Goal: Task Accomplishment & Management: Complete application form

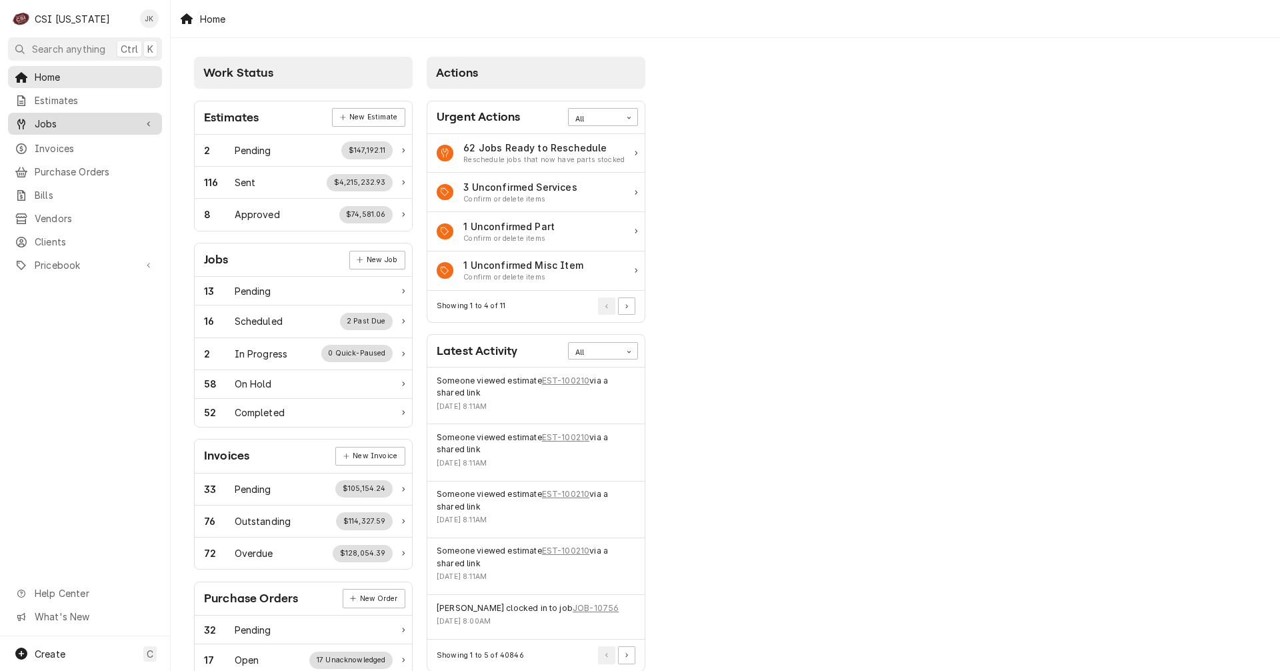
click at [60, 125] on span "Jobs" at bounding box center [85, 124] width 101 height 14
click at [57, 142] on span "Jobs" at bounding box center [95, 147] width 121 height 14
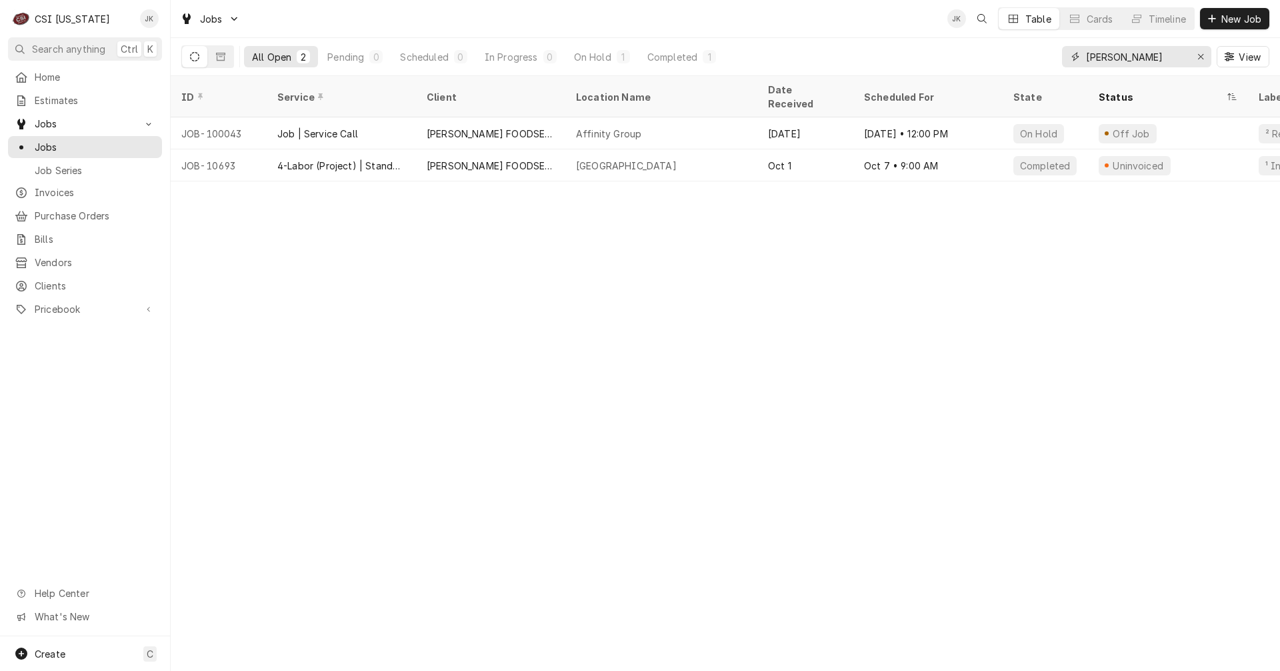
drag, startPoint x: 1124, startPoint y: 53, endPoint x: 1039, endPoint y: 54, distance: 84.7
click at [1039, 54] on div "All Open 2 Pending 0 Scheduled 0 In Progress 0 On Hold 1 Completed 1 zink View" at bounding box center [725, 56] width 1088 height 37
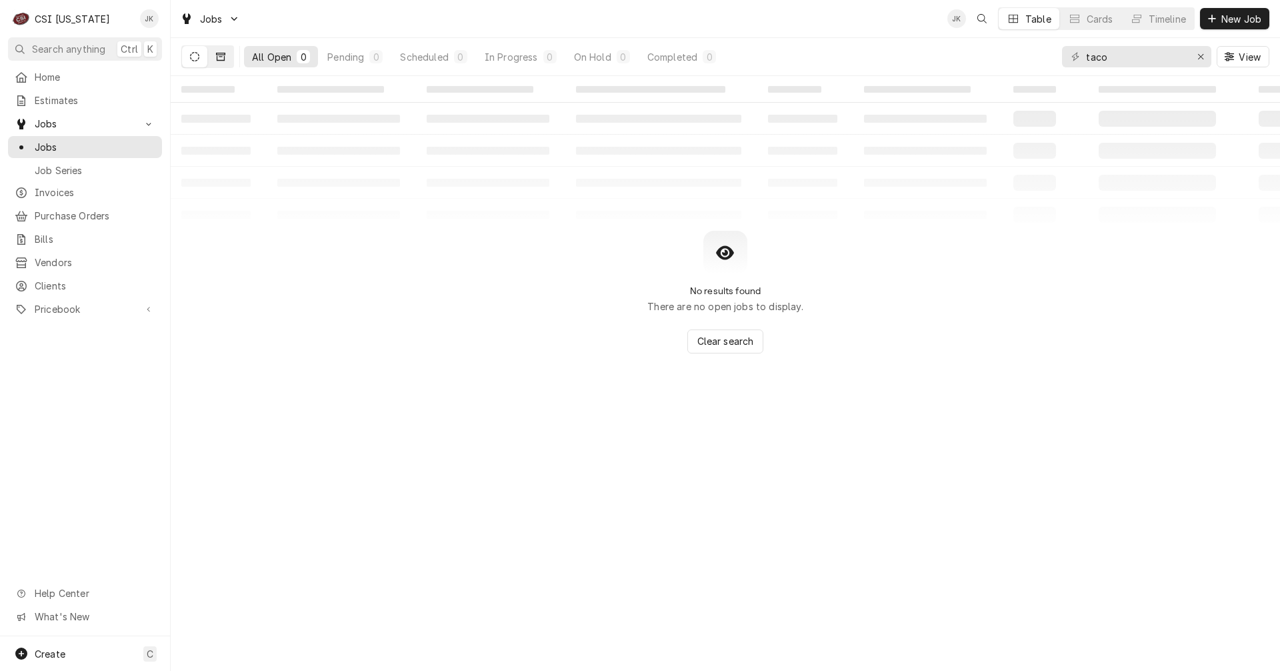
click at [219, 58] on icon "Dynamic Content Wrapper" at bounding box center [220, 56] width 9 height 9
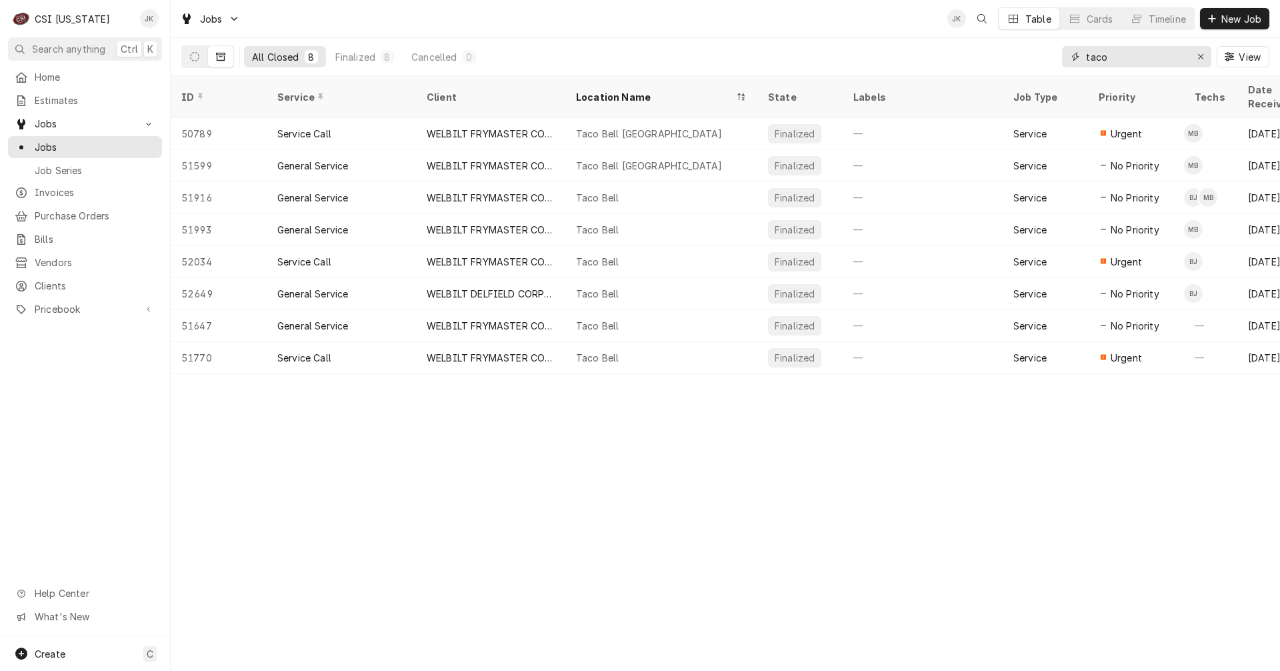
drag, startPoint x: 1112, startPoint y: 55, endPoint x: 1076, endPoint y: 55, distance: 36.0
click at [1076, 55] on div "taco" at bounding box center [1136, 56] width 149 height 21
click at [1126, 53] on input "taco" at bounding box center [1136, 56] width 100 height 21
paste input "328580867"
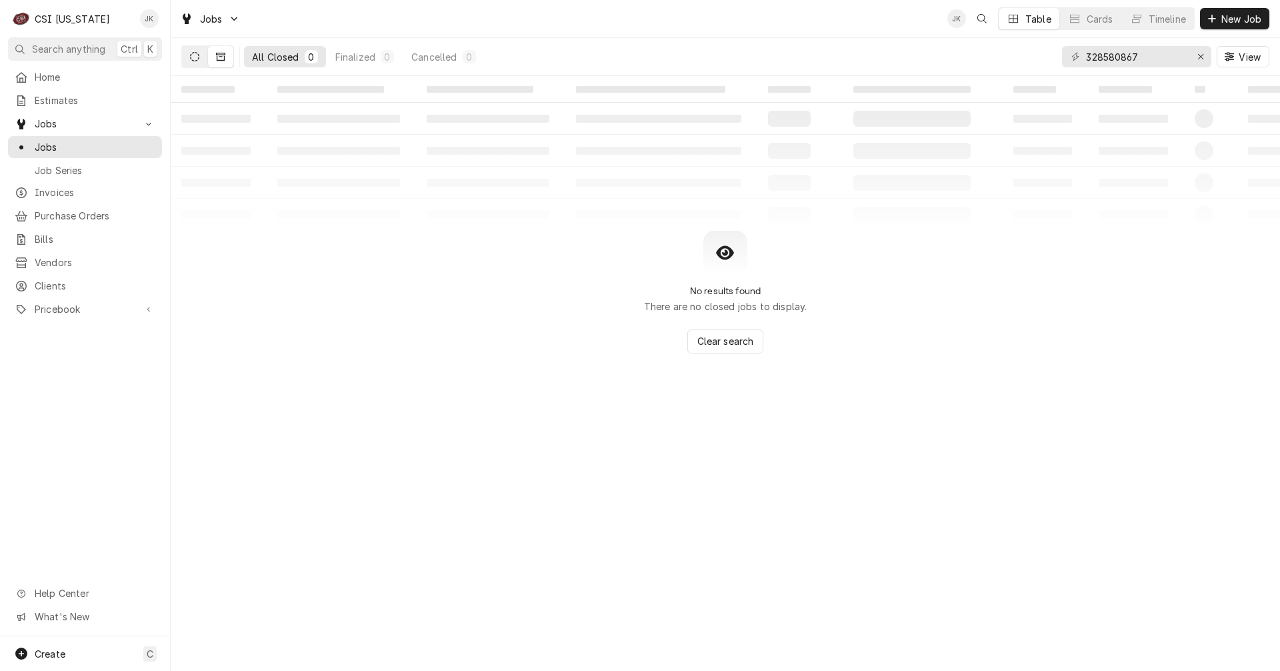
click at [193, 61] on icon "Dynamic Content Wrapper" at bounding box center [194, 56] width 9 height 9
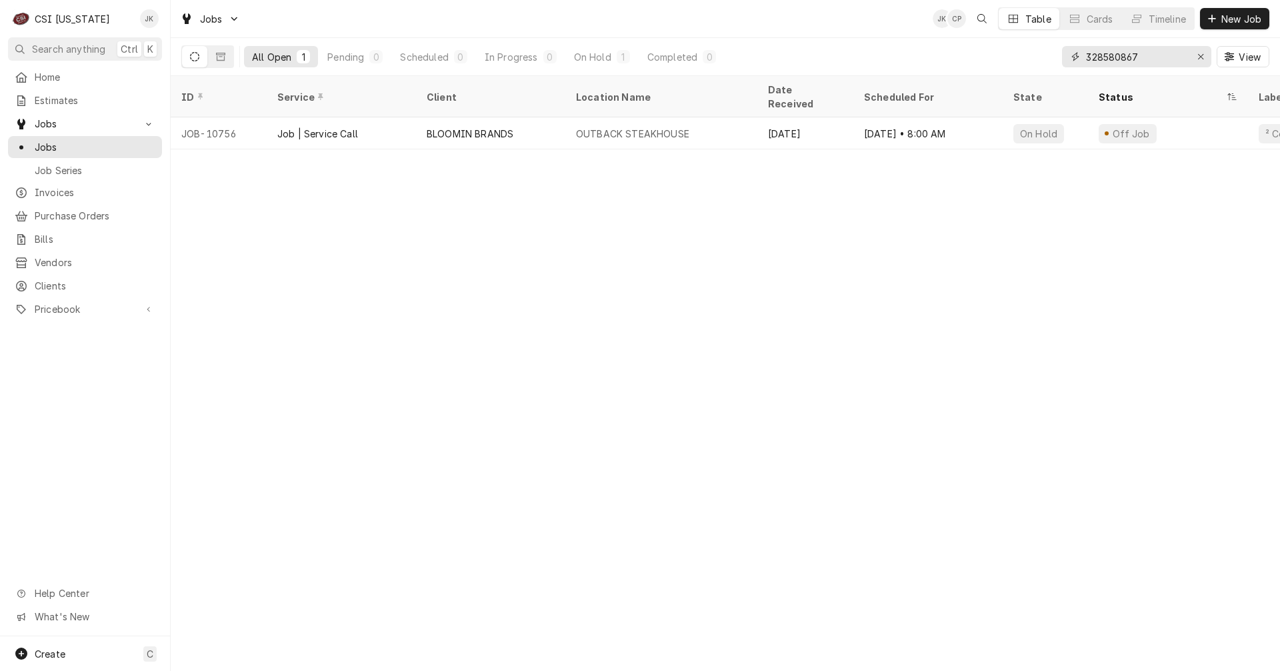
drag, startPoint x: 1150, startPoint y: 59, endPoint x: 943, endPoint y: 53, distance: 207.5
click at [943, 53] on div "All Open 1 Pending 0 Scheduled 0 In Progress 0 On Hold 1 Completed 0 328580867 …" at bounding box center [725, 56] width 1088 height 37
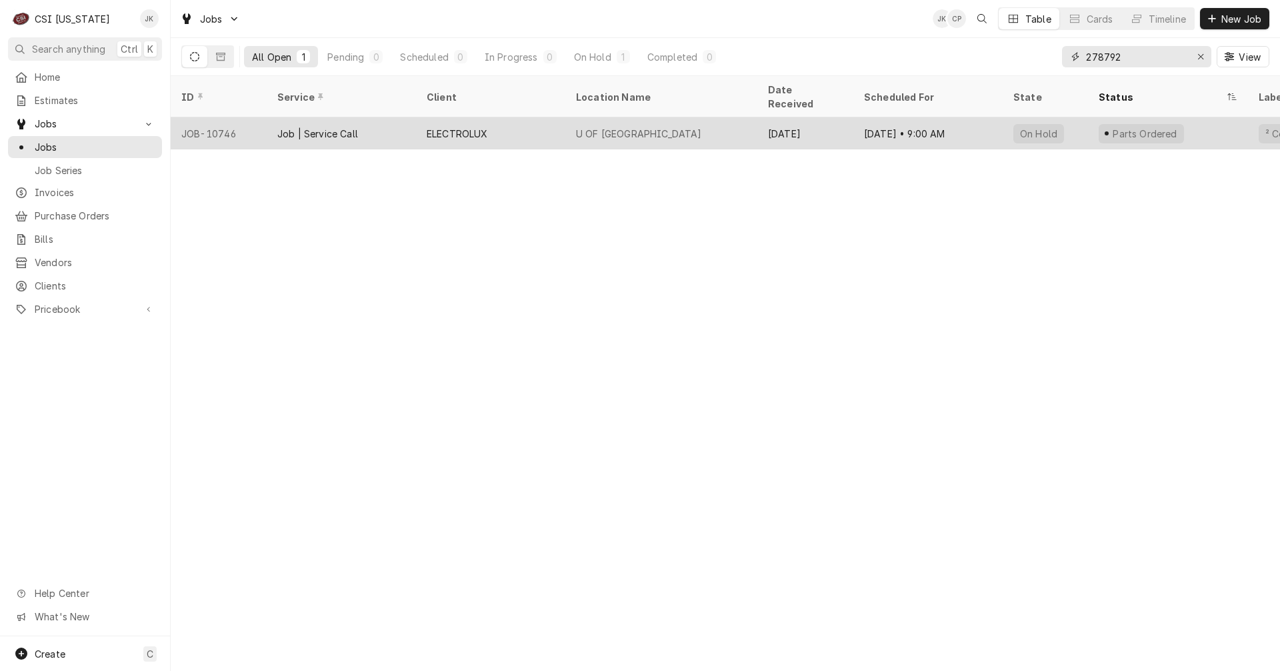
type input "278792"
click at [594, 127] on div "U OF [GEOGRAPHIC_DATA]" at bounding box center [639, 134] width 126 height 14
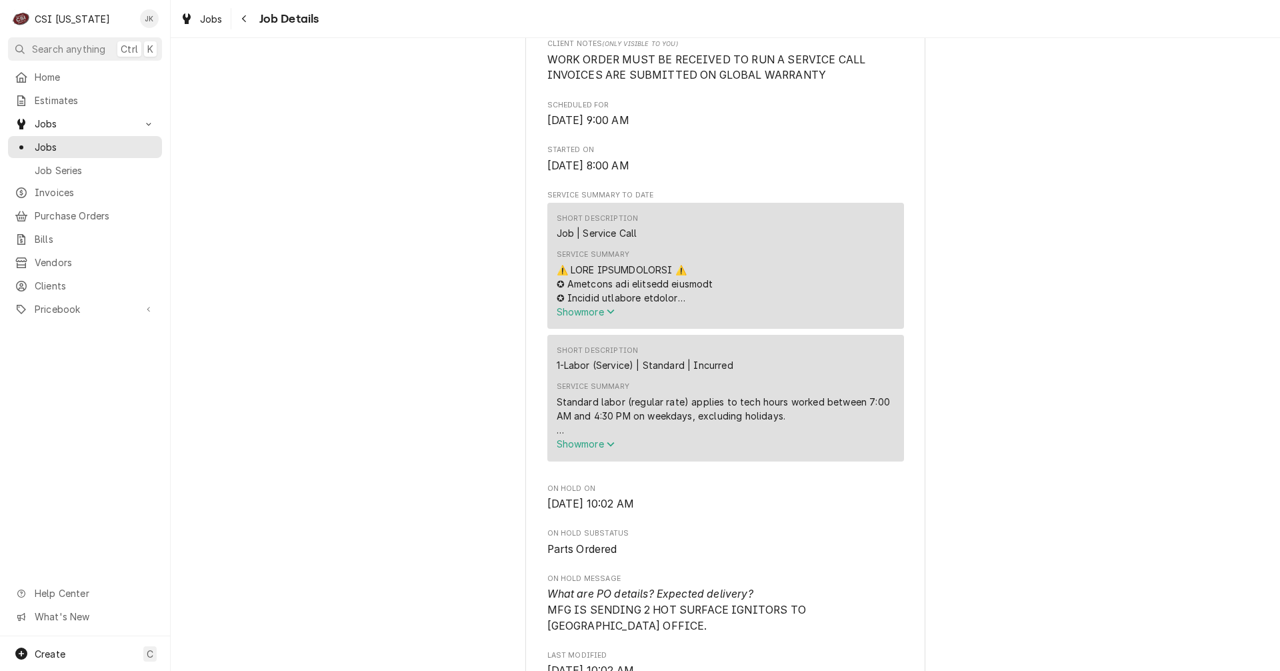
scroll to position [467, 0]
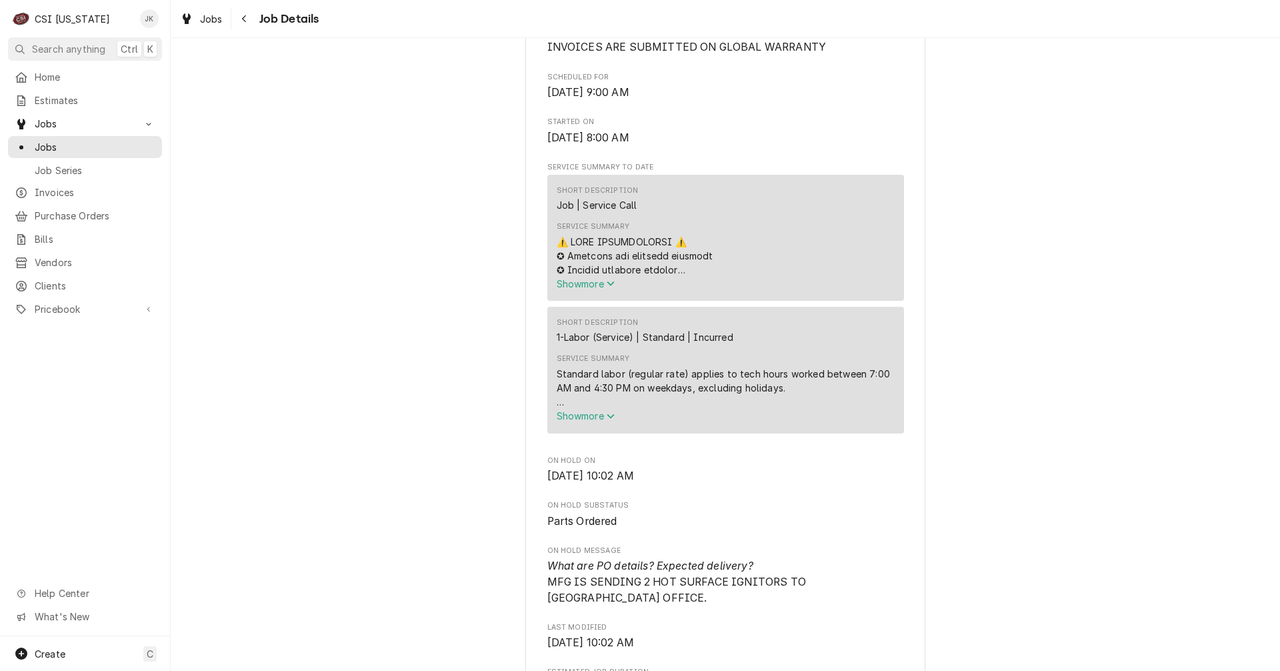
click at [592, 284] on span "Show more" at bounding box center [586, 283] width 59 height 11
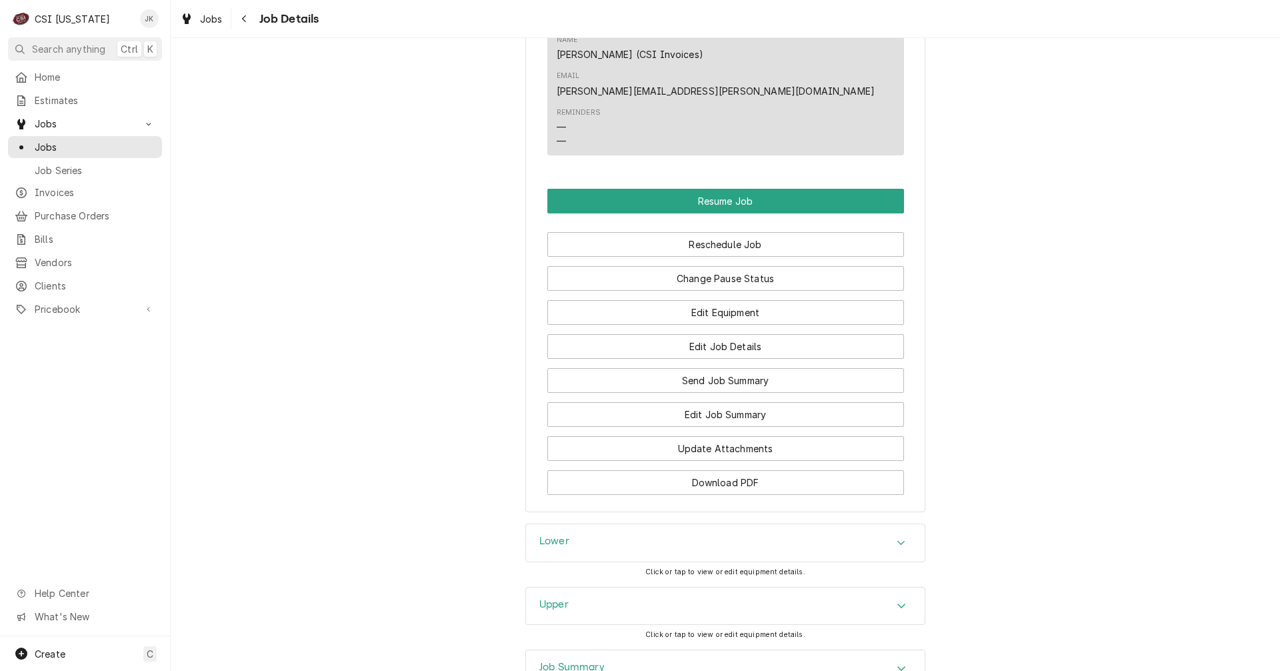
scroll to position [3000, 0]
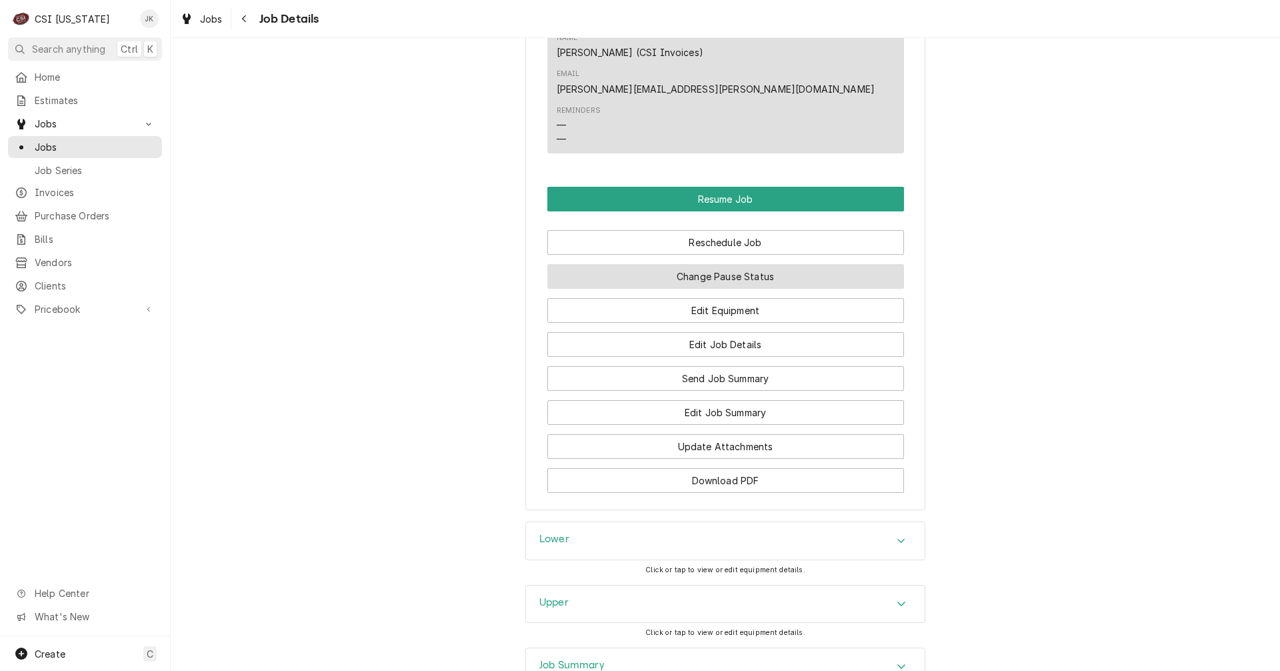
click at [738, 264] on button "Change Pause Status" at bounding box center [725, 276] width 357 height 25
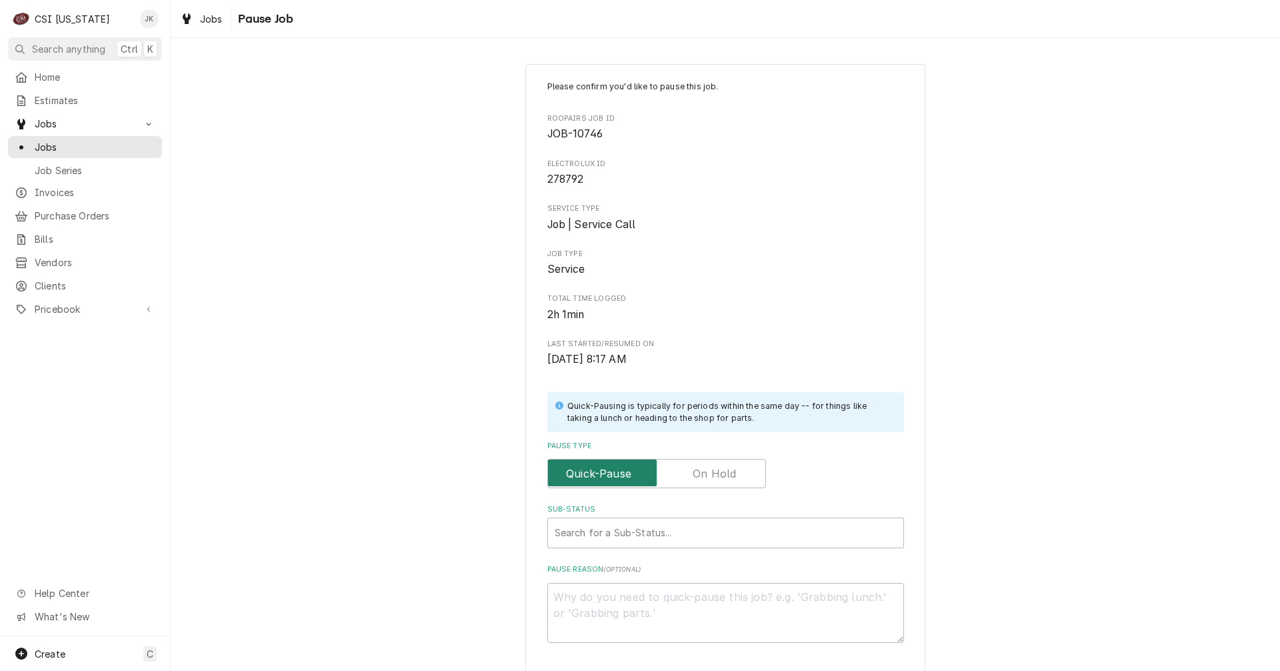
click at [680, 473] on input "Pause Type" at bounding box center [656, 473] width 207 height 29
checkbox input "true"
click at [662, 522] on div "Sub-Status" at bounding box center [726, 533] width 342 height 24
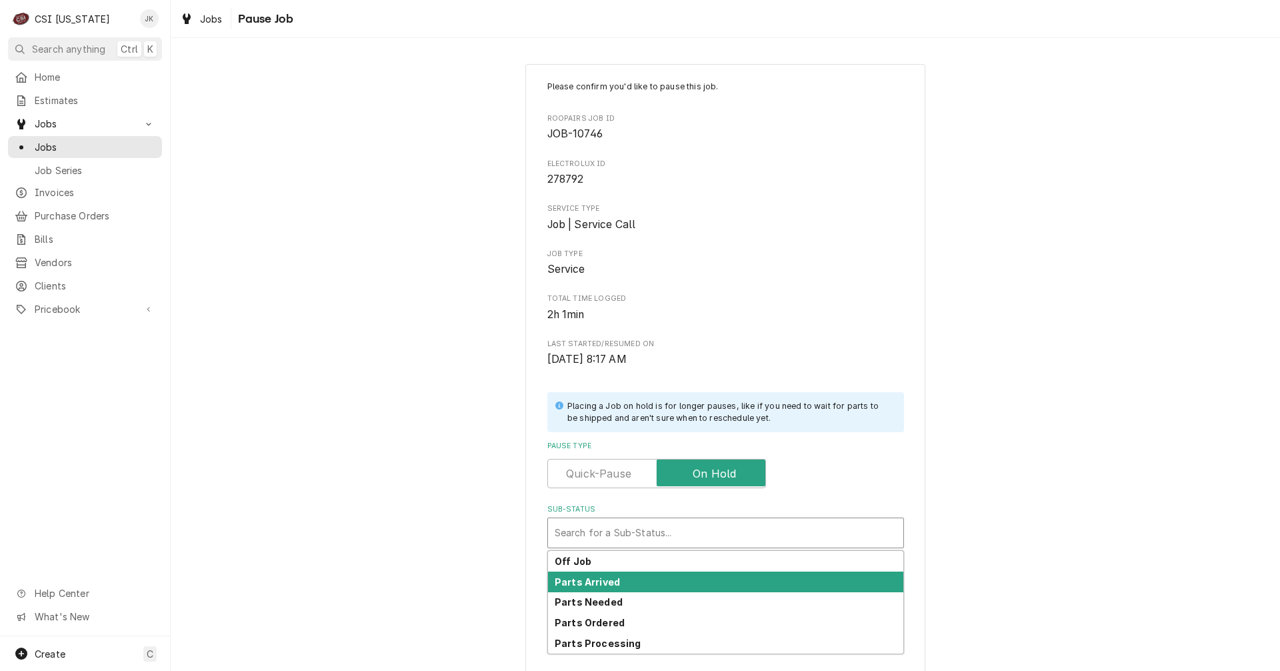
click at [570, 585] on strong "Parts Arrived" at bounding box center [587, 581] width 65 height 11
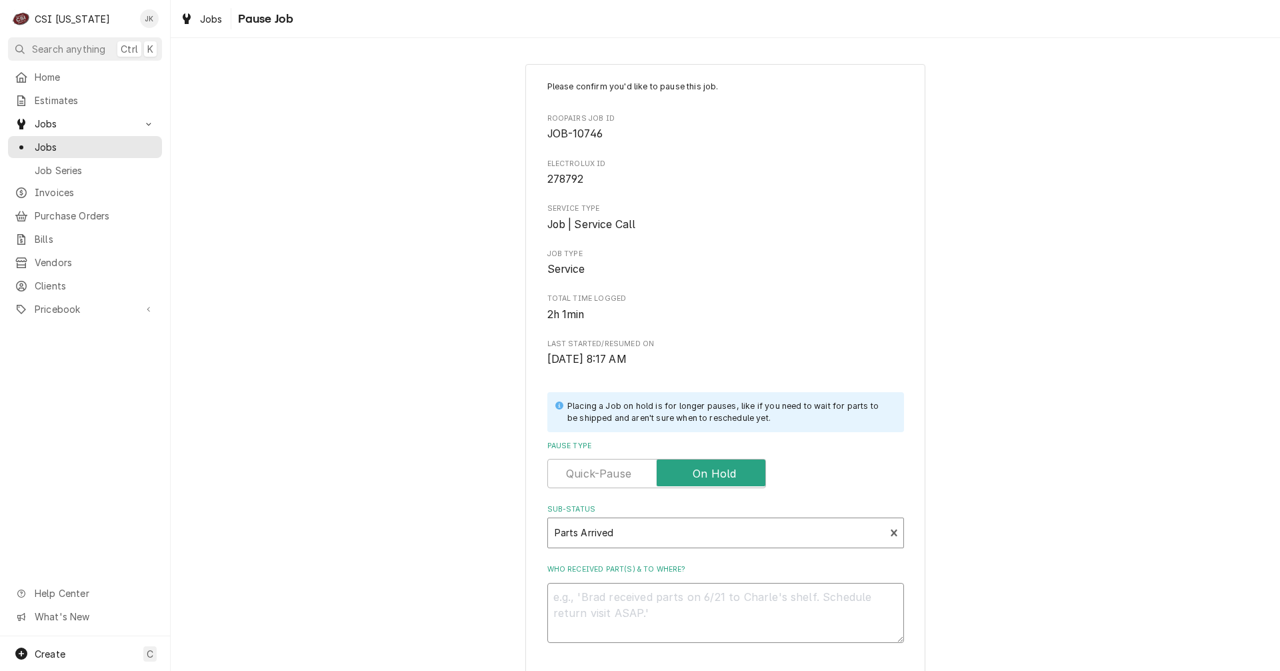
click at [622, 606] on textarea "Who received part(s) & to where?" at bounding box center [725, 613] width 357 height 60
type textarea "x"
type textarea "A"
type textarea "x"
type textarea "Ar"
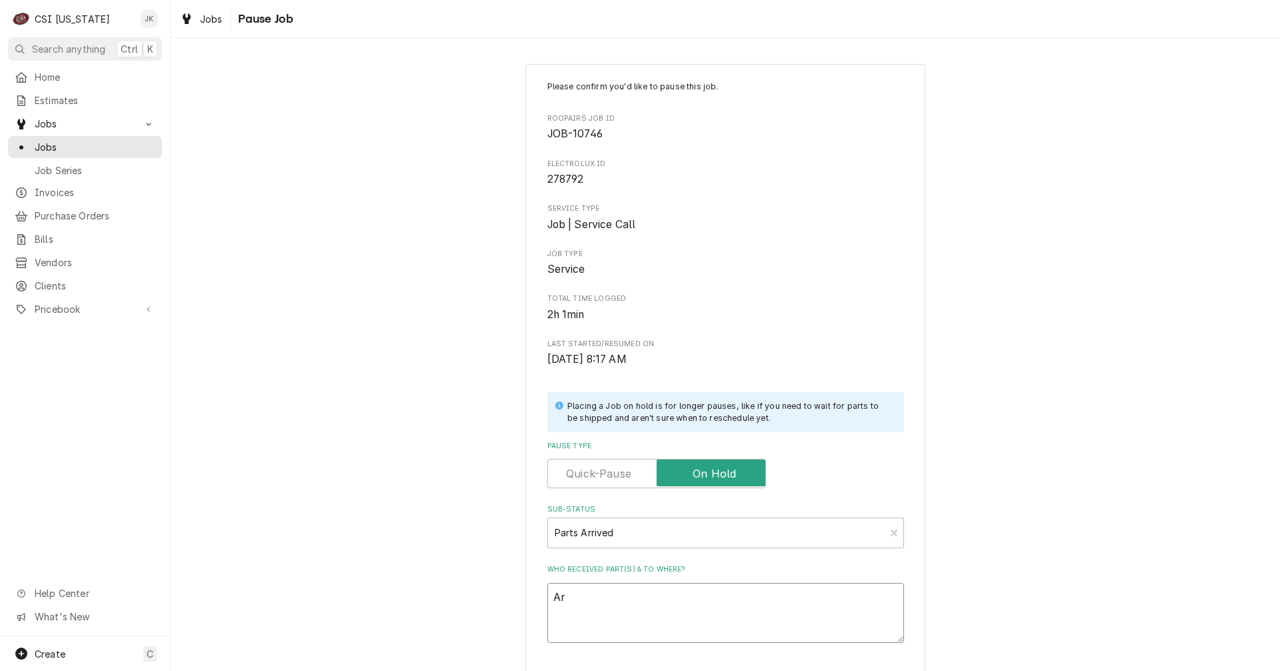
type textarea "x"
type textarea "Arr"
type textarea "x"
type textarea "Arri"
type textarea "x"
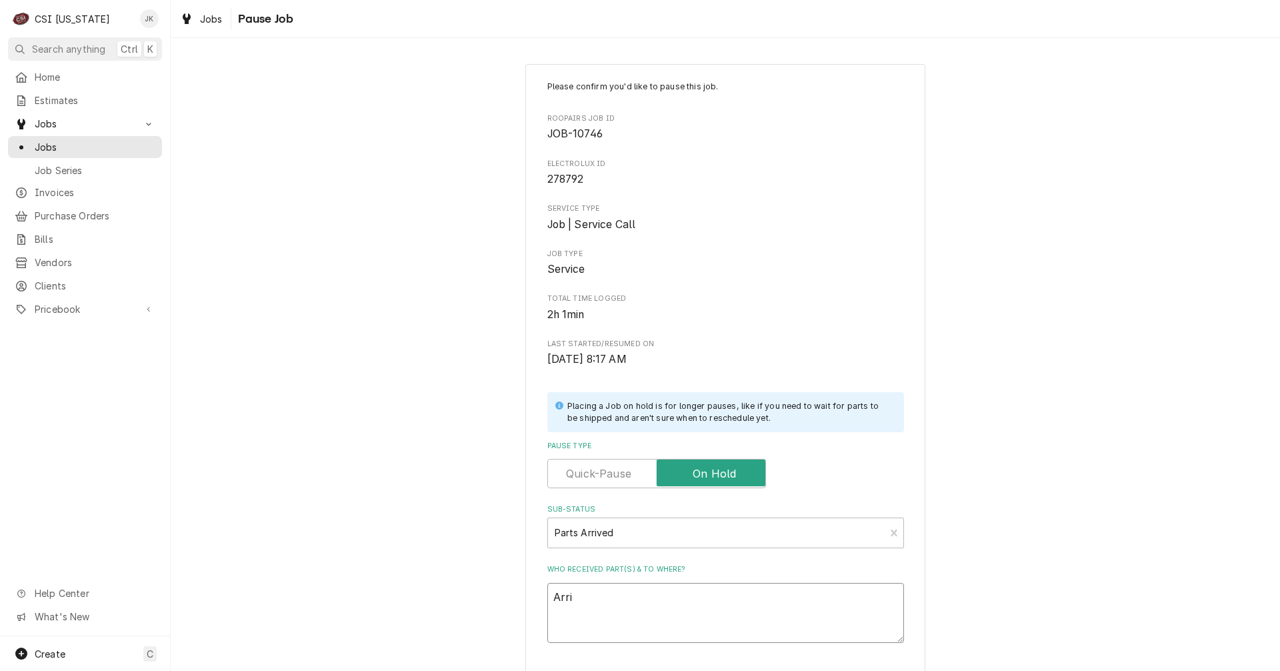
type textarea "Arriv"
type textarea "x"
type textarea "Arrive"
type textarea "x"
type textarea "Arrived"
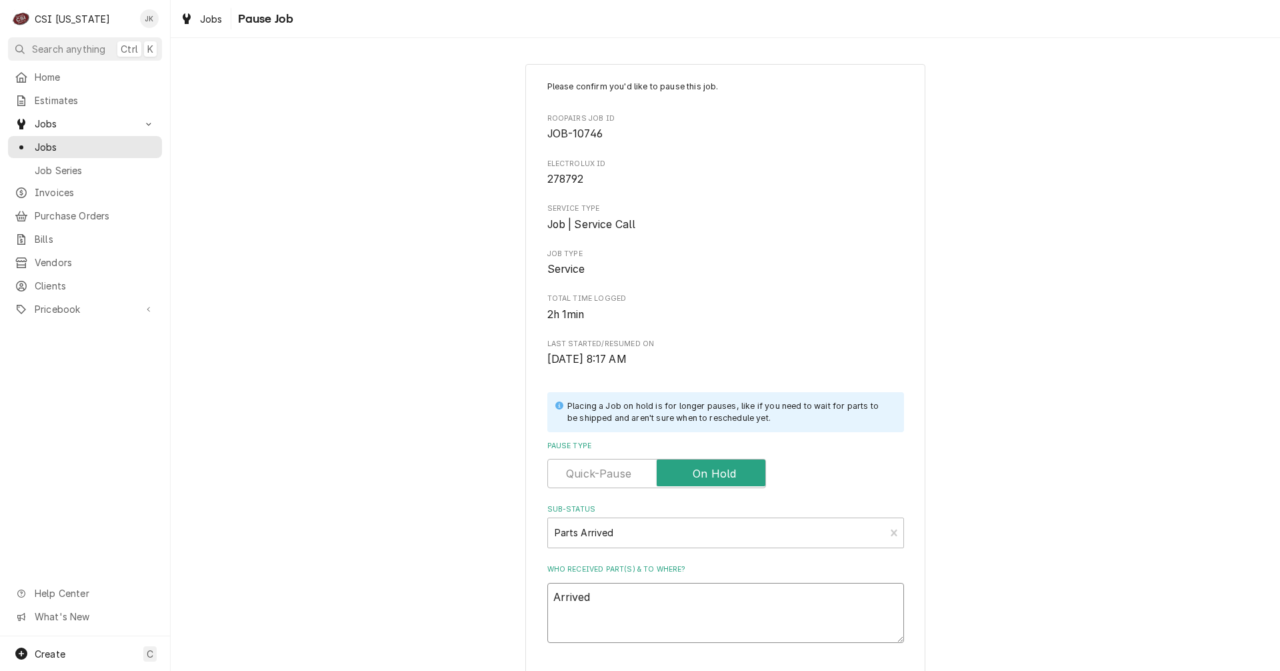
type textarea "x"
type textarea "Arrived"
type textarea "x"
type textarea "Arrived 1"
type textarea "x"
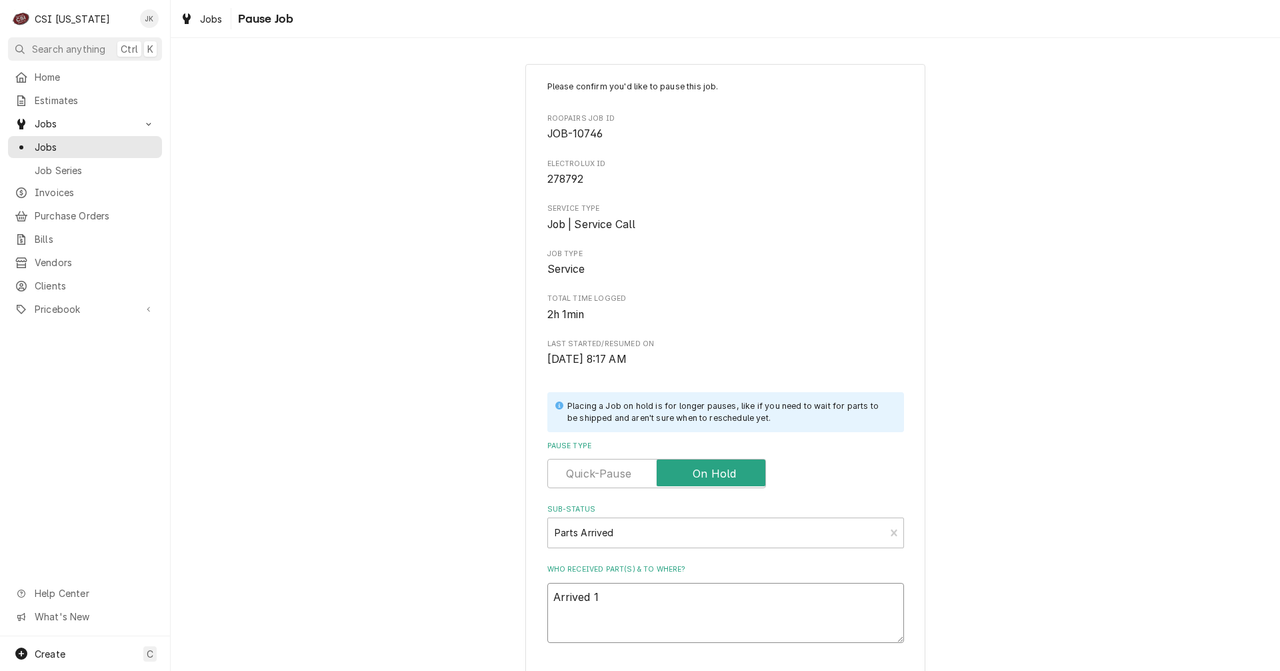
type textarea "Arrived 10"
type textarea "x"
type textarea "Arrived 10/"
type textarea "x"
type textarea "Arrived 10/1"
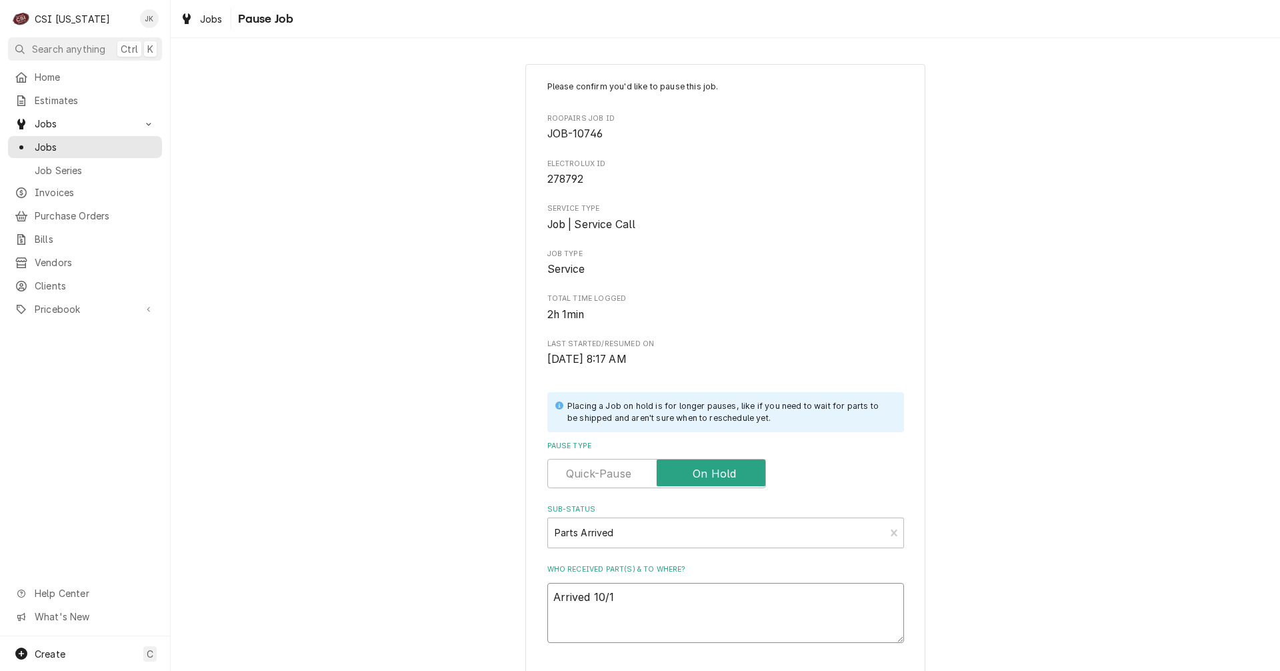
type textarea "x"
type textarea "Arrived 10/14"
type textarea "x"
type textarea "Arrived 10/14,"
type textarea "x"
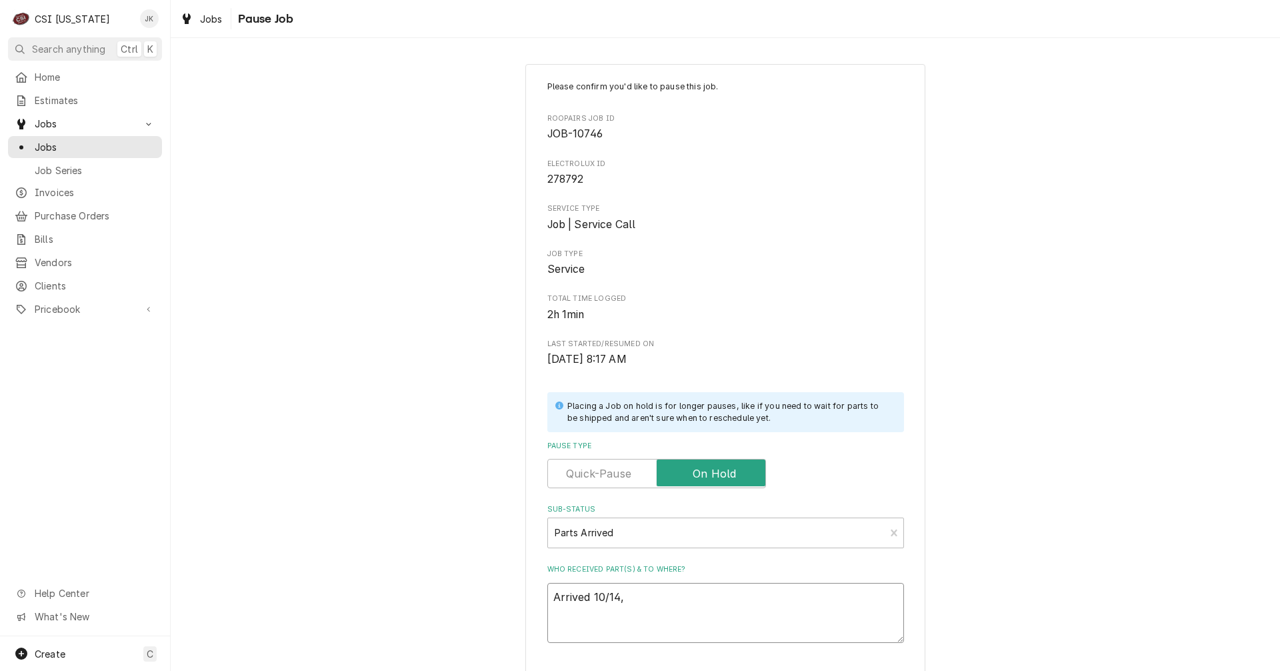
type textarea "Arrived 10/14,"
type textarea "x"
type textarea "Arrived 10/14, J"
type textarea "x"
type textarea "Arrived 10/14, Je"
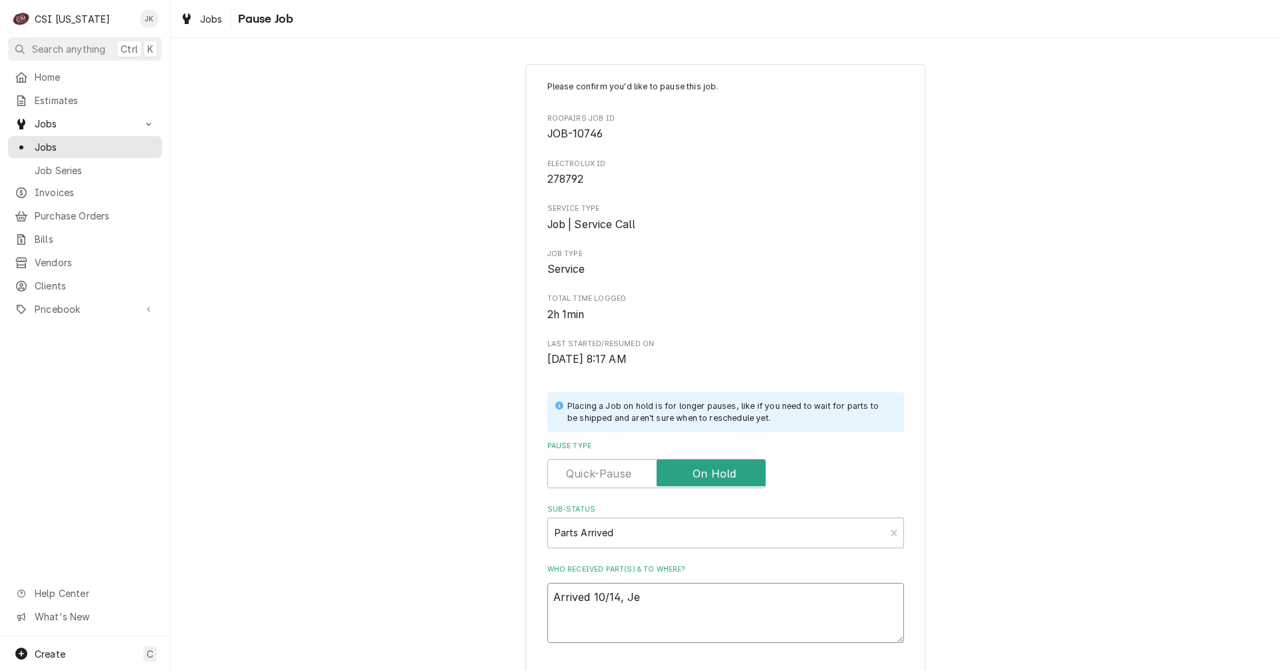
type textarea "x"
type textarea "Arrived 10/14, Jef"
type textarea "x"
type textarea "Arrived 10/14, Jeff"
type textarea "x"
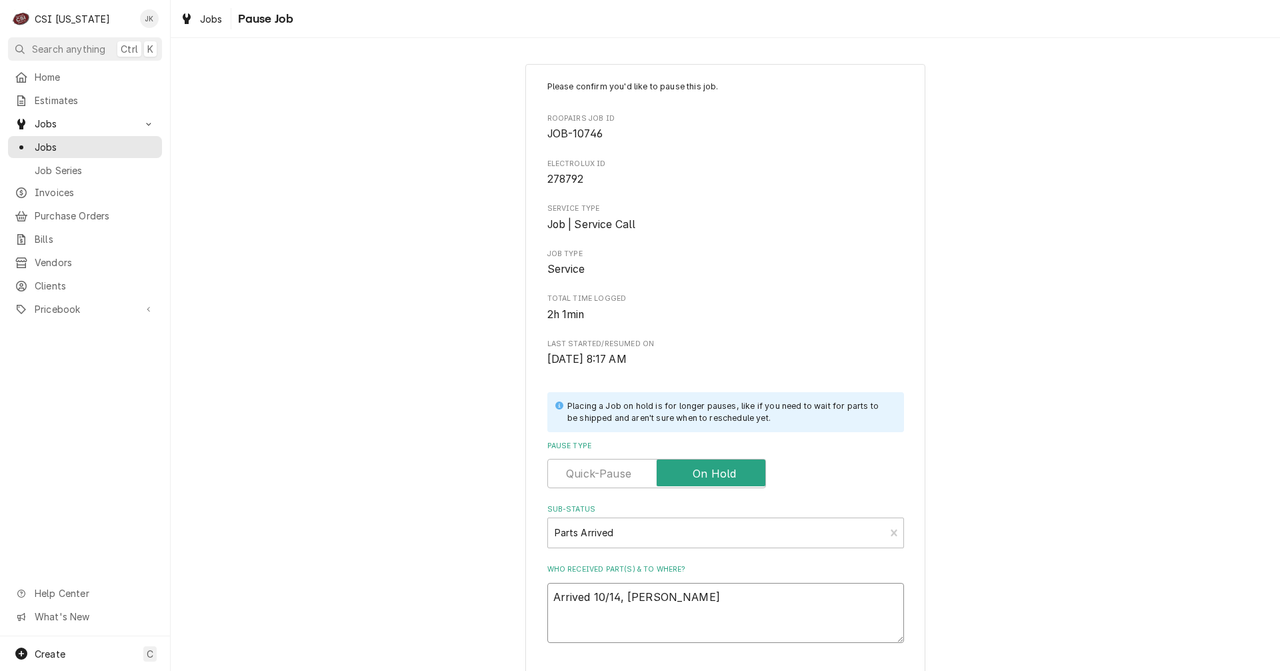
type textarea "Arrived 10/14, Jeff"
type textarea "x"
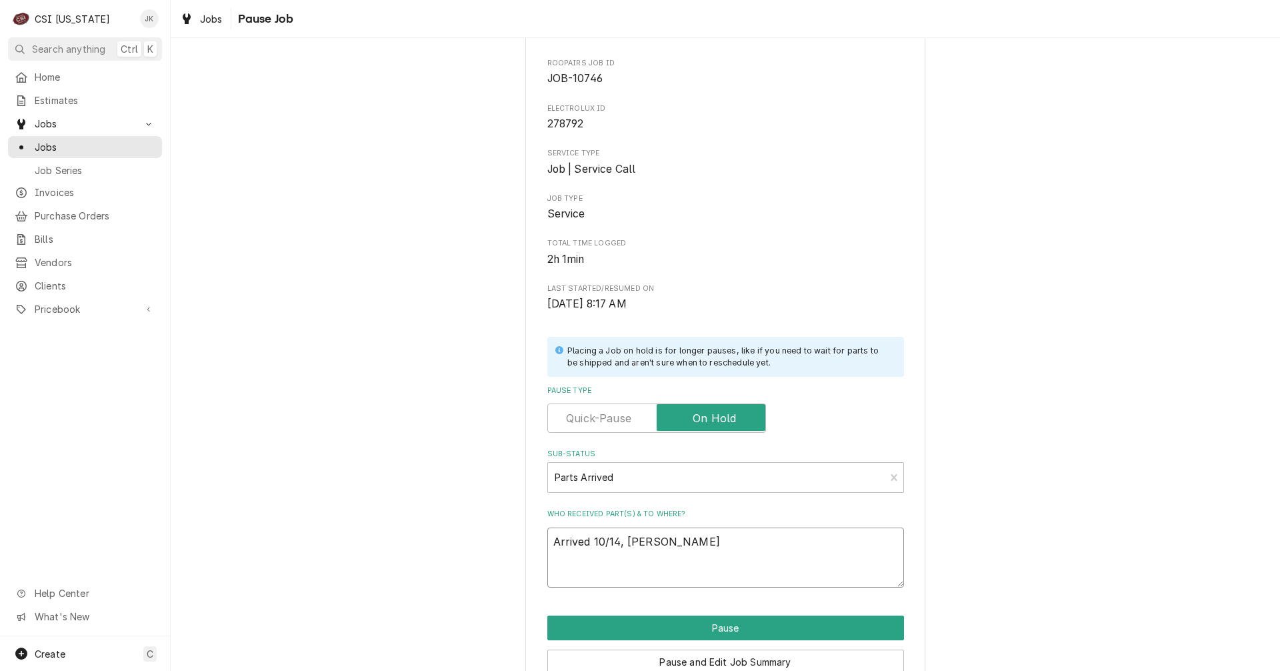
scroll to position [121, 0]
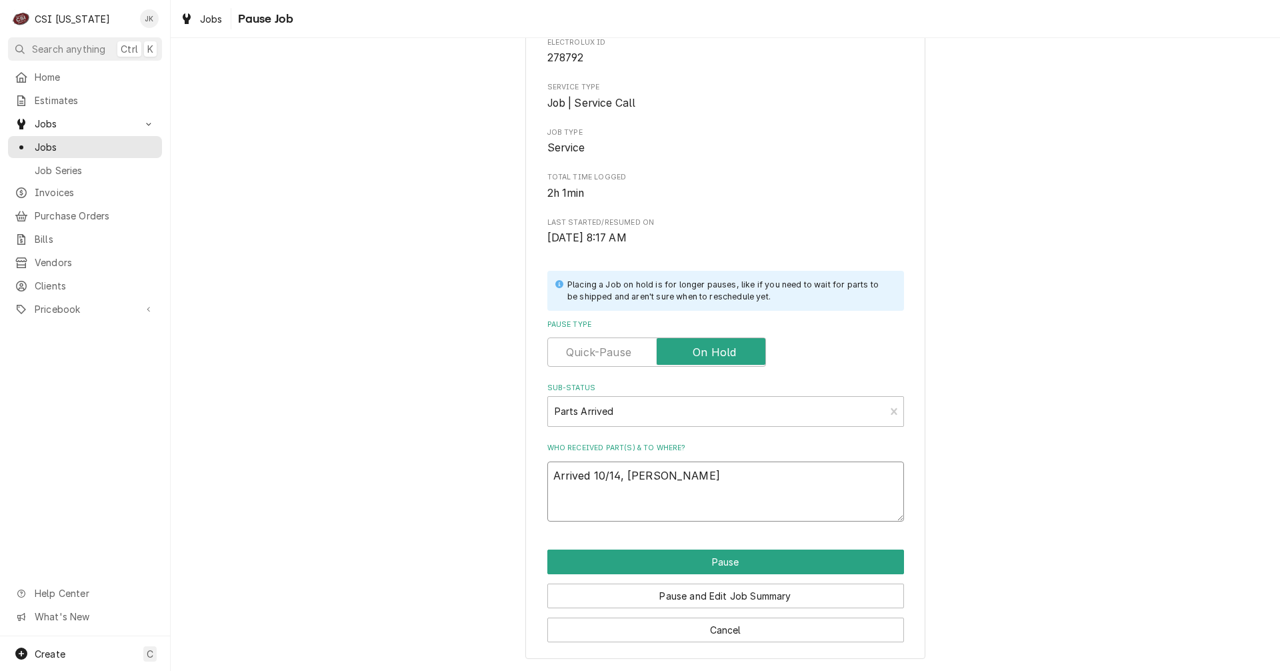
drag, startPoint x: 671, startPoint y: 469, endPoint x: 486, endPoint y: 463, distance: 185.5
click at [488, 462] on div "Please confirm you'd like to pause this job. Roopairs Job ID JOB-10746 Electrol…" at bounding box center [725, 301] width 1109 height 740
type textarea "Arrived 10/14, [PERSON_NAME]"
click at [718, 592] on button "Pause and Edit Job Summary" at bounding box center [725, 595] width 357 height 25
type textarea "x"
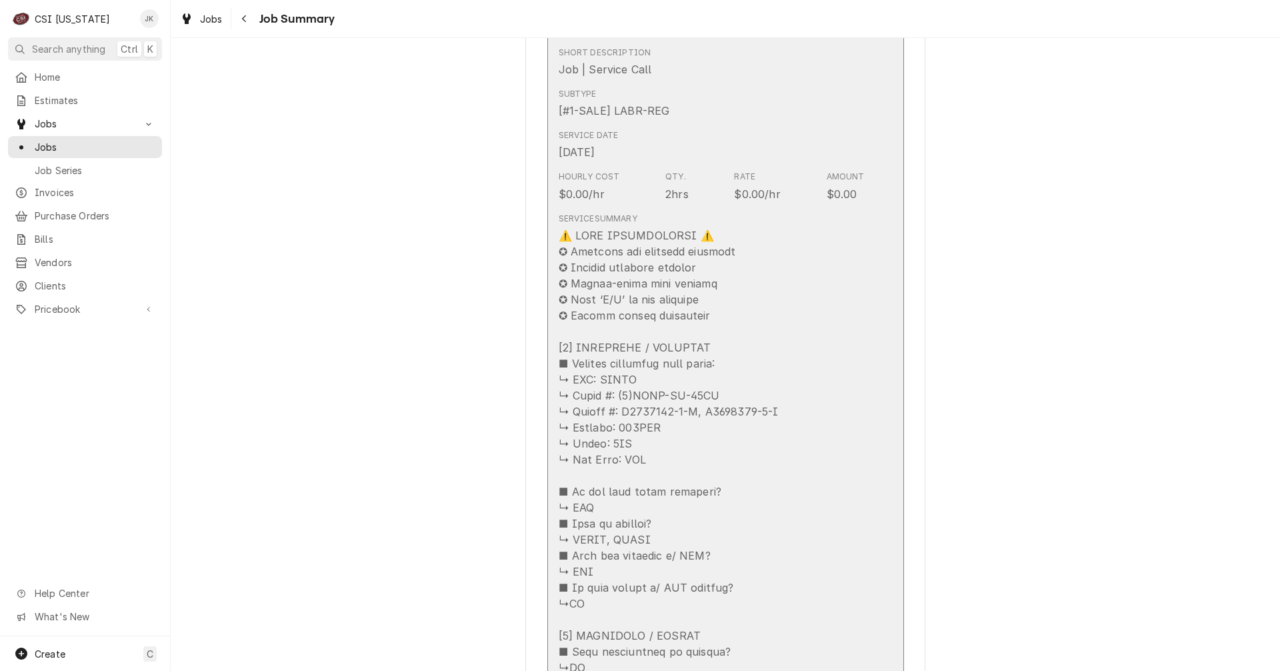
scroll to position [400, 0]
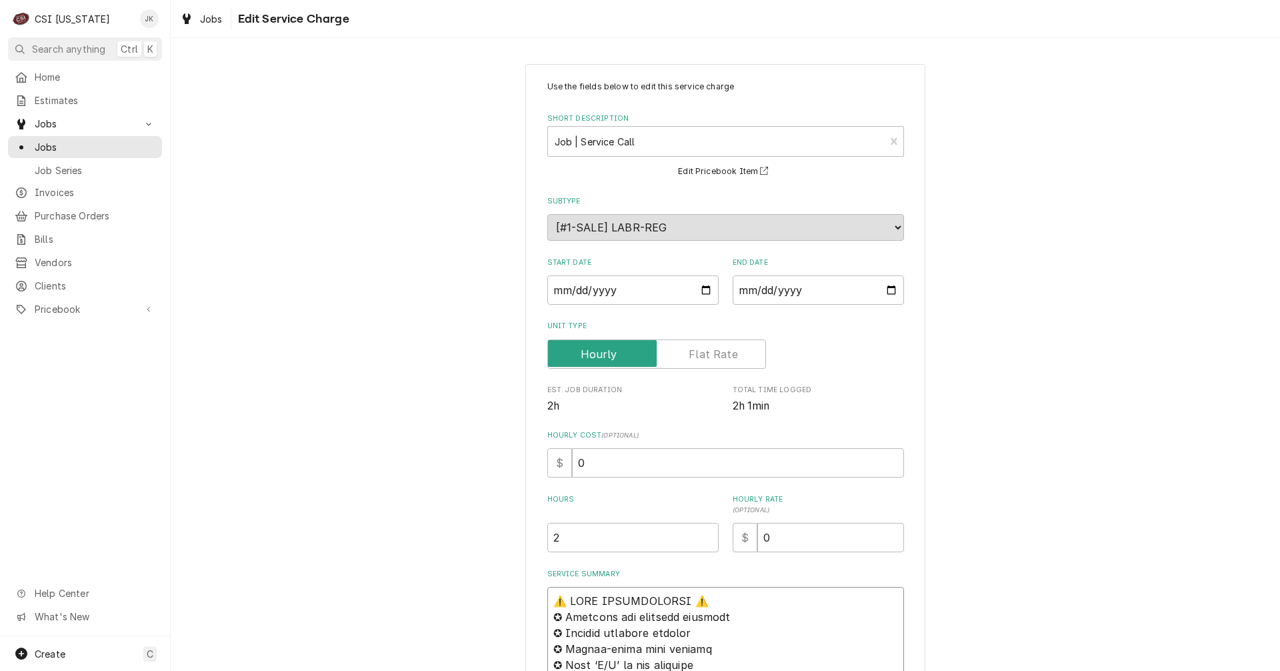
paste textarea "Arrived 10/14, Jeff H"
type textarea "x"
type textarea "Arrived 10/14, Jeff H⚠️ 𝗙𝗢𝗥𝗠 𝗜𝗡𝗦𝗧𝗥𝗨𝗖𝗧𝗜𝗢𝗡𝗦 ⚠️ ✪ 𝗖𝗼𝗺𝗽𝗹𝗲𝘁𝗲 𝗮𝗹𝗹 𝗿𝗲𝗹𝗲𝘃𝗮𝗻𝘁 𝘀𝗲𝗰𝘁𝗶𝗼𝗻𝘀 ✪…"
type textarea "x"
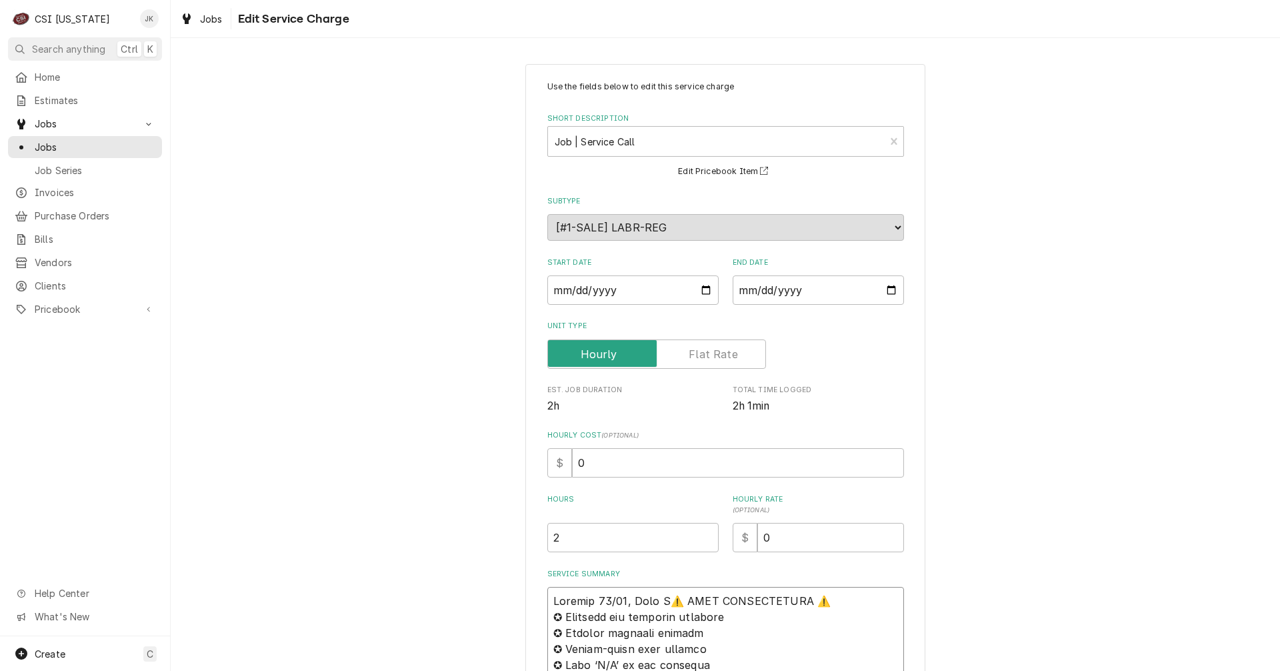
type textarea "Arrived 10/14, Jeff H ⚠️ 𝗙𝗢𝗥𝗠 𝗜𝗡𝗦𝗧𝗥𝗨𝗖𝗧𝗜𝗢𝗡𝗦 ⚠️ ✪ 𝗖𝗼𝗺𝗽𝗹𝗲𝘁𝗲 𝗮𝗹𝗹 𝗿𝗲𝗹𝗲𝘃𝗮𝗻𝘁 𝘀𝗲𝗰𝘁𝗶𝗼𝗻𝘀 …"
type textarea "x"
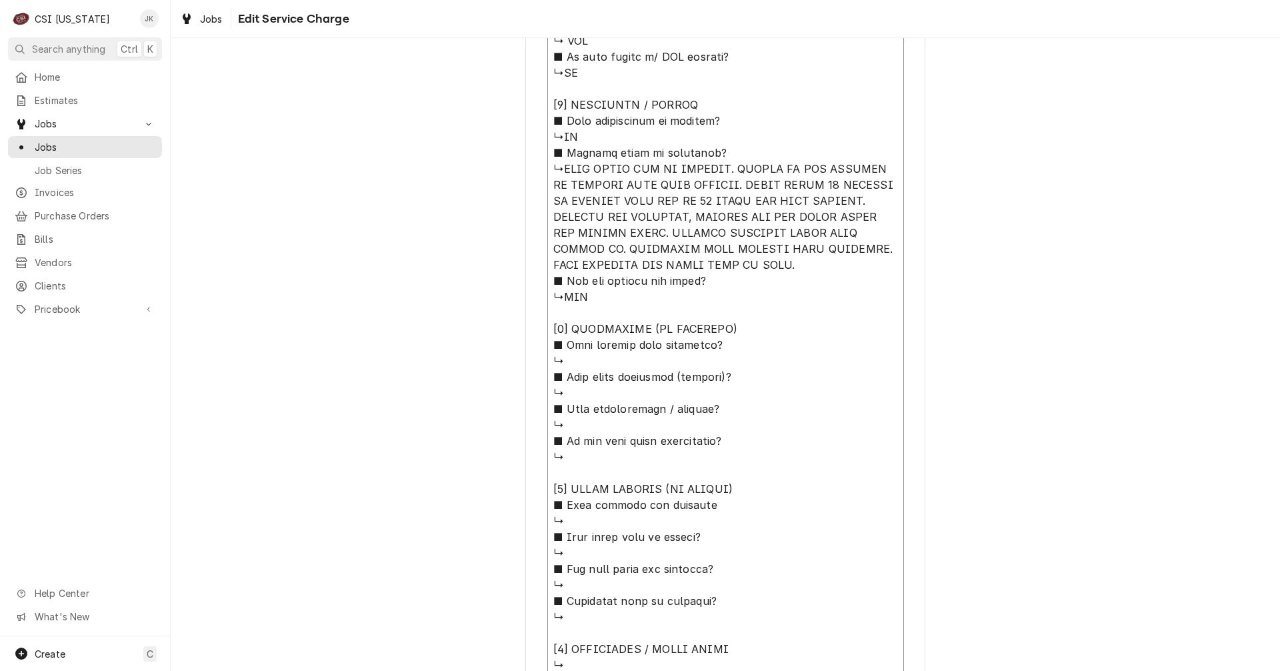
scroll to position [1276, 0]
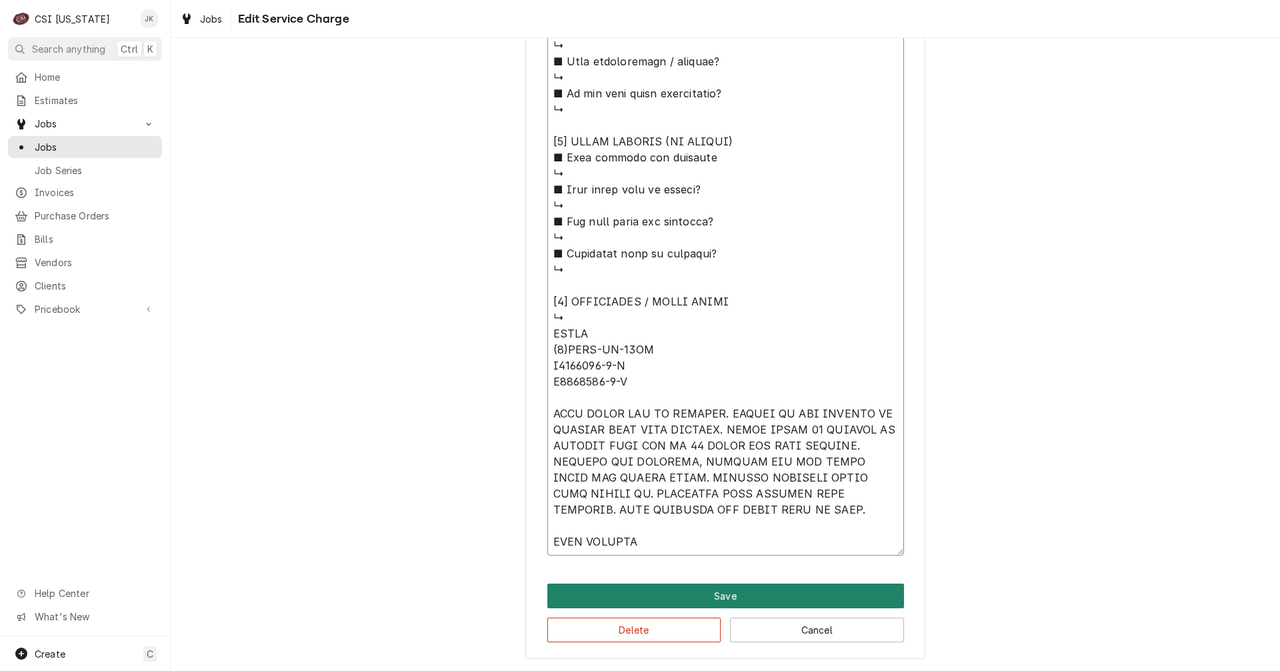
type textarea "Arrived 10/14, Jeff H ⚠️ 𝗙𝗢𝗥𝗠 𝗜𝗡𝗦𝗧𝗥𝗨𝗖𝗧𝗜𝗢𝗡𝗦 ⚠️ ✪ 𝗖𝗼𝗺𝗽𝗹𝗲𝘁𝗲 𝗮𝗹𝗹 𝗿𝗲𝗹𝗲𝘃𝗮𝗻𝘁 𝘀𝗲𝗰𝘁𝗶𝗼𝗻𝘀 …"
click at [755, 593] on button "Save" at bounding box center [725, 595] width 357 height 25
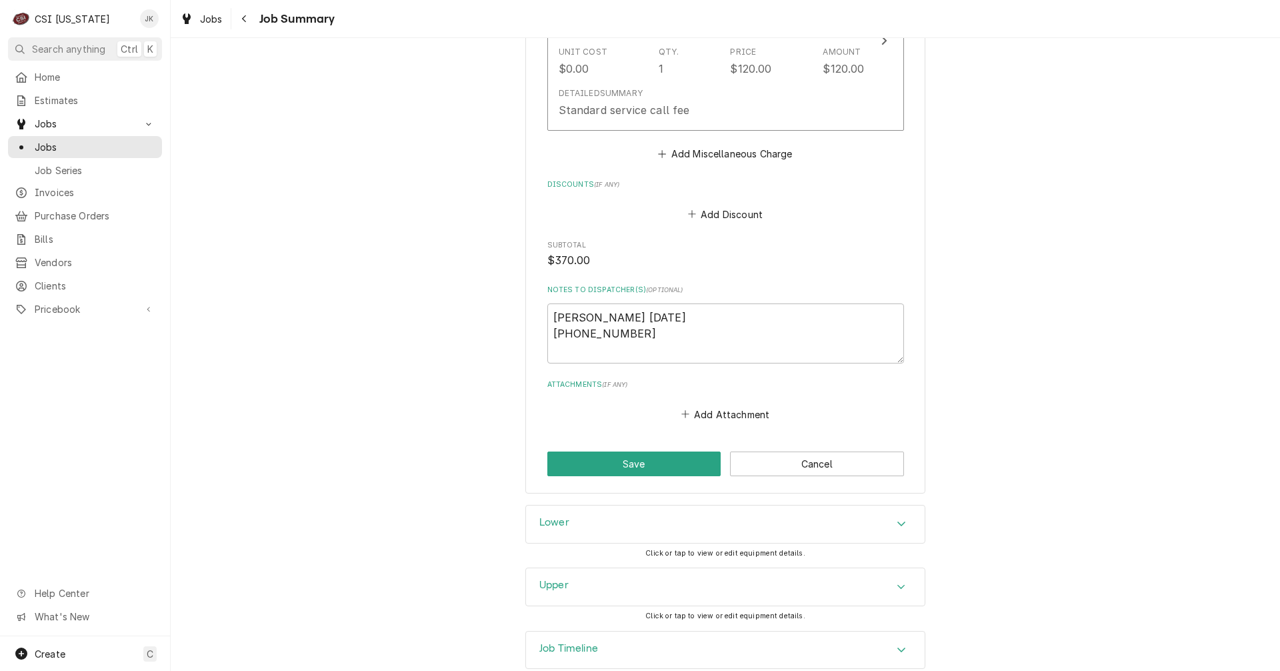
scroll to position [2389, 0]
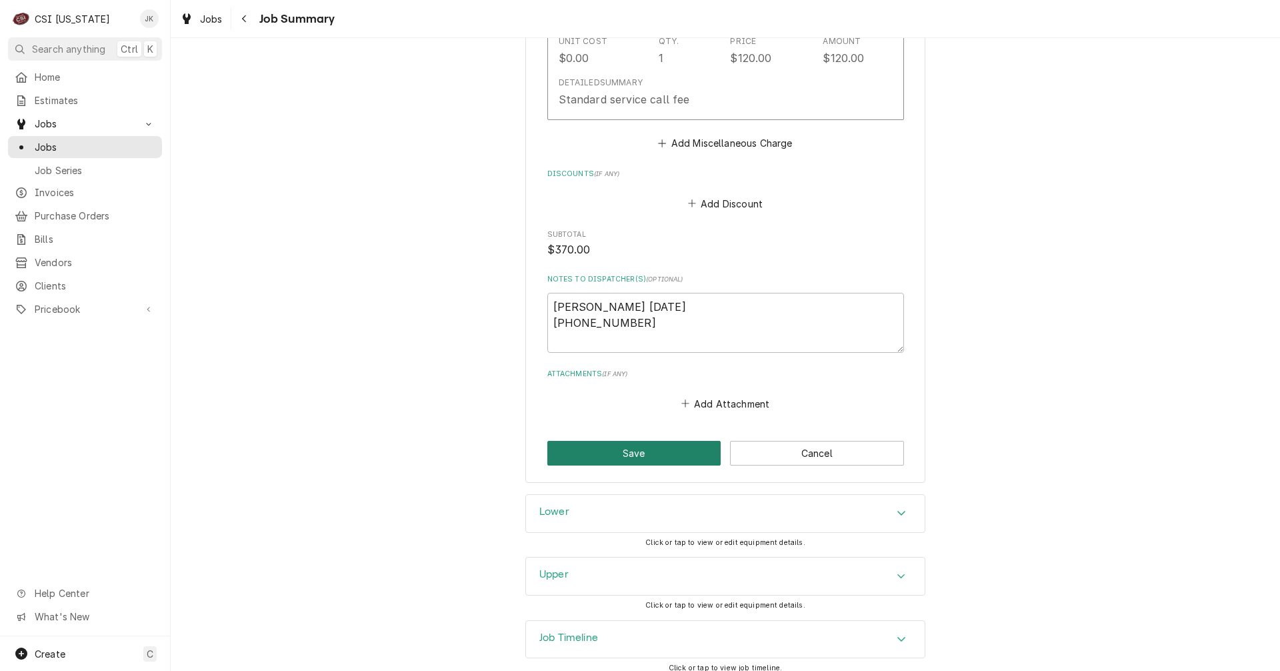
click at [625, 445] on button "Save" at bounding box center [634, 453] width 174 height 25
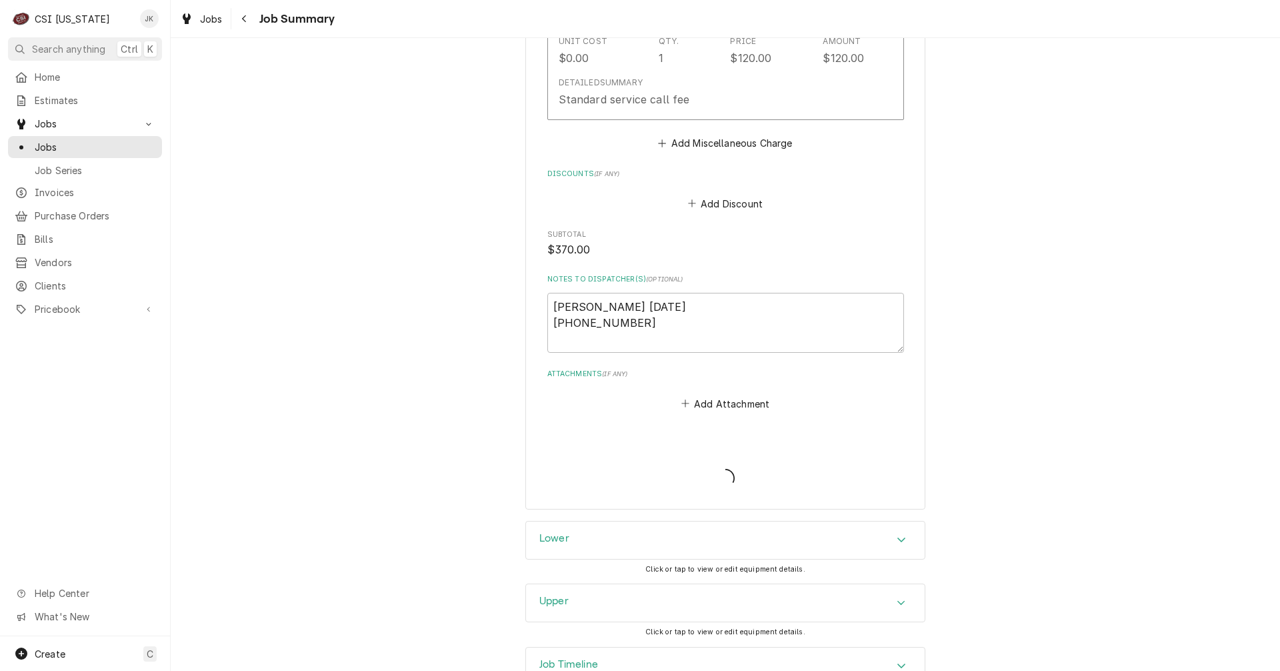
type textarea "x"
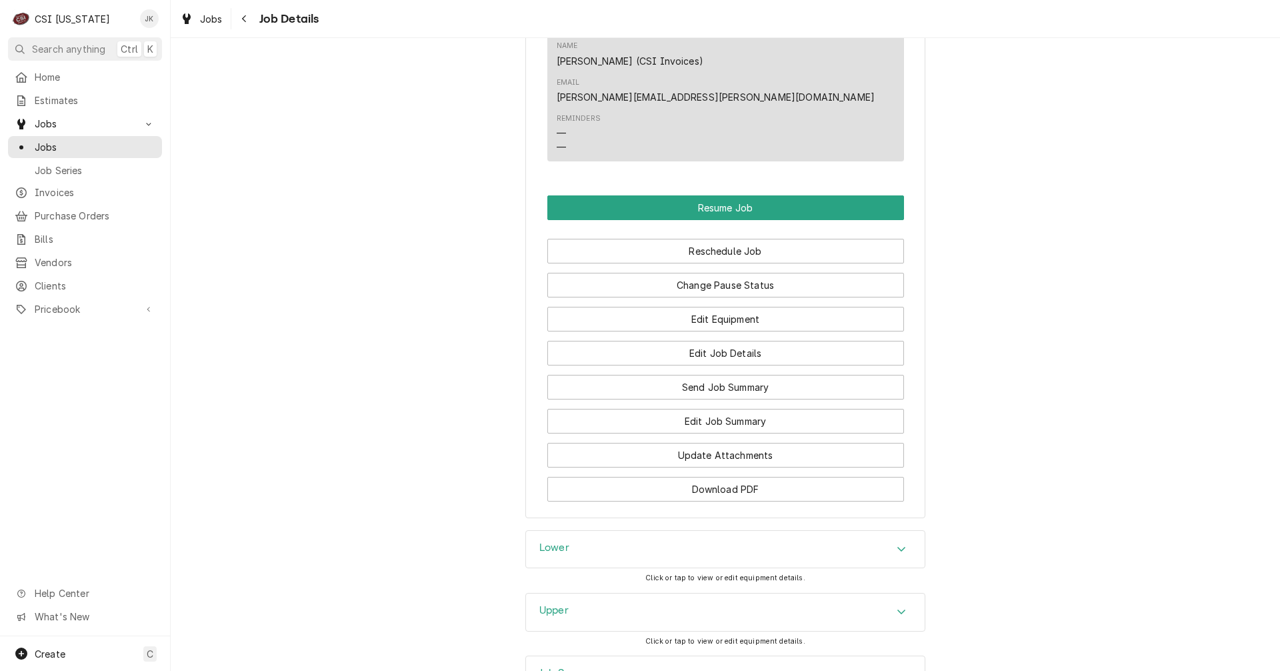
scroll to position [2000, 0]
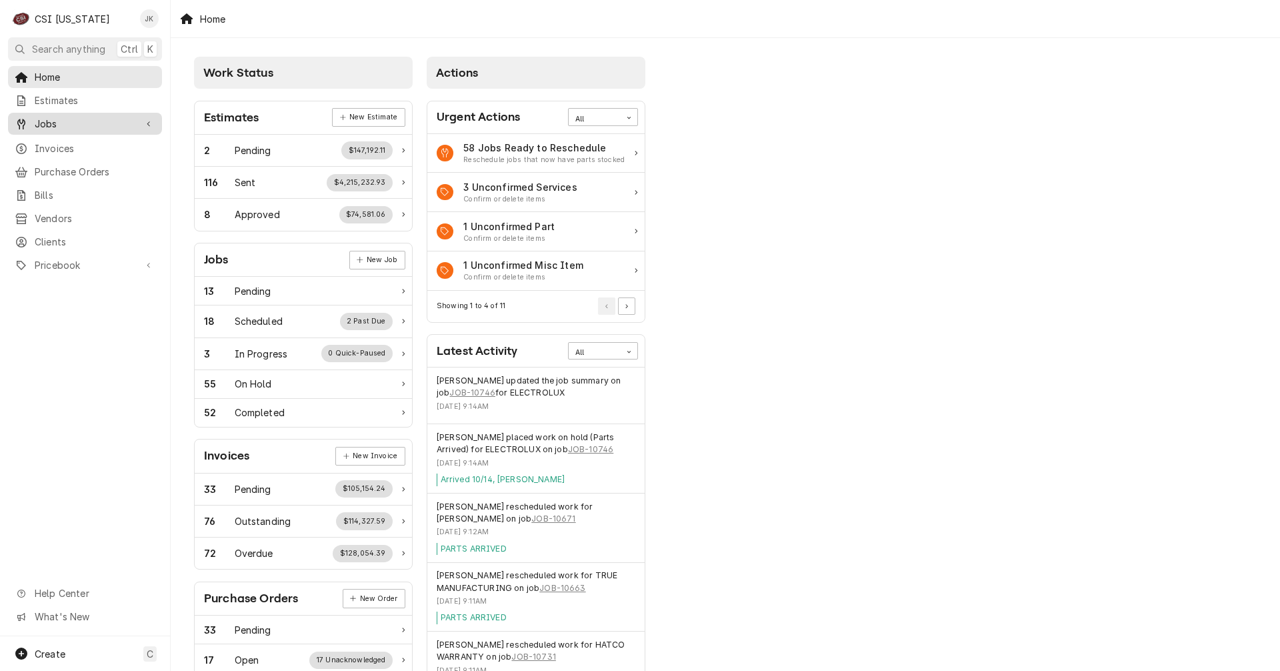
click at [76, 126] on span "Jobs" at bounding box center [85, 124] width 101 height 14
click at [52, 147] on span "Jobs" at bounding box center [95, 147] width 121 height 14
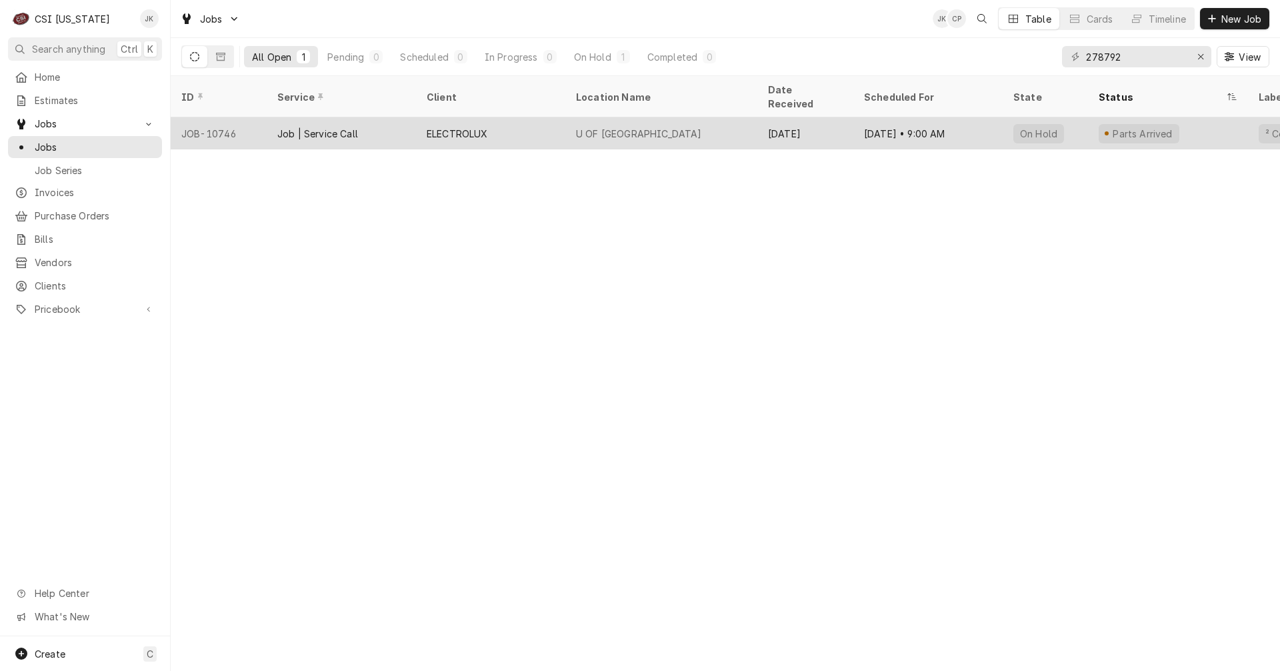
click at [453, 127] on div "ELECTROLUX" at bounding box center [457, 134] width 61 height 14
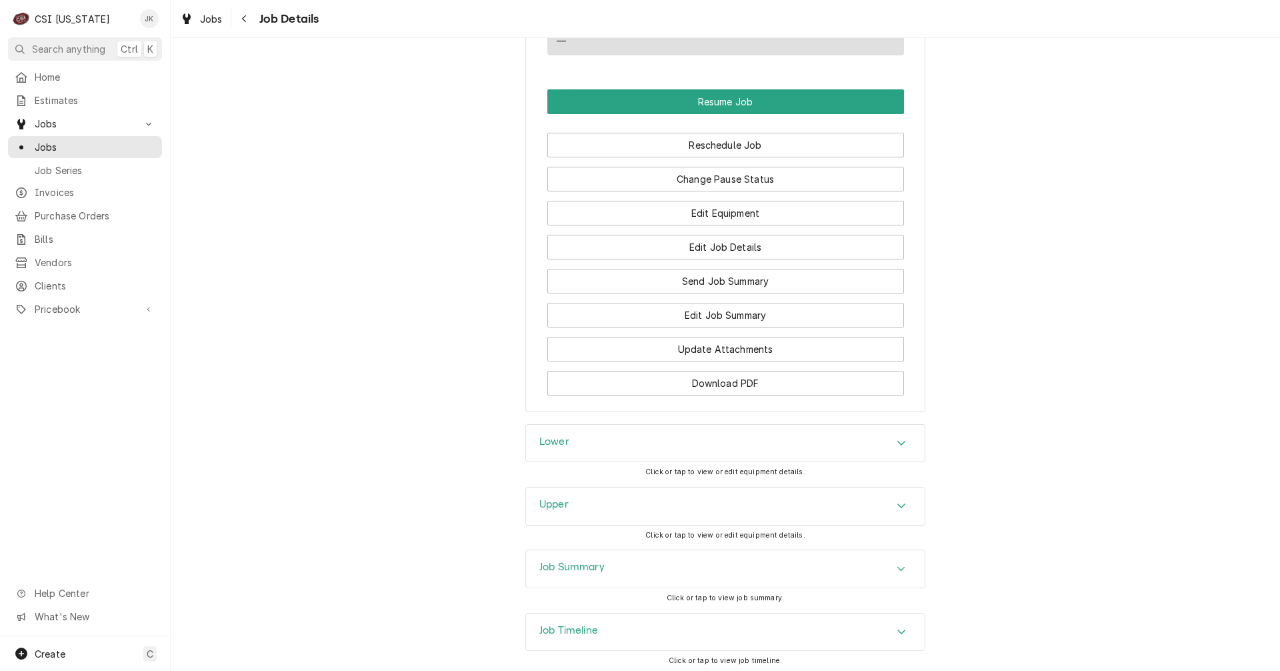
scroll to position [2137, 0]
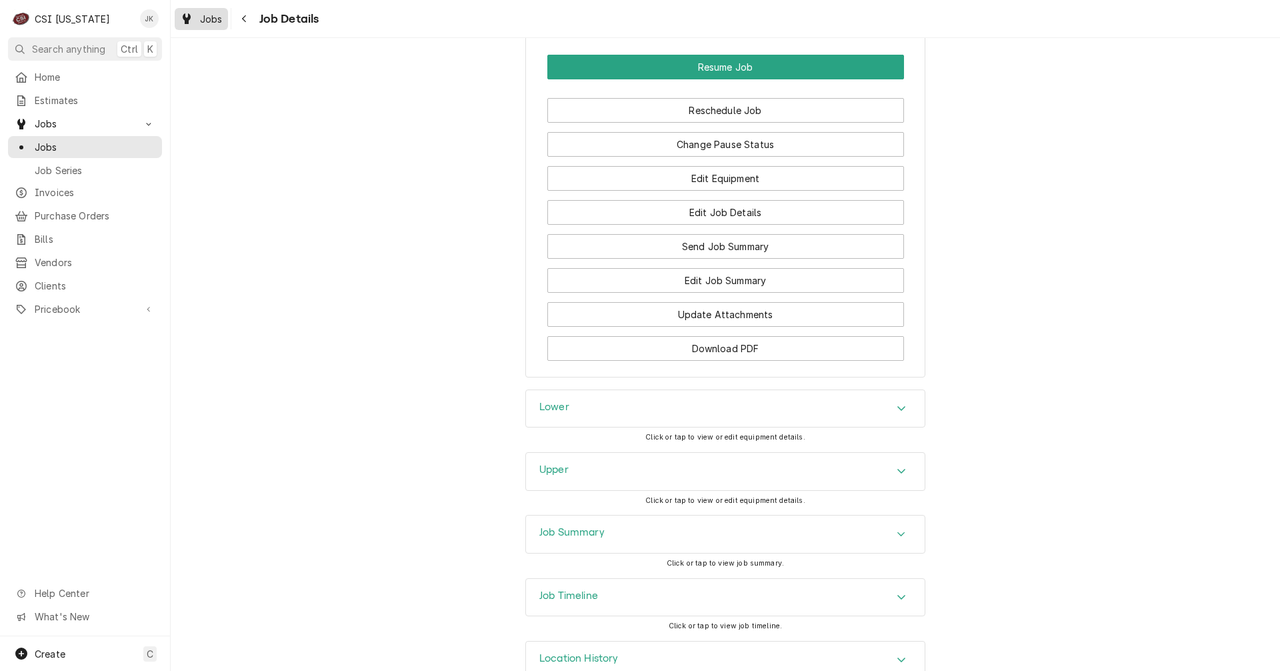
click at [211, 17] on span "Jobs" at bounding box center [211, 19] width 23 height 14
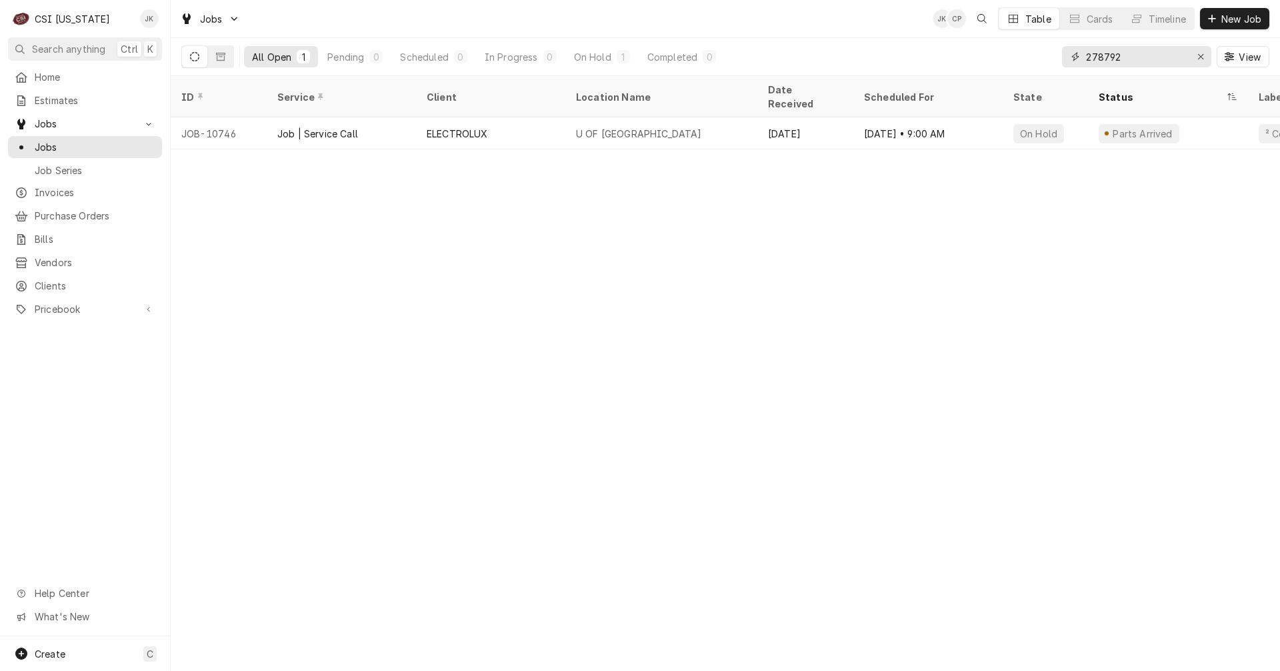
drag, startPoint x: 1128, startPoint y: 57, endPoint x: 972, endPoint y: 46, distance: 156.4
click at [972, 46] on div "All Open 1 Pending 0 Scheduled 0 In Progress 0 On Hold 1 Completed 0 278792 View" at bounding box center [725, 56] width 1088 height 37
type input "a"
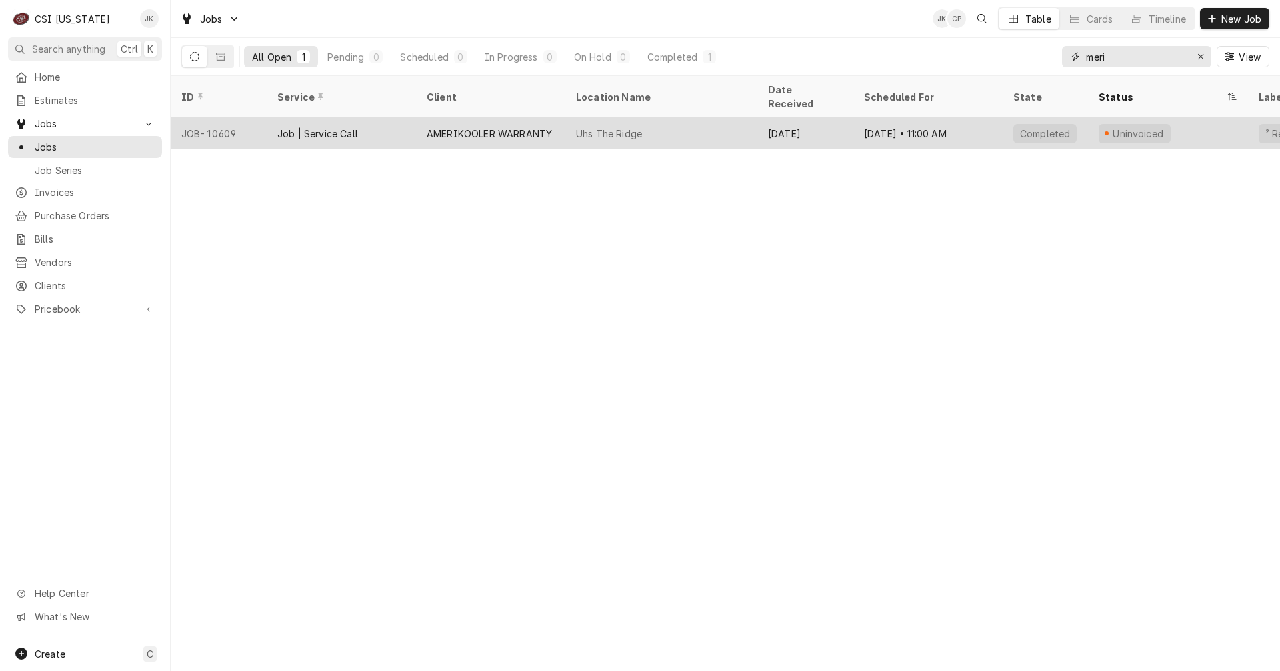
type input "meri"
click at [585, 127] on div "Uhs The Ridge" at bounding box center [609, 134] width 66 height 14
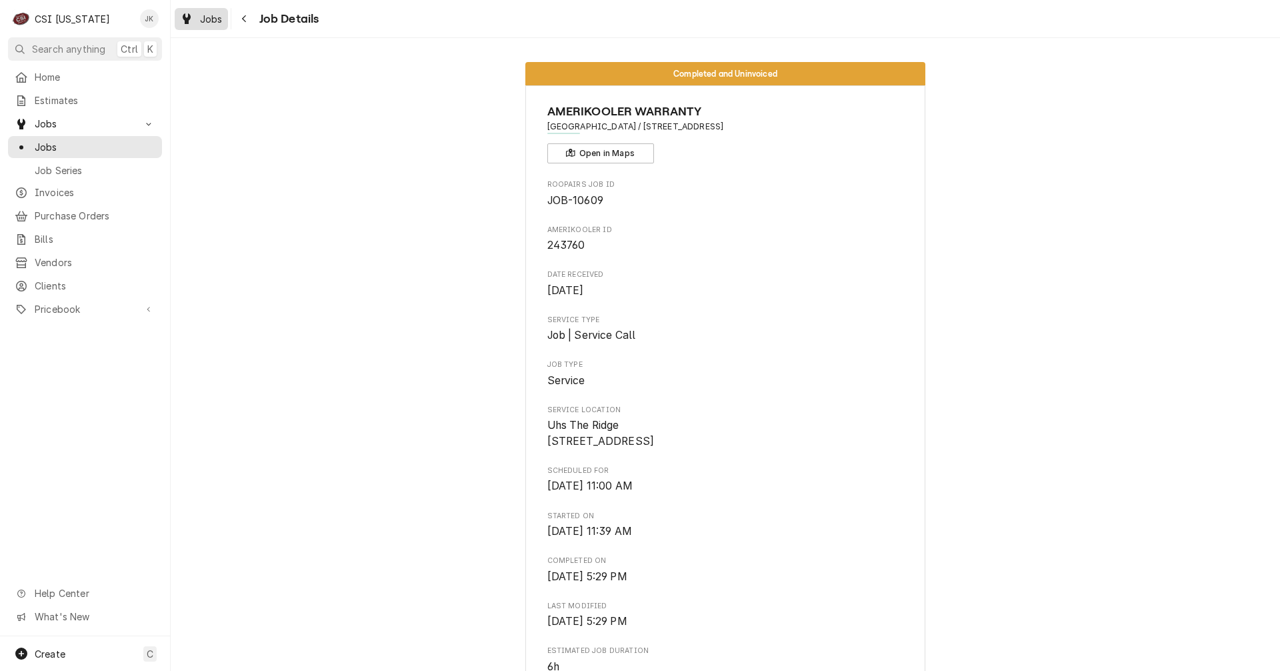
click at [214, 20] on span "Jobs" at bounding box center [211, 19] width 23 height 14
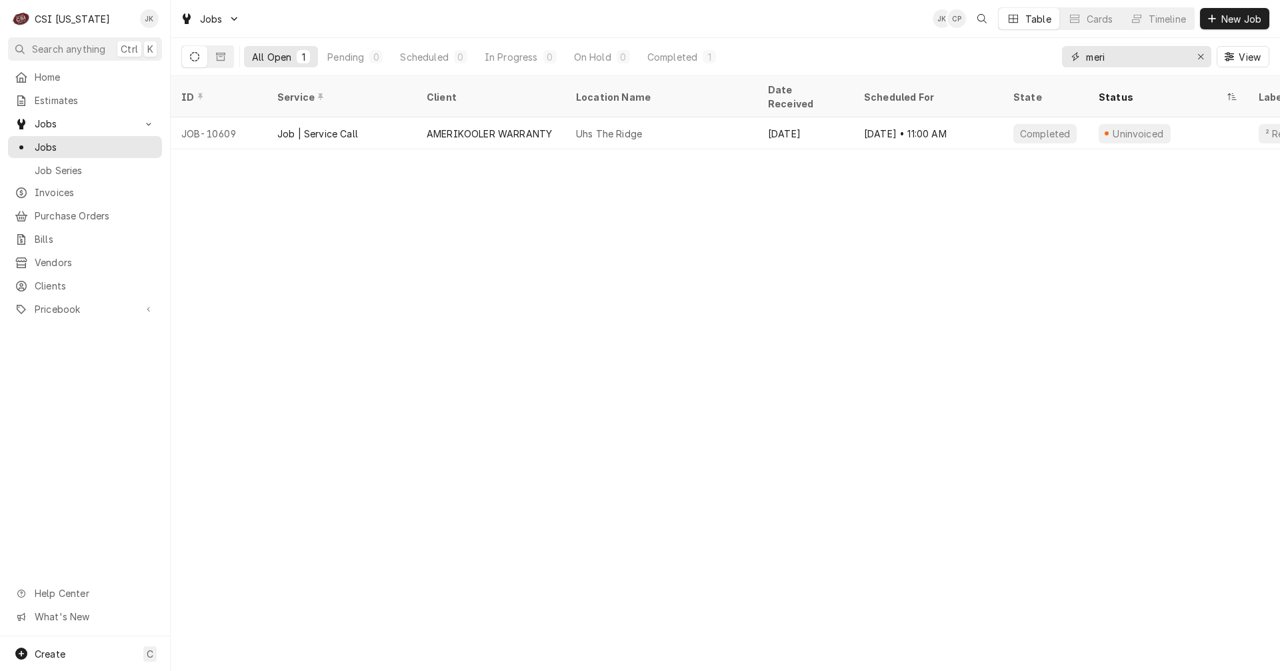
drag, startPoint x: 1116, startPoint y: 57, endPoint x: 977, endPoint y: 33, distance: 141.4
click at [977, 33] on div "Jobs JK CP Table Cards Timeline New Job All Open 1 Pending 0 Scheduled 0 In Pro…" at bounding box center [725, 38] width 1109 height 76
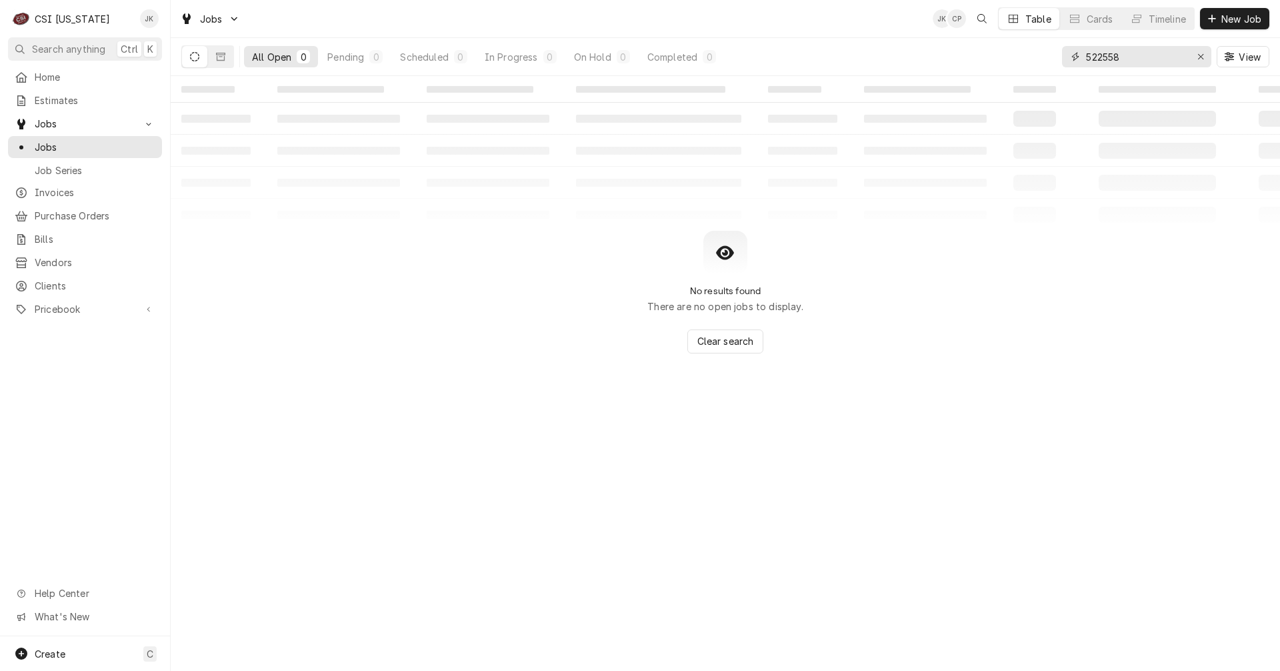
drag, startPoint x: 1136, startPoint y: 57, endPoint x: 989, endPoint y: 51, distance: 146.8
click at [989, 51] on div "All Open 0 Pending 0 Scheduled 0 In Progress 0 On Hold 0 Completed 0 522558 View" at bounding box center [725, 56] width 1088 height 37
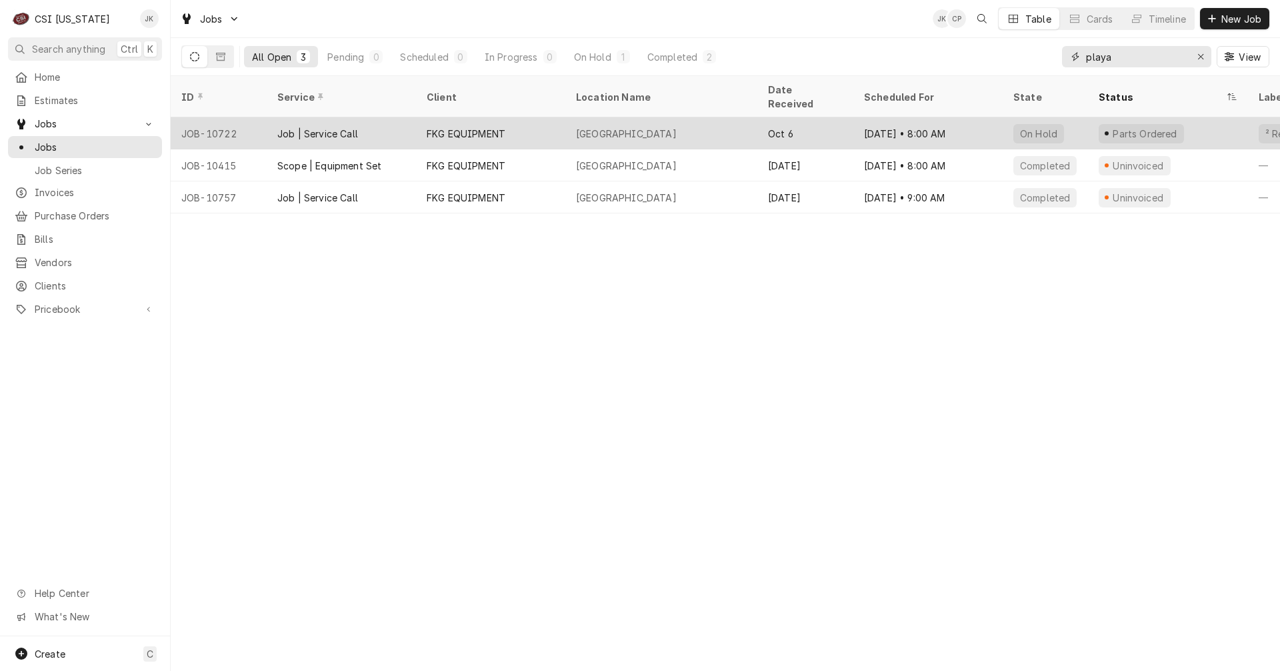
type input "playa"
click at [439, 127] on div "FKG EQUIPMENT" at bounding box center [466, 134] width 79 height 14
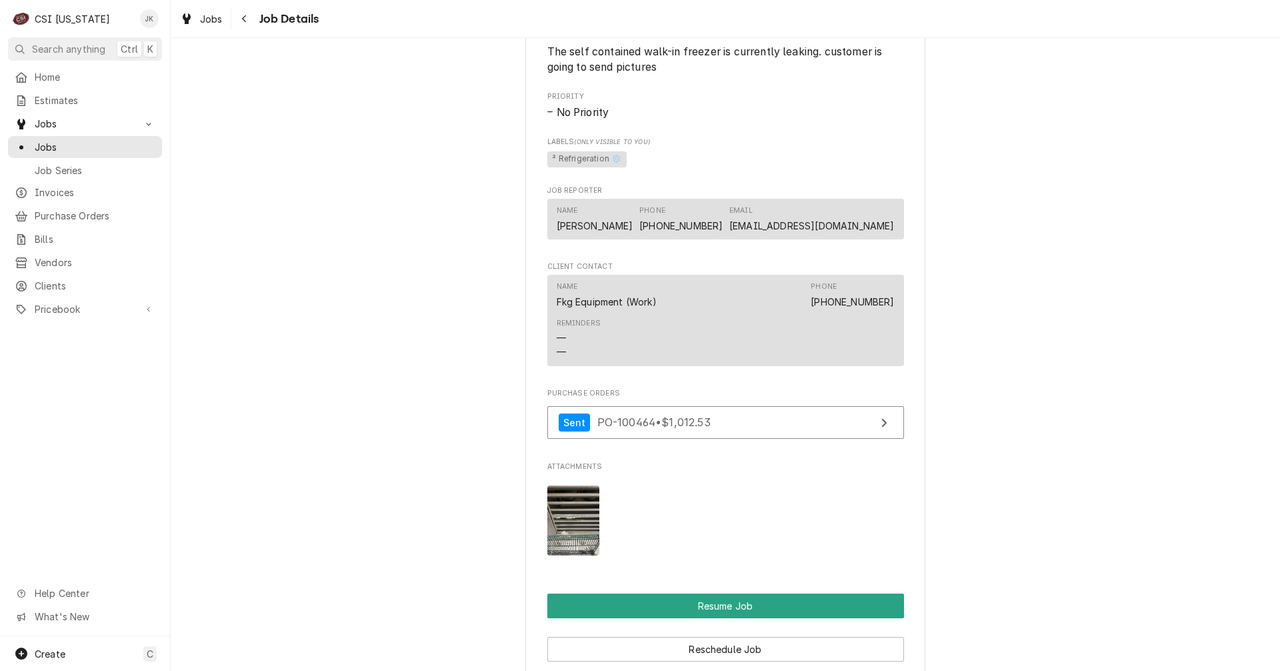
scroll to position [1134, 0]
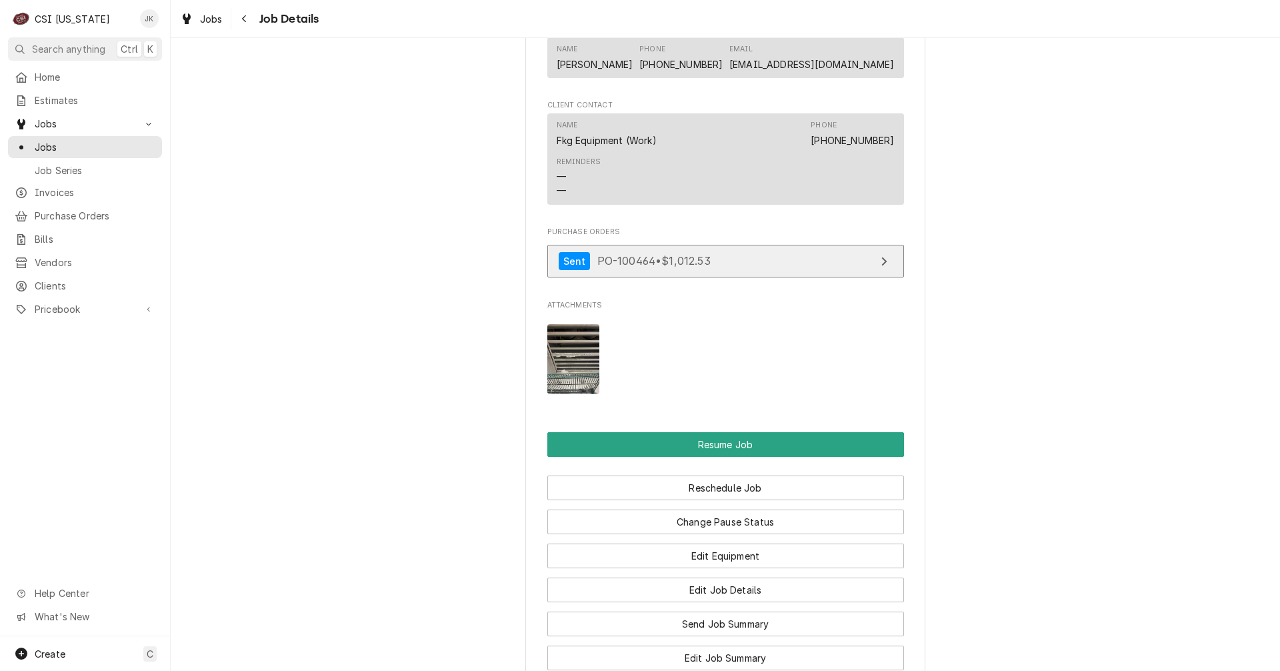
click at [746, 277] on link "Sent PO-100464 • $1,012.53" at bounding box center [725, 261] width 357 height 33
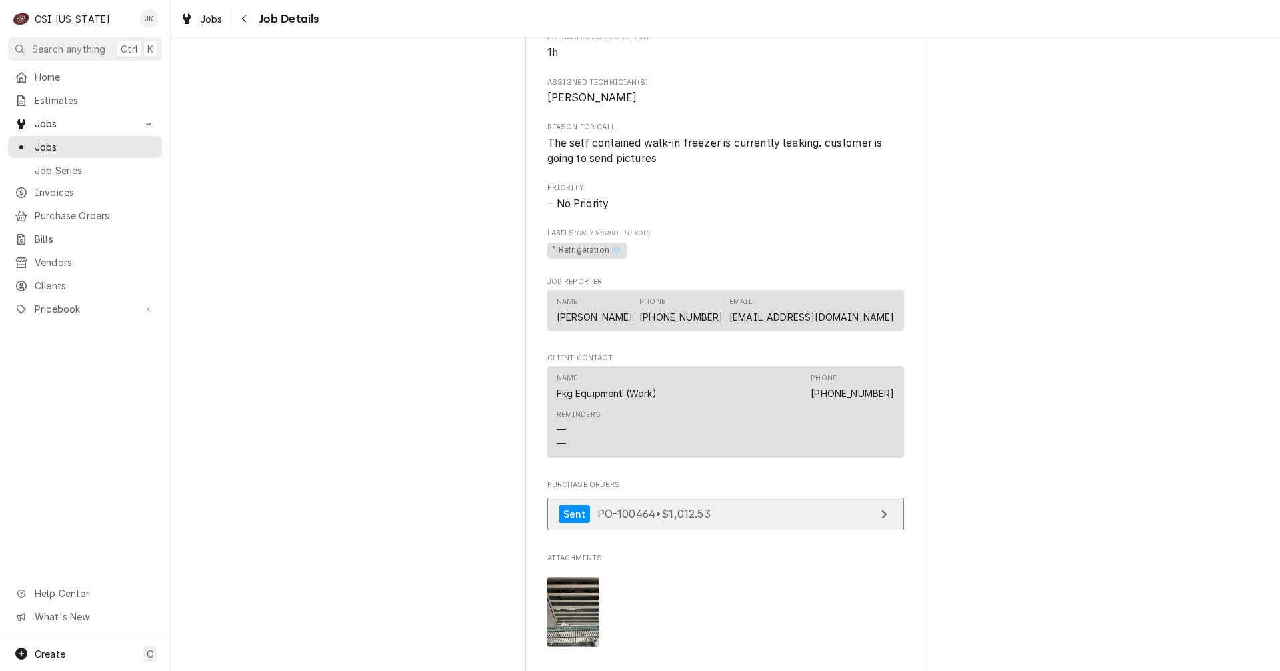
scroll to position [933, 0]
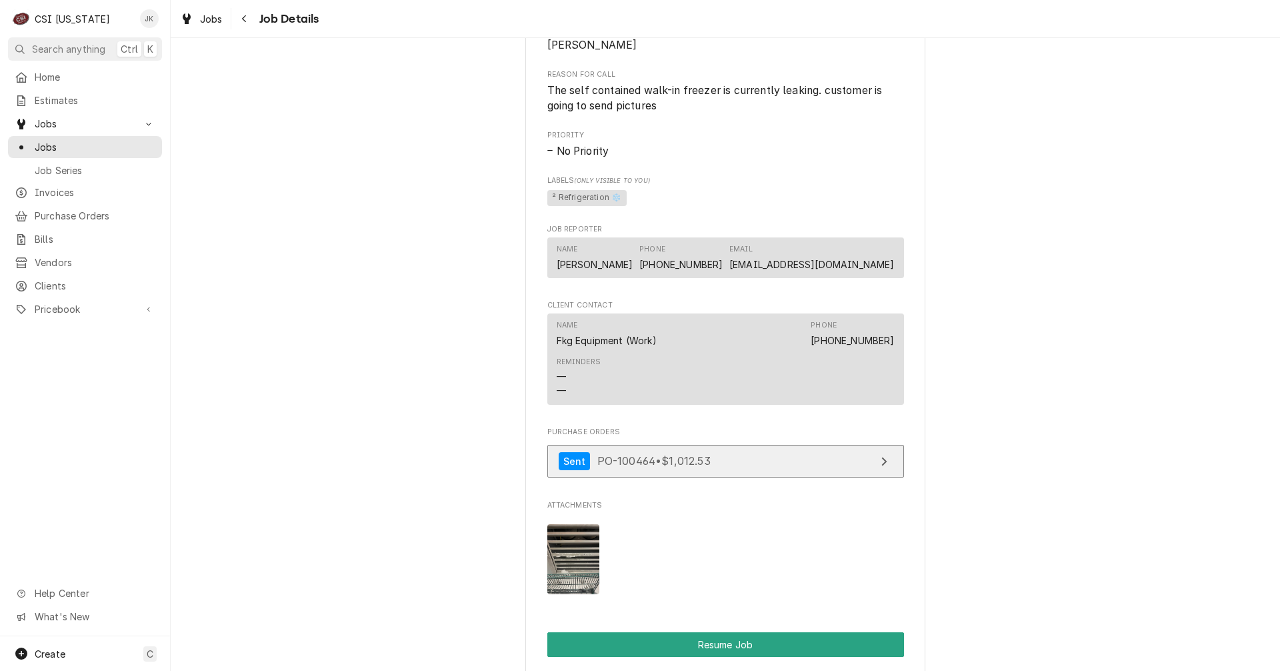
click at [625, 470] on div "Sent PO-100464 • $1,012.53" at bounding box center [635, 461] width 152 height 18
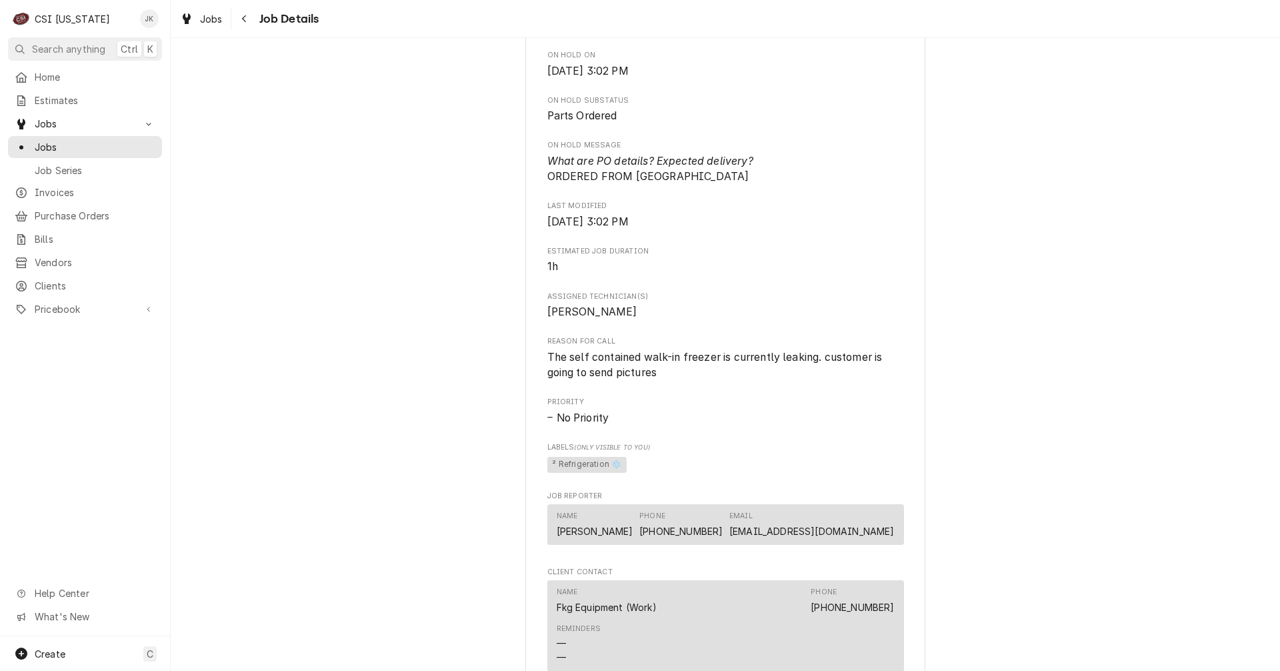
scroll to position [200, 0]
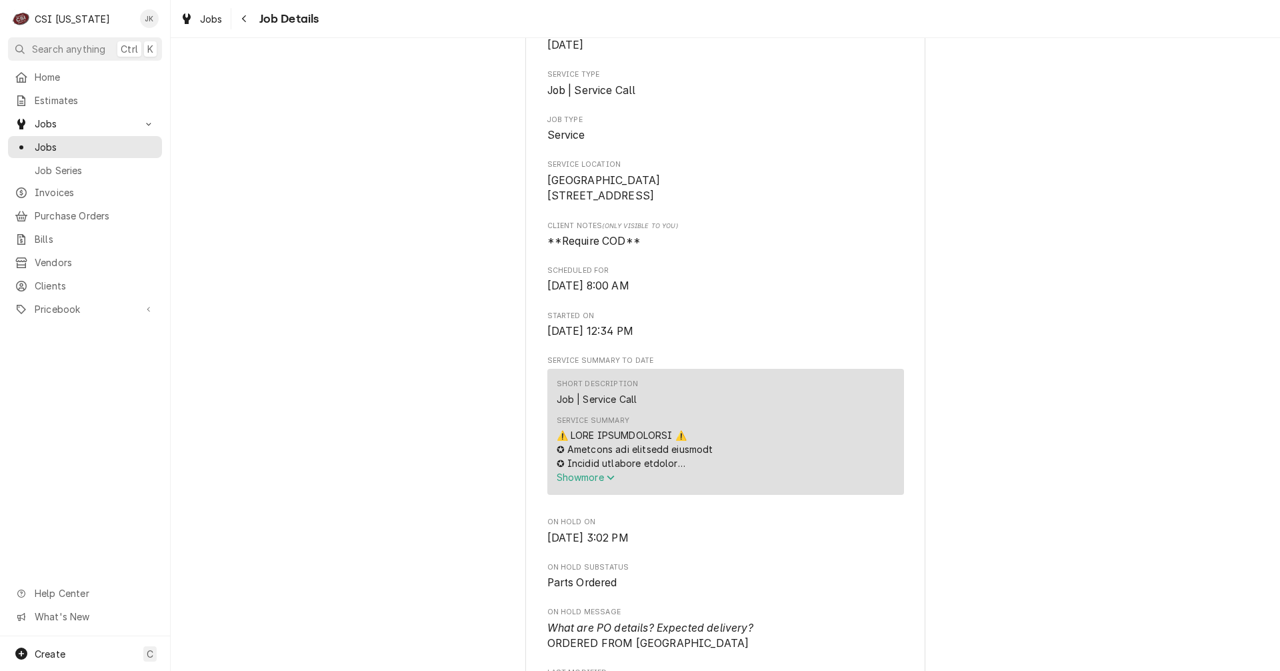
click at [600, 484] on button "Show more" at bounding box center [637, 477] width 161 height 14
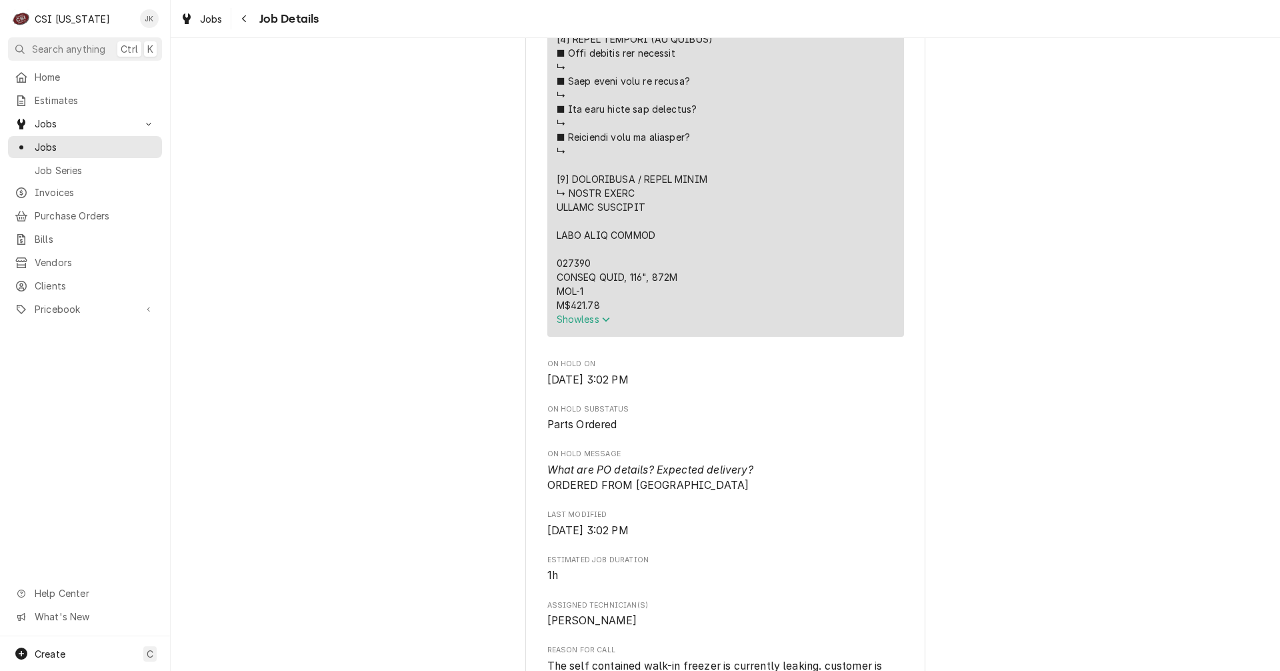
scroll to position [1200, 0]
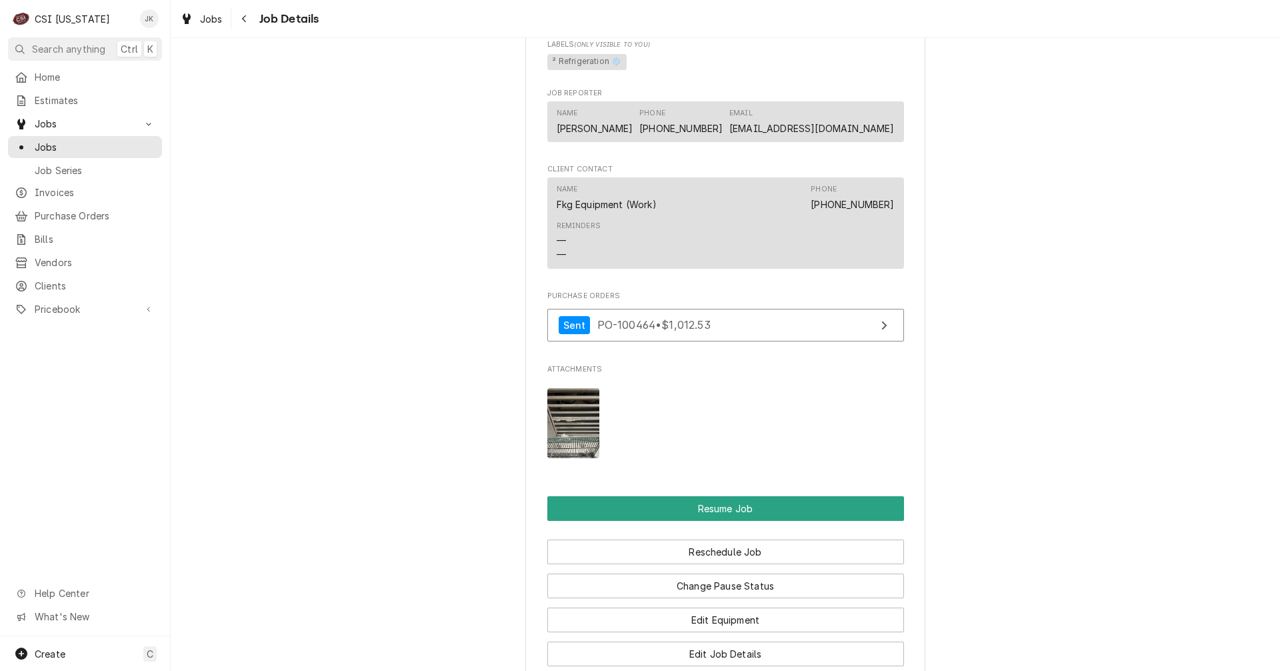
scroll to position [2200, 0]
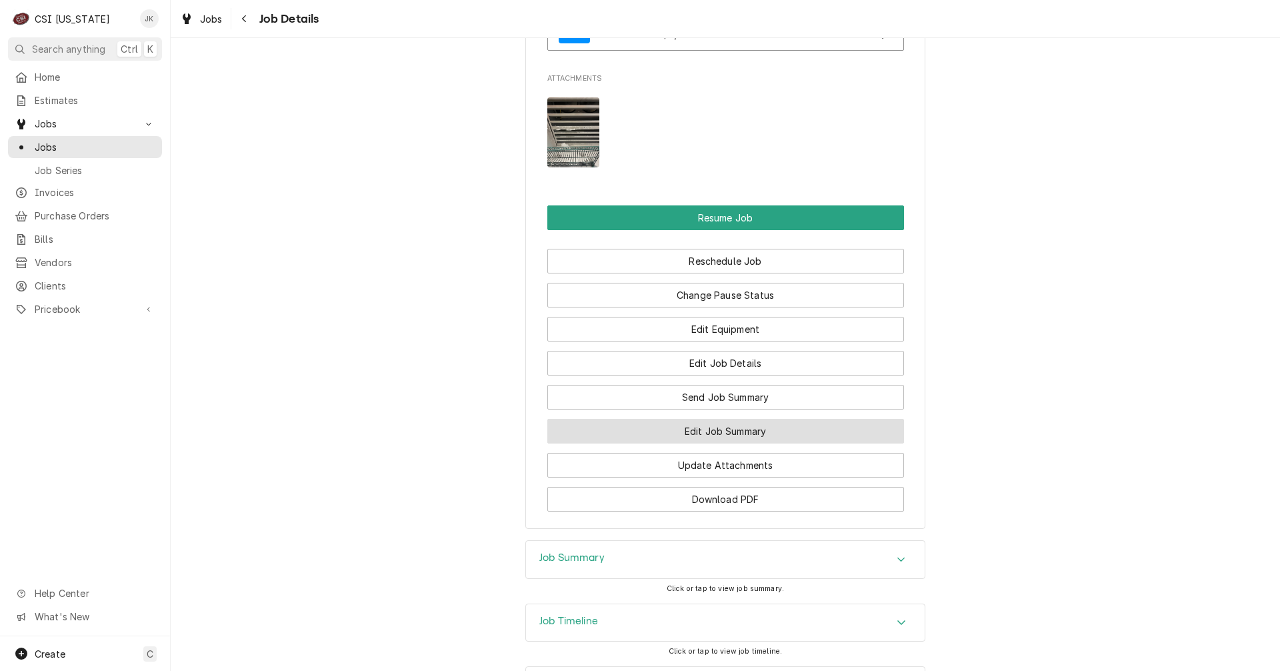
click at [741, 443] on button "Edit Job Summary" at bounding box center [725, 431] width 357 height 25
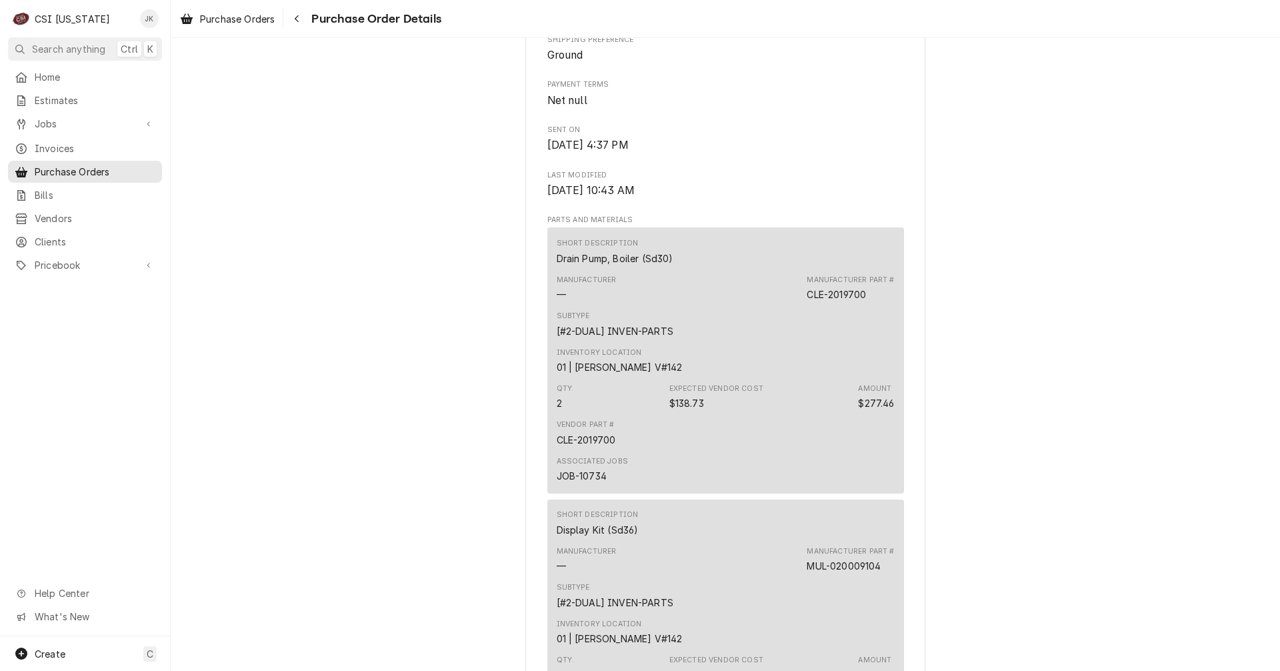
scroll to position [400, 0]
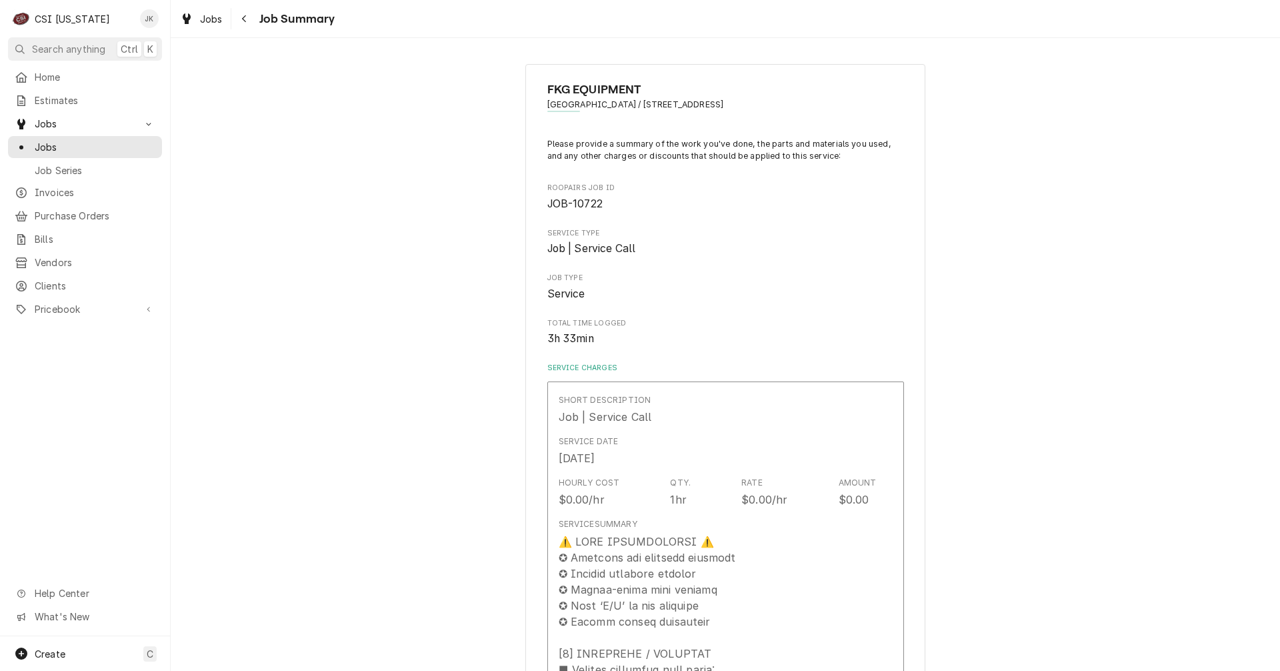
type textarea "x"
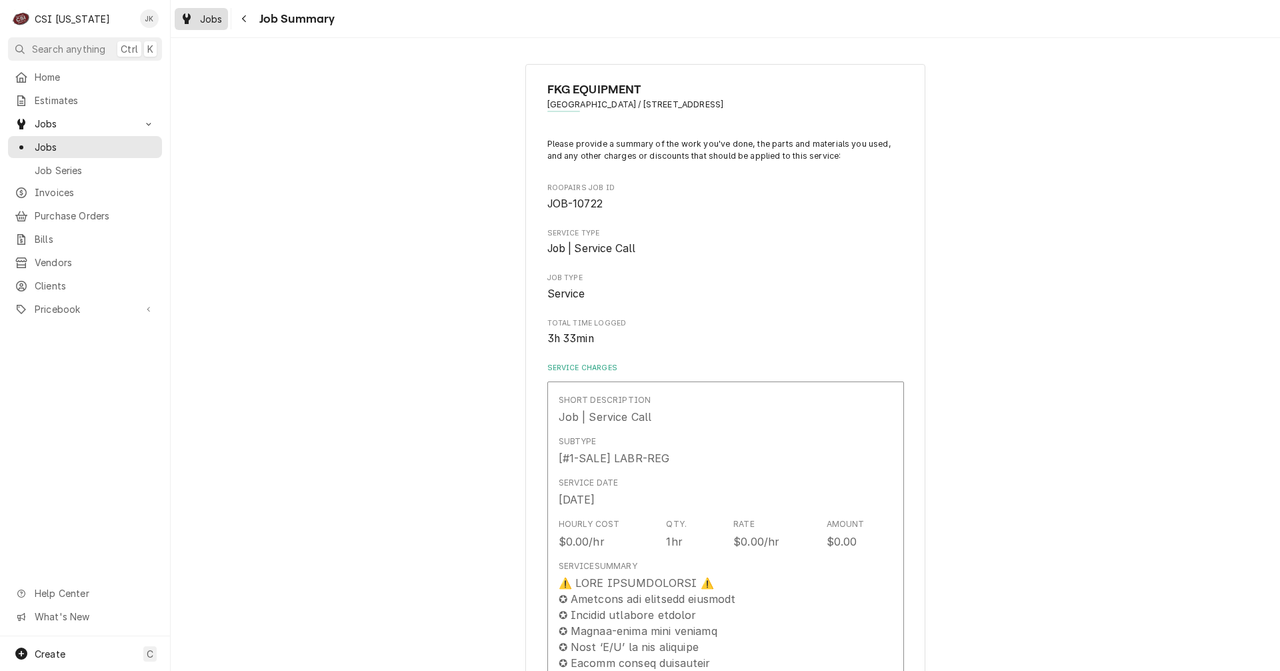
click at [201, 21] on span "Jobs" at bounding box center [211, 19] width 23 height 14
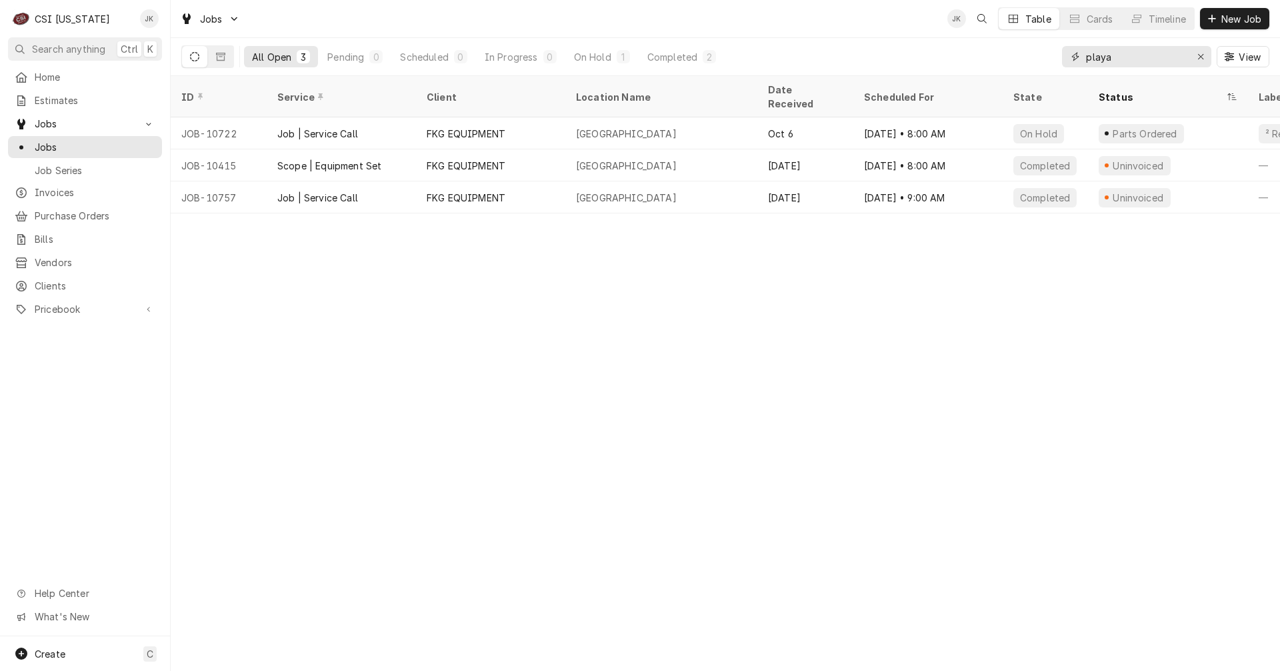
drag, startPoint x: 1121, startPoint y: 58, endPoint x: 1066, endPoint y: 58, distance: 54.7
click at [1066, 58] on div "playa" at bounding box center [1136, 56] width 149 height 21
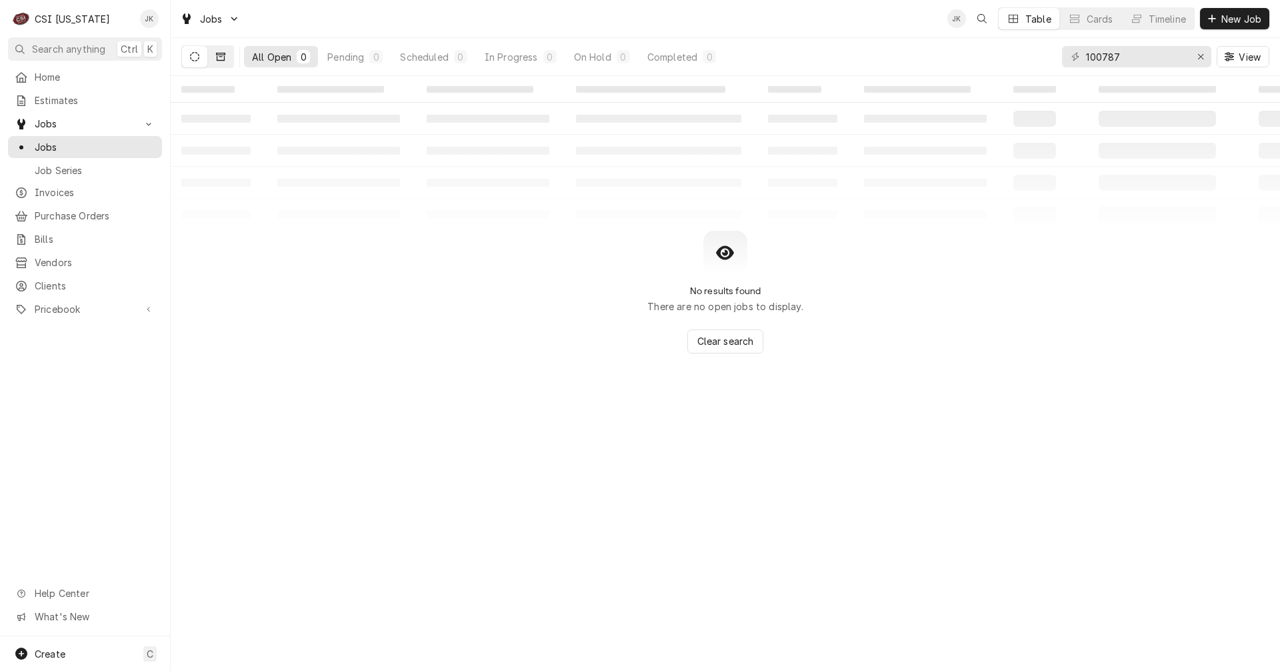
click at [219, 60] on icon "Dynamic Content Wrapper" at bounding box center [220, 57] width 9 height 8
drag, startPoint x: 1136, startPoint y: 58, endPoint x: 949, endPoint y: 45, distance: 187.8
click at [949, 45] on div "All Closed 0 Finalized 0 Cancelled 0 100787 View" at bounding box center [725, 56] width 1088 height 37
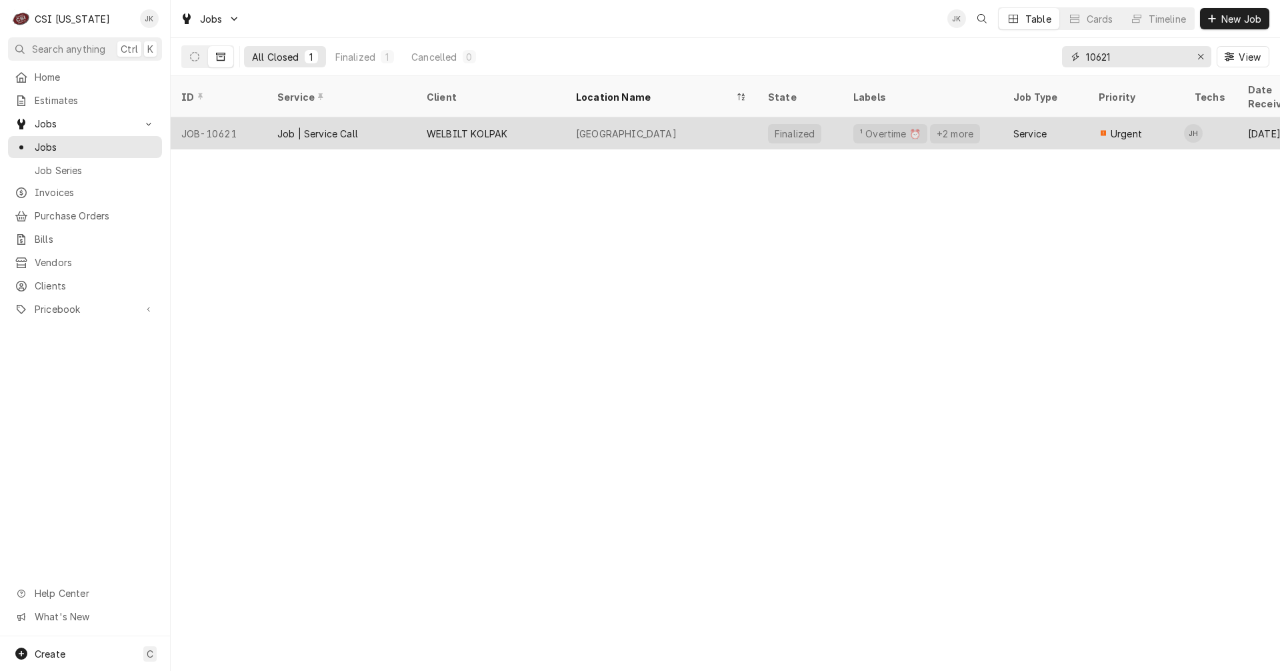
type input "10621"
click at [433, 127] on div "WELBILT KOLPAK" at bounding box center [467, 134] width 81 height 14
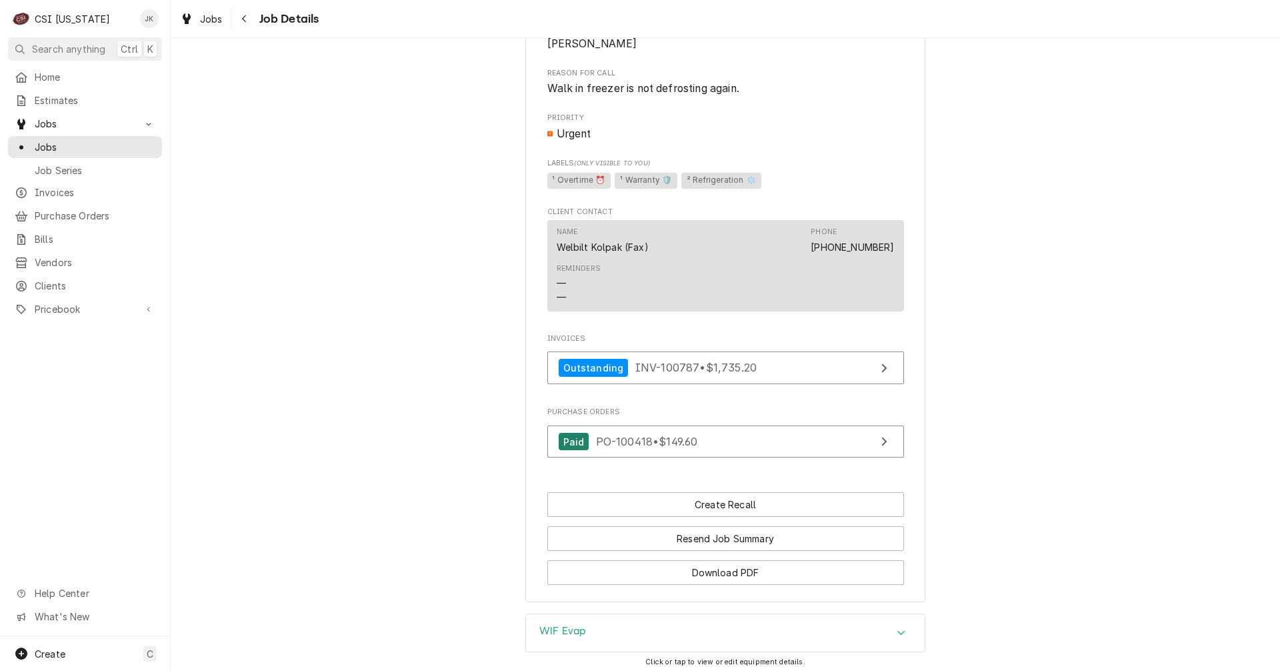
scroll to position [600, 0]
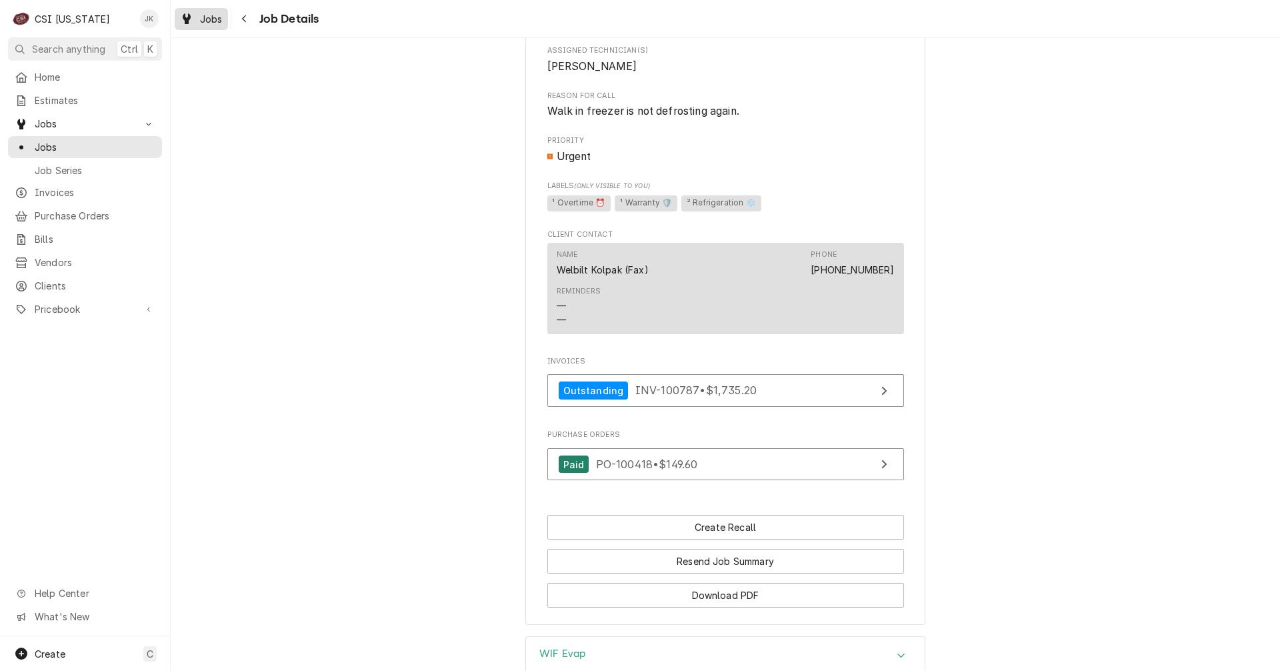
click at [203, 19] on span "Jobs" at bounding box center [211, 19] width 23 height 14
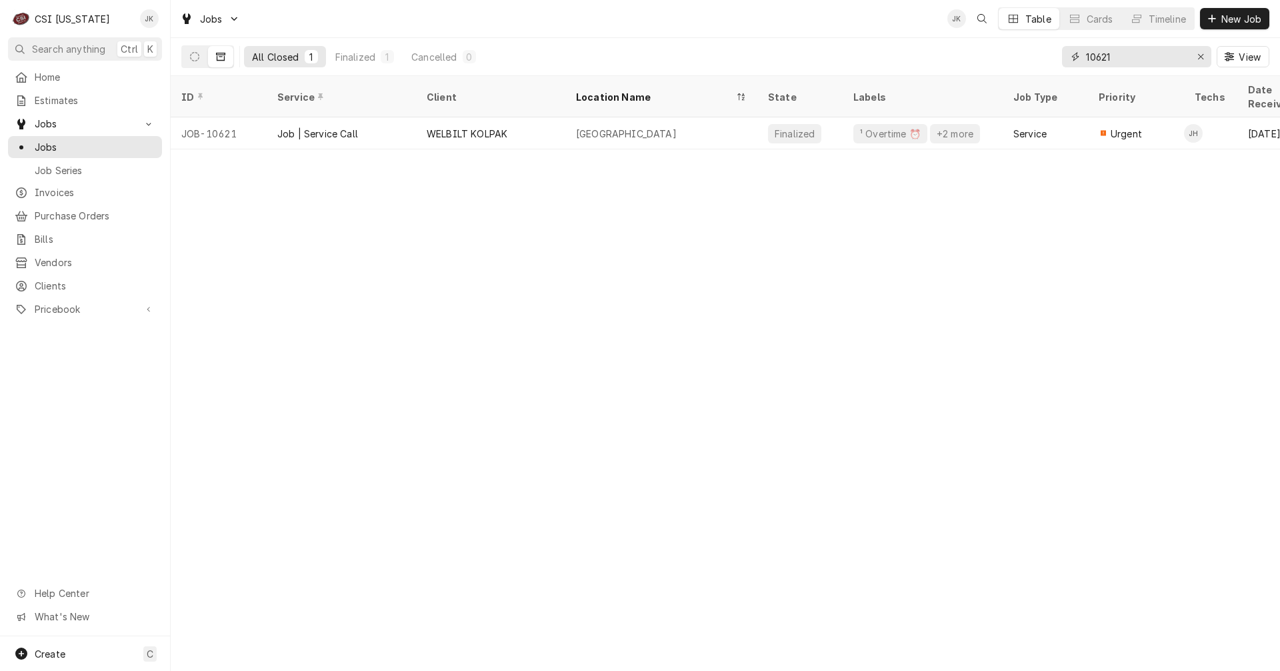
drag, startPoint x: 1125, startPoint y: 57, endPoint x: 990, endPoint y: 55, distance: 134.7
click at [990, 55] on div "All Closed 1 Finalized 1 Cancelled 0 10621 View" at bounding box center [725, 56] width 1088 height 37
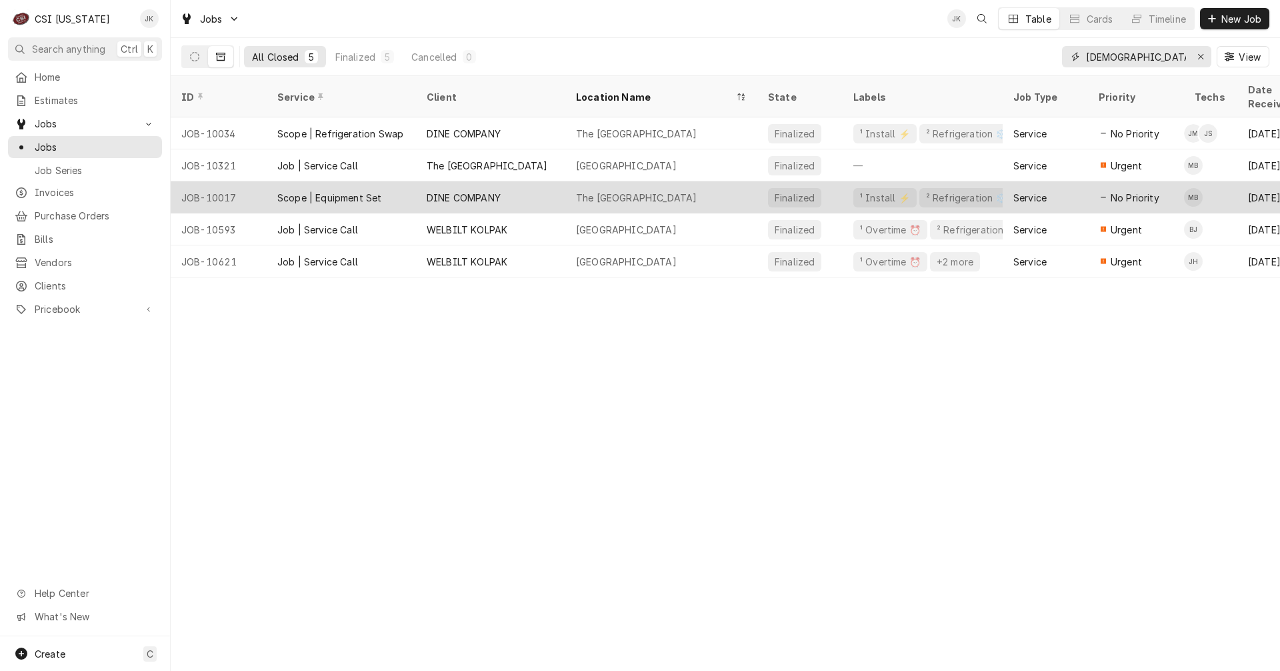
type input "[DEMOGRAPHIC_DATA]"
click at [489, 181] on div "DINE COMPANY" at bounding box center [490, 197] width 149 height 32
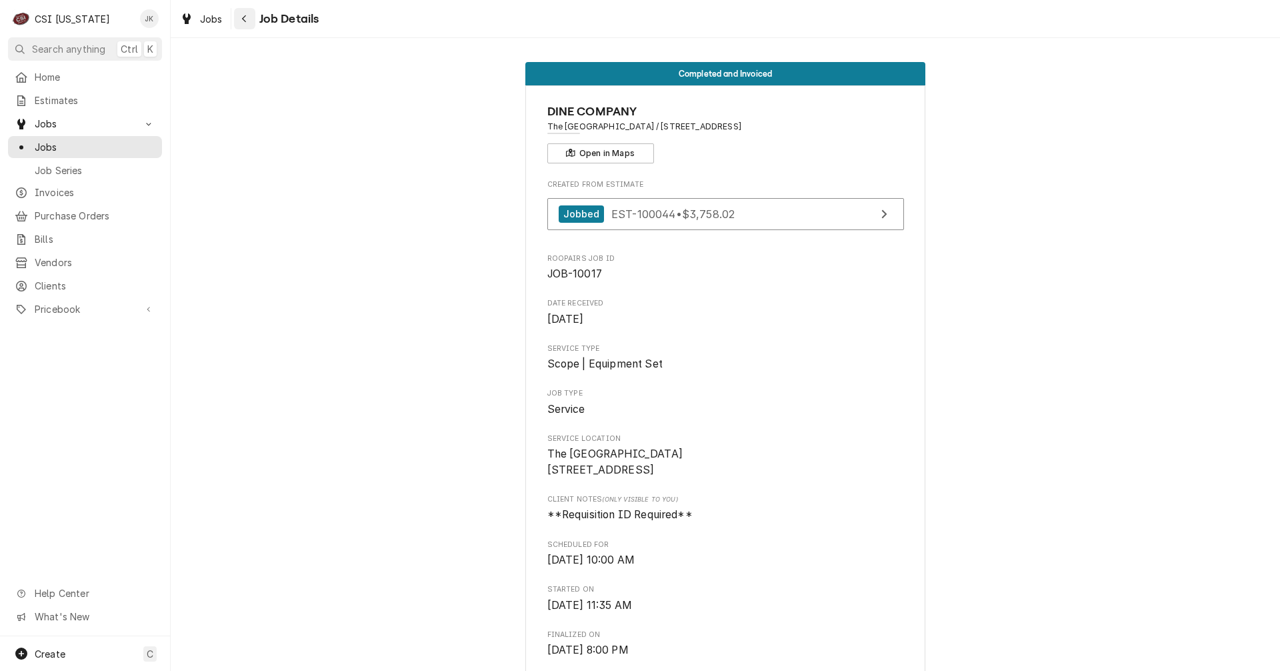
click at [243, 18] on icon "Navigate back" at bounding box center [244, 18] width 4 height 7
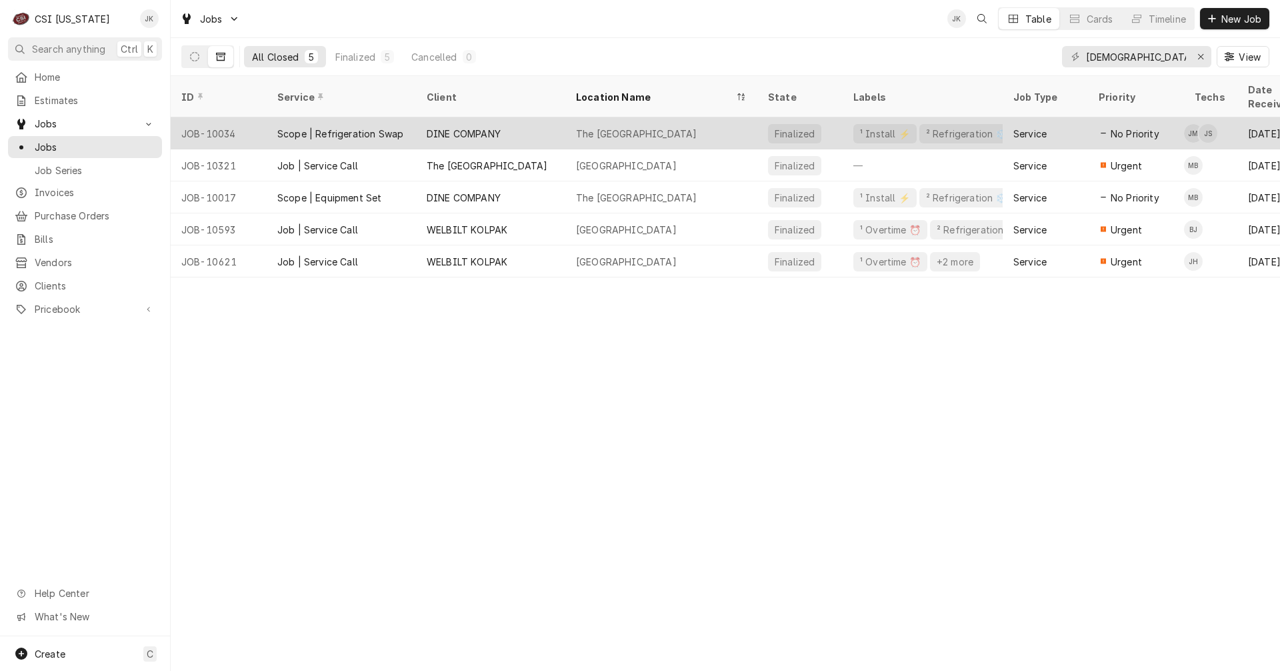
click at [437, 127] on div "DINE COMPANY" at bounding box center [464, 134] width 74 height 14
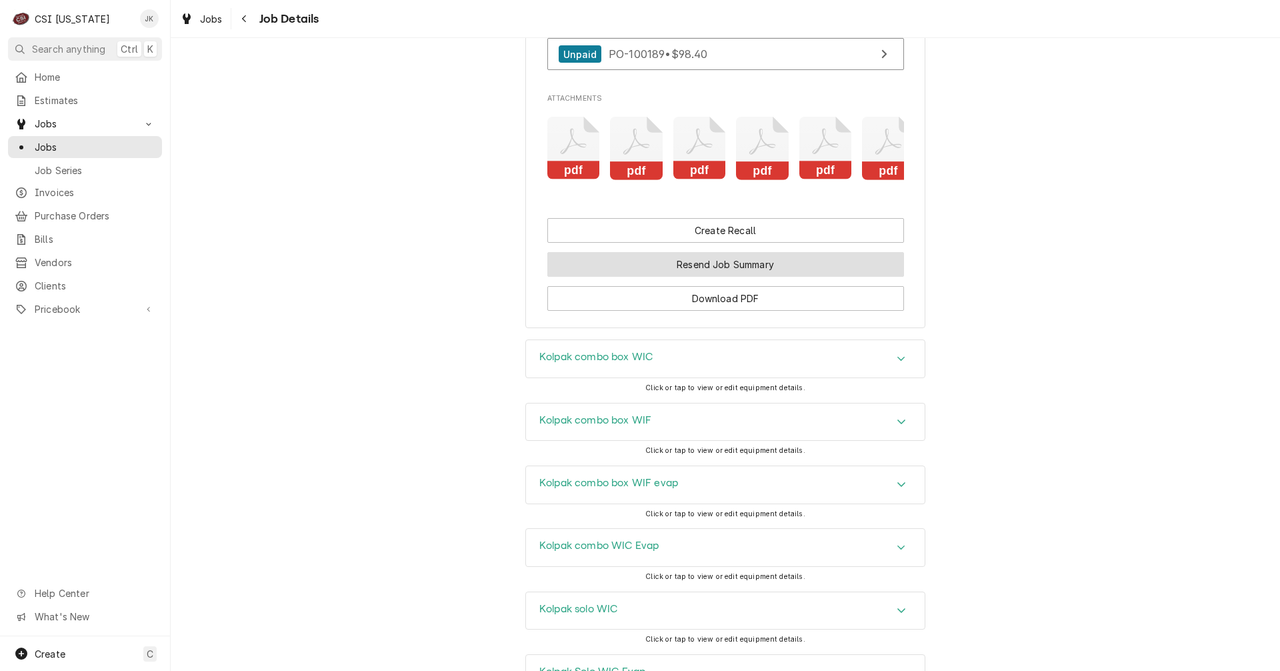
scroll to position [1334, 0]
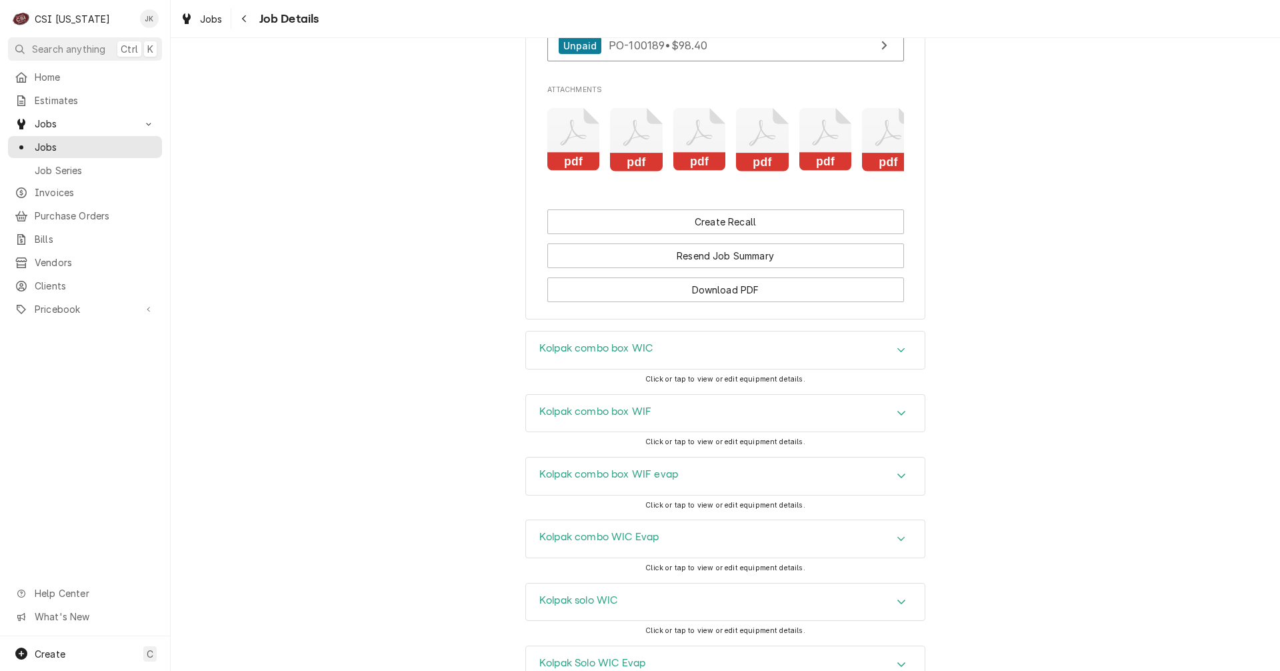
click at [897, 481] on icon "Accordion Header" at bounding box center [901, 475] width 9 height 11
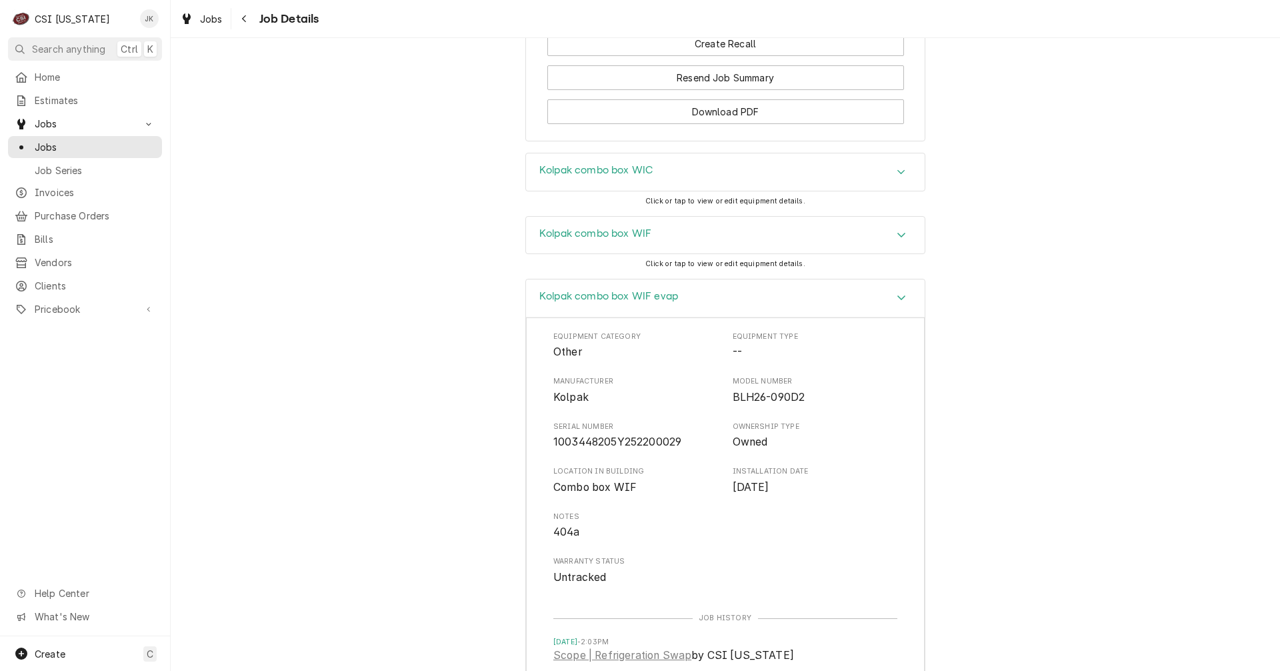
scroll to position [1467, 0]
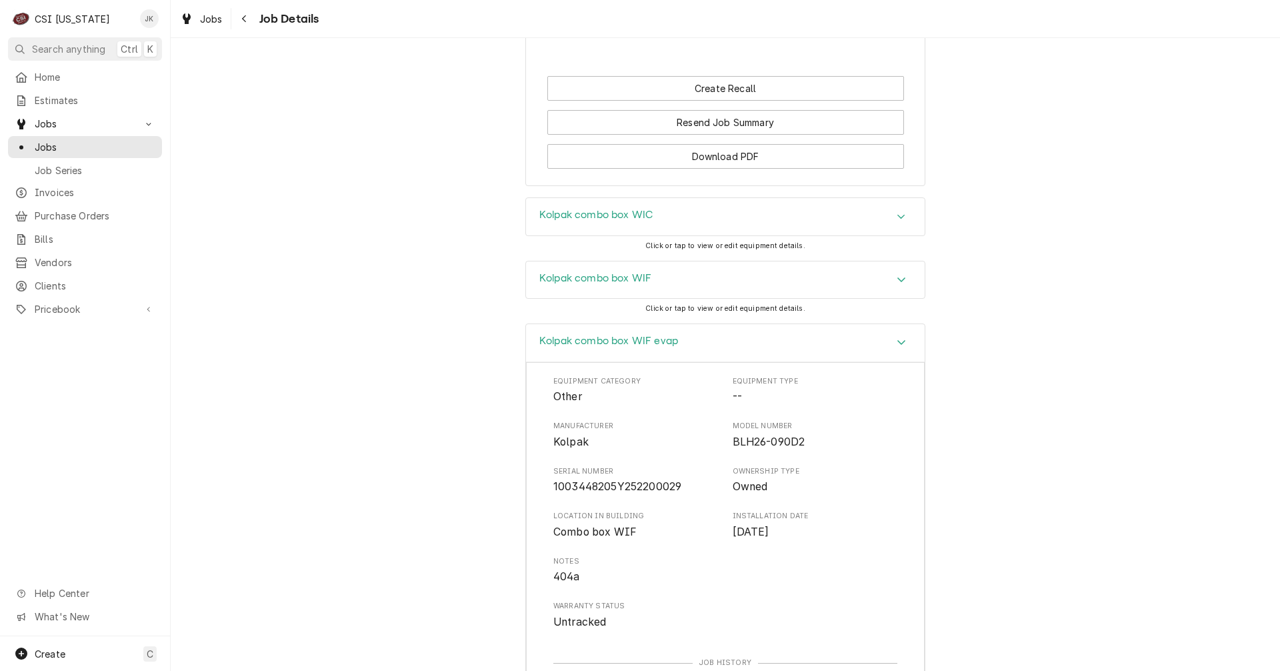
click at [897, 285] on icon "Accordion Header" at bounding box center [901, 279] width 9 height 11
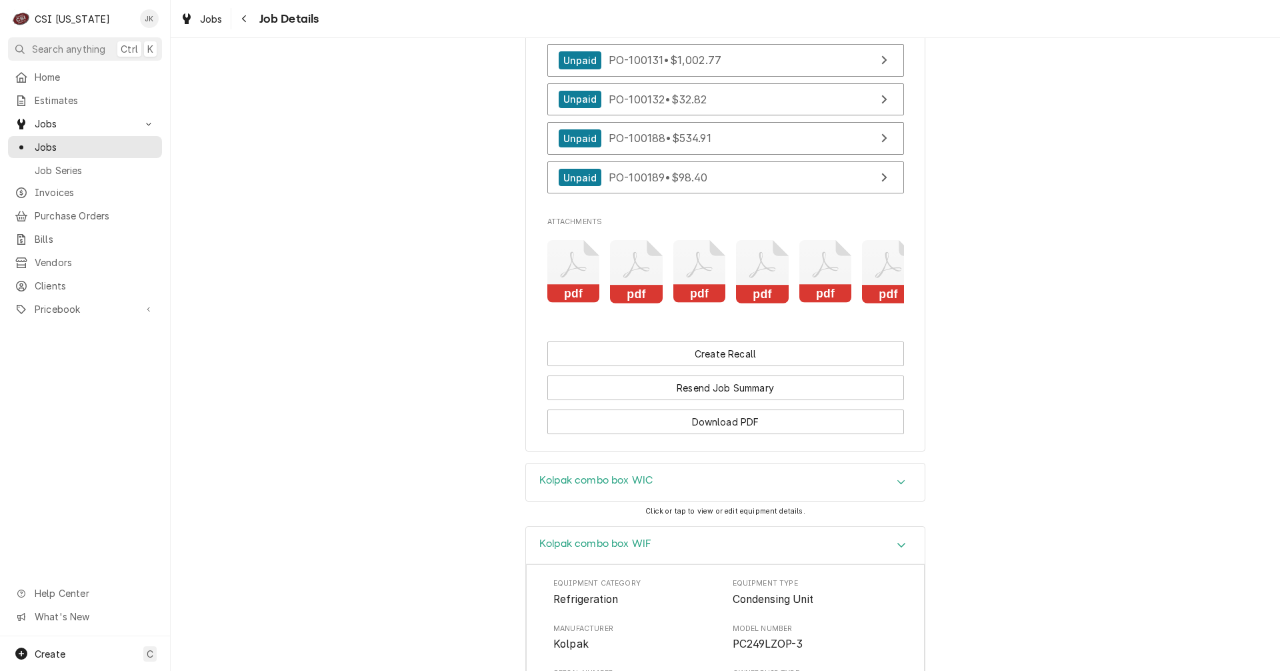
scroll to position [1200, 0]
click at [555, 287] on icon "Attachments" at bounding box center [573, 272] width 53 height 63
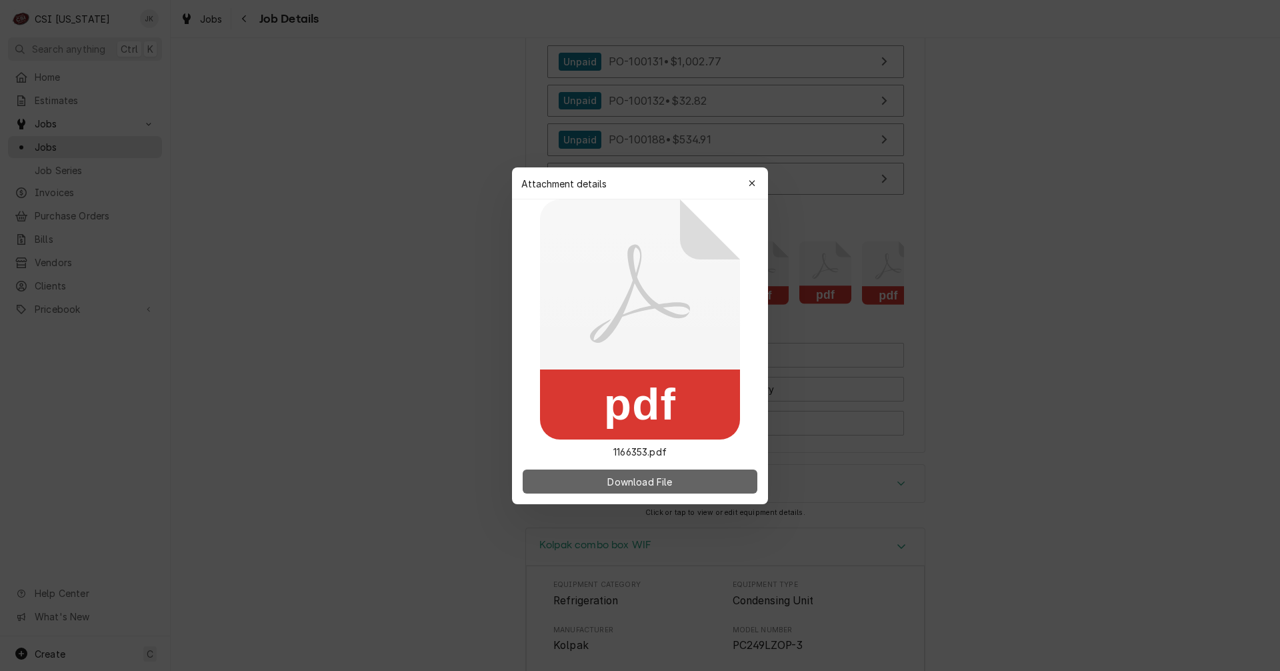
click at [607, 476] on span "Download File" at bounding box center [640, 481] width 70 height 14
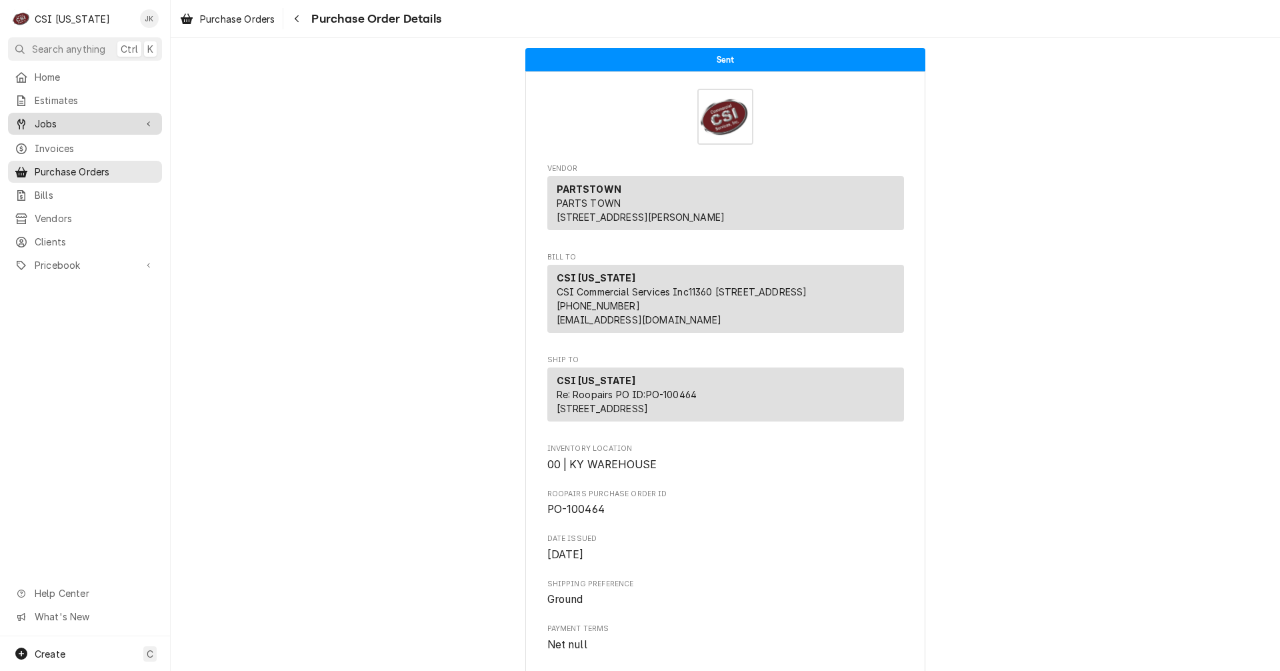
click at [47, 122] on span "Jobs" at bounding box center [85, 124] width 101 height 14
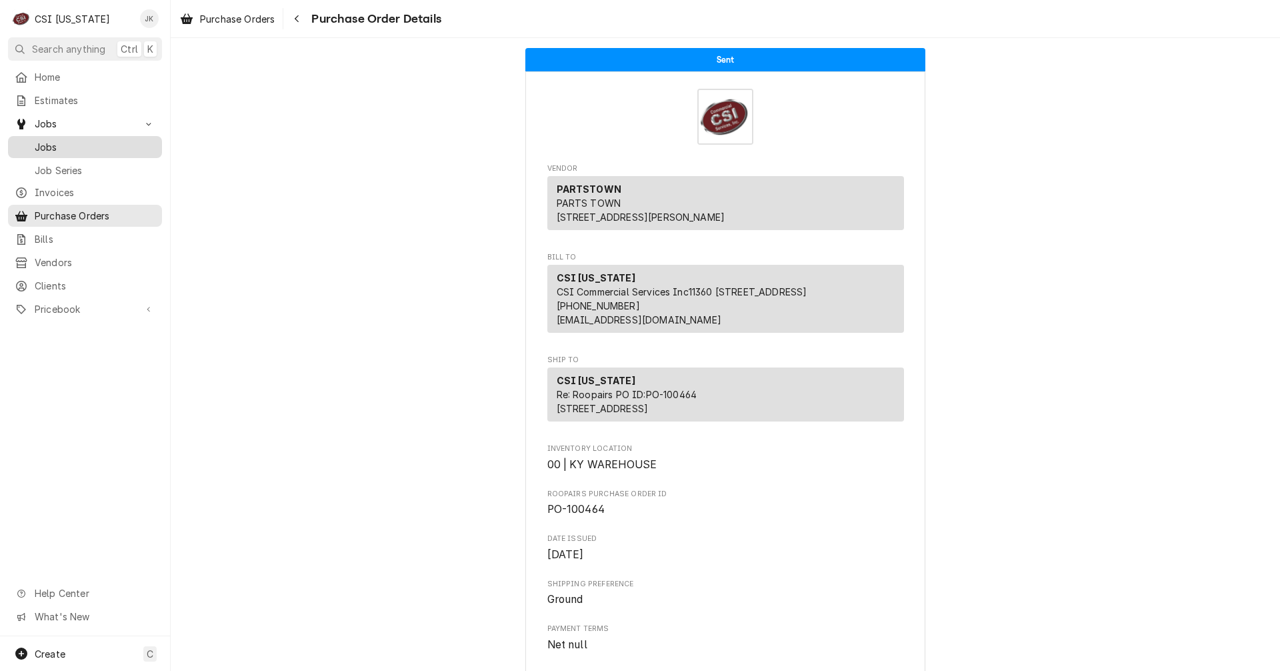
click at [53, 144] on span "Jobs" at bounding box center [95, 147] width 121 height 14
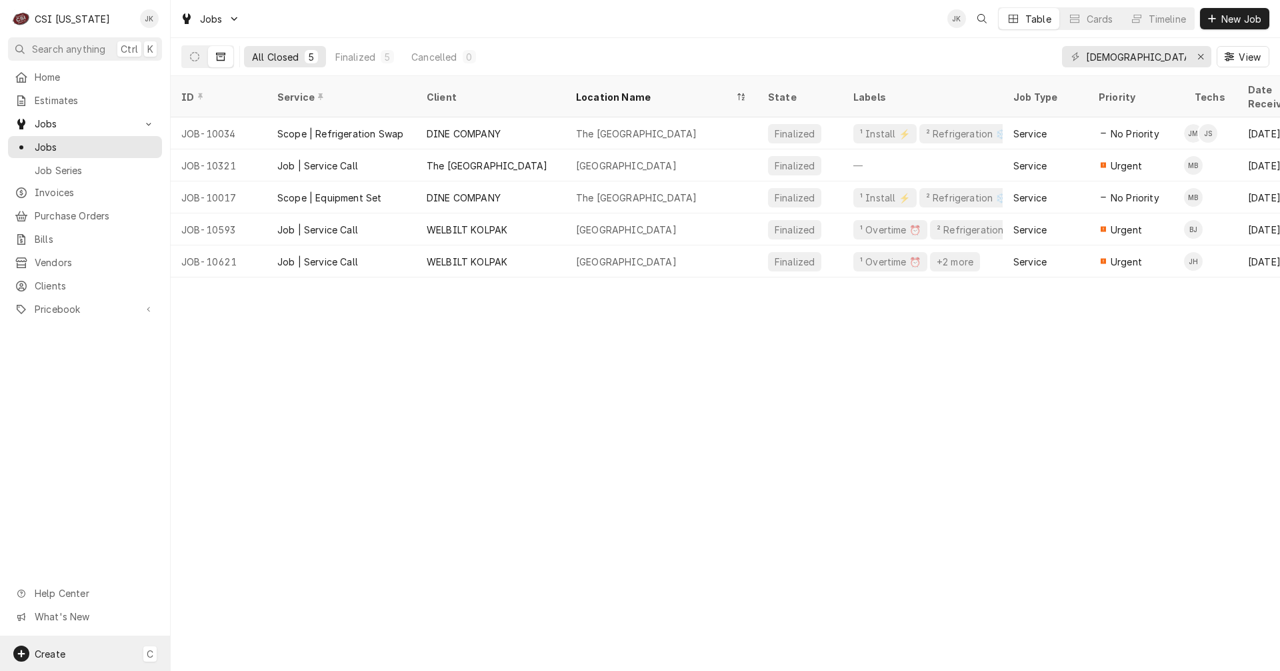
click at [147, 652] on span "C" at bounding box center [150, 654] width 7 height 14
click at [192, 537] on icon at bounding box center [191, 538] width 8 height 11
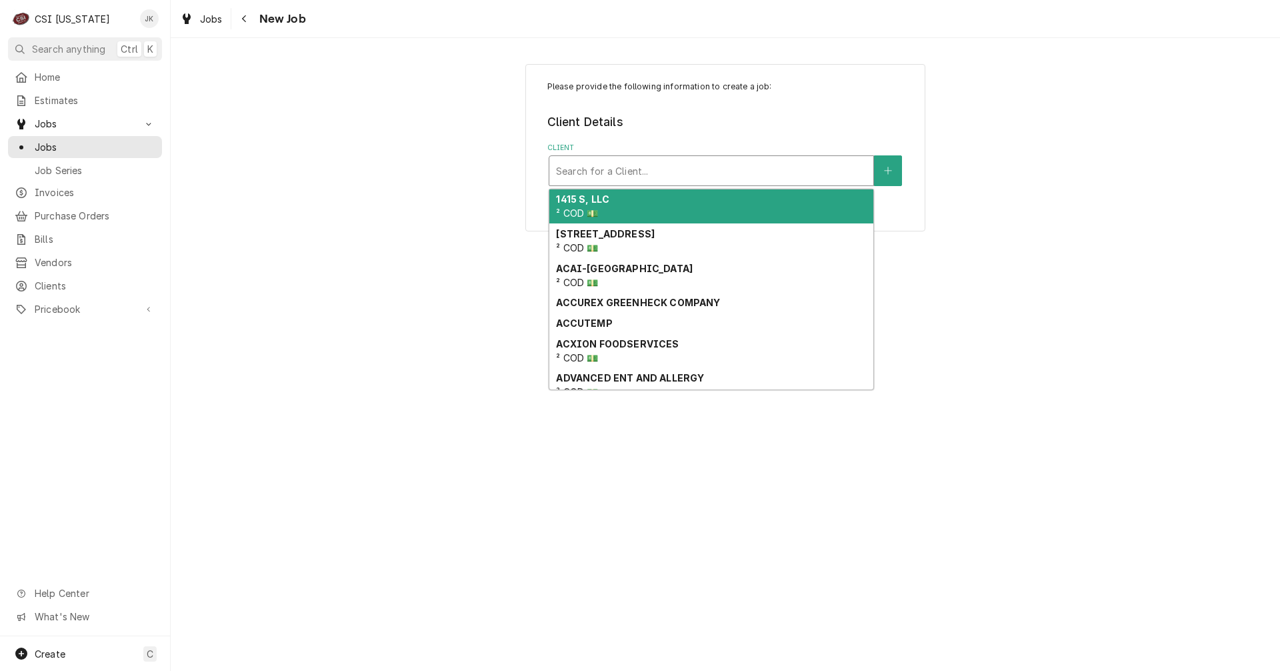
click at [621, 161] on div "Client" at bounding box center [711, 171] width 311 height 24
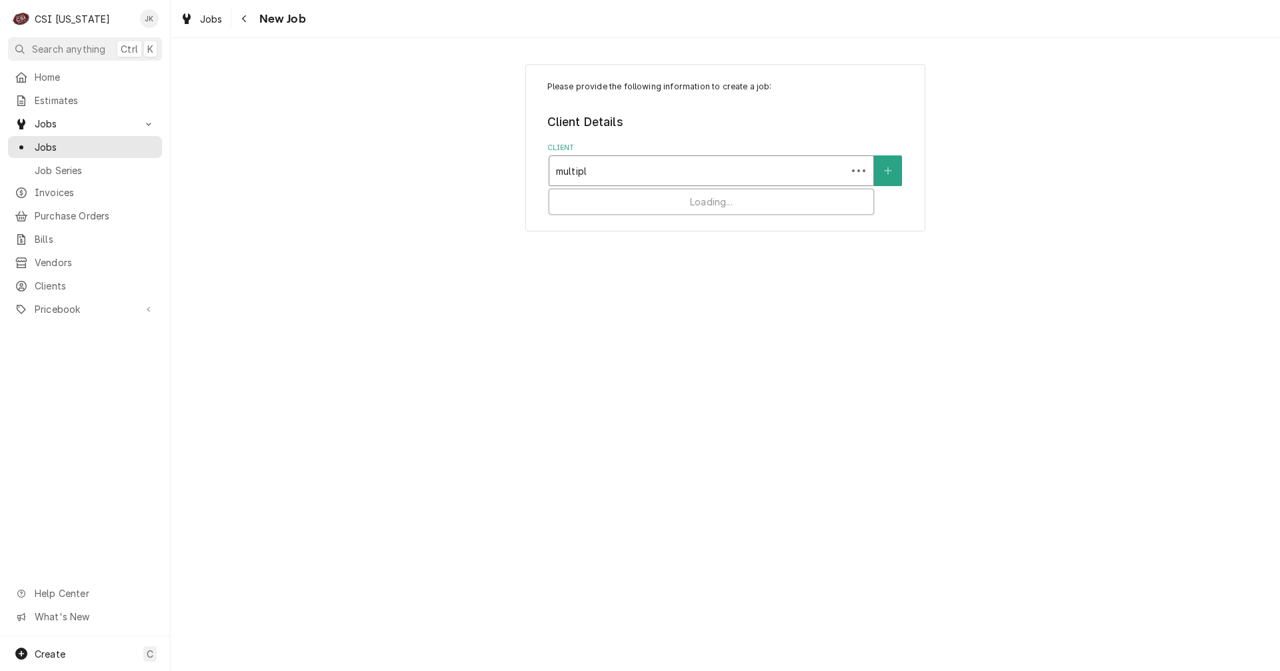
type input "multiple"
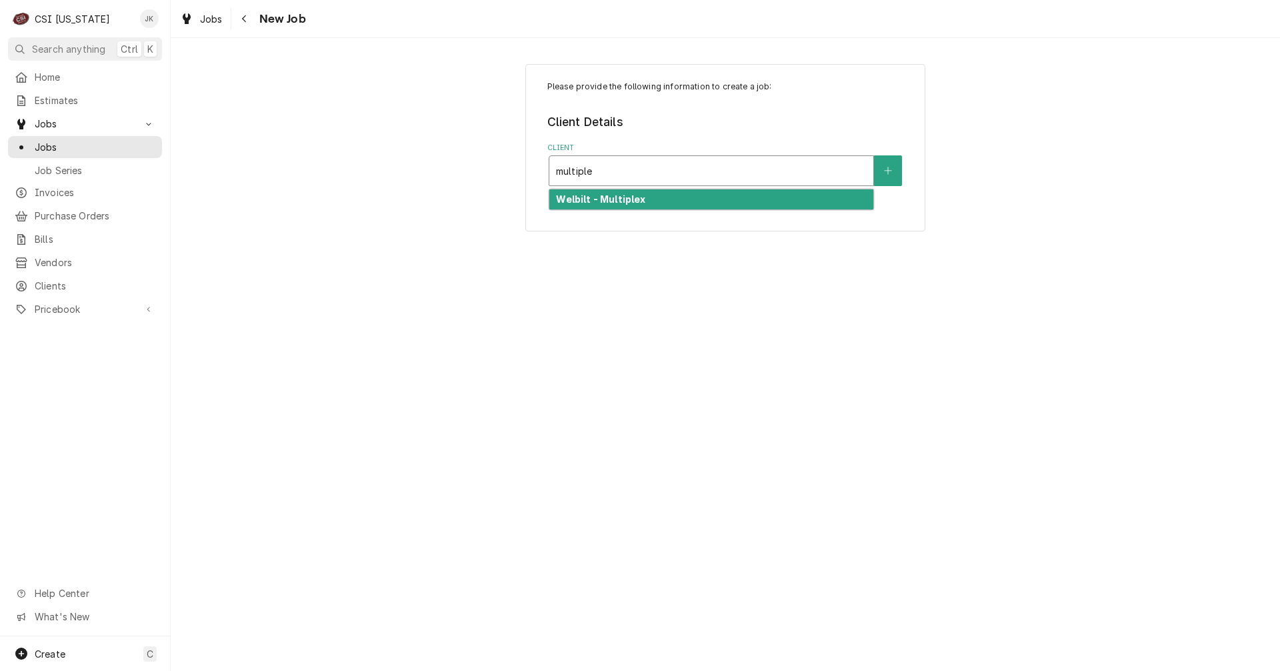
click at [609, 209] on div "Welbilt - Multiplex" at bounding box center [711, 199] width 324 height 21
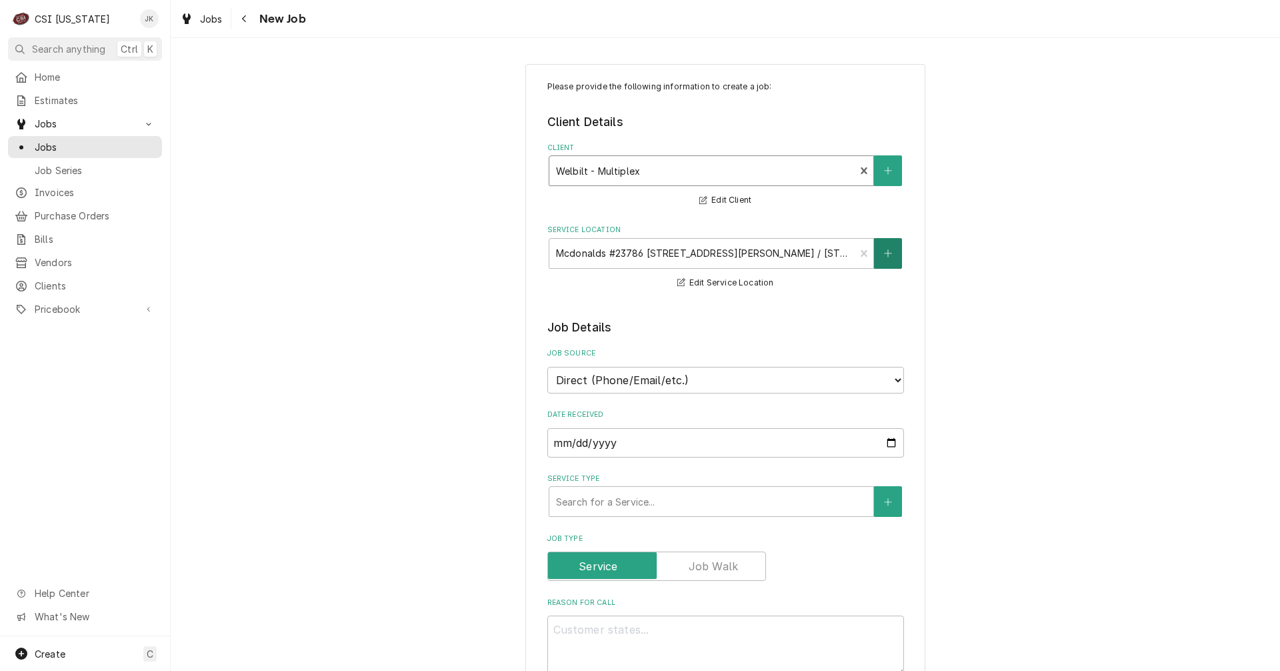
click at [888, 255] on button "Service Location" at bounding box center [888, 253] width 28 height 31
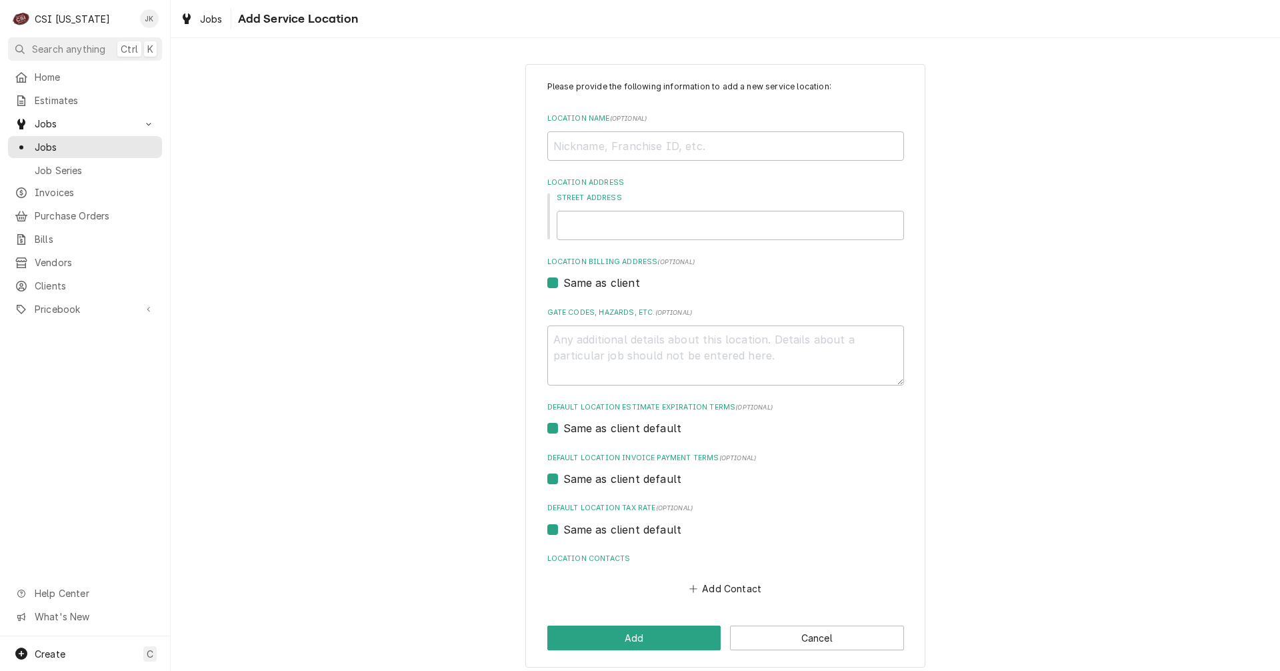
click at [399, 255] on div "Please provide the following information to add a new service location: Locatio…" at bounding box center [725, 365] width 1109 height 627
click at [836, 634] on button "Cancel" at bounding box center [817, 637] width 174 height 25
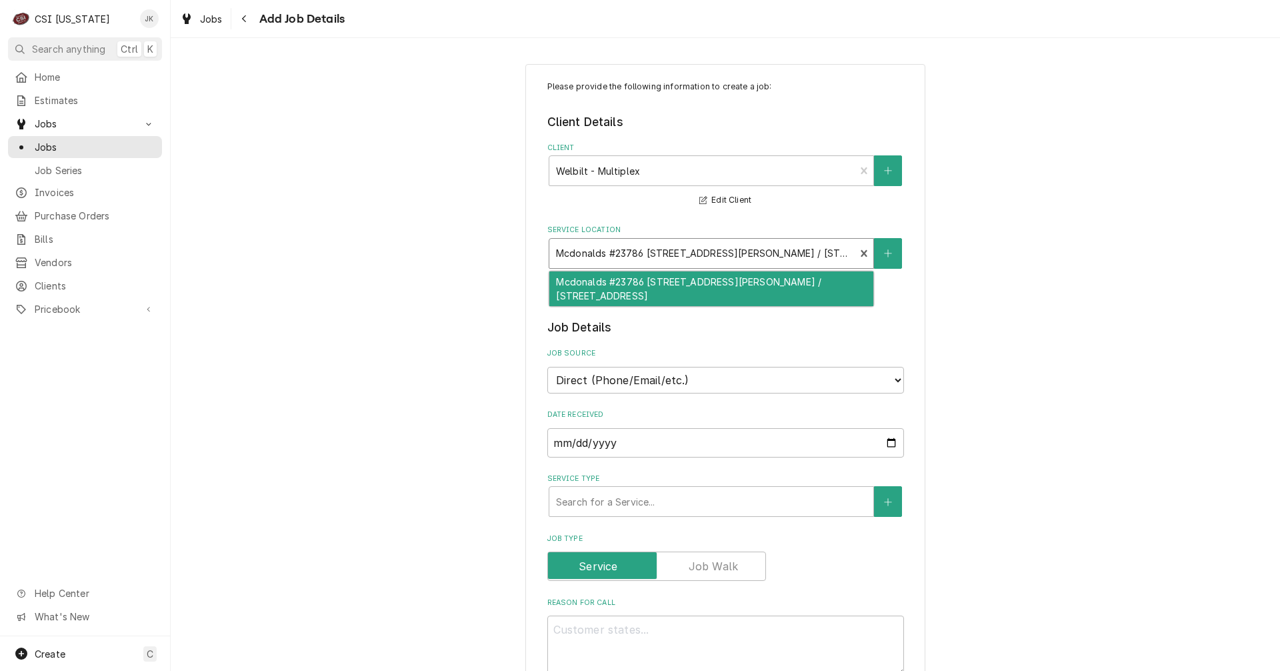
click at [623, 251] on div "Service Location" at bounding box center [702, 253] width 293 height 24
click at [884, 251] on icon "Create New Location" at bounding box center [888, 253] width 8 height 9
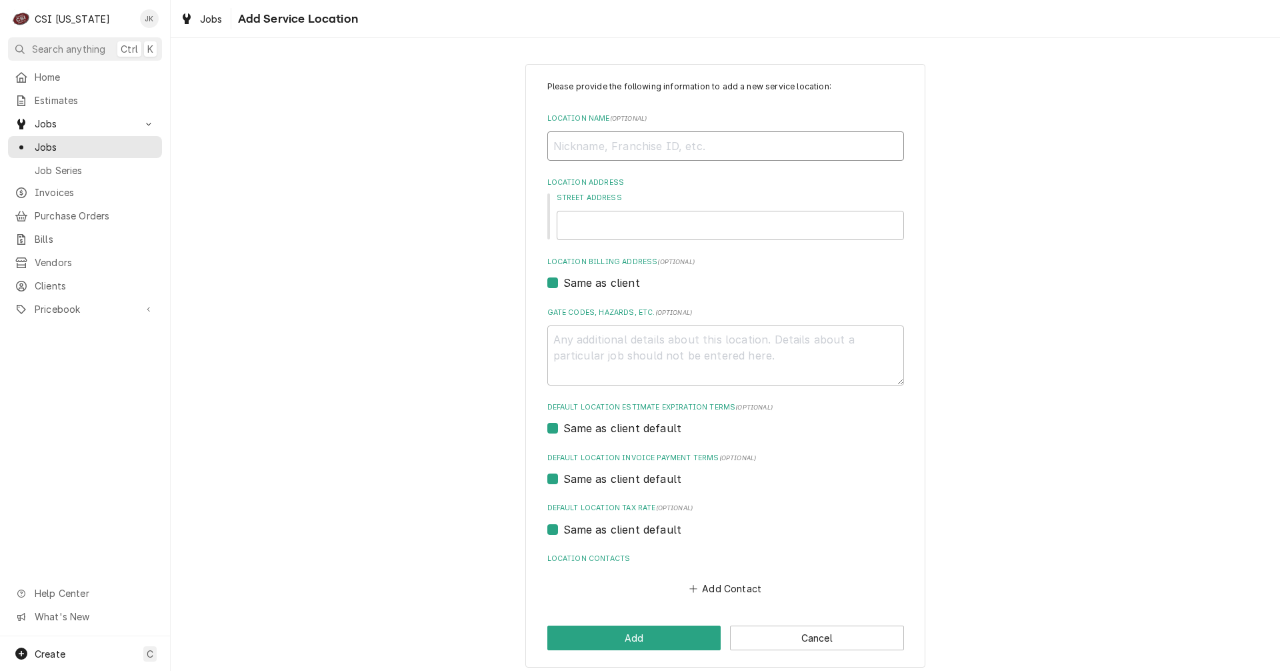
click at [584, 152] on input "Location Name ( optional )" at bounding box center [725, 145] width 357 height 29
type textarea "x"
type input "B"
type textarea "x"
type input "Ba"
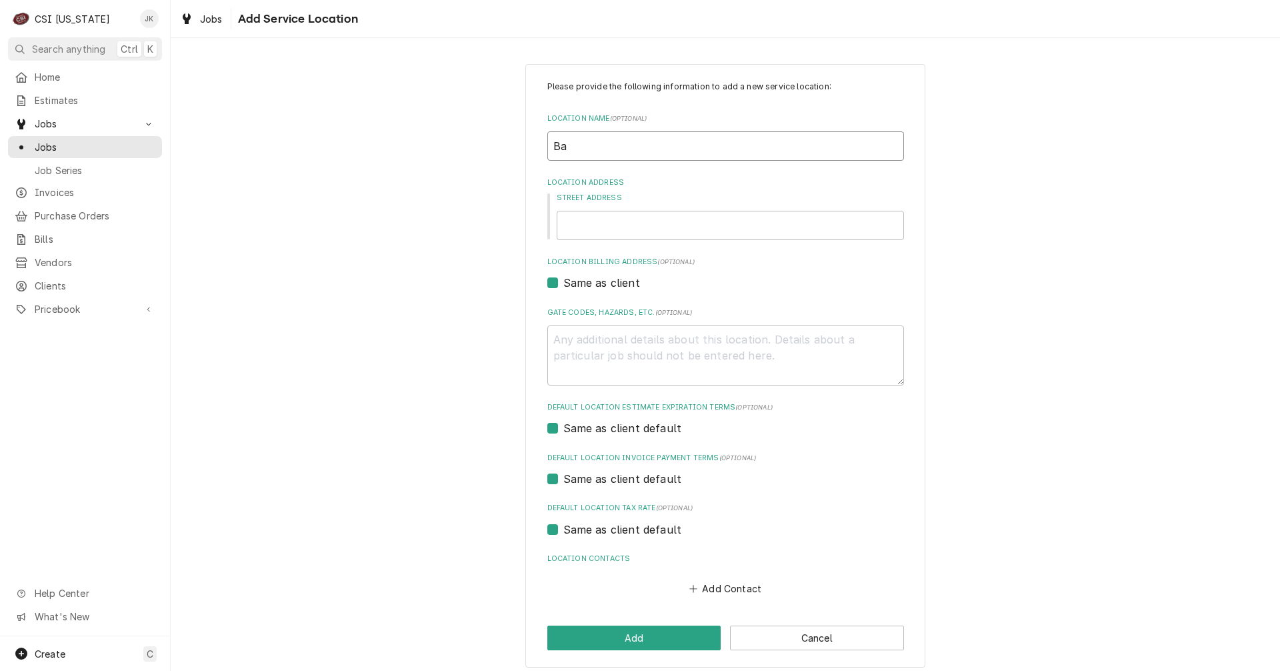
type textarea "x"
type input "Bap"
type textarea "x"
type input "Bapt"
type textarea "x"
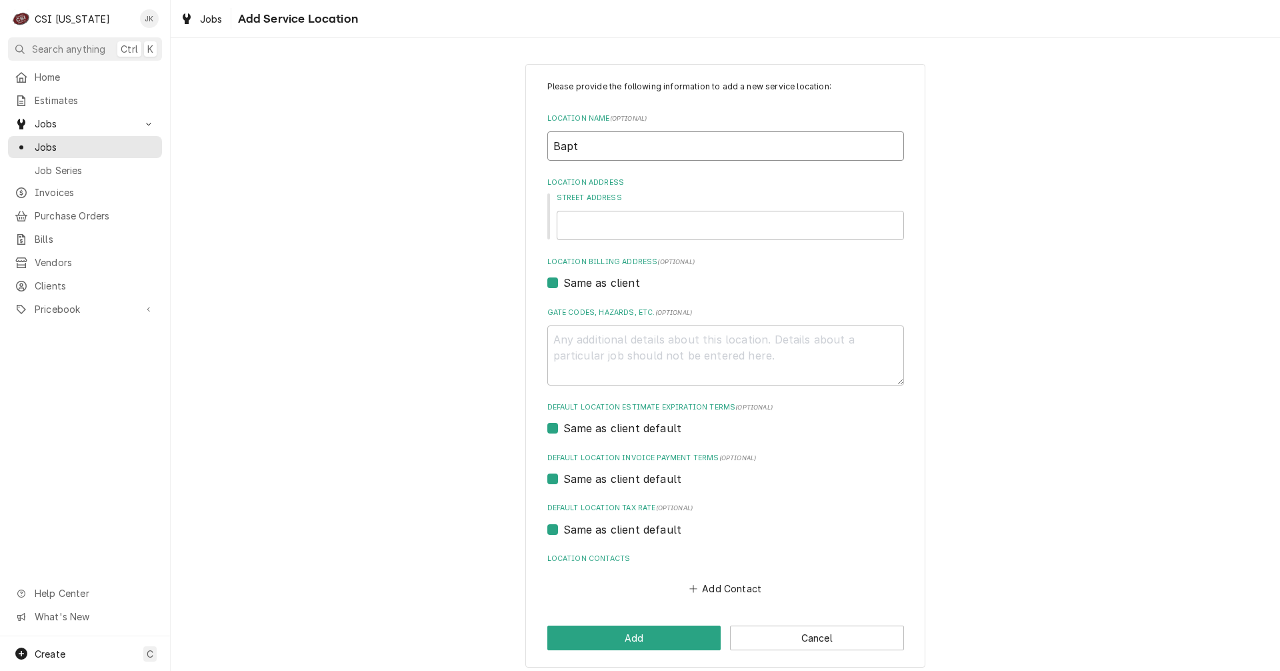
type input "Bapti"
type textarea "x"
type input "Baptis"
type textarea "x"
type input "Baptist"
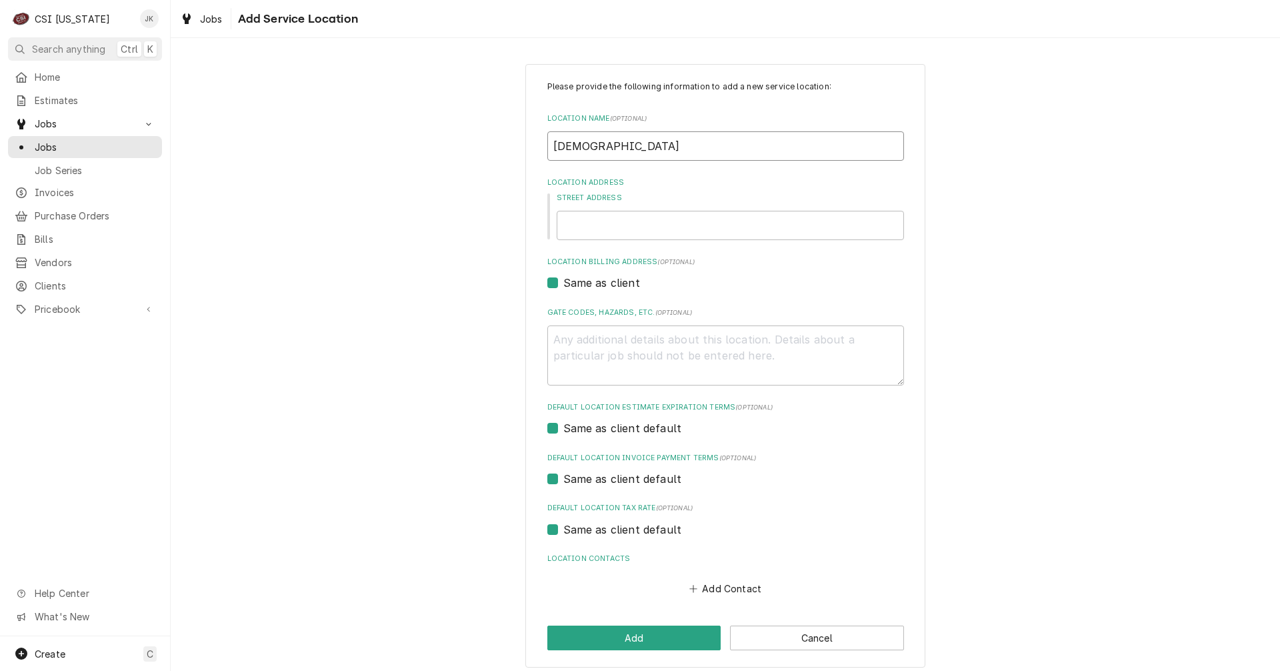
type textarea "x"
type input "Baptist"
type textarea "x"
type input "Baptist H"
type textarea "x"
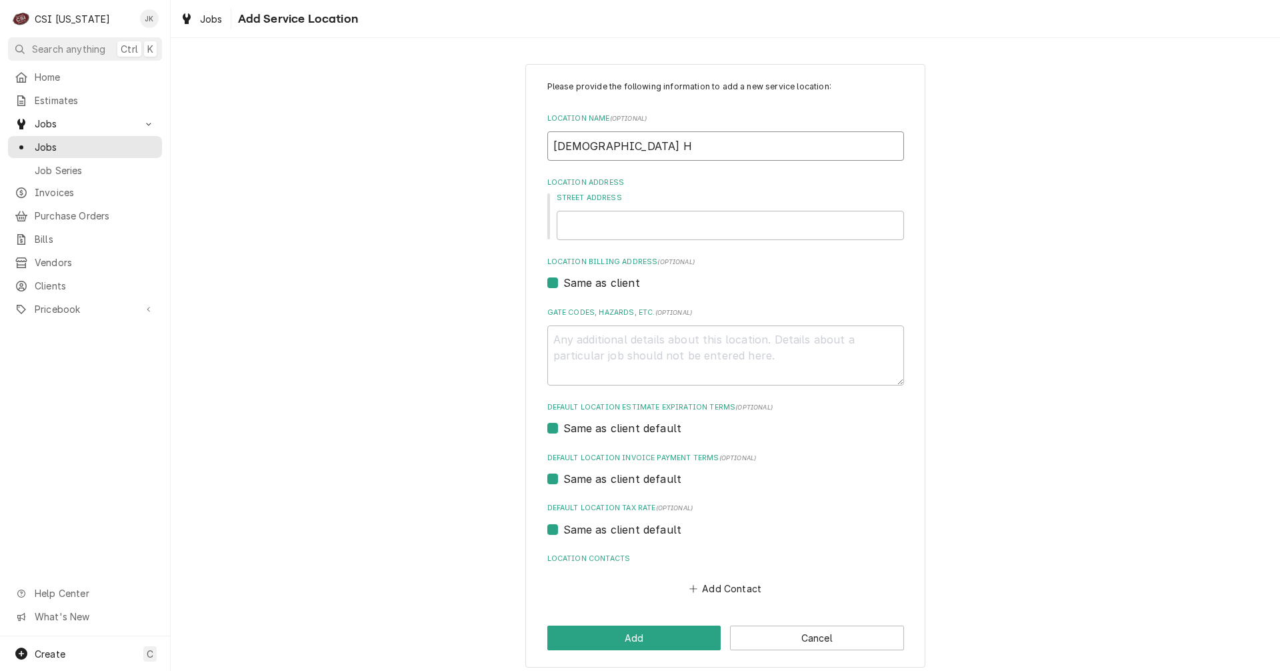
type input "Baptist He"
type textarea "x"
type input "Baptist Hea"
type textarea "x"
type input "Baptist Heal"
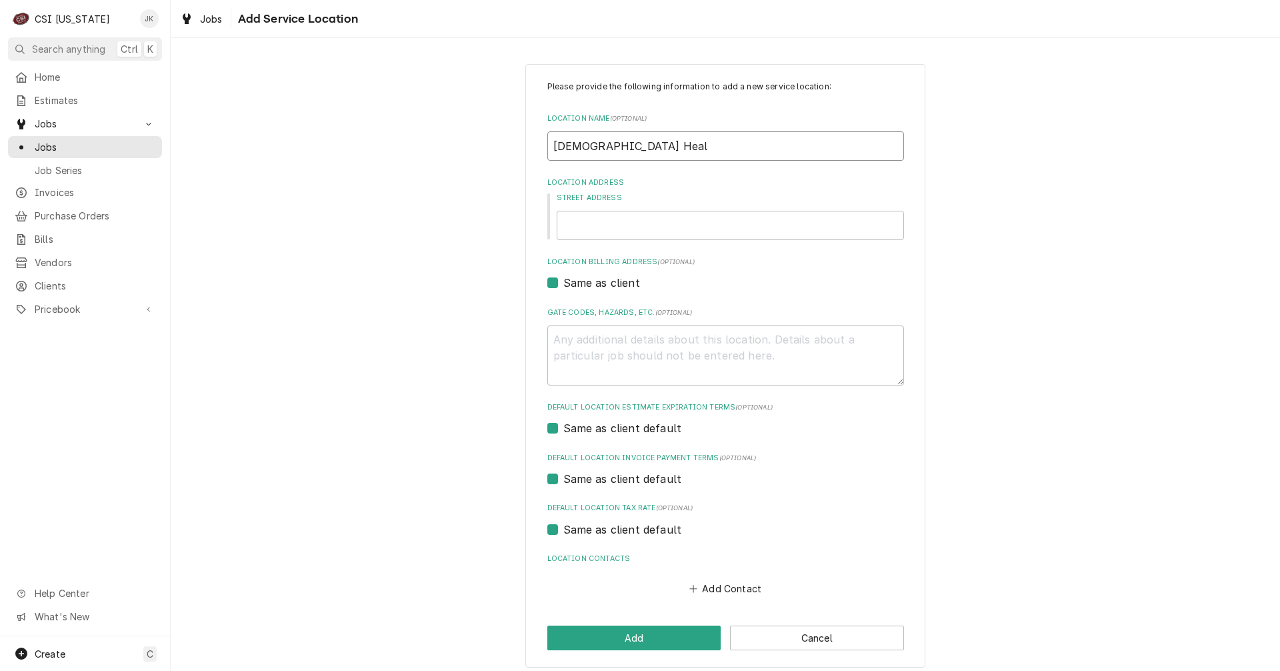
type textarea "x"
type input "Baptist Healt"
type textarea "x"
type input "Baptist Health"
type textarea "x"
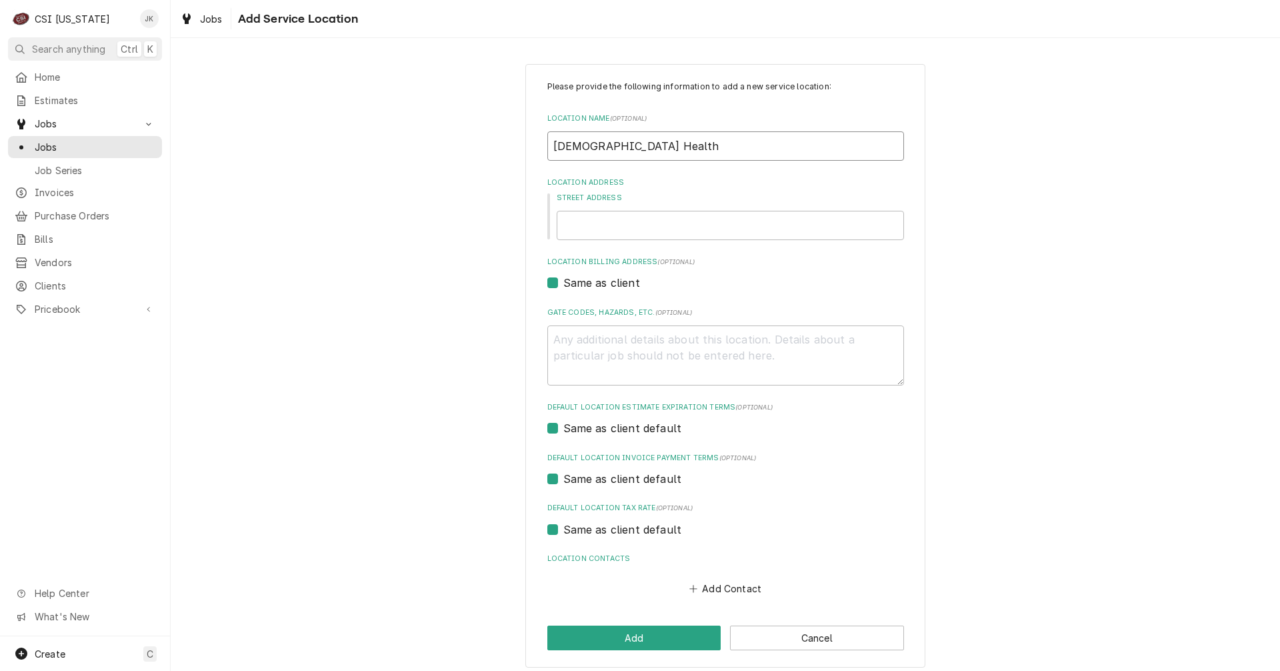
type input "Baptist Health"
type textarea "x"
type input "Baptist Health -"
type textarea "x"
type input "Baptist Health -"
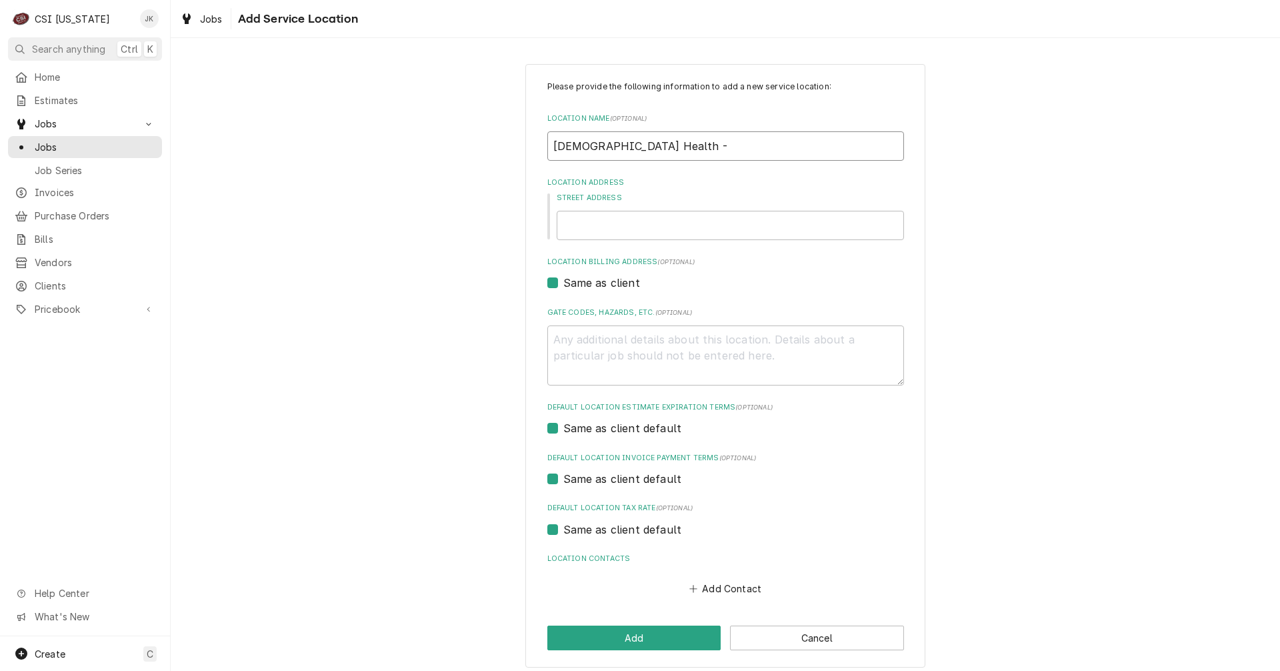
type textarea "x"
type input "Baptist Health - L"
type textarea "x"
type input "Baptist Health - Lo"
type textarea "x"
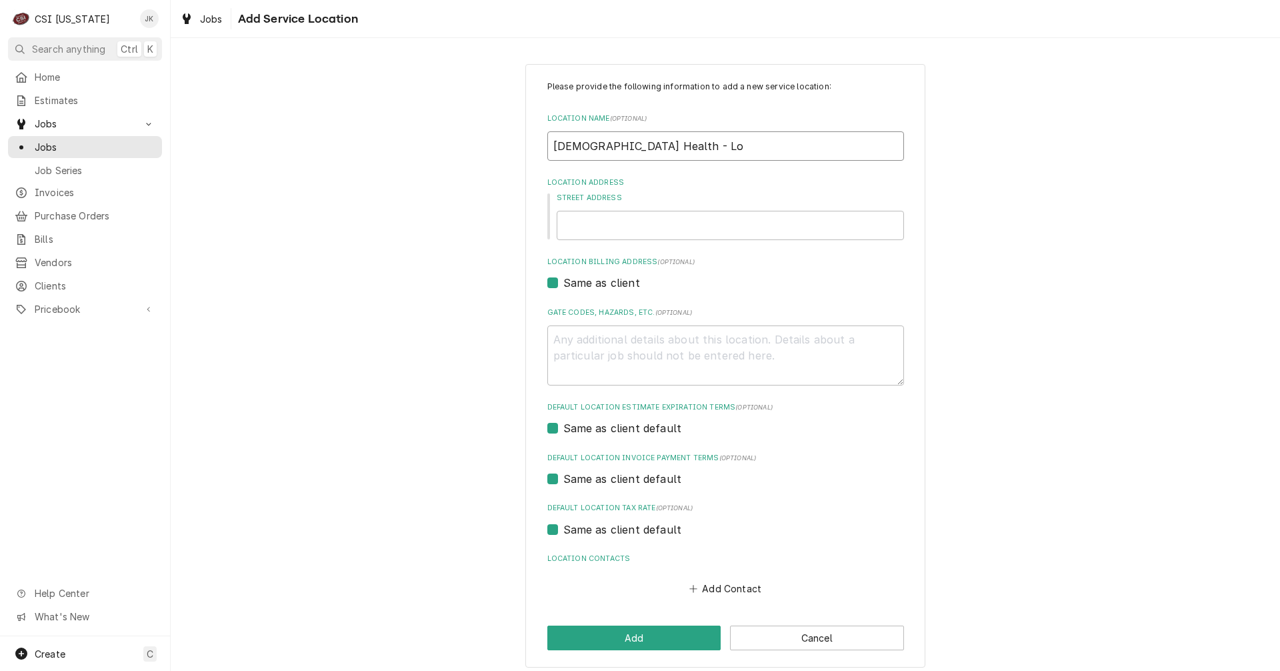
type input "Baptist Health - Lou"
type textarea "x"
type input "Baptist Health - Loui"
type textarea "x"
type input "Baptist Health - Louis"
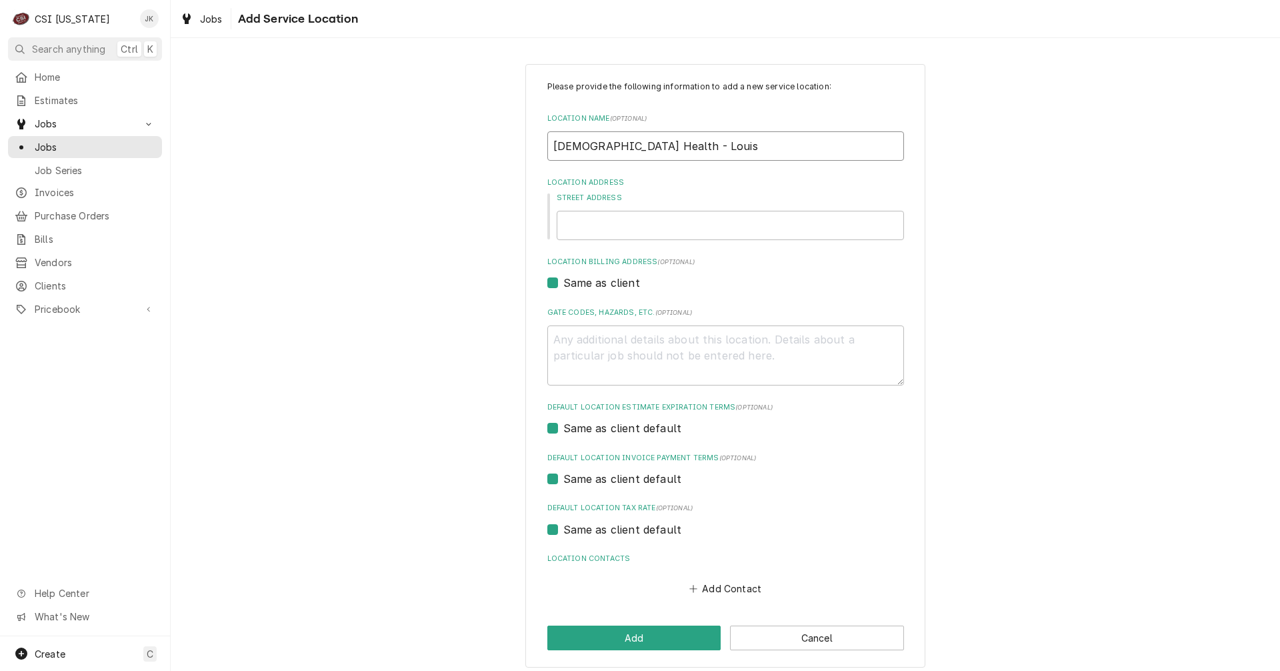
type textarea "x"
type input "Baptist Health - Louisv"
type textarea "x"
type input "Baptist Health - Louisvi"
type textarea "x"
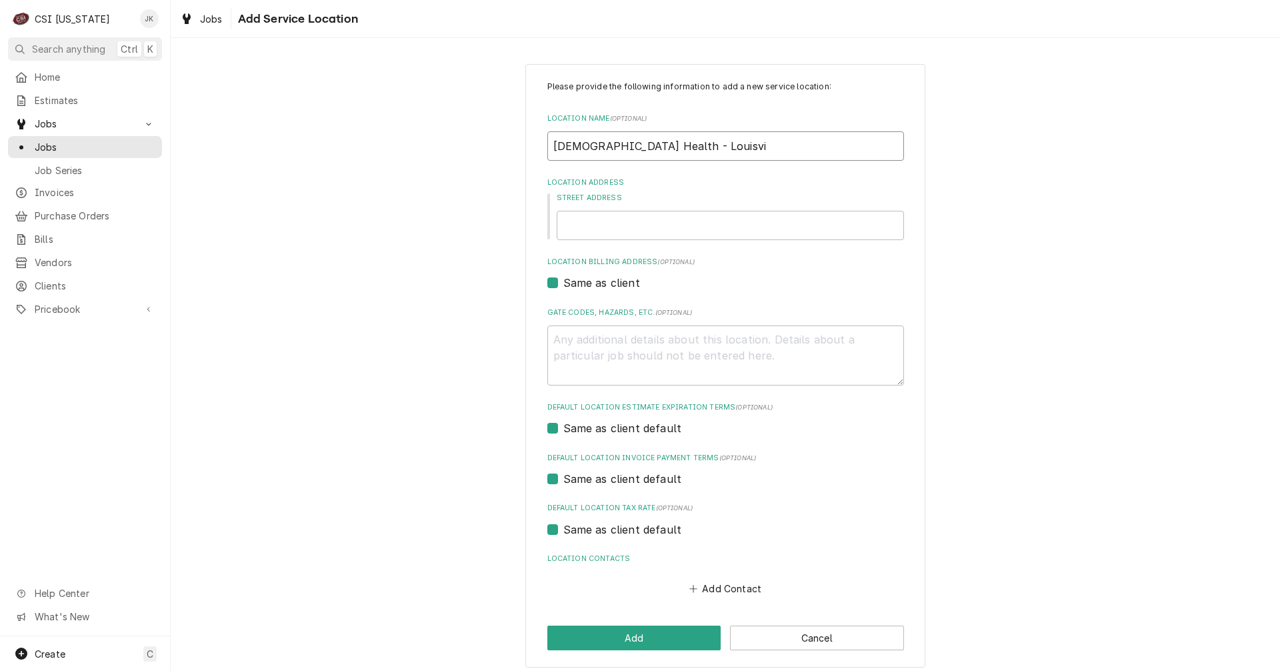
type input "Baptist Health - Louisvil"
type textarea "x"
type input "Baptist Health - Louisvill"
type textarea "x"
type input "Baptist Health - Louisville"
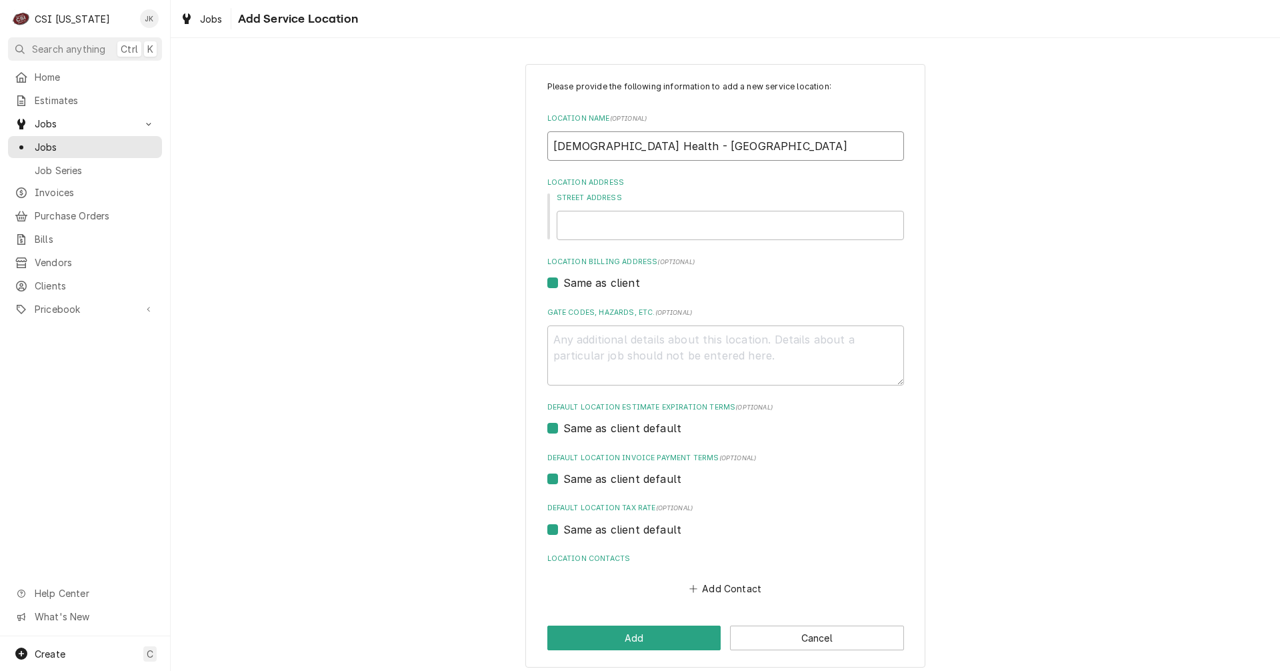
type textarea "x"
type input "Baptist Health - Louisville"
click at [838, 227] on input "Street Address" at bounding box center [730, 225] width 347 height 29
type textarea "x"
type input "4"
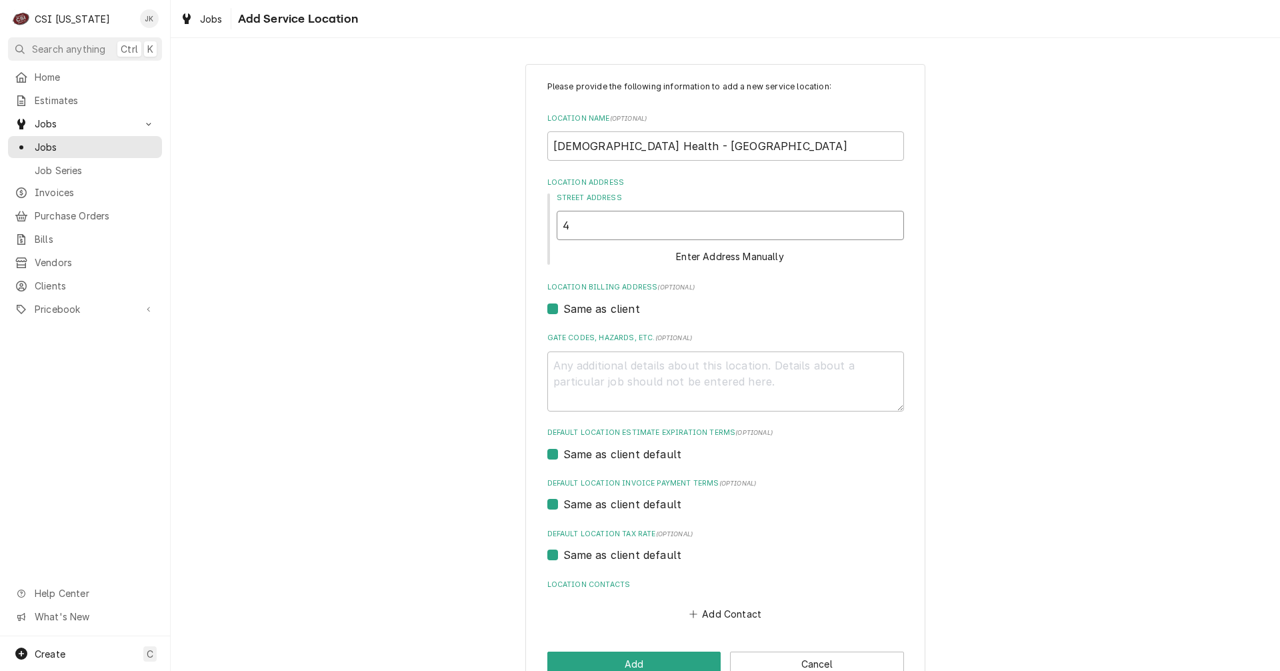
type textarea "x"
type input "40"
type textarea "x"
type input "400"
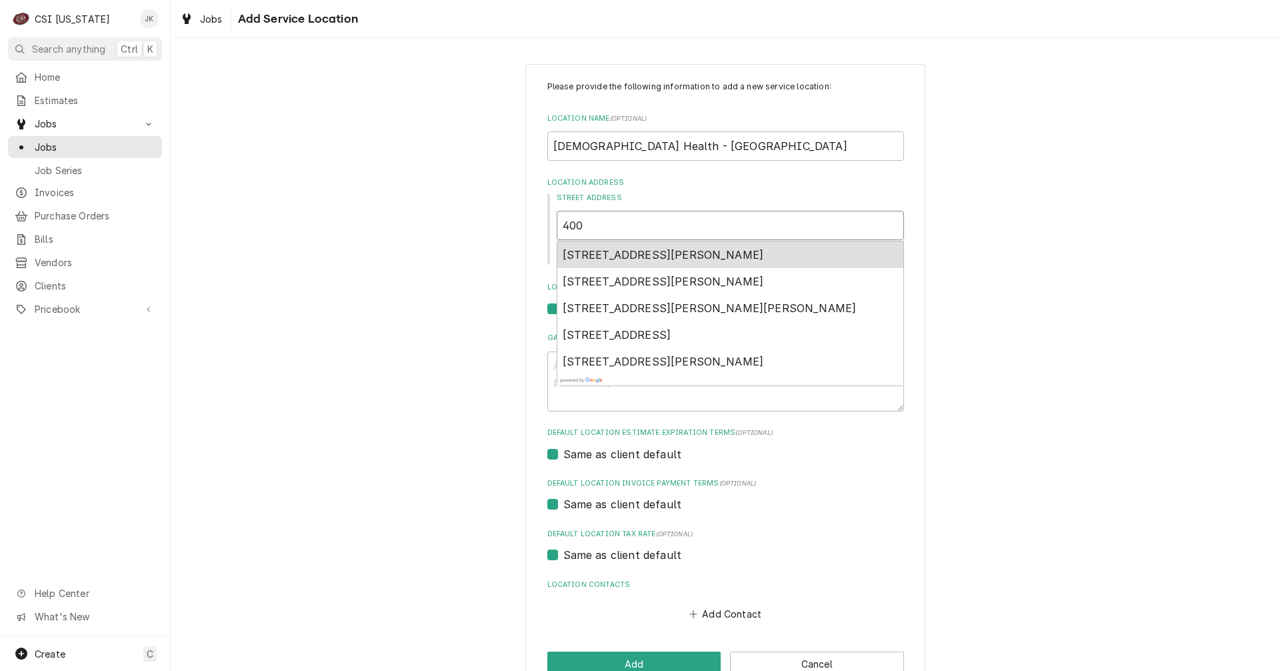
type textarea "x"
type input "4000"
type textarea "x"
type input "4000"
type textarea "x"
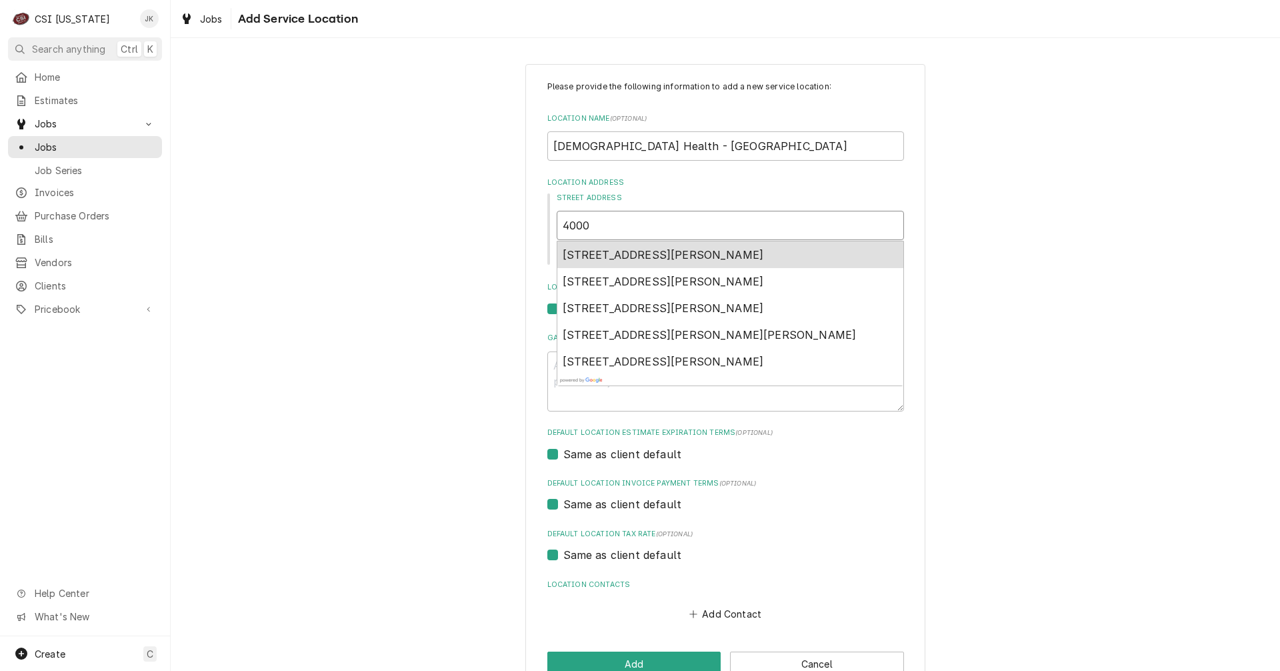
type input "4000 K"
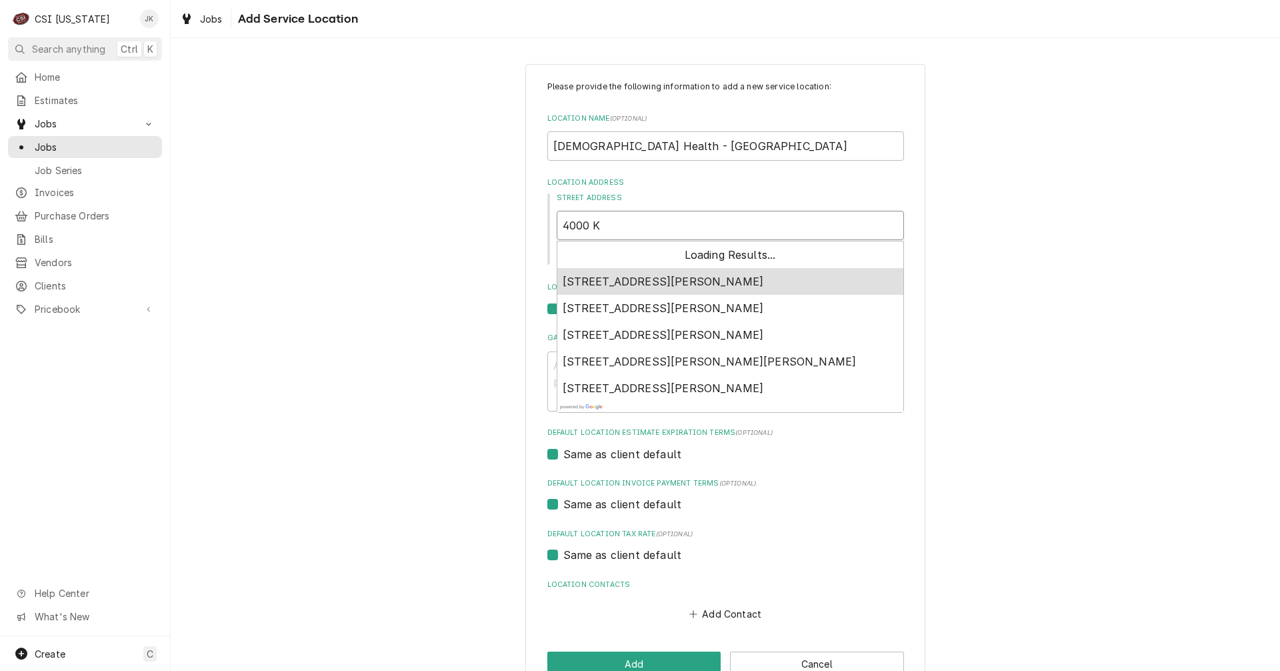
type textarea "x"
type input "4000 Kr"
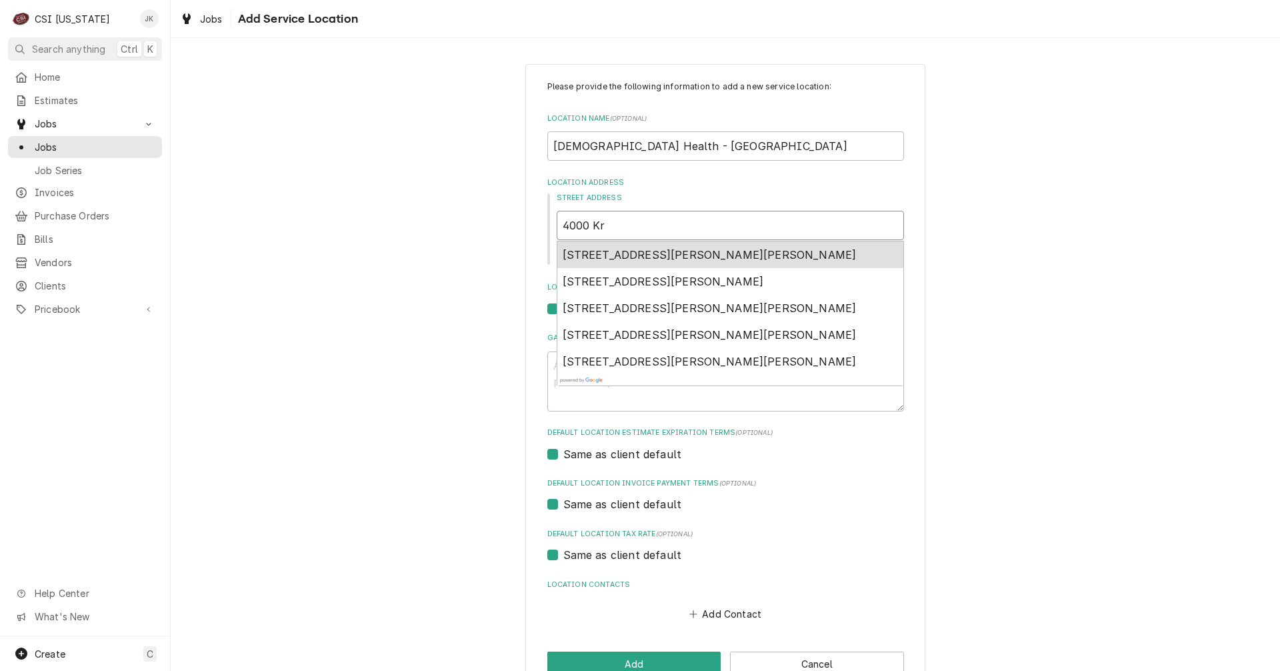
click at [764, 252] on span "4000 Kresge Way, Saint Matthews, KY, USA" at bounding box center [710, 254] width 294 height 13
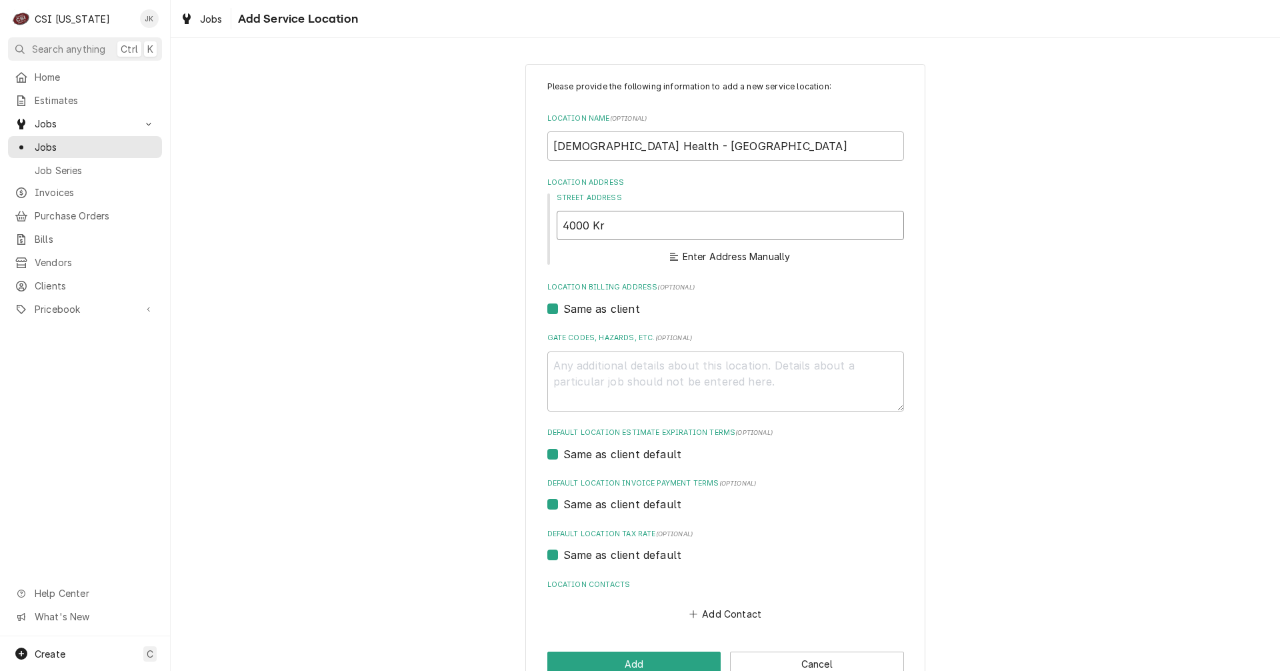
type textarea "x"
type input "4000 Kresge Way"
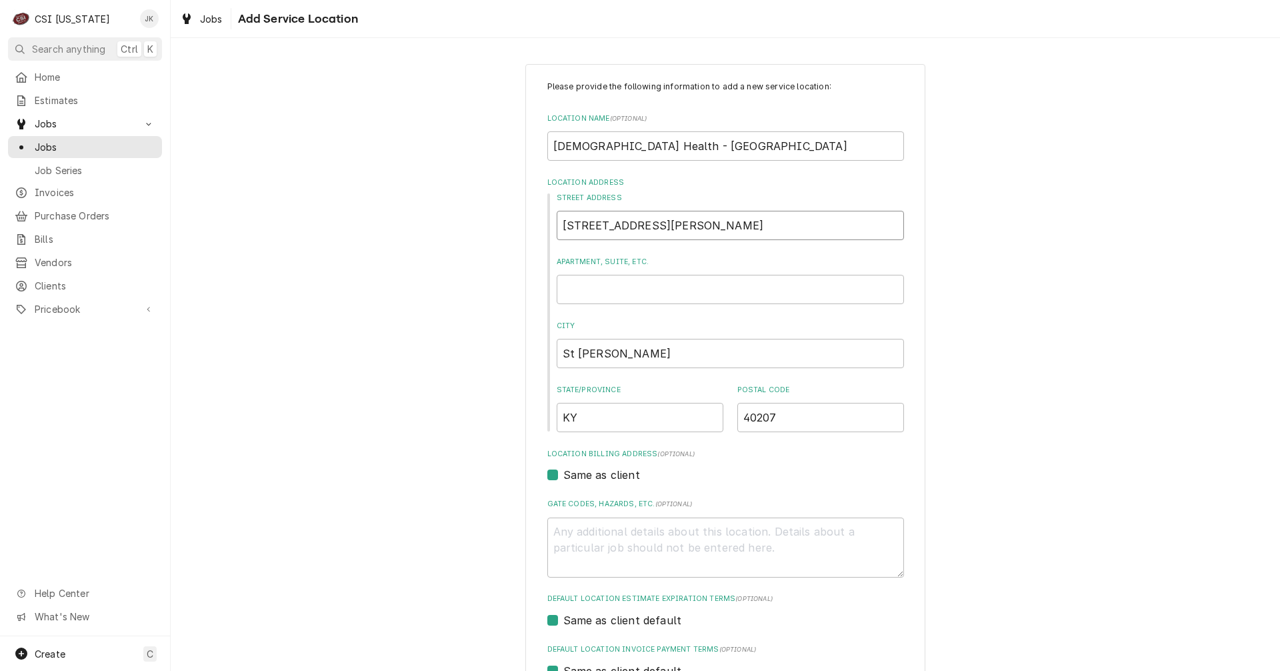
type textarea "x"
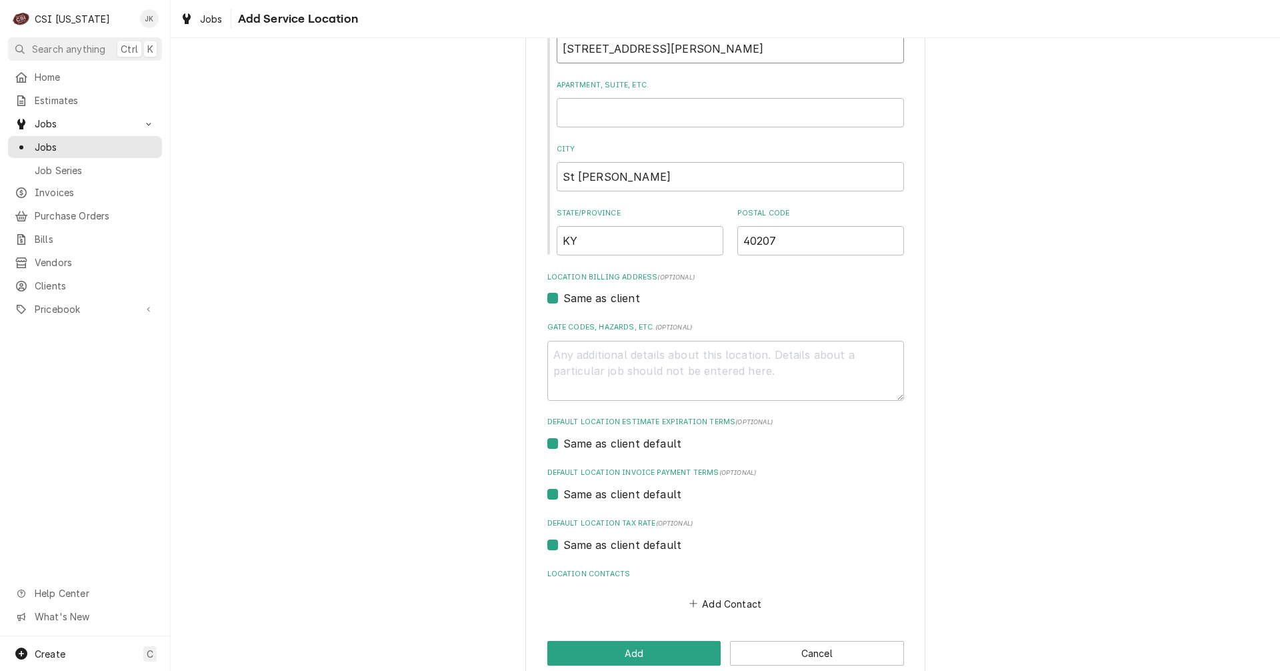
scroll to position [200, 0]
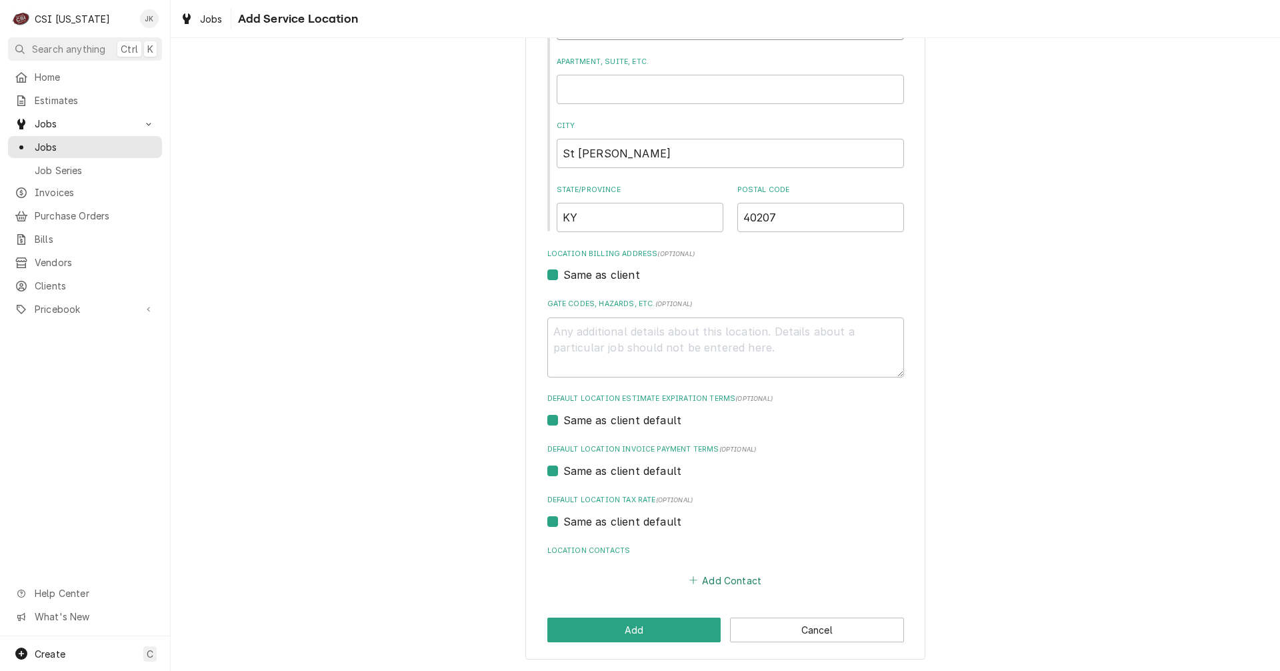
type input "4000 Kresge Way"
click at [741, 577] on button "Add Contact" at bounding box center [725, 580] width 77 height 19
type textarea "x"
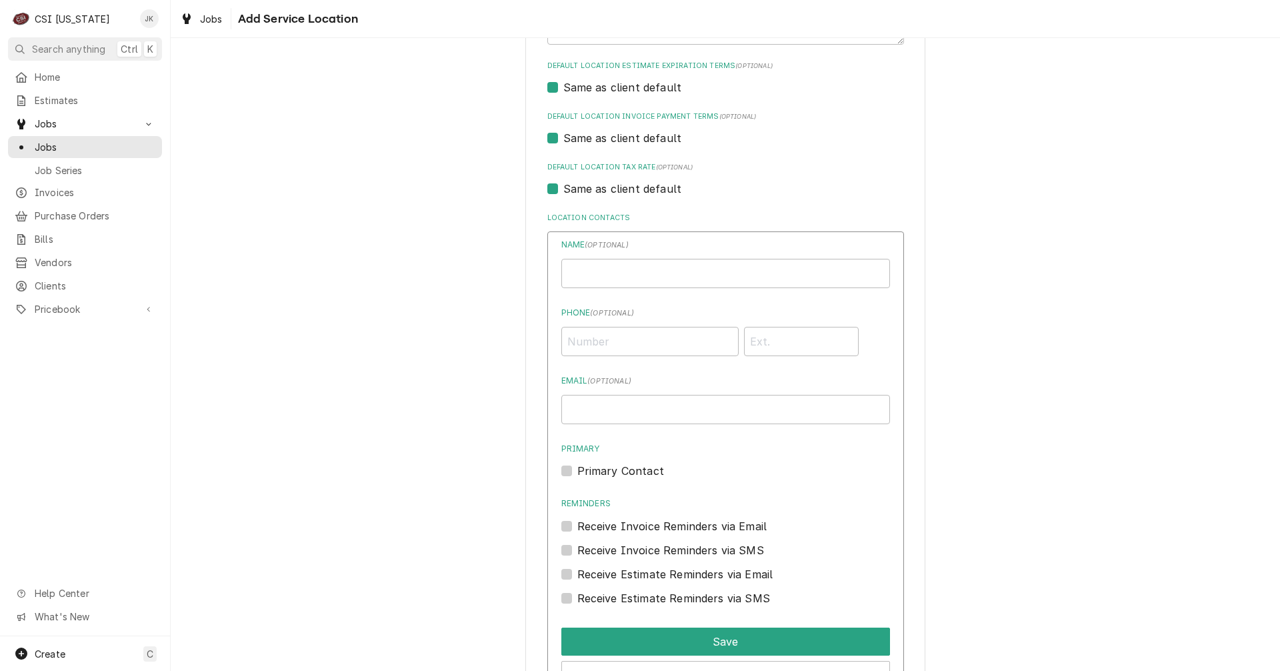
scroll to position [533, 0]
click at [589, 266] on input "Location Name ( optional )" at bounding box center [725, 272] width 329 height 29
type input "Lindsey Wade"
click at [590, 342] on input "Phone ( optional )" at bounding box center [649, 340] width 177 height 29
type input "(502) 536-0650"
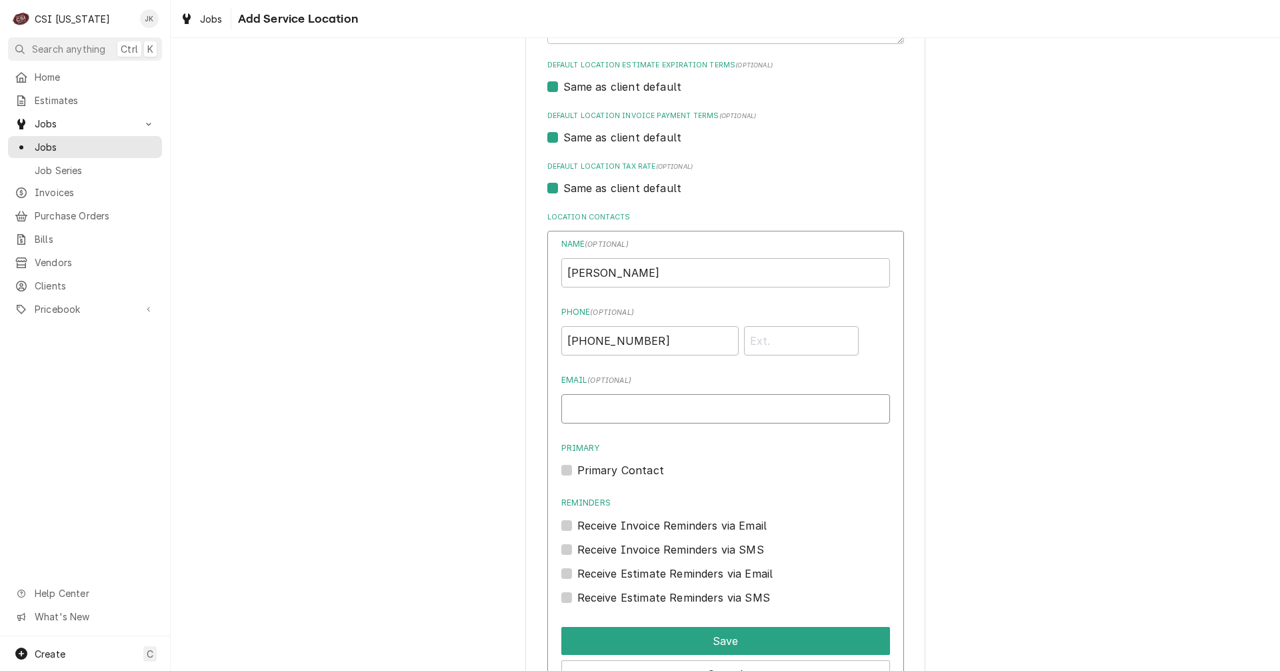
click at [651, 415] on input "Email ( optional )" at bounding box center [725, 408] width 329 height 29
paste input "lindsey.wade@bhsi.com"
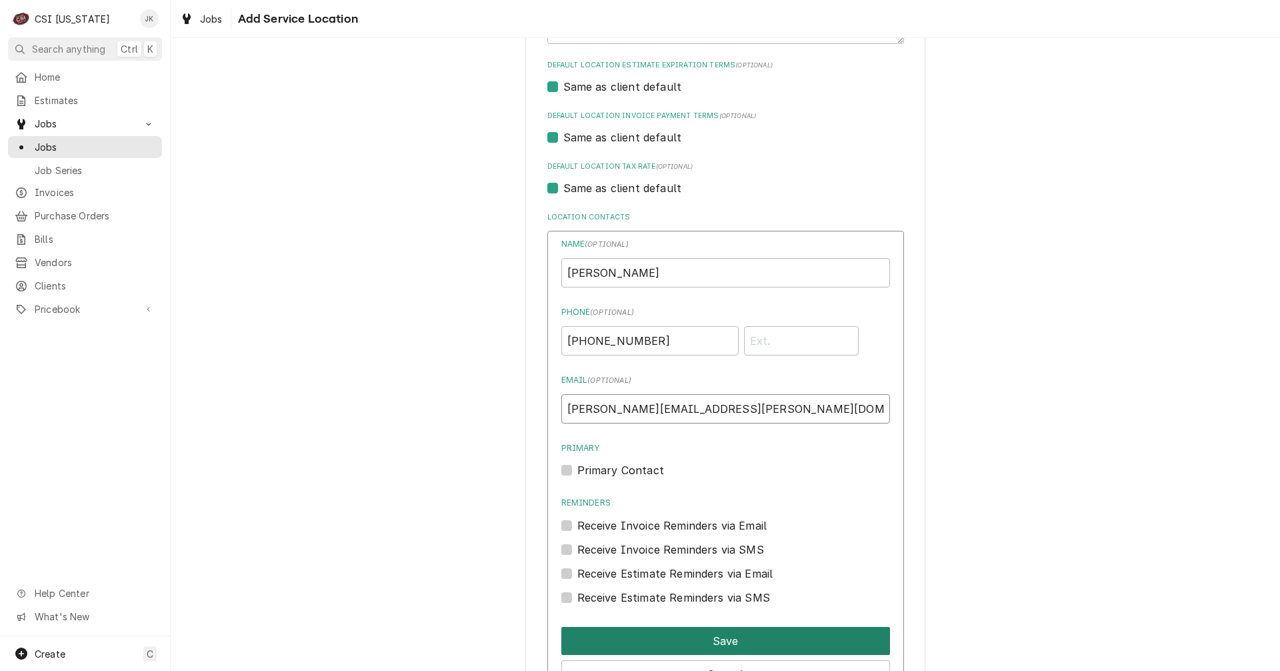
type input "lindsey.wade@bhsi.com"
click at [698, 643] on button "Save" at bounding box center [725, 641] width 329 height 28
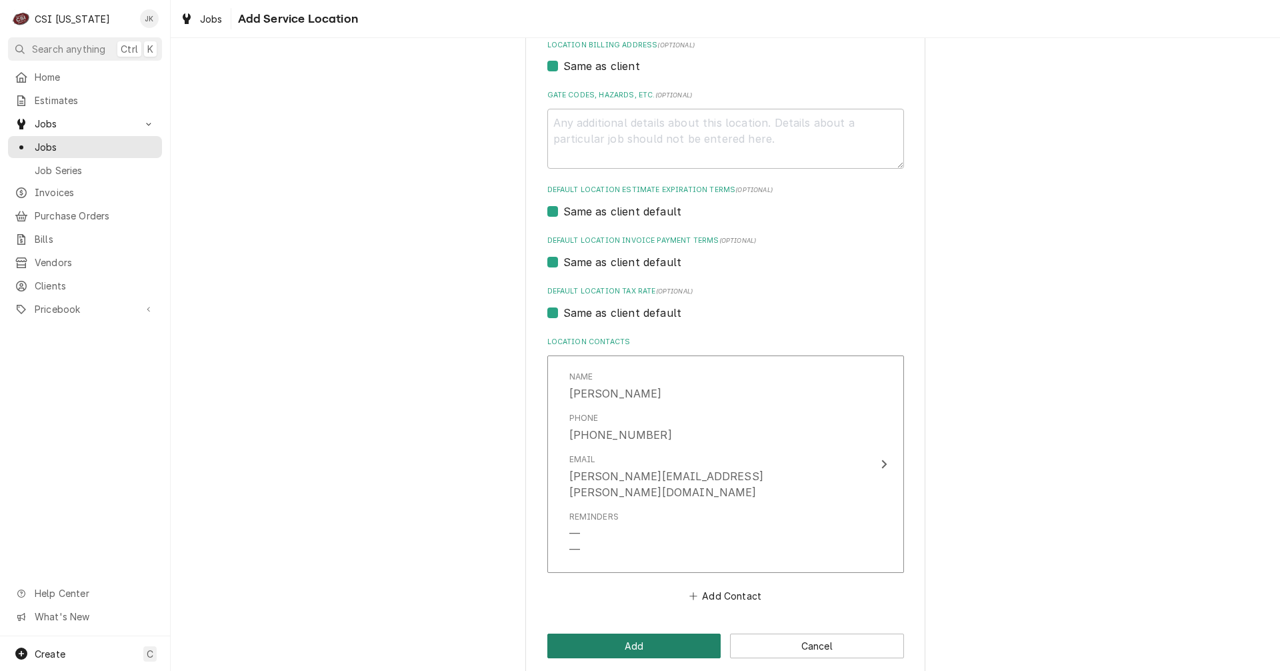
click at [664, 633] on button "Add" at bounding box center [634, 645] width 174 height 25
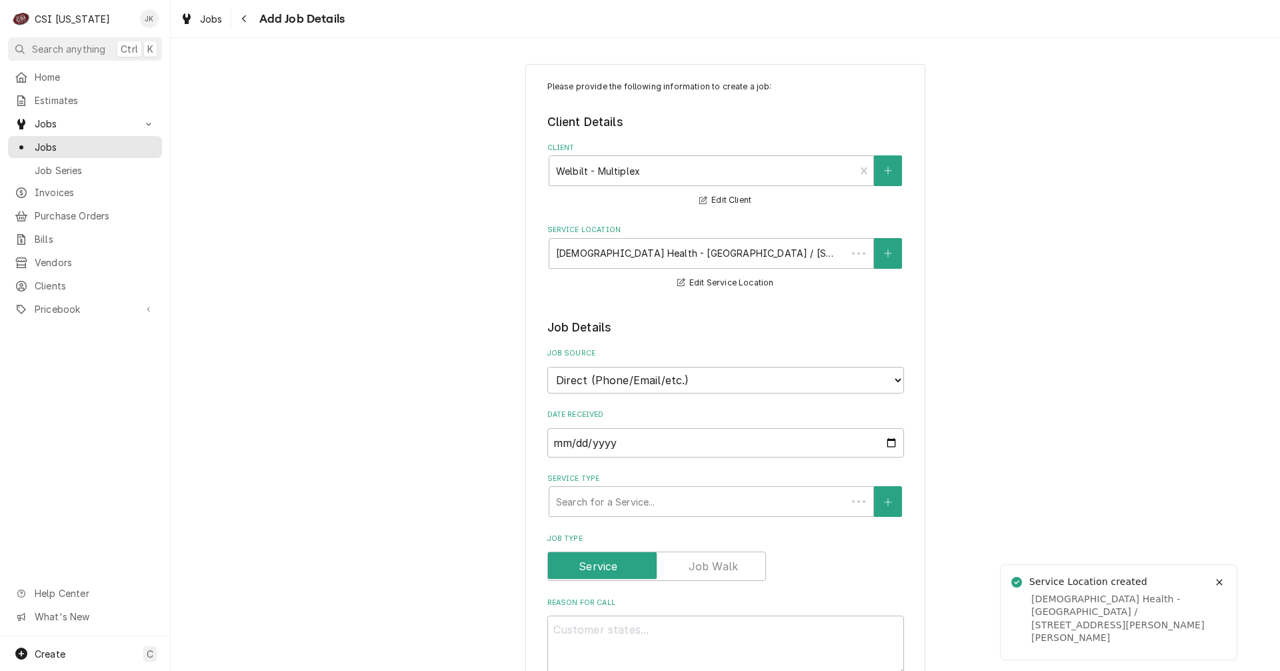
type textarea "x"
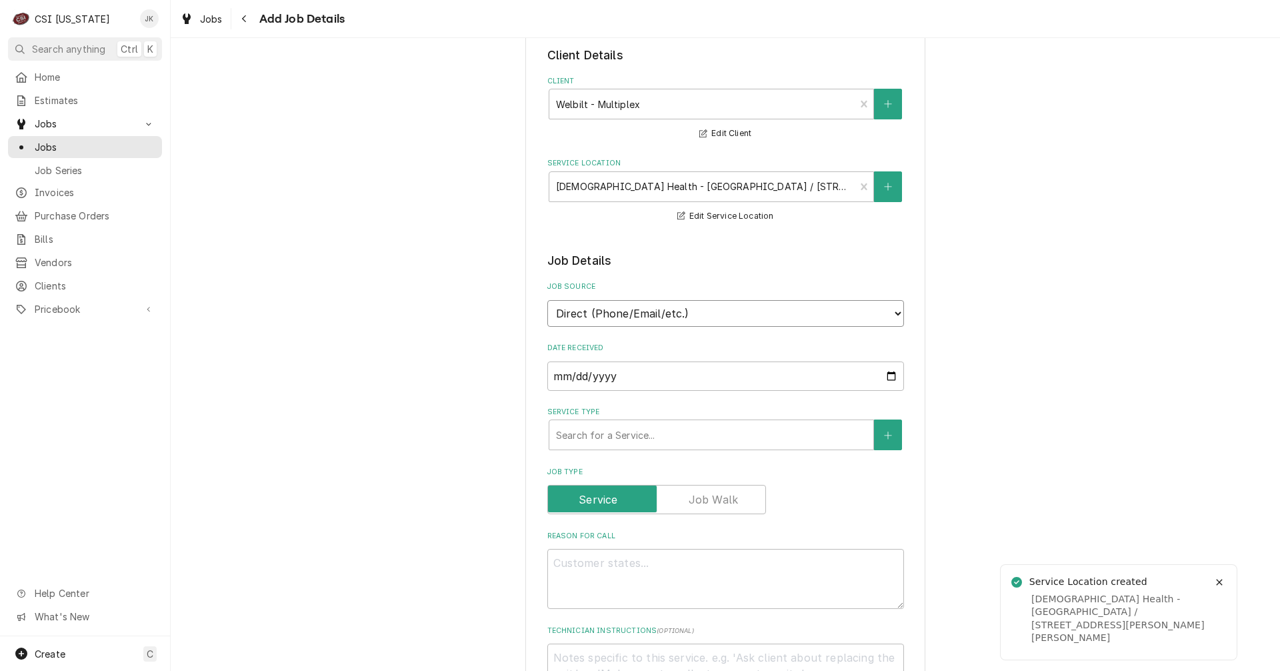
click at [699, 311] on select "Direct (Phone/Email/etc.) Service Channel Corrigo Ecotrak Other" at bounding box center [725, 313] width 357 height 27
select select "100"
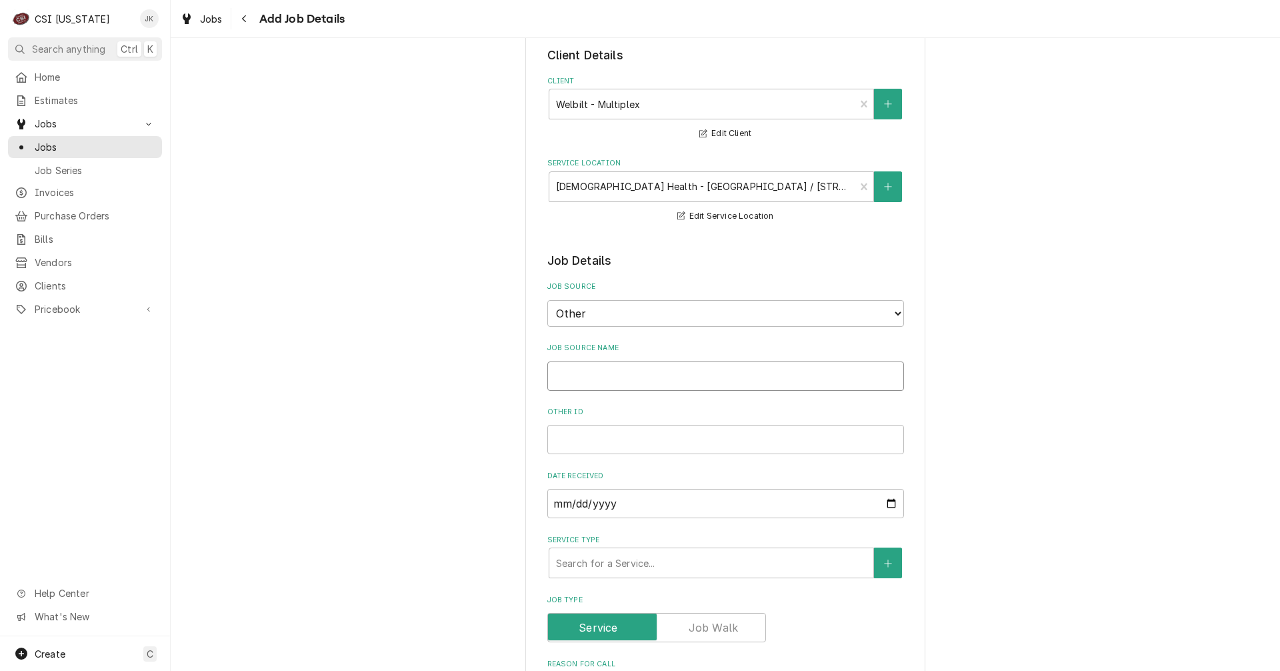
click at [593, 373] on input "Job Source Name" at bounding box center [725, 375] width 357 height 29
type textarea "x"
type input "W"
type textarea "x"
type input "We"
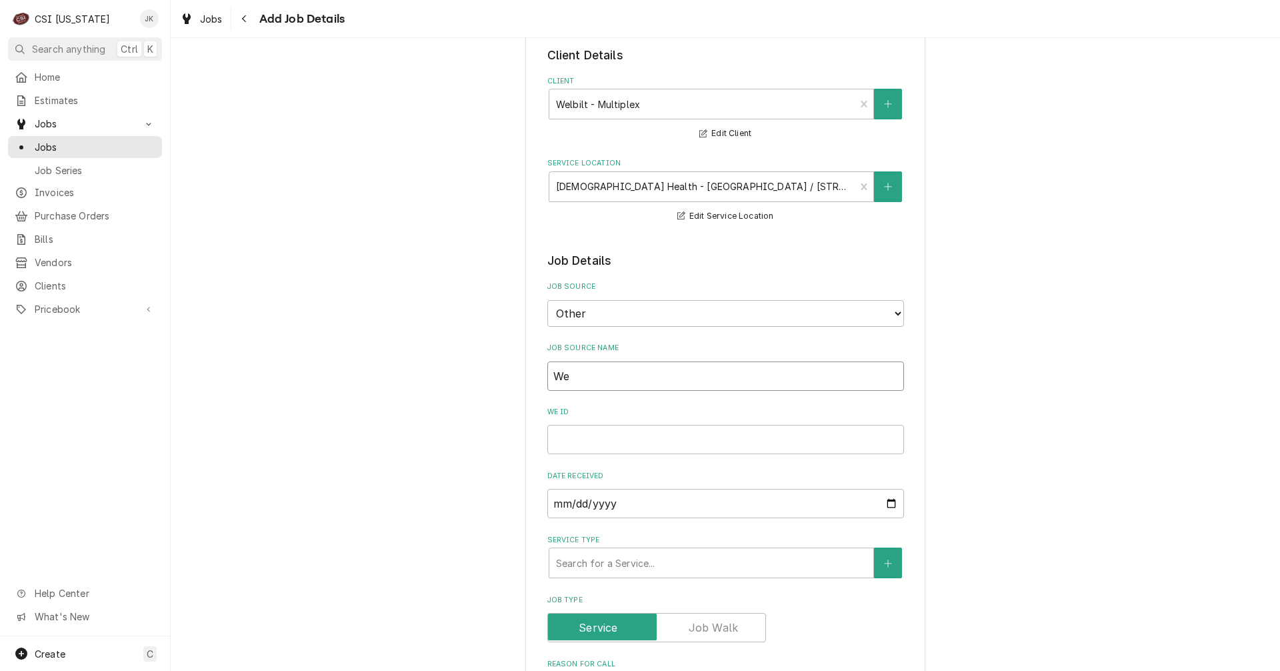
type textarea "x"
type input "Wel"
type textarea "x"
type input "Welb"
type textarea "x"
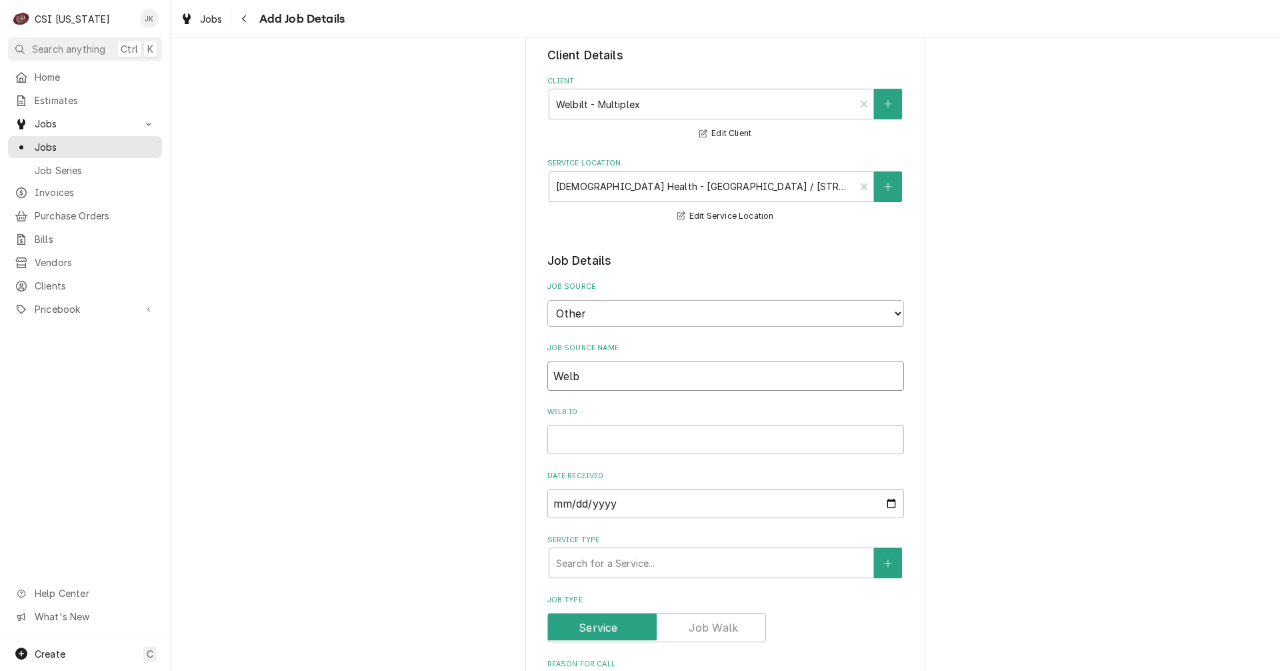
type input "Welbi"
type textarea "x"
type input "Welbil"
type textarea "x"
type input "Welbilt"
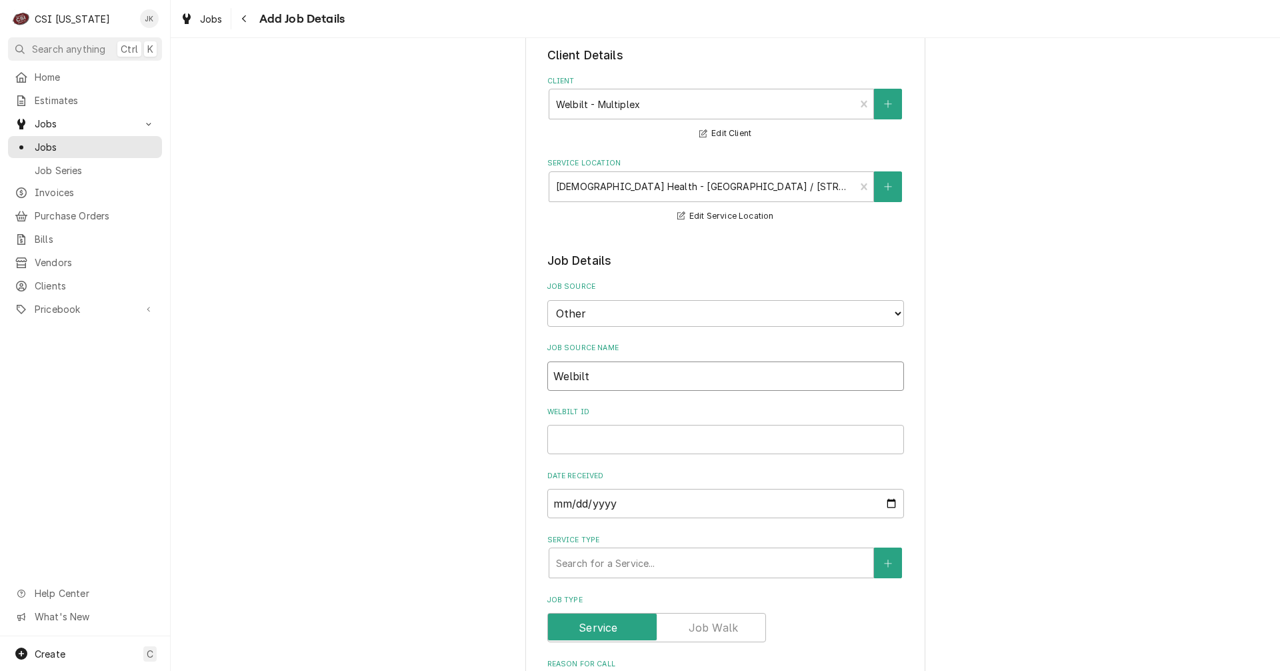
type textarea "x"
type input "Welbilt"
click at [569, 437] on input "Welbilt ID" at bounding box center [725, 439] width 357 height 29
paste input "00942069-1"
type textarea "x"
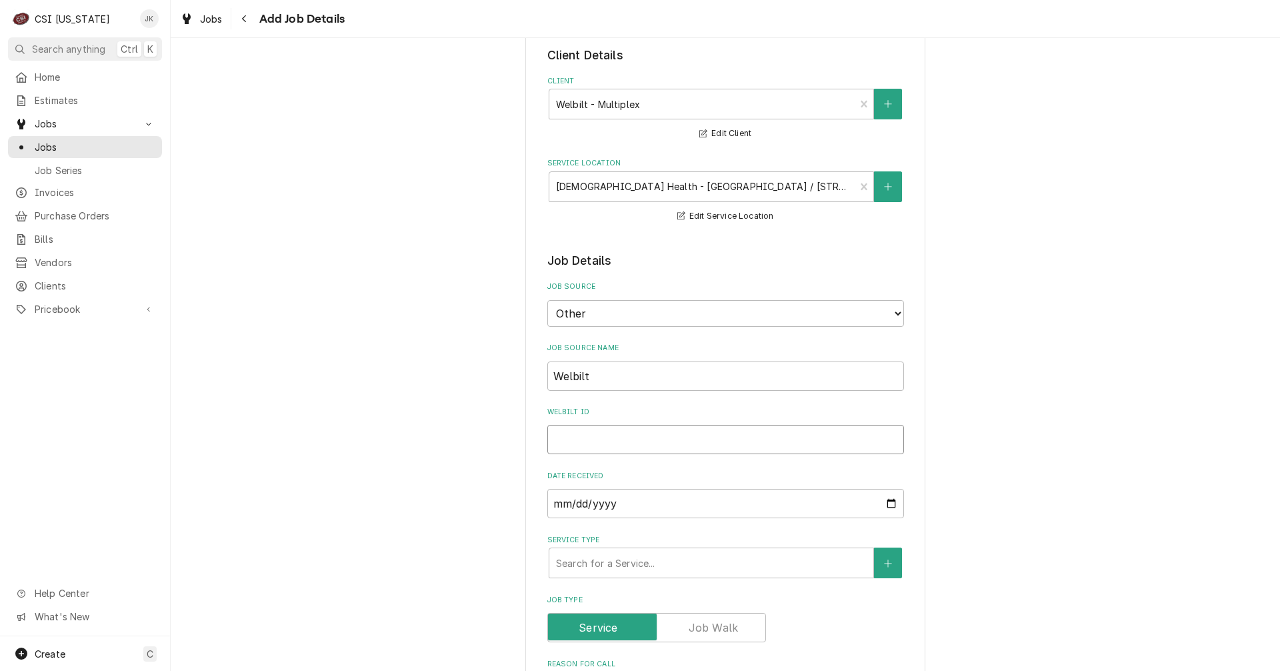
type input "00942069-1"
type textarea "x"
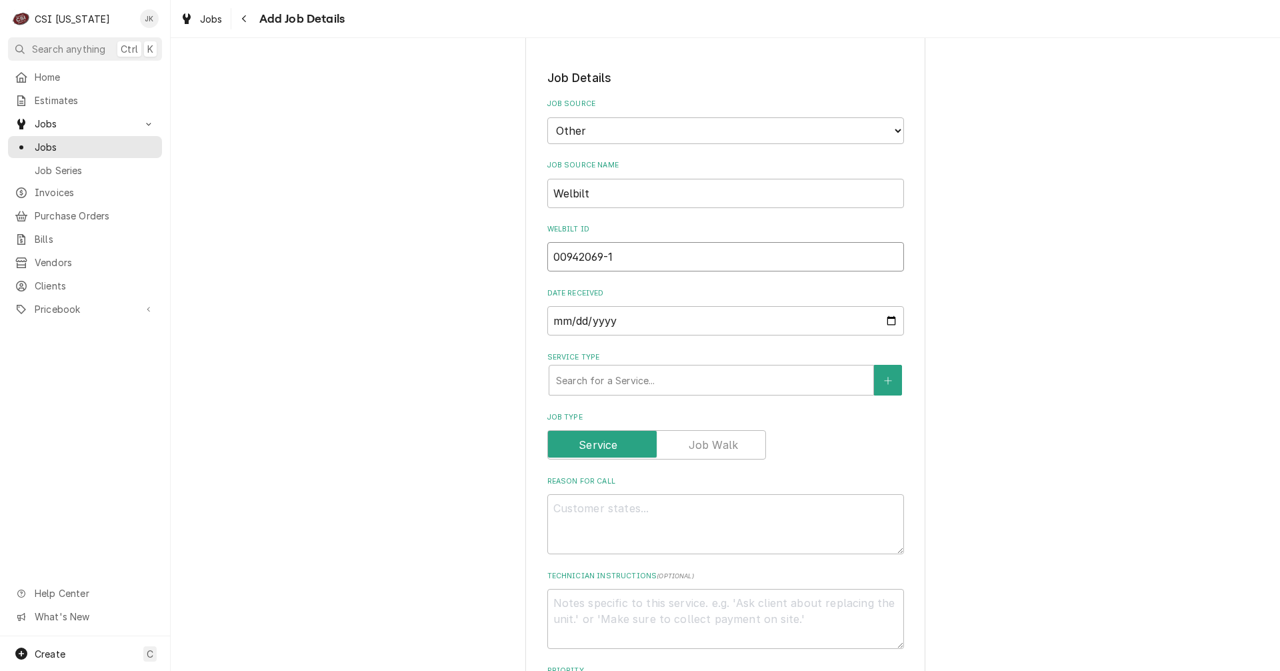
scroll to position [267, 0]
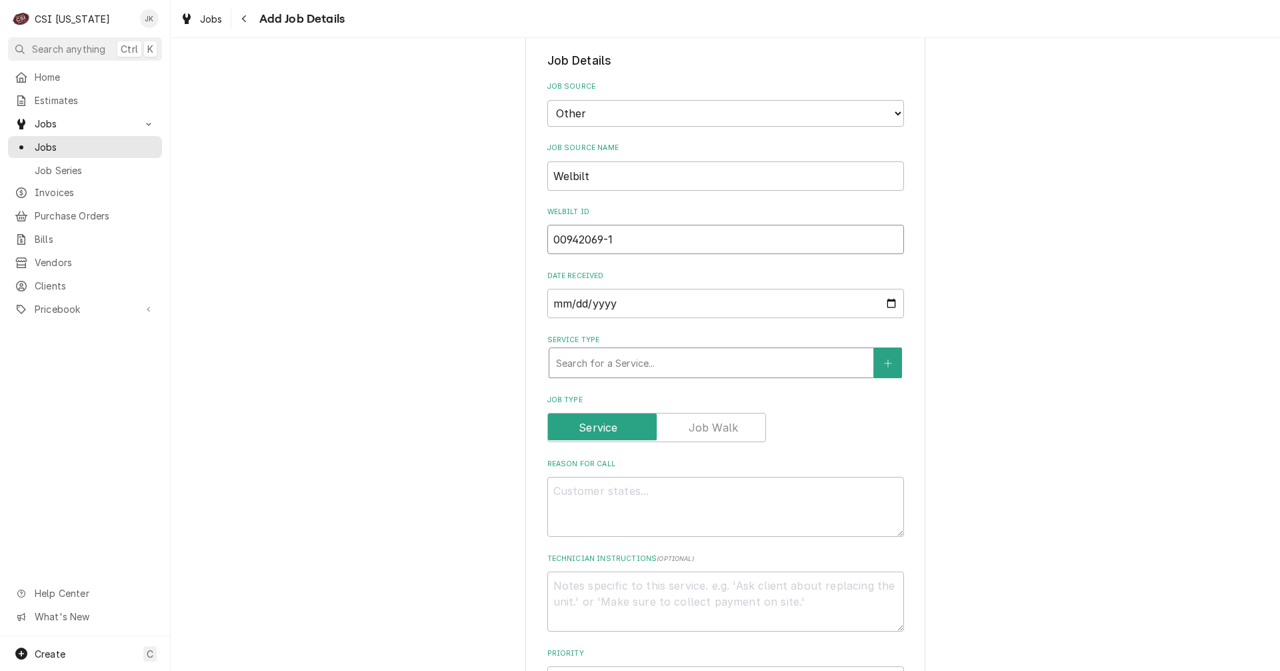
type input "00942069-1"
click at [769, 363] on div "Service Type" at bounding box center [711, 363] width 311 height 24
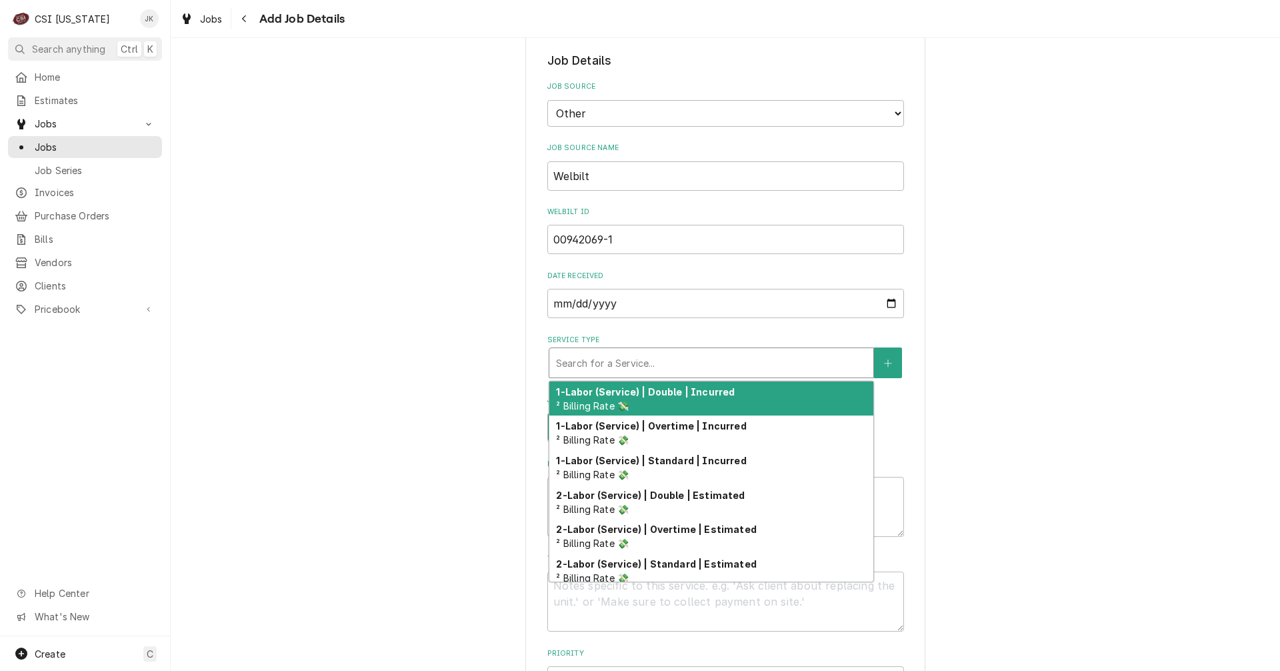
type input "s"
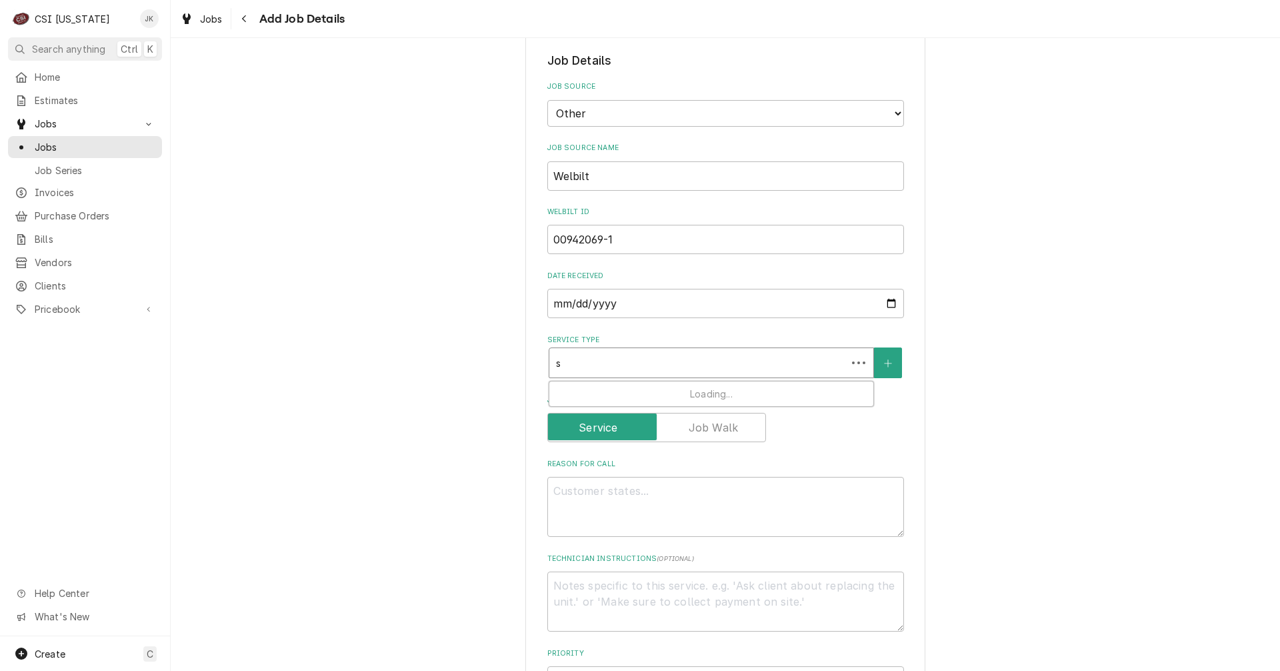
type textarea "x"
type input "se"
type textarea "x"
type input "ser"
type textarea "x"
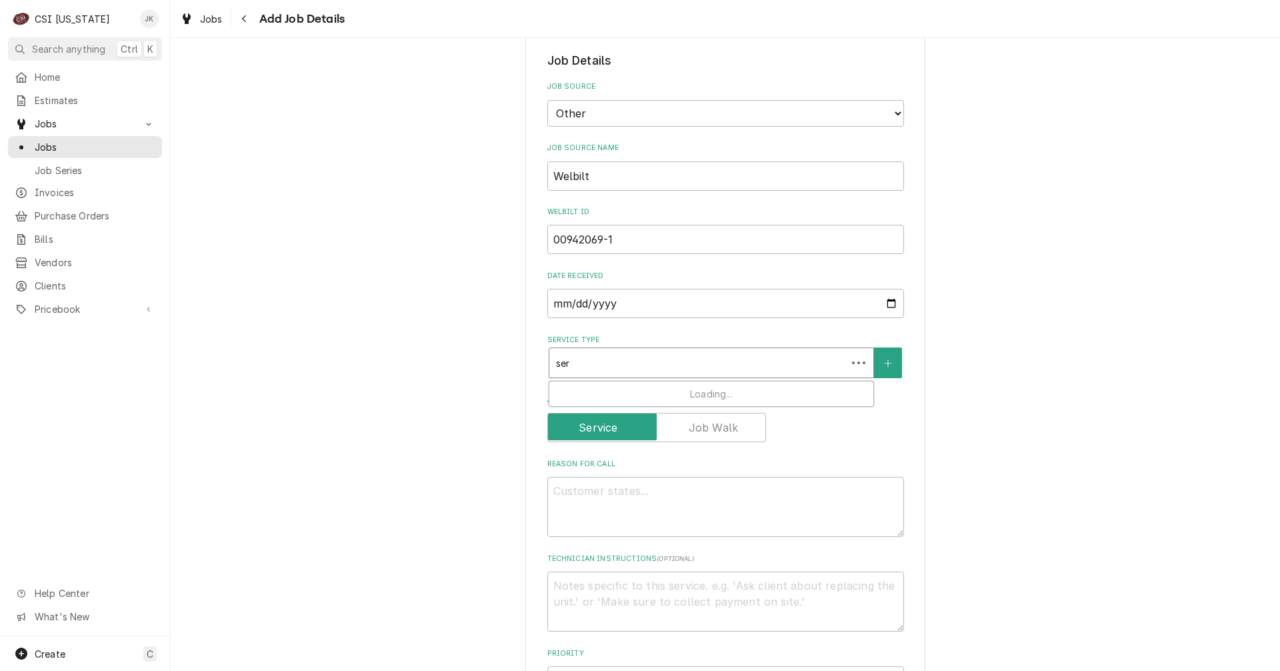
type input "serv"
type textarea "x"
type input "servi"
type textarea "x"
type input "servic"
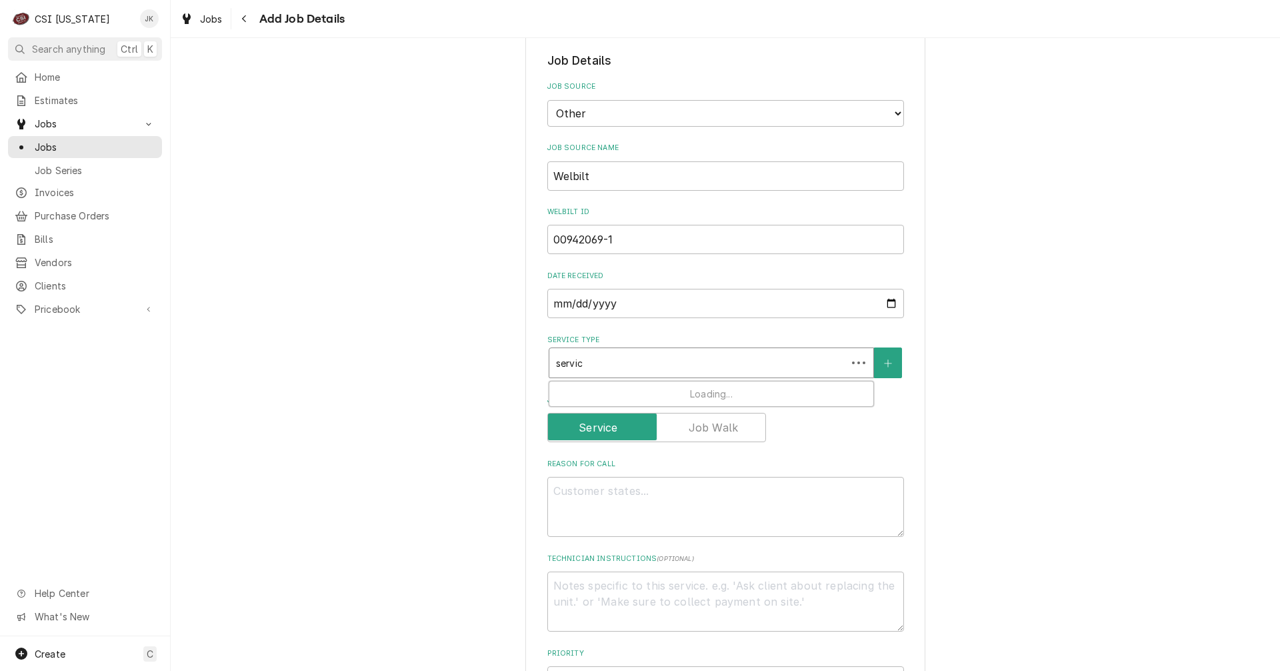
type textarea "x"
type input "service"
type textarea "x"
type input "service"
type textarea "x"
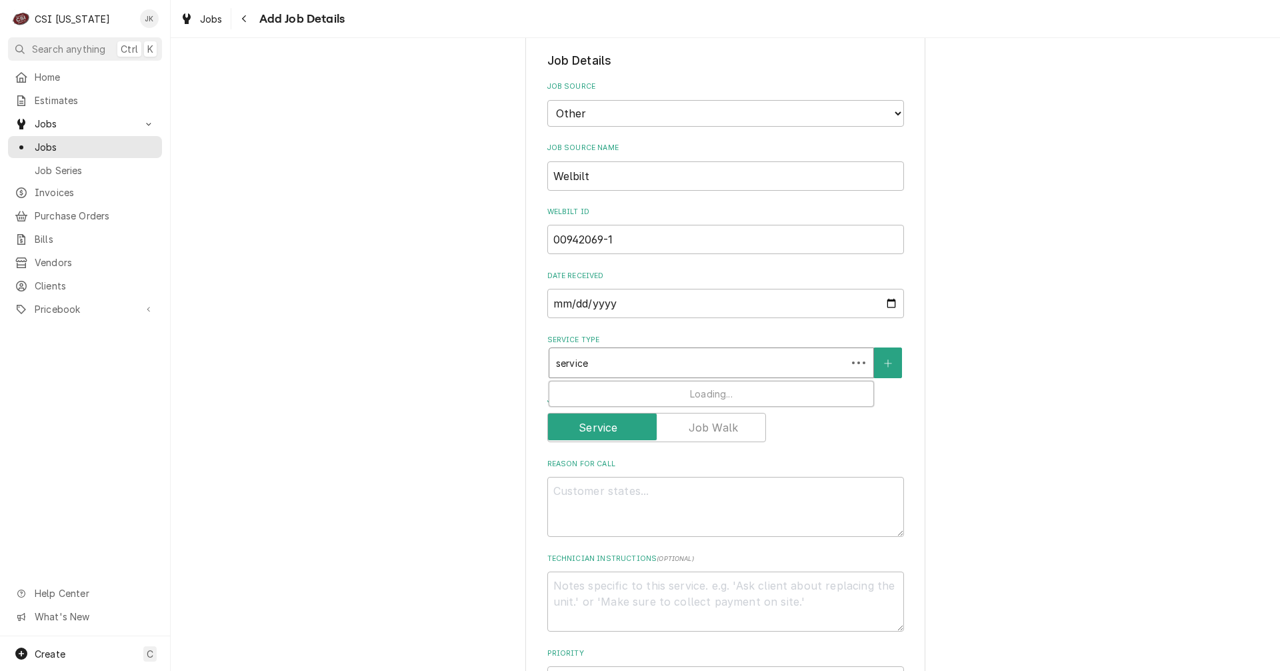
type input "service c"
type textarea "x"
type input "service ca"
type textarea "x"
type input "service cal"
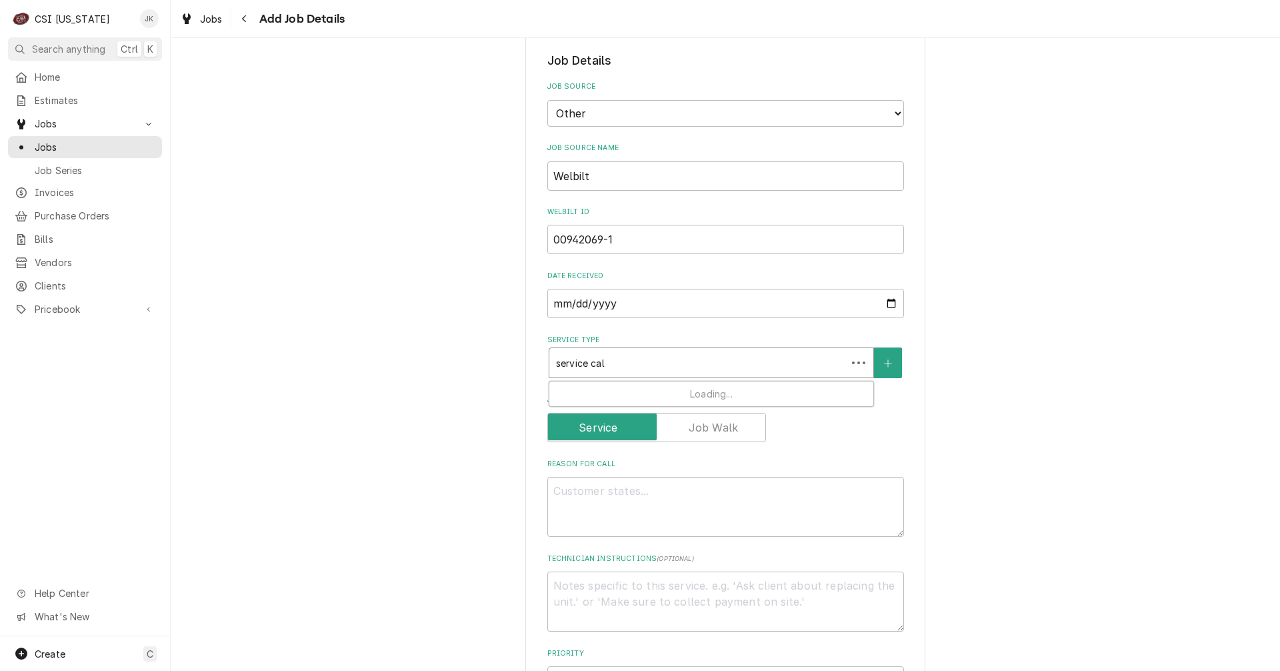
type textarea "x"
type input "service call"
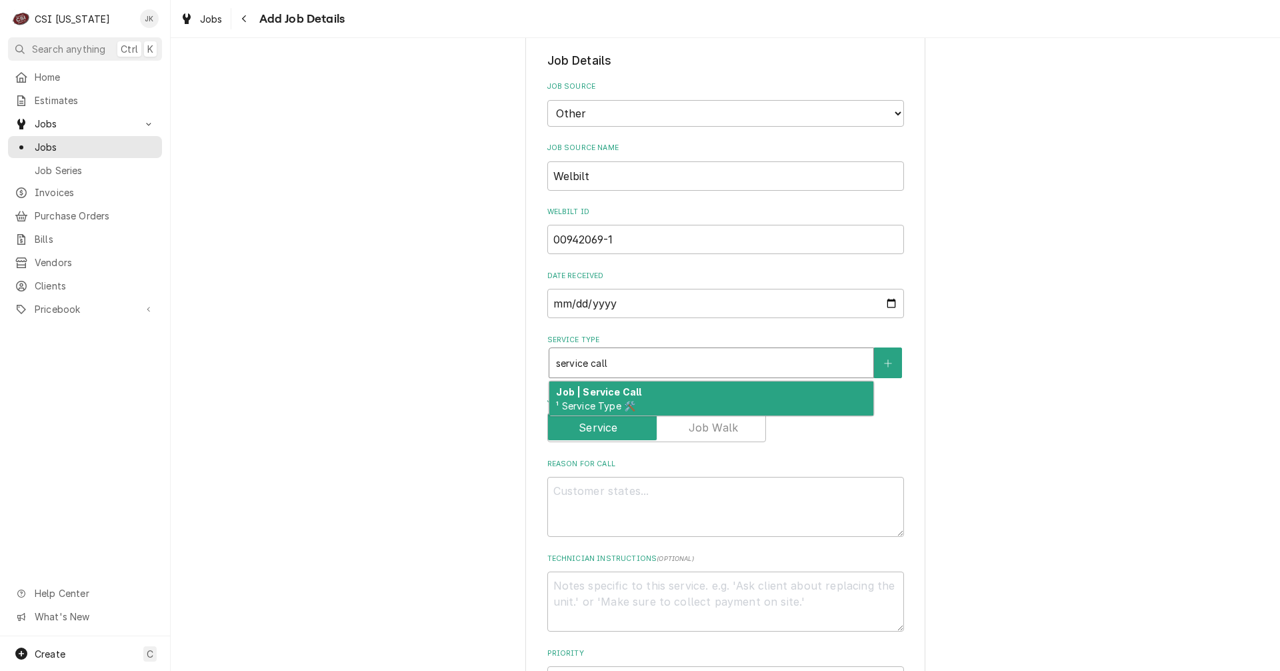
click at [733, 406] on div "Job | Service Call ¹ Service Type 🛠️" at bounding box center [711, 398] width 324 height 35
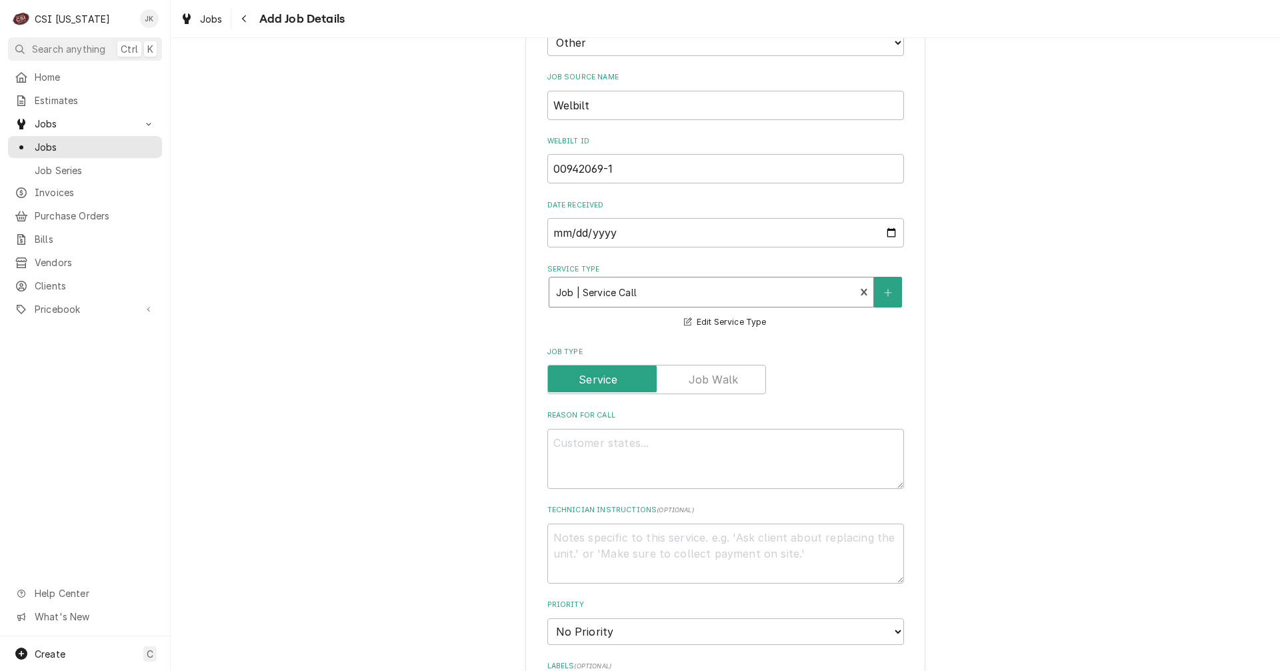
scroll to position [400, 0]
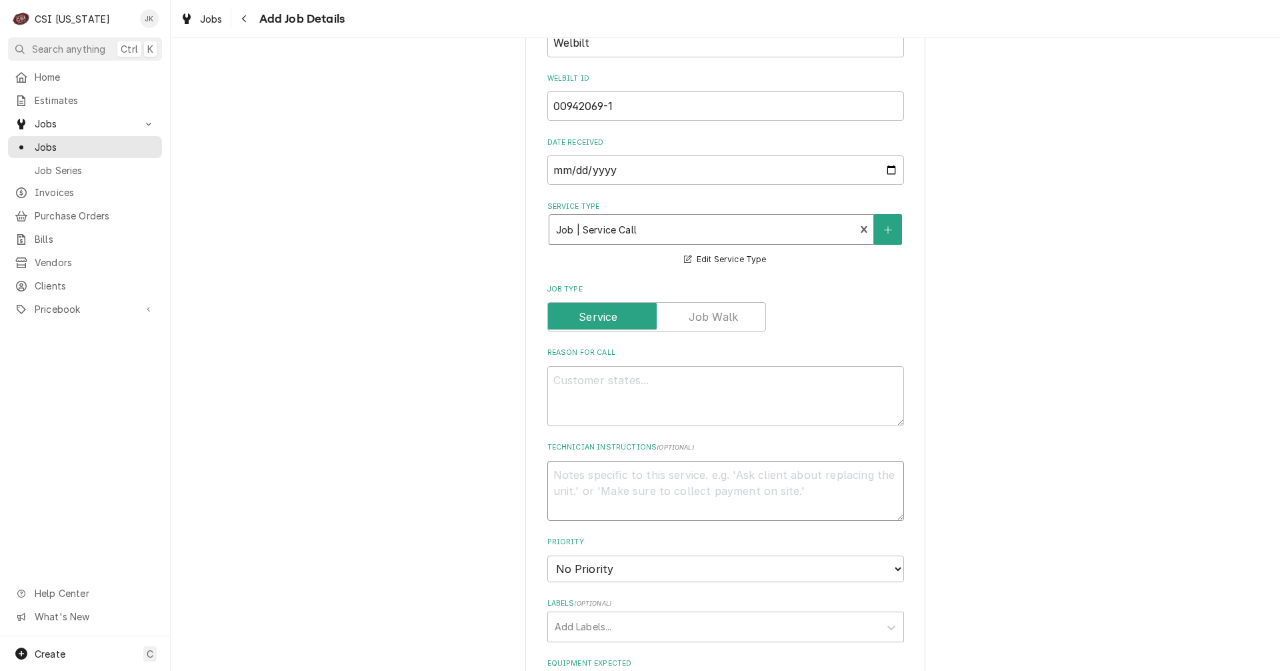
click at [589, 475] on textarea "Technician Instructions ( optional )" at bounding box center [725, 491] width 357 height 60
paste textarea "Brand/Asset Group/Model: Multiplex FB08ETF-R-GEN1 Serial Number 650198279"
type textarea "x"
type textarea "Brand/Asset Group/Model: Multiplex FB08ETF-R-GEN1 Serial Number 650198279"
type textarea "x"
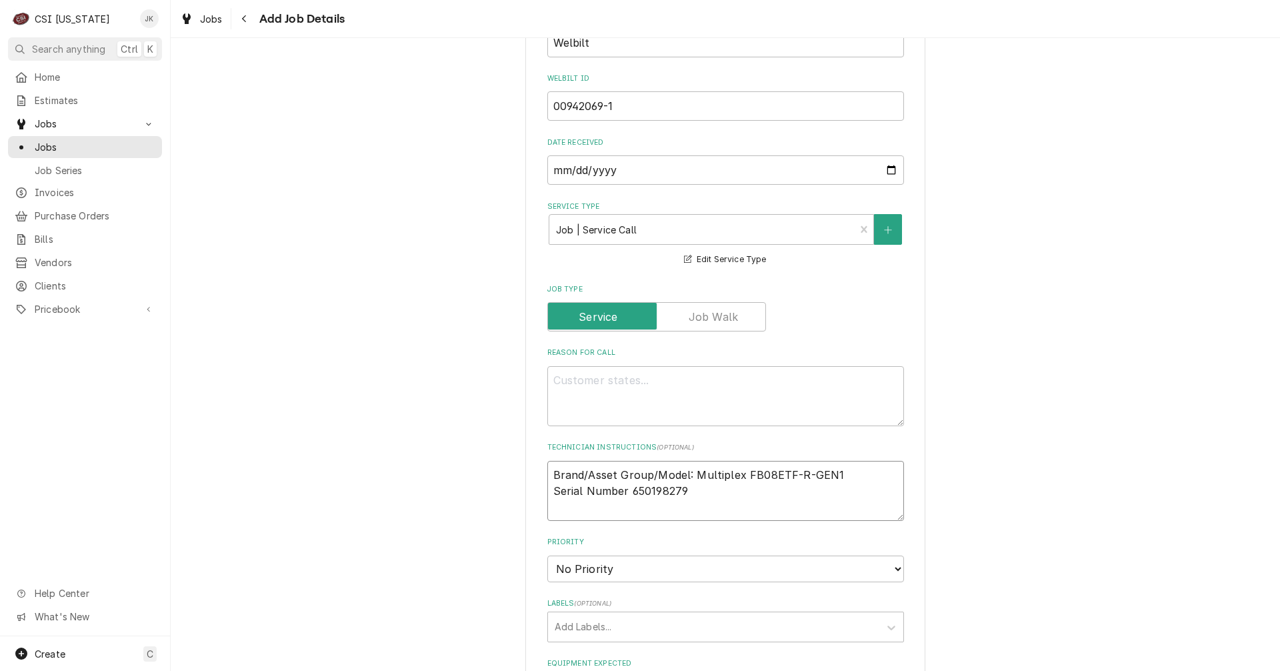
type textarea "Brand/Asset Group/Model: Multiplex FB08ETF-R-GEN1 Serial Number 650198279"
drag, startPoint x: 703, startPoint y: 492, endPoint x: 711, endPoint y: 493, distance: 8.1
click at [703, 492] on textarea "Brand/Asset Group/Model: Multiplex FB08ETF-R-GEN1 Serial Number 650198279" at bounding box center [725, 491] width 357 height 60
type textarea "x"
type textarea "Brand/Asset Group/Model: Multiplex FB08ETF-R-GEN1 Serial Number 650198279"
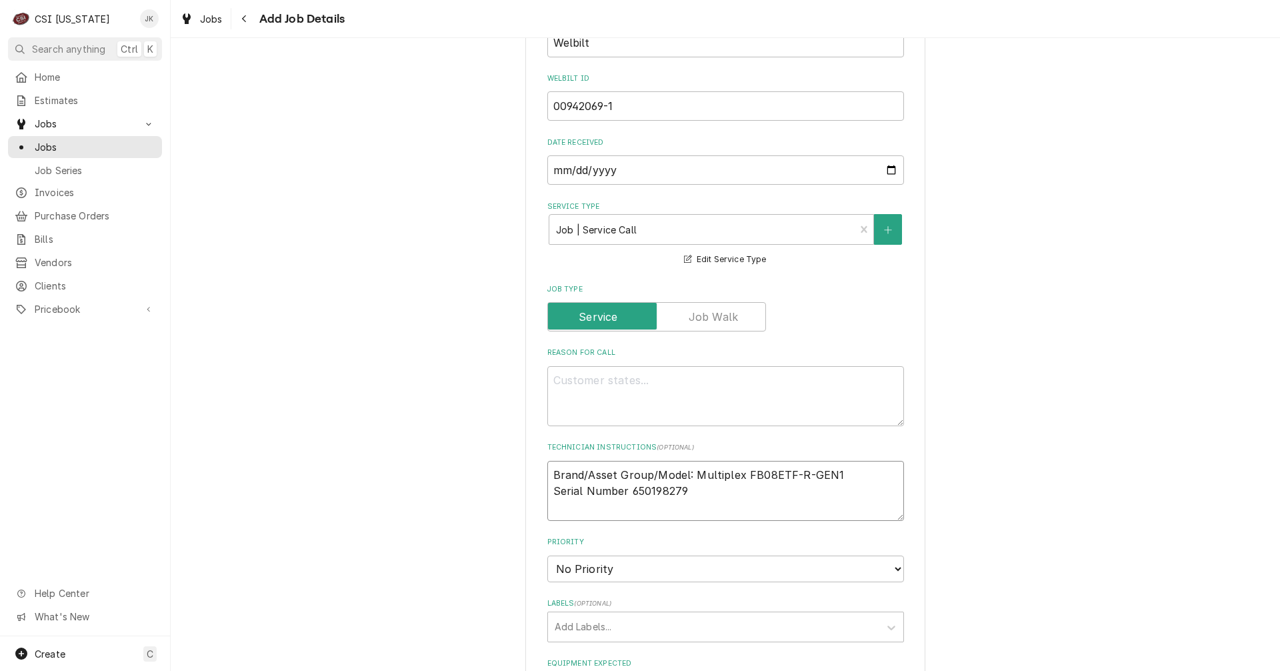
type textarea "x"
type textarea "Brand/Asset Group/Model: Multiplex FB08ETF-R-GEN1 Serial Number 650198279"
paste textarea "Contact at the hospital is Lindsey Wade and she can be reached at 502-536-0650 …"
type textarea "x"
type textarea "Brand/Asset Group/Model: Multiplex FB08ETF-R-GEN1 Serial Number 650198279 Conta…"
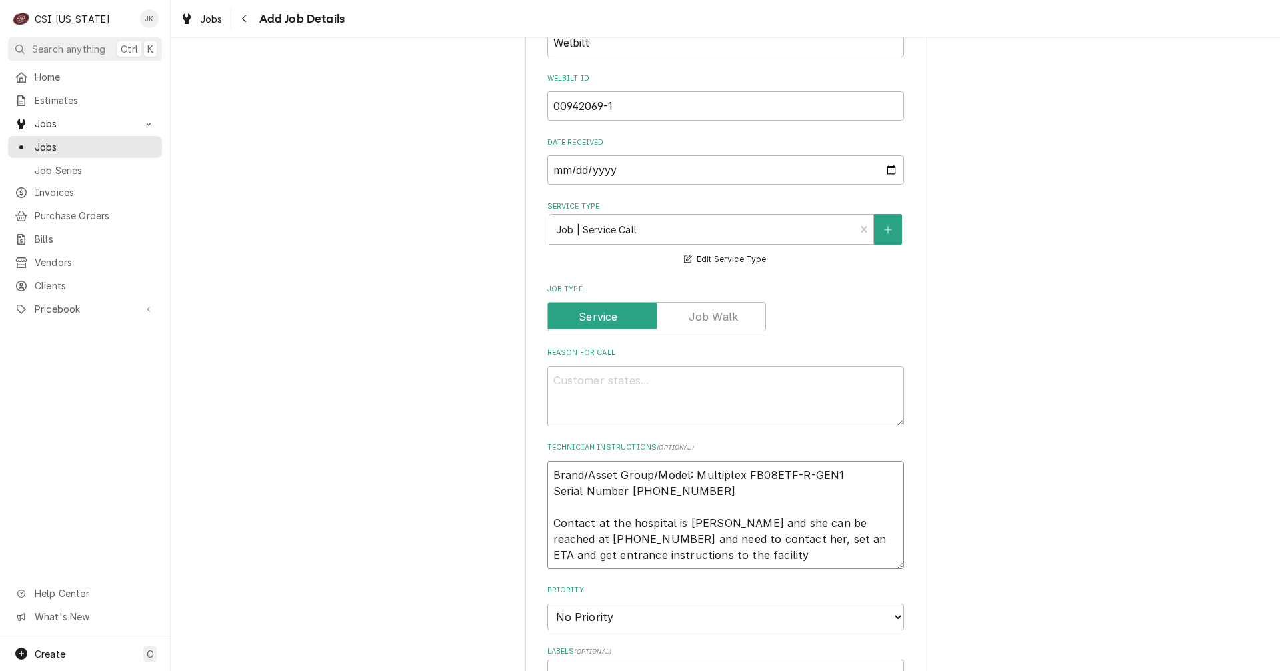
type textarea "x"
type textarea "Brand/Asset Group/Model: Multiplex FB08ETF-R-GEN1 Serial Number 650198279 Conta…"
click at [572, 379] on textarea "Reason For Call" at bounding box center [725, 396] width 357 height 60
paste textarea ". The water line from the filters to the FB may need to be replaced. we found a…"
type textarea "x"
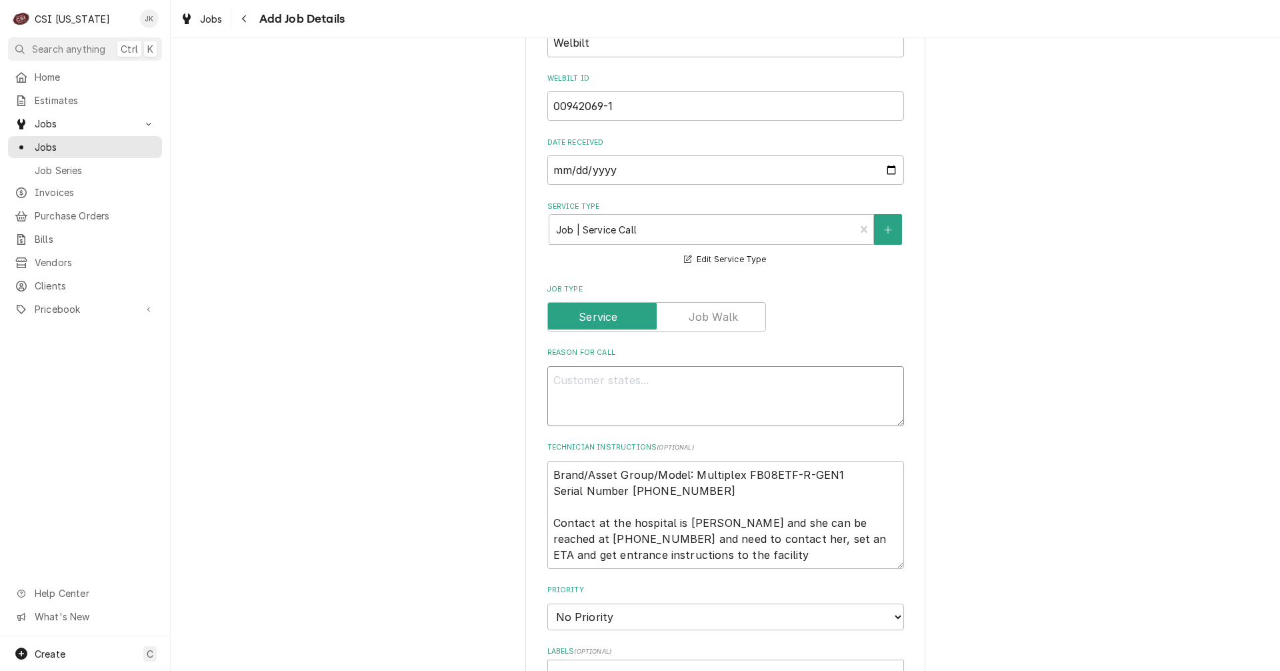
type textarea ". The water line from the filters to the FB may need to be replaced. we found a…"
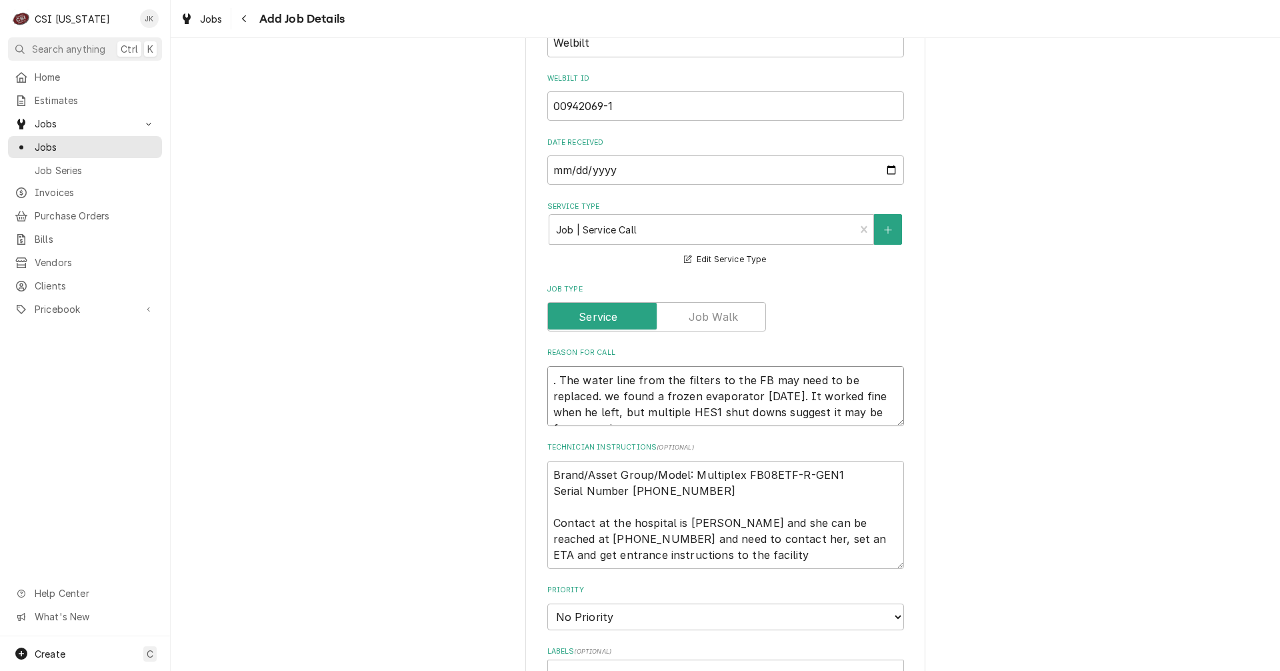
click at [556, 377] on textarea ". The water line from the filters to the FB may need to be replaced. we found a…" at bounding box center [725, 396] width 357 height 60
type textarea "x"
type textarea ".The water line from the filters to the FB may need to be replaced. we found a …"
type textarea "x"
type textarea "The water line from the filters to the FB may need to be replaced. we found a f…"
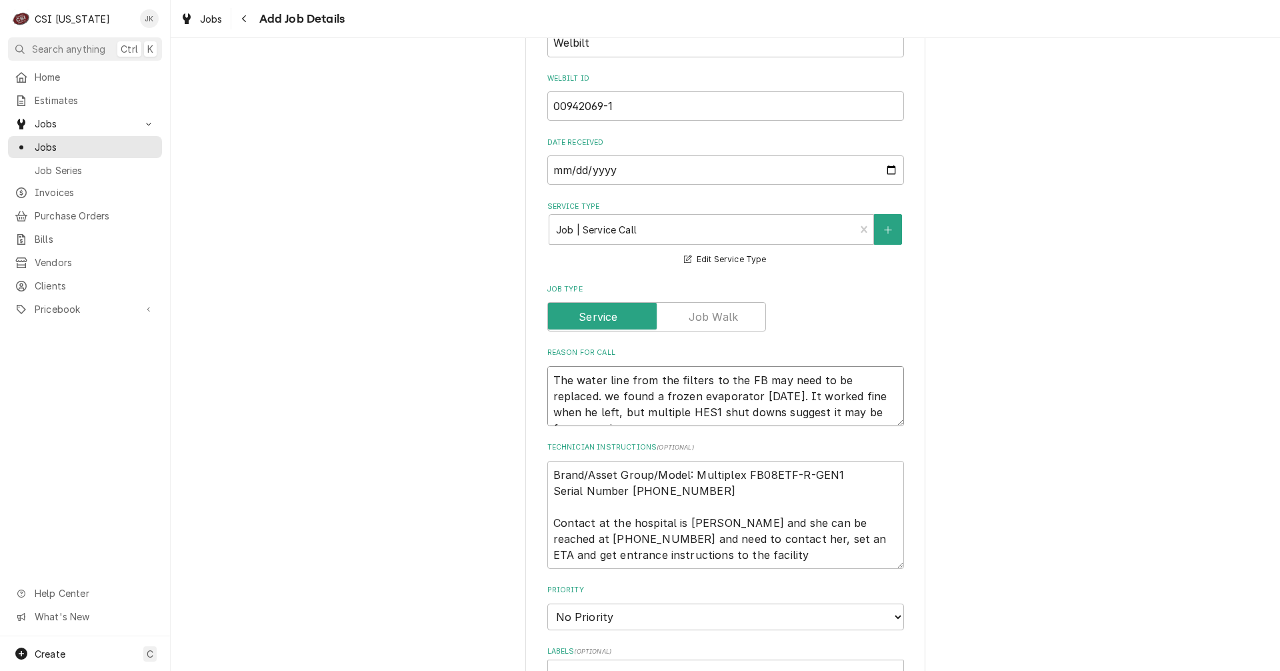
click at [555, 396] on textarea "The water line from the filters to the FB may need to be replaced. we found a f…" at bounding box center [725, 396] width 357 height 60
type textarea "x"
type textarea "The water line from the filters to the FB may need to be replaced. e found a fr…"
type textarea "x"
type textarea "The water line from the filters to the FB may need to be replaced. We found a f…"
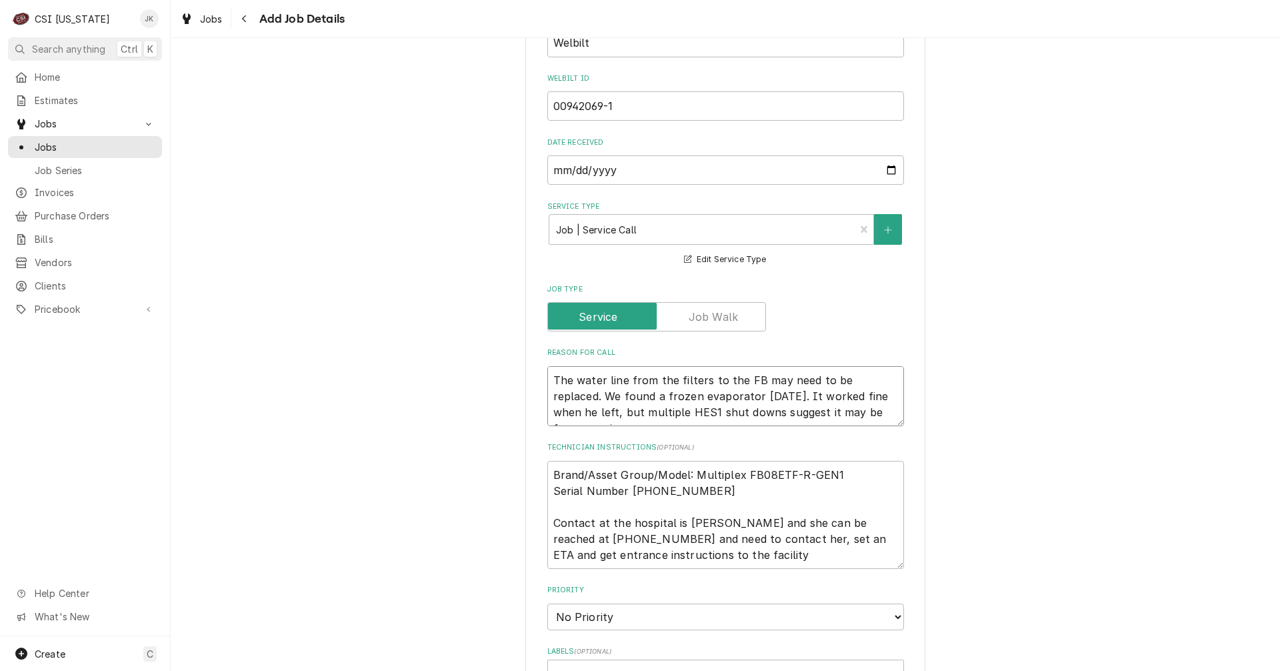
type textarea "x"
type textarea "The water line from the filters to the FB may need to be replaced. We found a f…"
click at [888, 413] on textarea "The water line from the filters to the FB may need to be replaced. We found a f…" at bounding box center [725, 396] width 357 height 60
type textarea "x"
type textarea "The water line from the filters to the FB may need to be replaced. We found a f…"
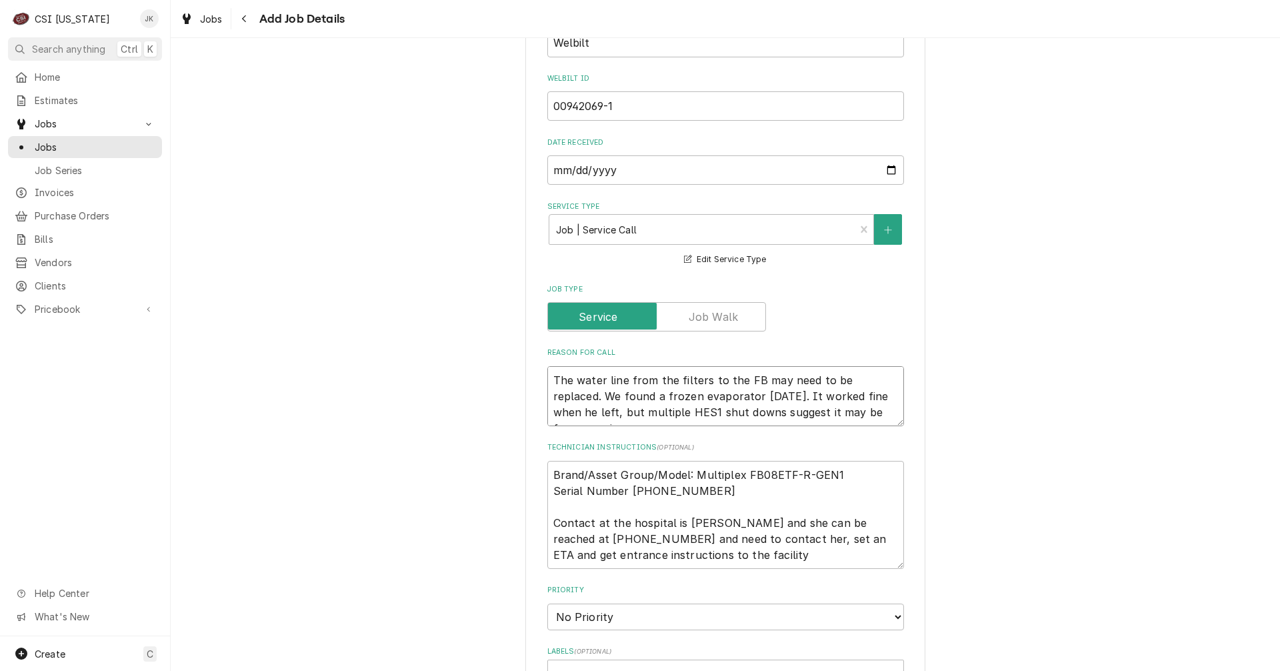
paste textarea "make sure they have some 3/8” tubing"
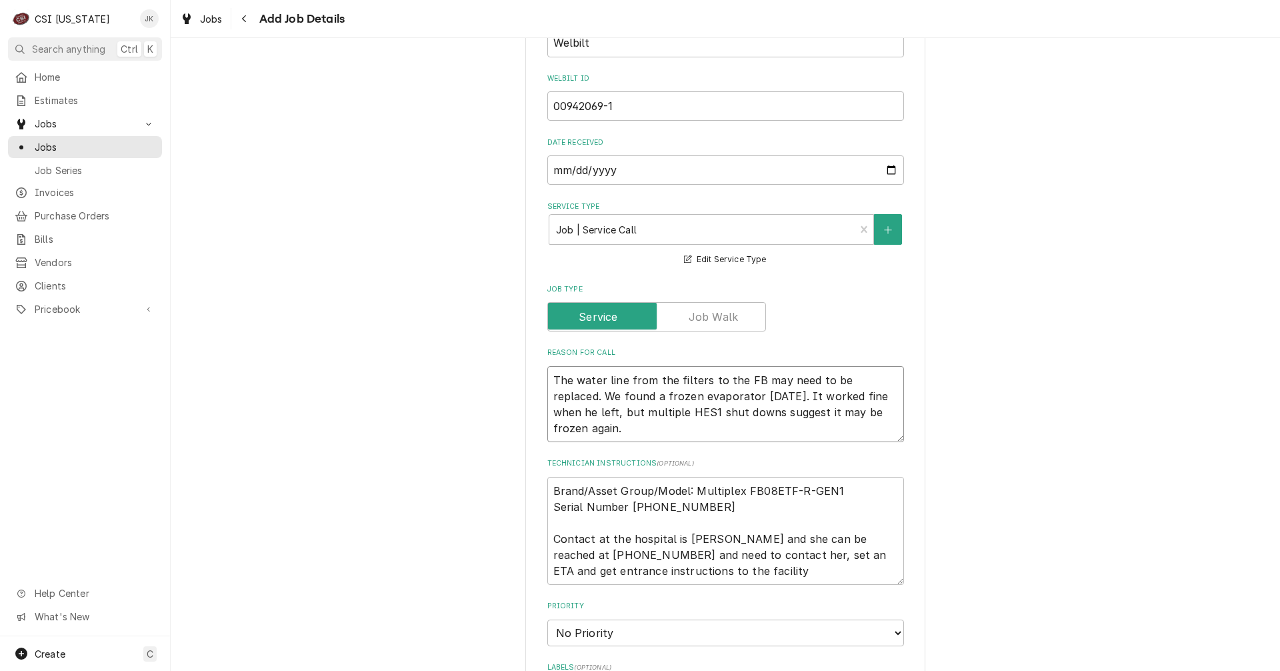
type textarea "x"
type textarea "The water line from the filters to the FB may need to be replaced. We found a f…"
click at [553, 430] on textarea "The water line from the filters to the FB may need to be replaced. We found a f…" at bounding box center [725, 404] width 357 height 76
type textarea "x"
type textarea "The water line from the filters to the FB may need to be replaced. We found a f…"
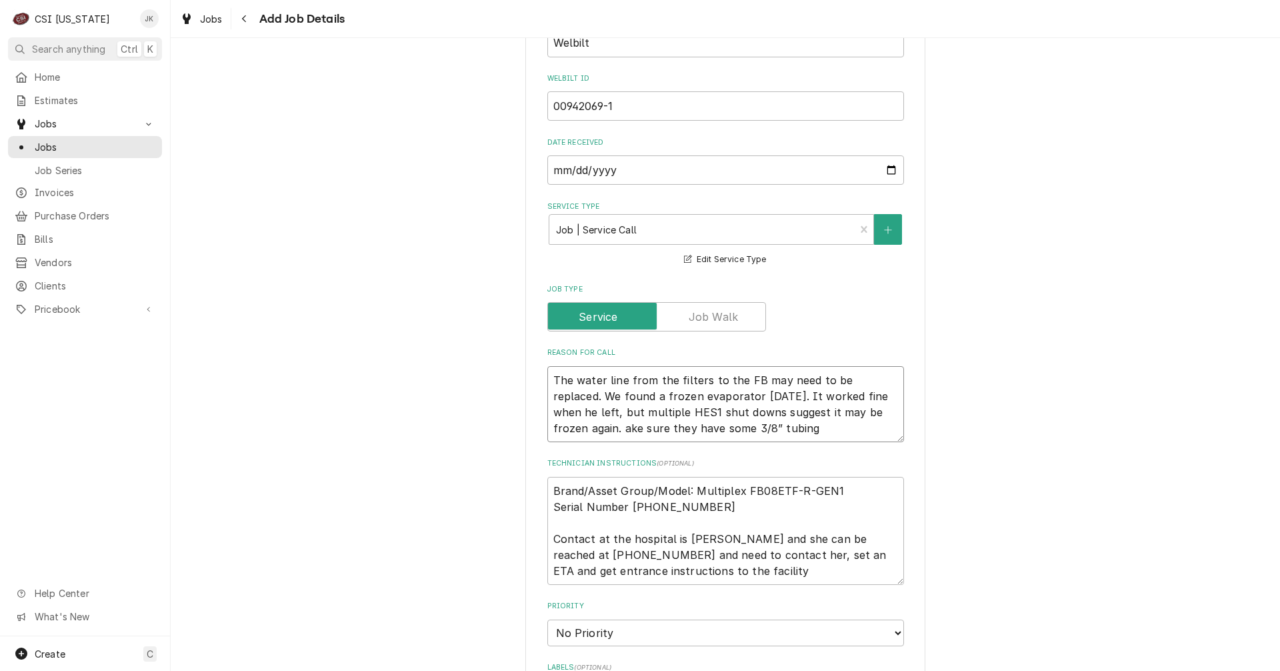
type textarea "x"
type textarea "The water line from the filters to the FB may need to be replaced. We found a f…"
drag, startPoint x: 607, startPoint y: 425, endPoint x: 626, endPoint y: 424, distance: 19.4
click at [626, 424] on textarea "The water line from the filters to the FB may need to be replaced. We found a f…" at bounding box center [725, 404] width 357 height 76
type textarea "x"
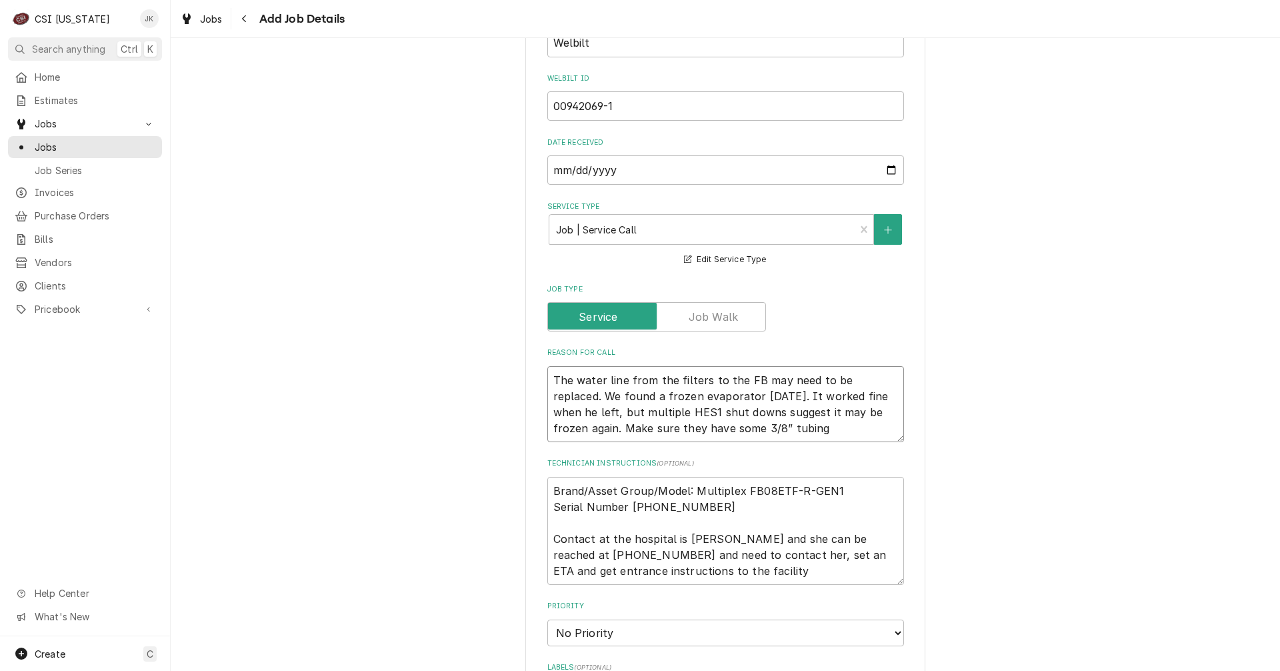
type textarea "The water line from the filters to the FB may need to be replaced. We found a f…"
type textarea "x"
type textarea "The water line from the filters to the FB may need to be replaced. We found a f…"
type textarea "x"
type textarea "The water line from the filters to the FB may need to be replaced. We found a f…"
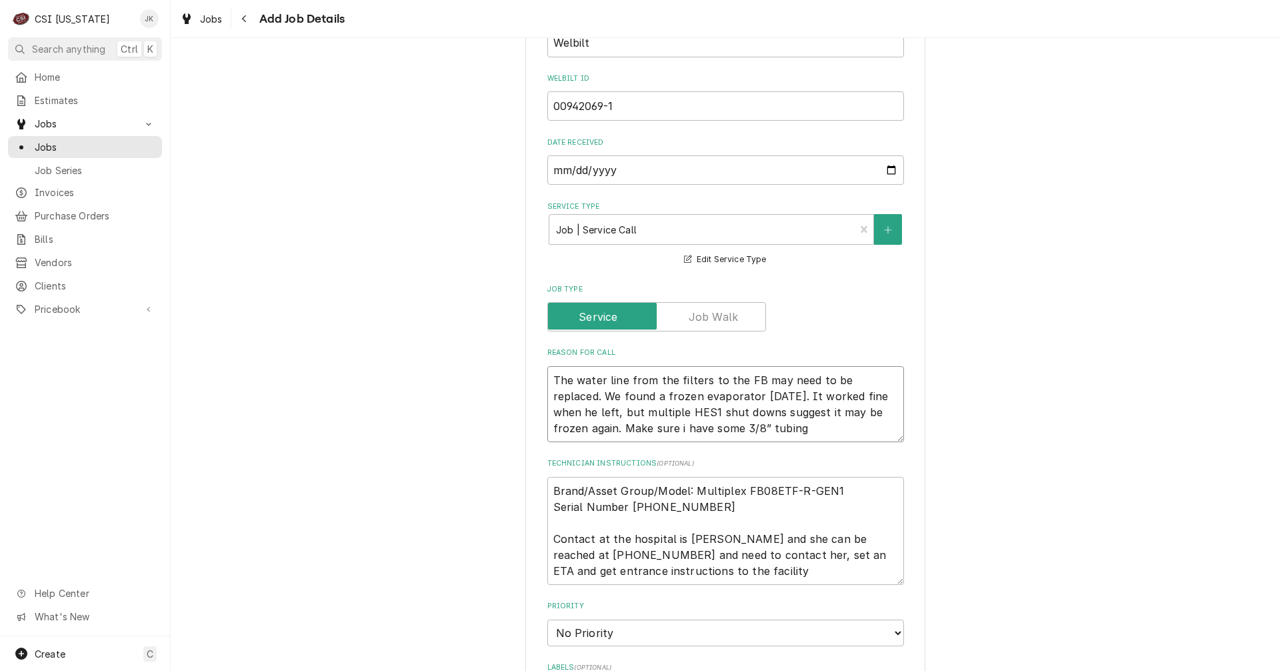
type textarea "x"
type textarea "The water line from the filters to the FB may need to be replaced. We found a f…"
type textarea "x"
type textarea "The water line from the filters to the FB may need to be replaced. We found a f…"
type textarea "x"
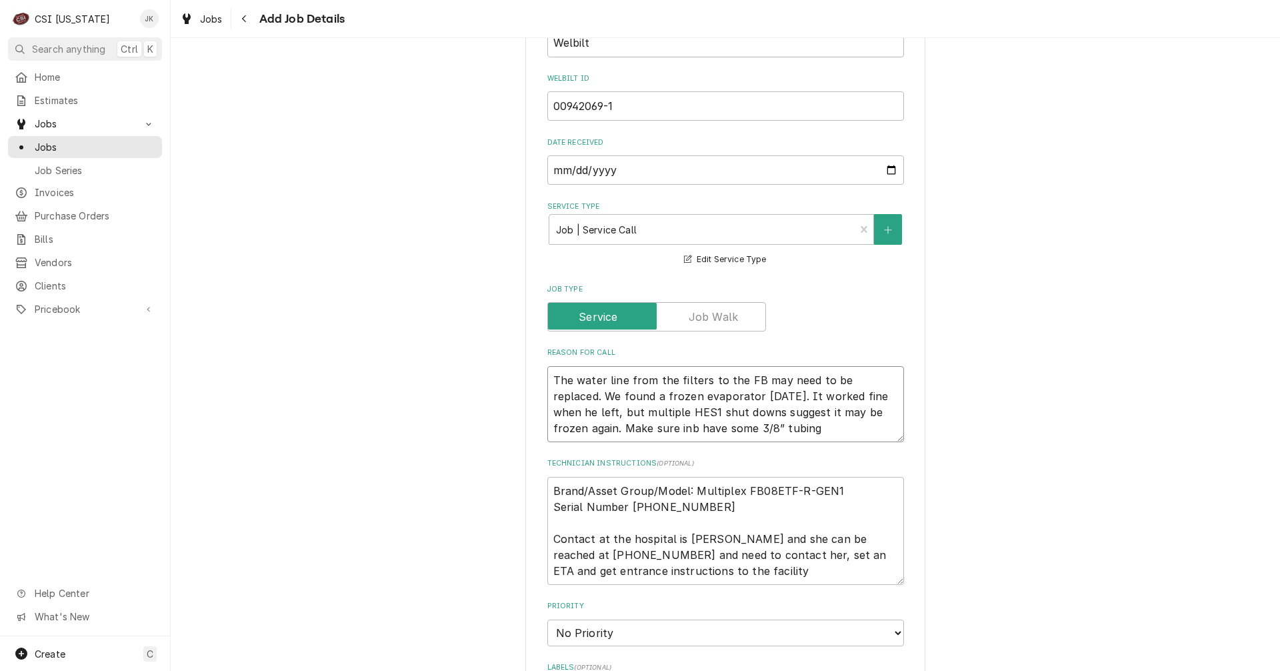
type textarea "The water line from the filters to the FB may need to be replaced. We found a f…"
type textarea "x"
type textarea "The water line from the filters to the FB may need to be replaced. We found a f…"
type textarea "x"
type textarea "The water line from the filters to the FB may need to be replaced. We found a f…"
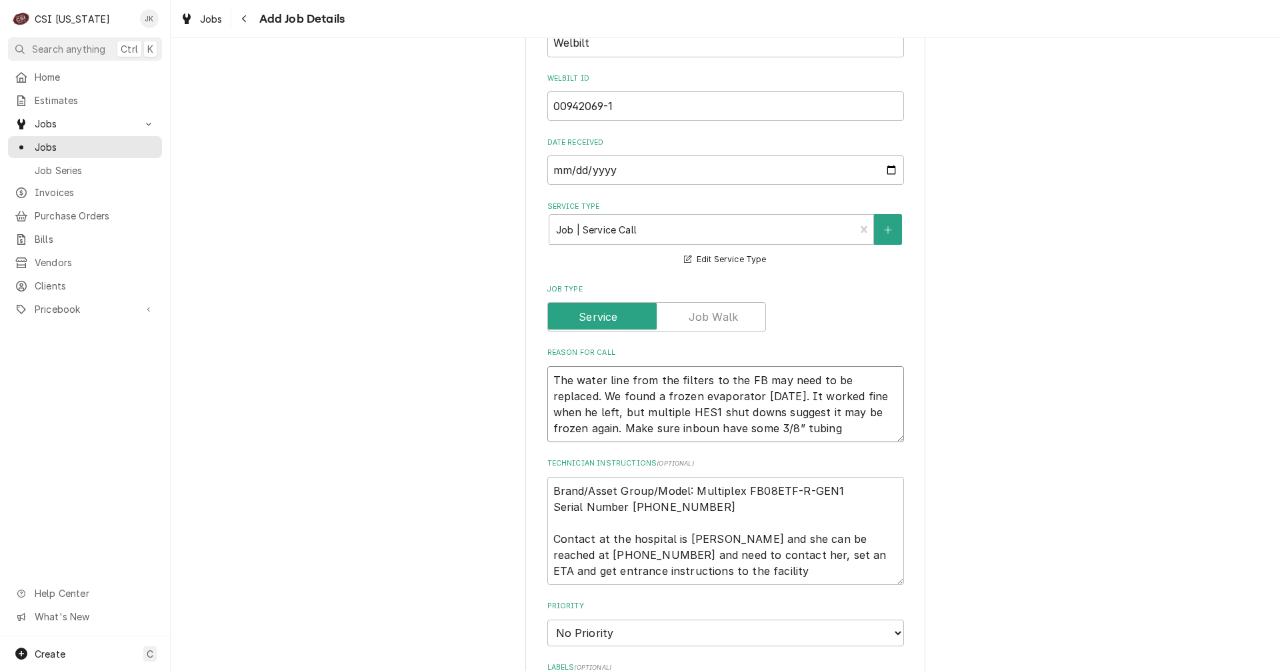
type textarea "x"
type textarea "The water line from the filters to the FB may need to be replaced. We found a f…"
type textarea "x"
type textarea "The water line from the filters to the FB may need to be replaced. We found a f…"
type textarea "x"
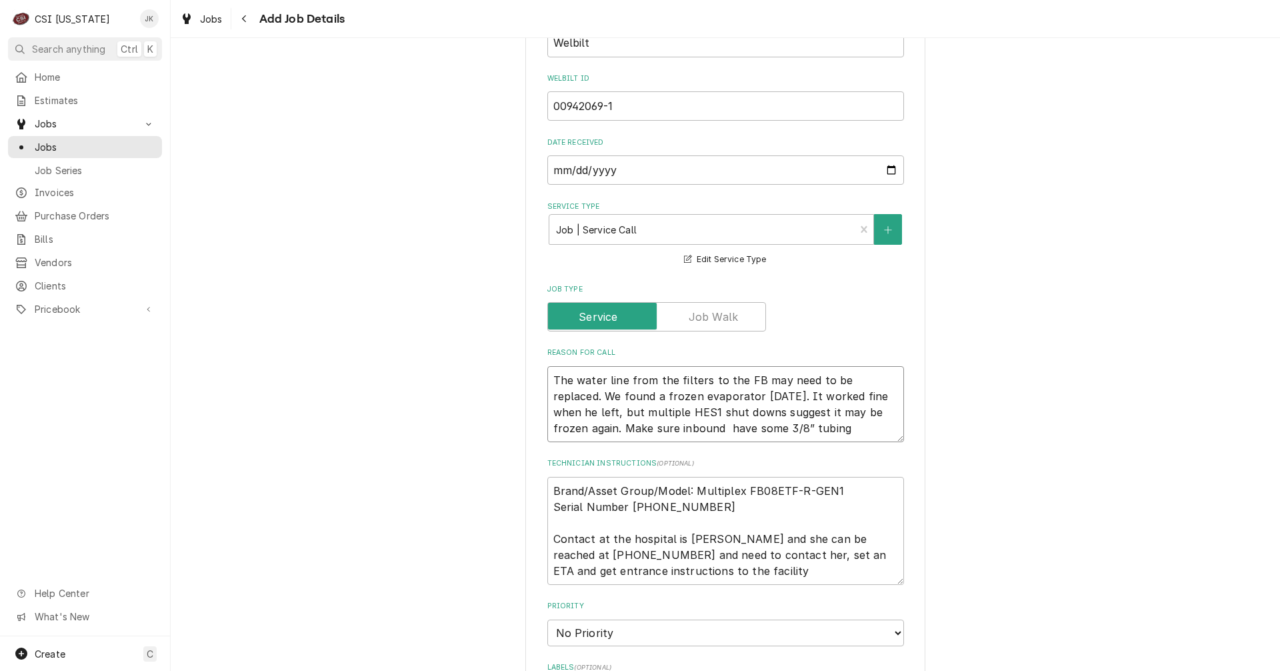
type textarea "The water line from the filters to the FB may need to be replaced. We found a f…"
type textarea "x"
type textarea "The water line from the filters to the FB may need to be replaced. We found a f…"
type textarea "x"
type textarea "The water line from the filters to the FB may need to be replaced. We found a f…"
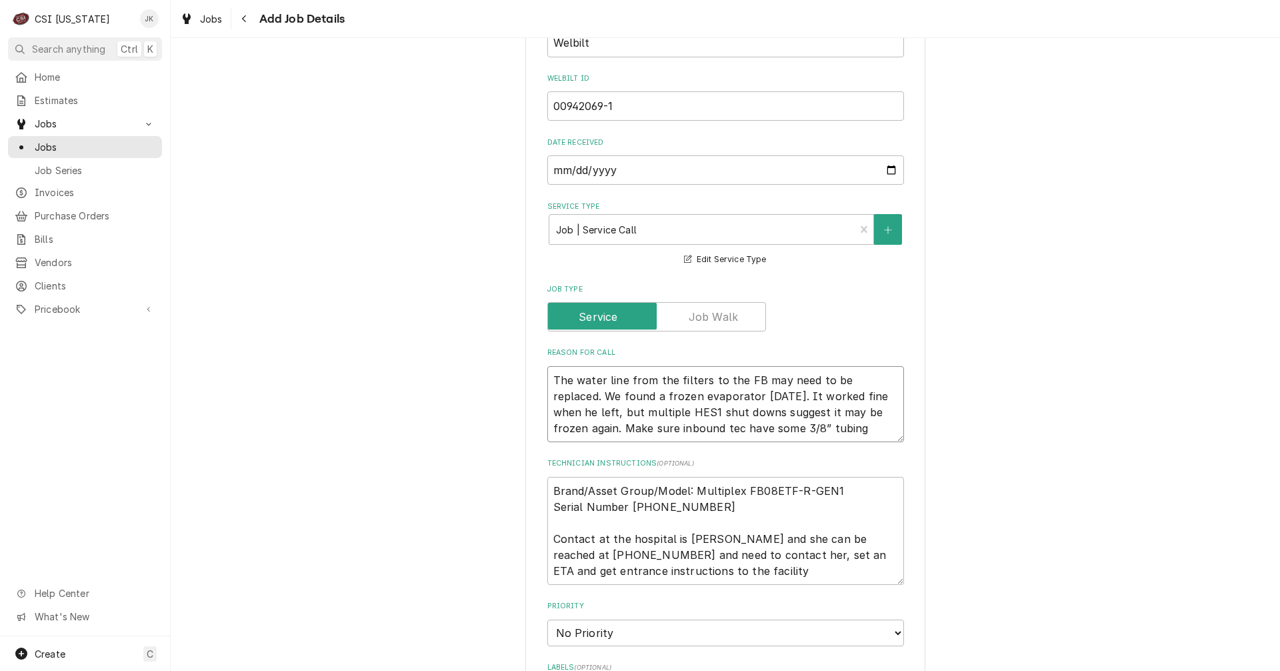
type textarea "x"
type textarea "The water line from the filters to the FB may need to be replaced. We found a f…"
type textarea "x"
type textarea "The water line from the filters to the FB may need to be replaced. We found a f…"
type textarea "x"
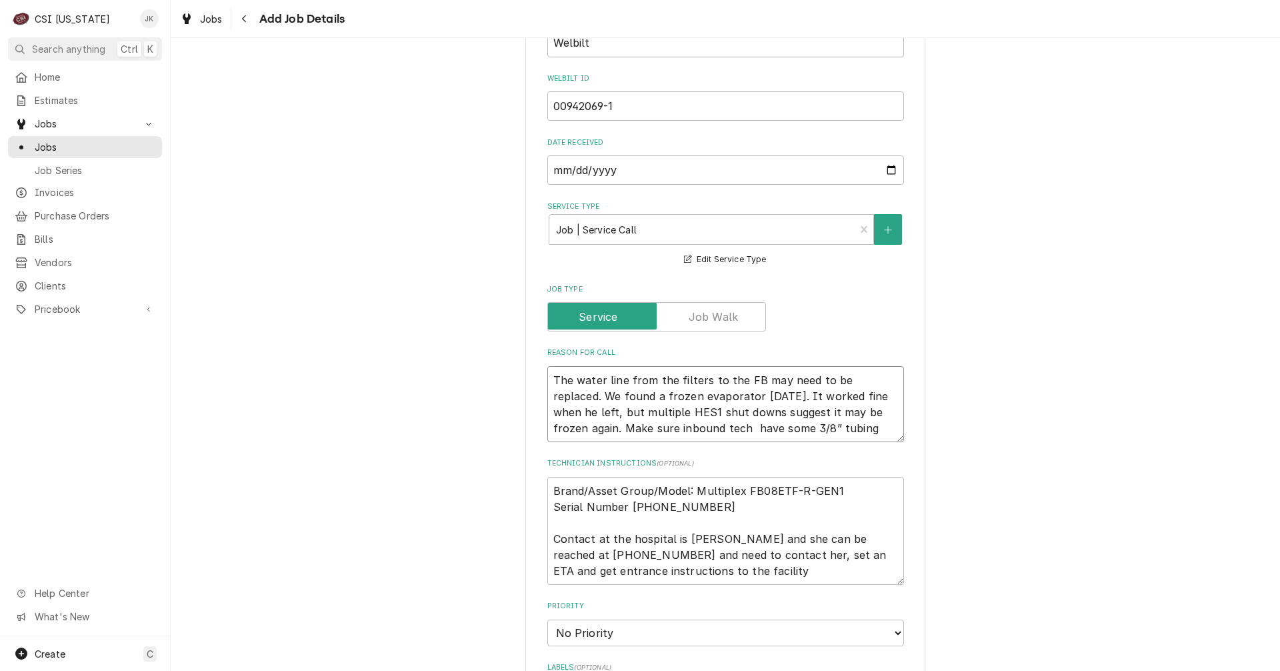
type textarea "The water line from the filters to the FB may need to be replaced. We found a f…"
type textarea "x"
type textarea "The water line from the filters to the FB may need to be replaced. We found a f…"
type textarea "x"
type textarea "The water line from the filters to the FB may need to be replaced. We found a f…"
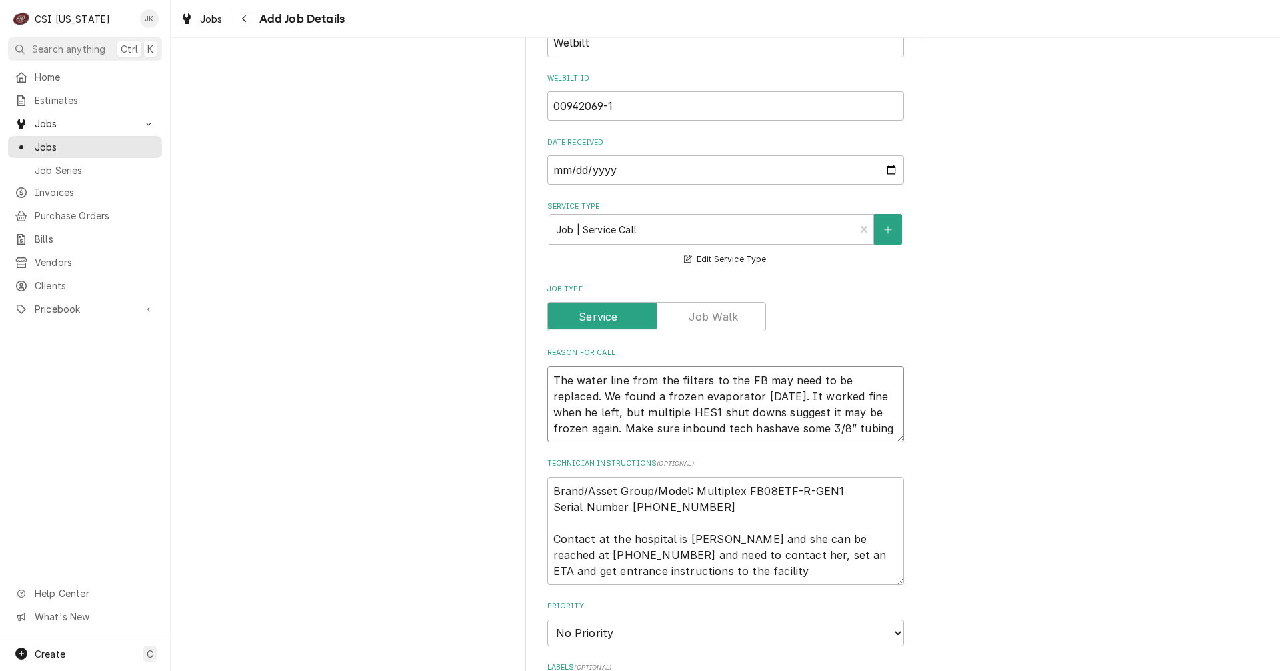
type textarea "x"
type textarea "The water line from the filters to the FB may need to be replaced. We found a f…"
type textarea "x"
type textarea "The water line from the filters to the FB may need to be replaced. We found a f…"
type textarea "x"
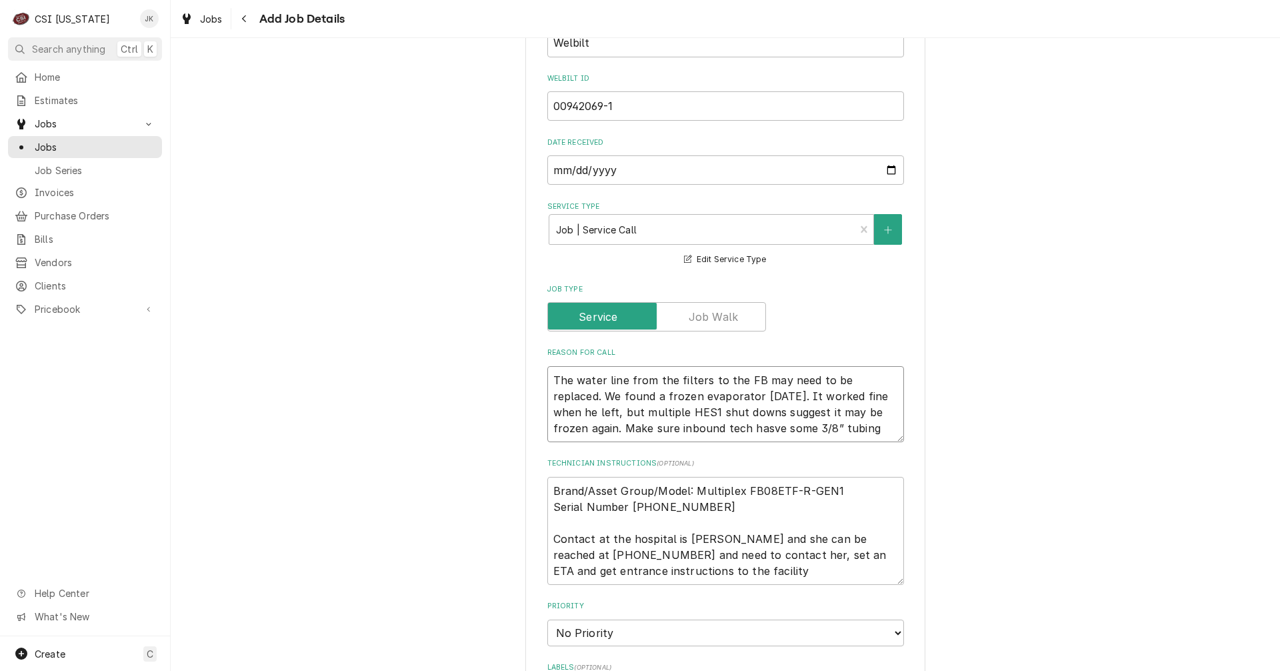
type textarea "The water line from the filters to the FB may need to be replaced. We found a f…"
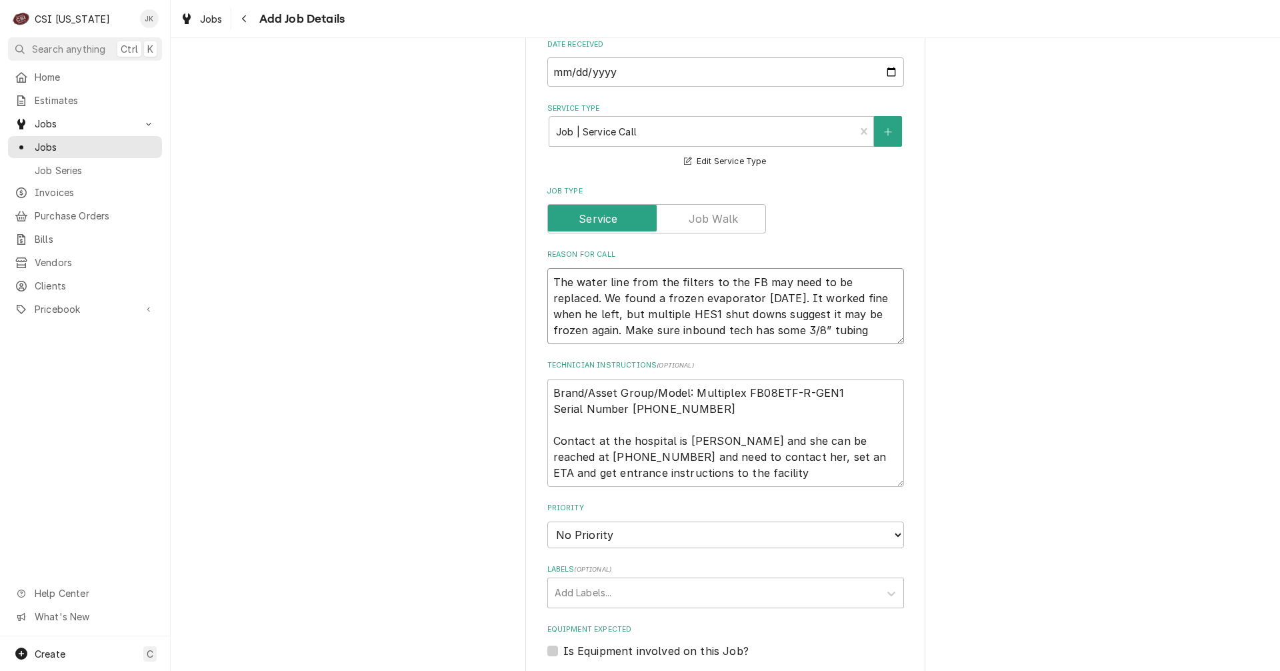
scroll to position [600, 0]
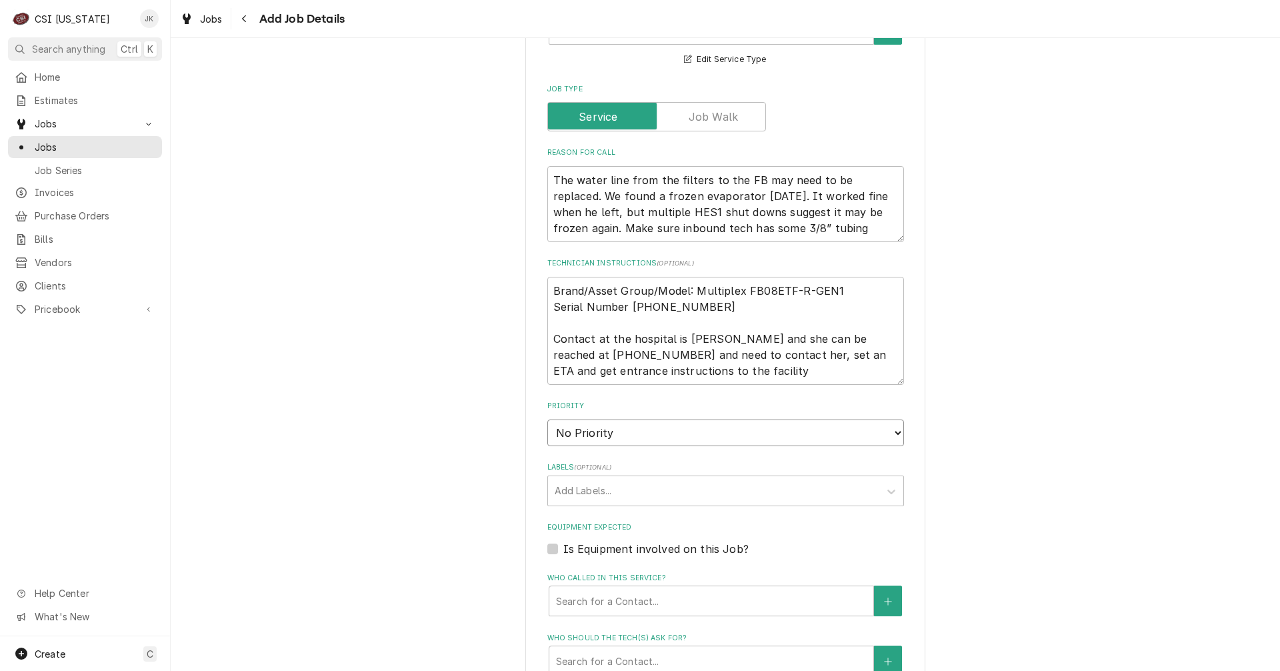
click at [647, 435] on select "No Priority Urgent High Medium Low" at bounding box center [725, 432] width 357 height 27
click at [547, 419] on select "No Priority Urgent High Medium Low" at bounding box center [725, 432] width 357 height 27
click at [589, 495] on div "Labels" at bounding box center [714, 491] width 318 height 24
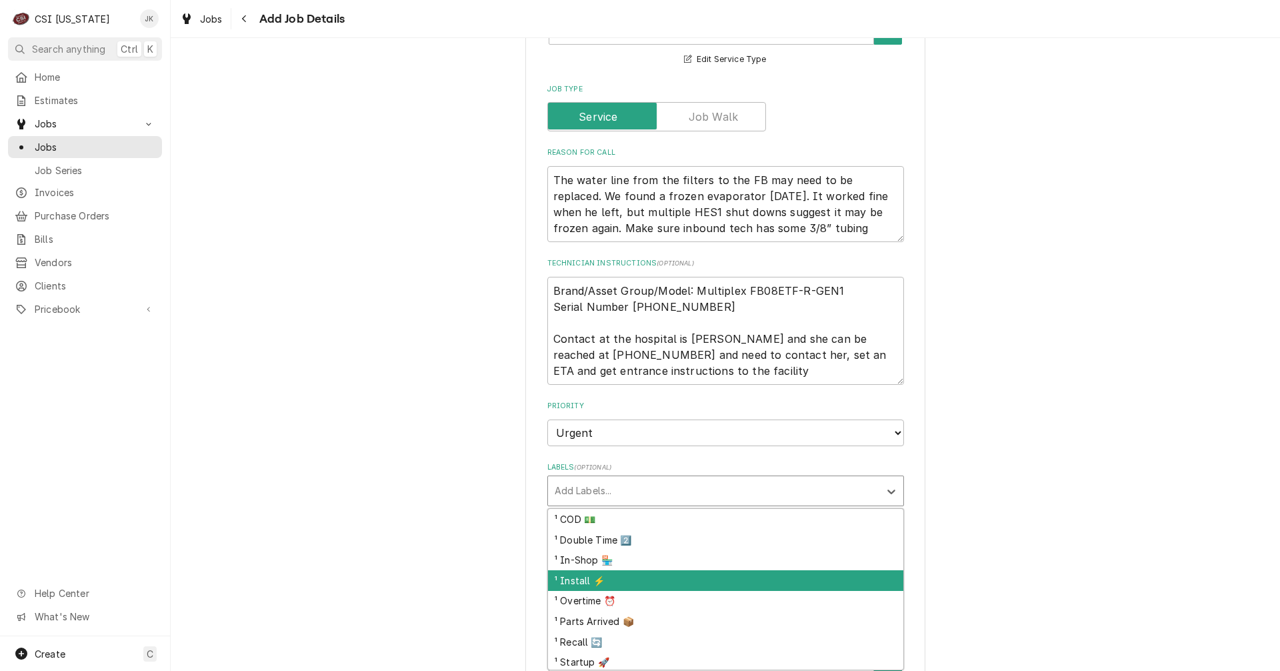
scroll to position [67, 0]
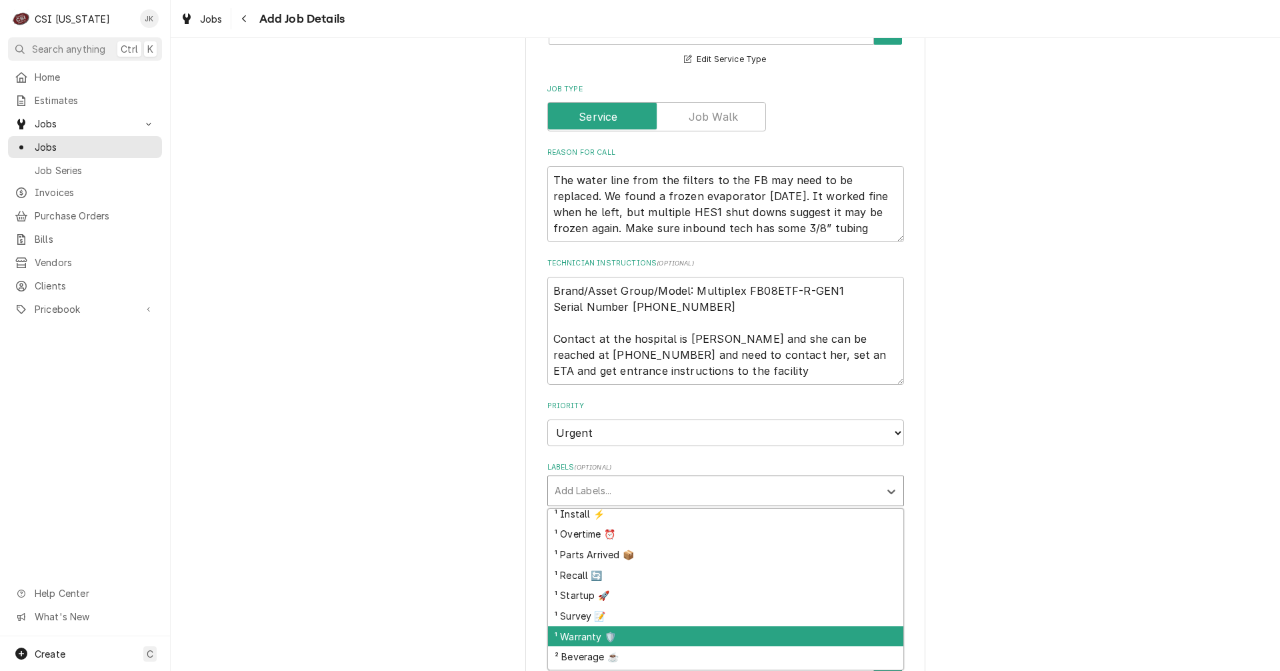
click at [621, 627] on div "¹ Warranty 🛡️" at bounding box center [725, 636] width 355 height 21
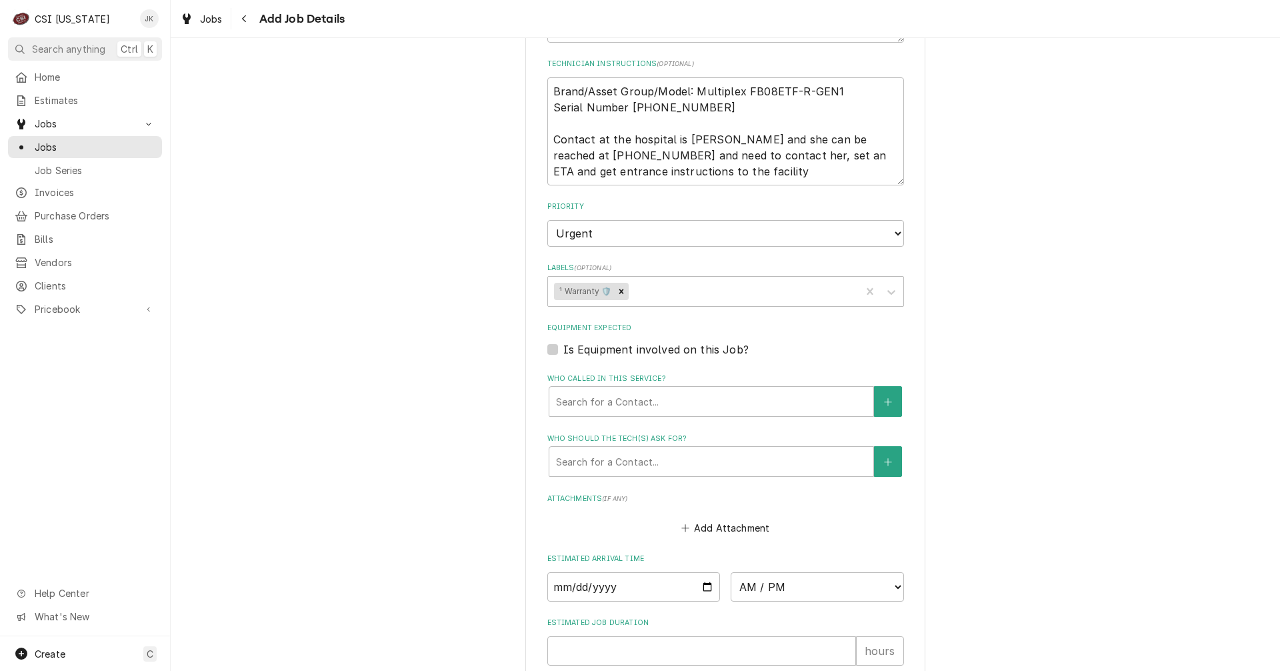
scroll to position [800, 0]
click at [885, 402] on icon "Create New Contact" at bounding box center [888, 401] width 8 height 9
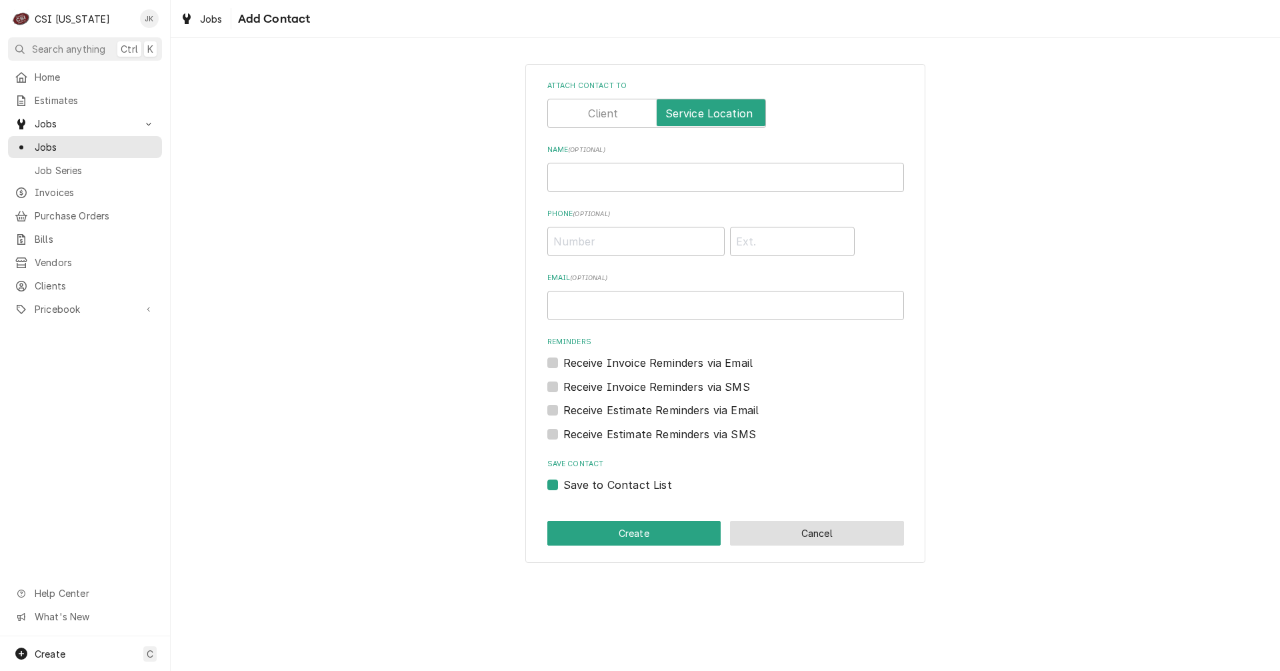
click at [797, 531] on button "Cancel" at bounding box center [817, 533] width 174 height 25
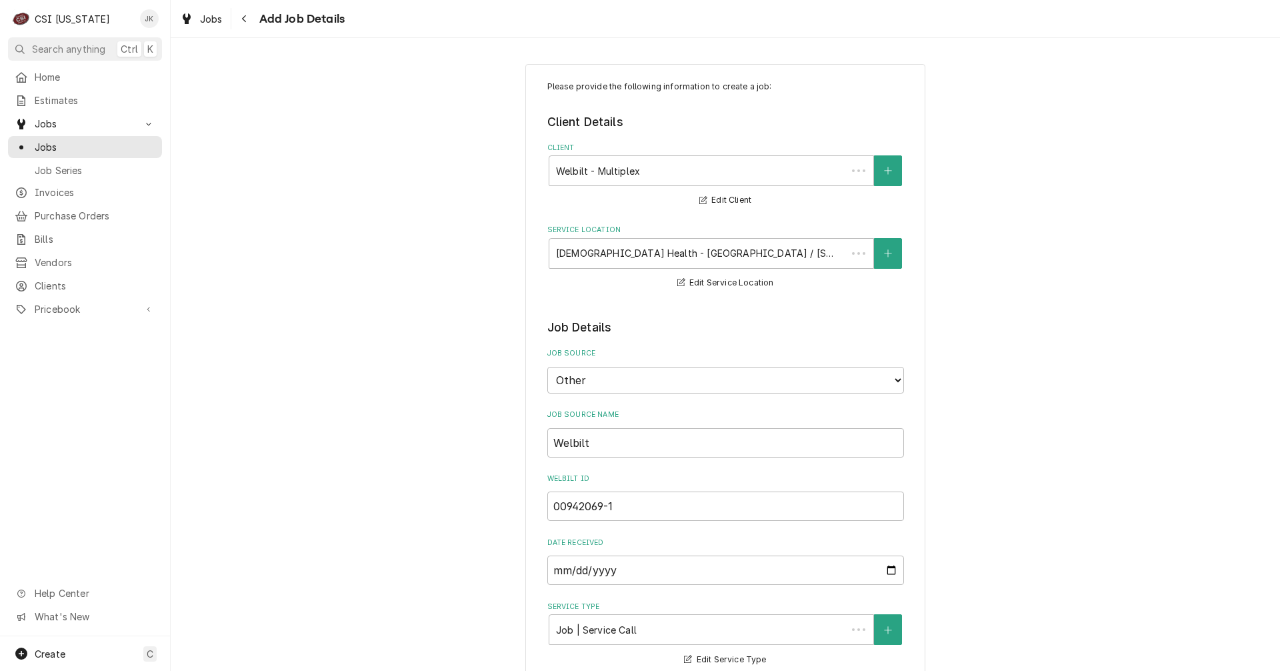
scroll to position [800, 0]
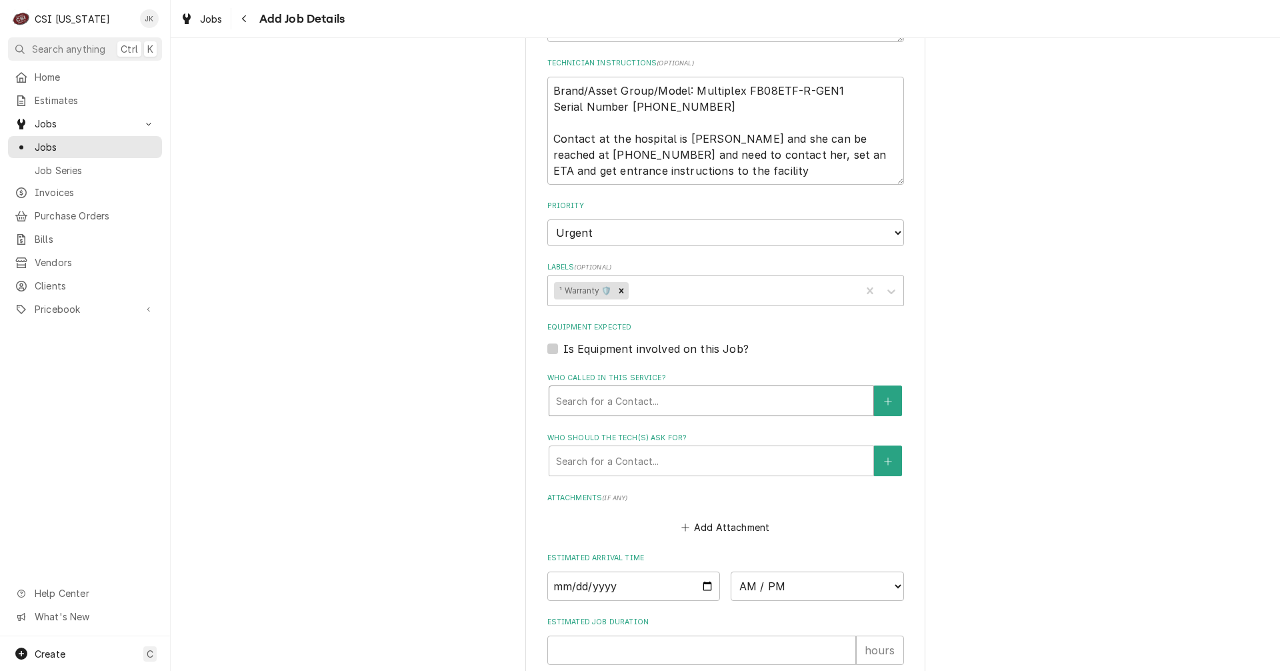
click at [639, 403] on div "Who called in this service?" at bounding box center [711, 401] width 311 height 24
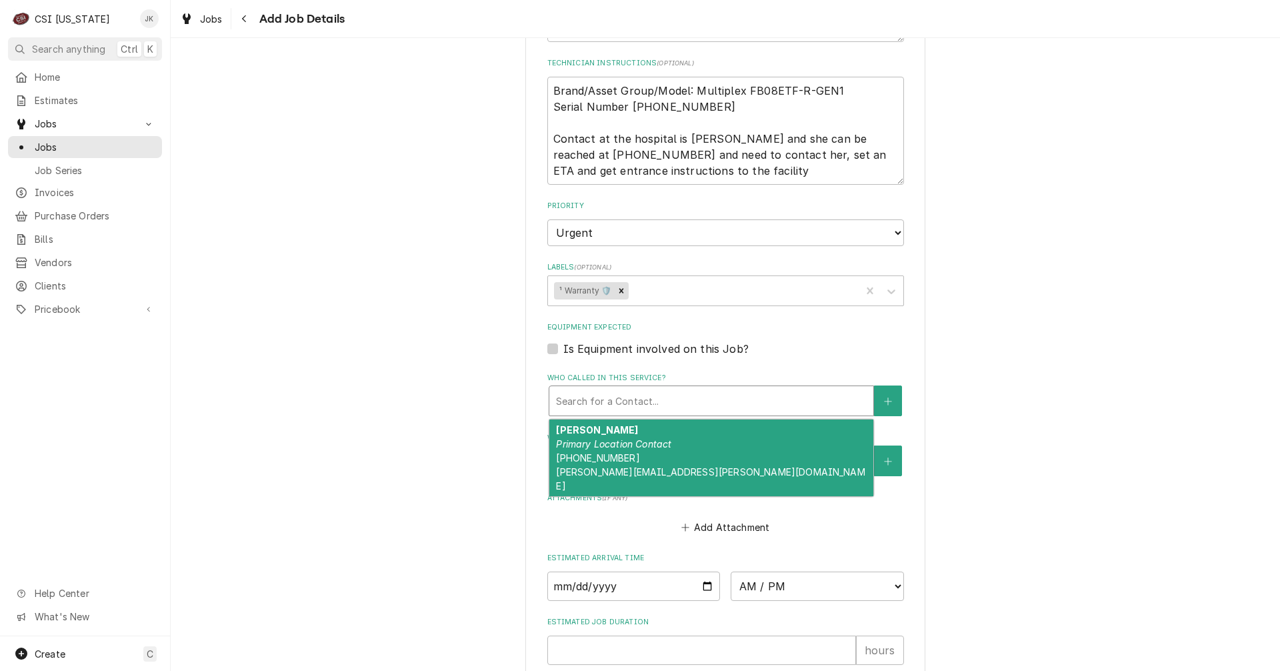
click at [993, 421] on div "Please provide the following information to create a job: Client Details Client…" at bounding box center [725, 46] width 1109 height 1588
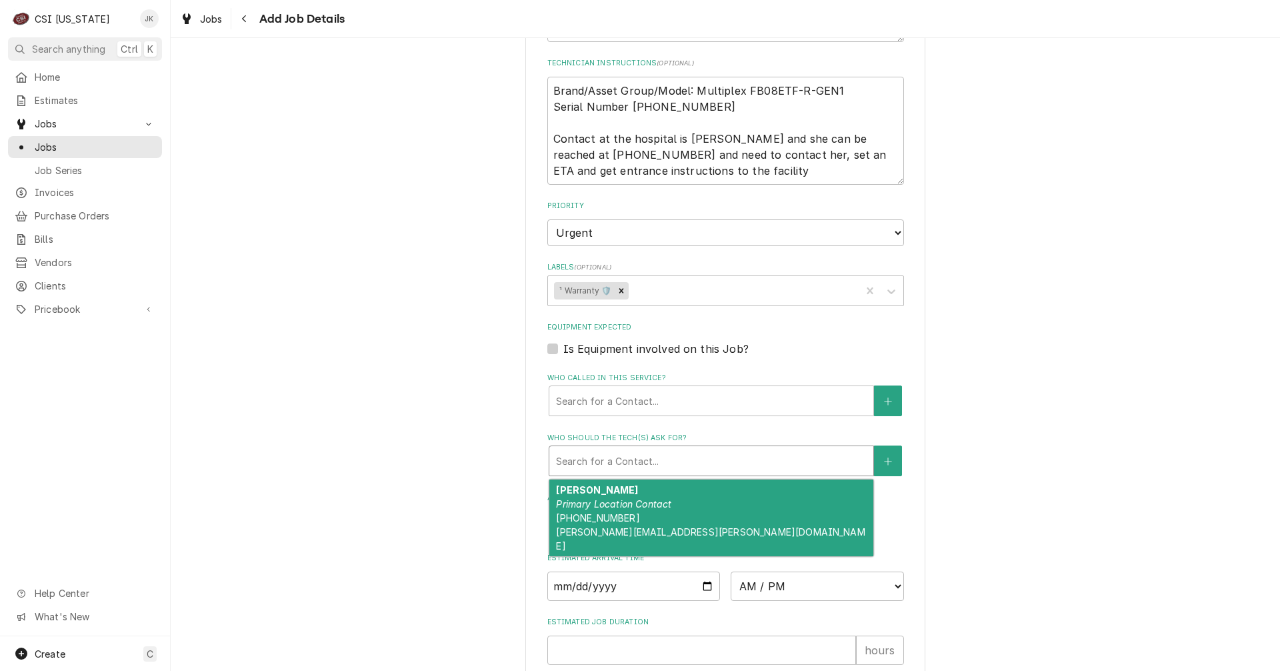
click at [638, 462] on div "Who should the tech(s) ask for?" at bounding box center [711, 461] width 311 height 24
click at [636, 501] on em "Primary Location Contact" at bounding box center [613, 503] width 115 height 11
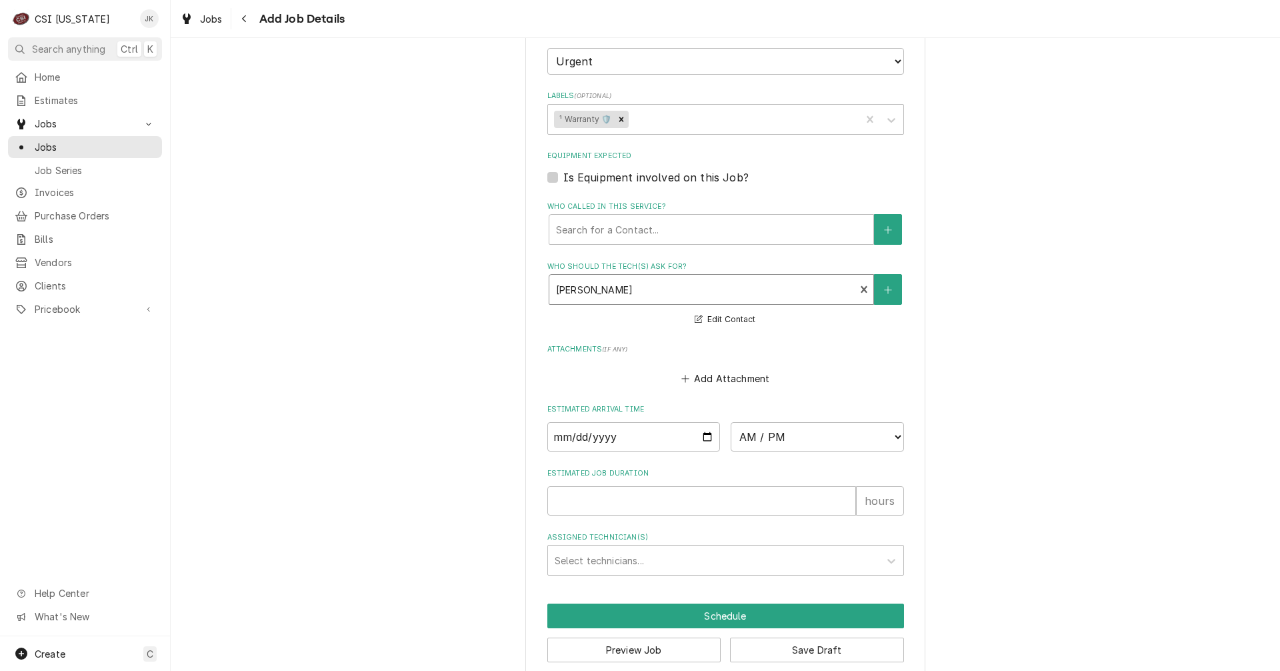
scroll to position [991, 0]
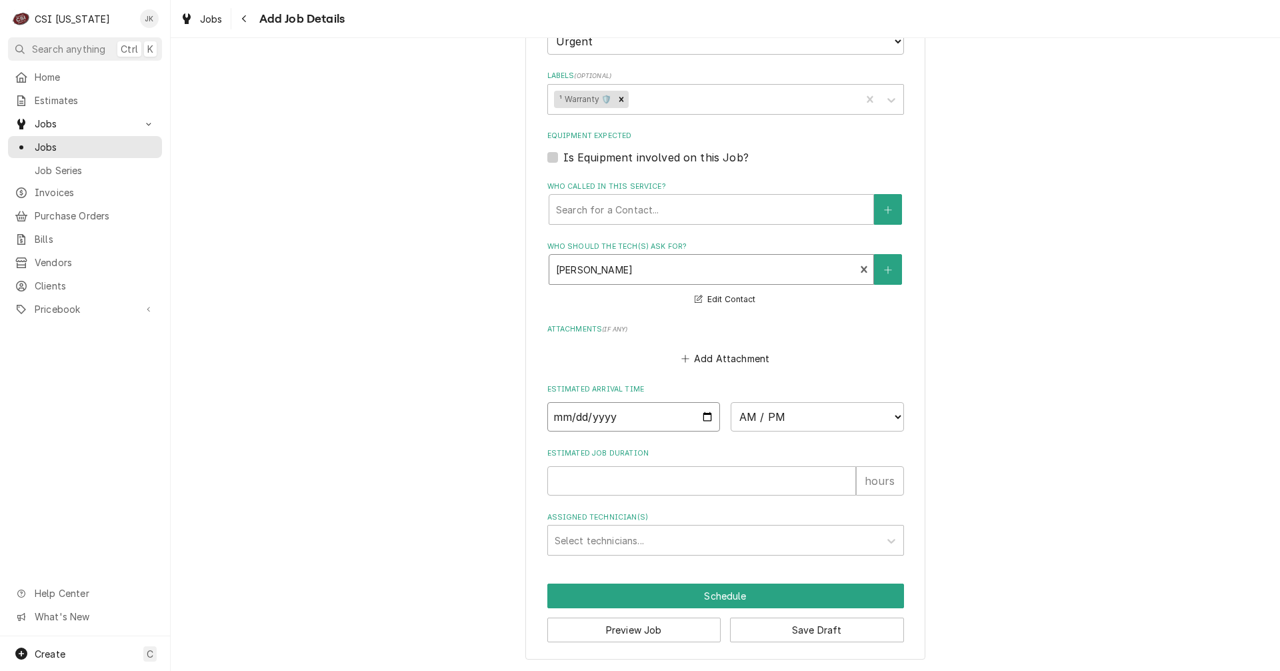
click at [701, 417] on input "Date" at bounding box center [633, 416] width 173 height 29
click at [838, 417] on select "AM / PM 6:00 AM 6:15 AM 6:30 AM 6:45 AM 7:00 AM 7:15 AM 7:30 AM 7:45 AM 8:00 AM…" at bounding box center [817, 416] width 173 height 29
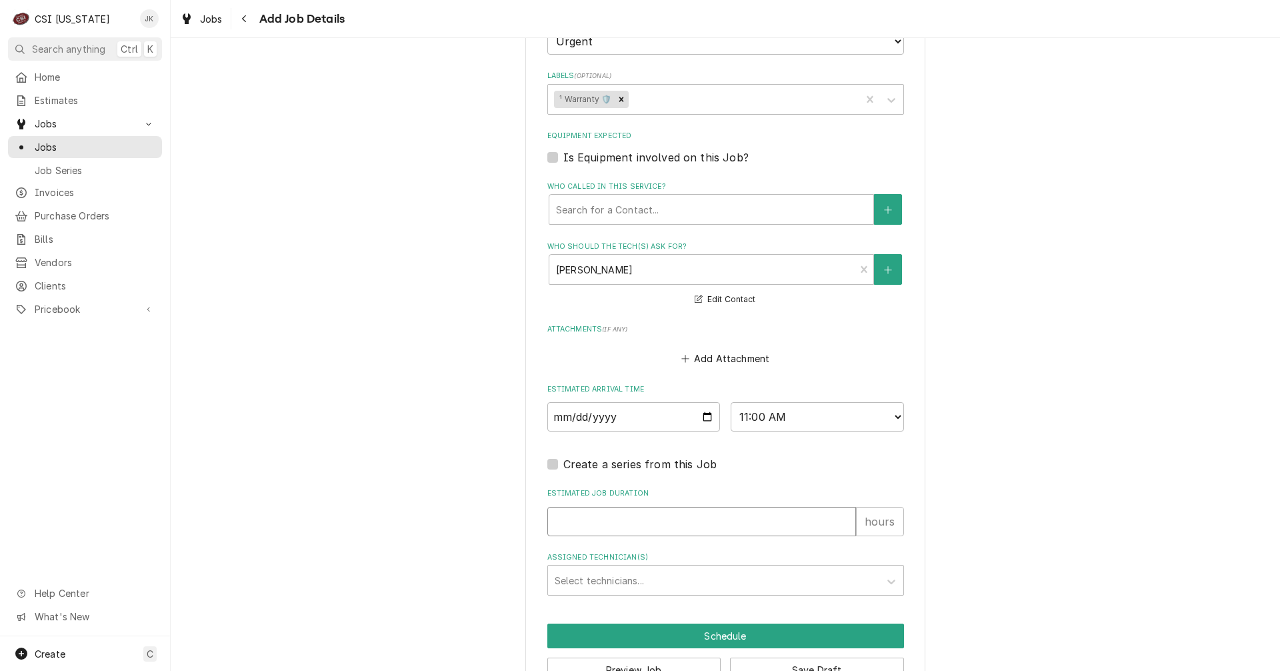
click at [637, 519] on input "Estimated Job Duration" at bounding box center [701, 521] width 309 height 29
click at [629, 573] on div "Assigned Technician(s)" at bounding box center [714, 580] width 318 height 24
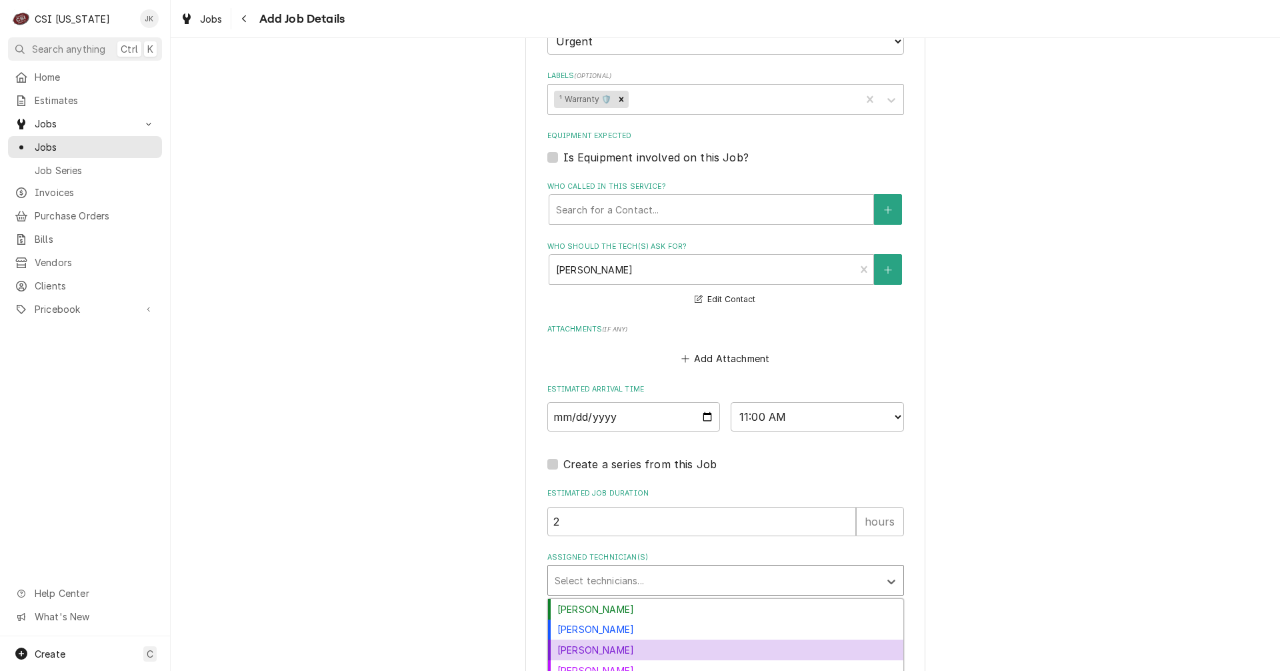
click at [611, 647] on div "Jay Maiden" at bounding box center [725, 649] width 355 height 21
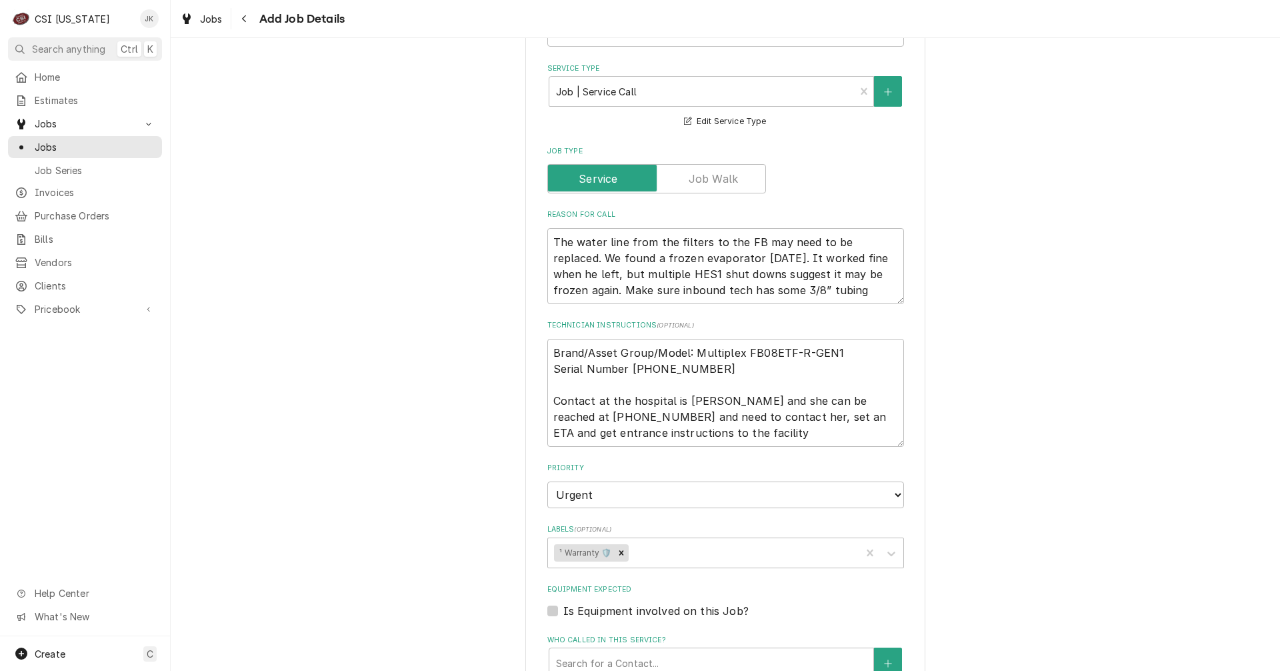
scroll to position [525, 0]
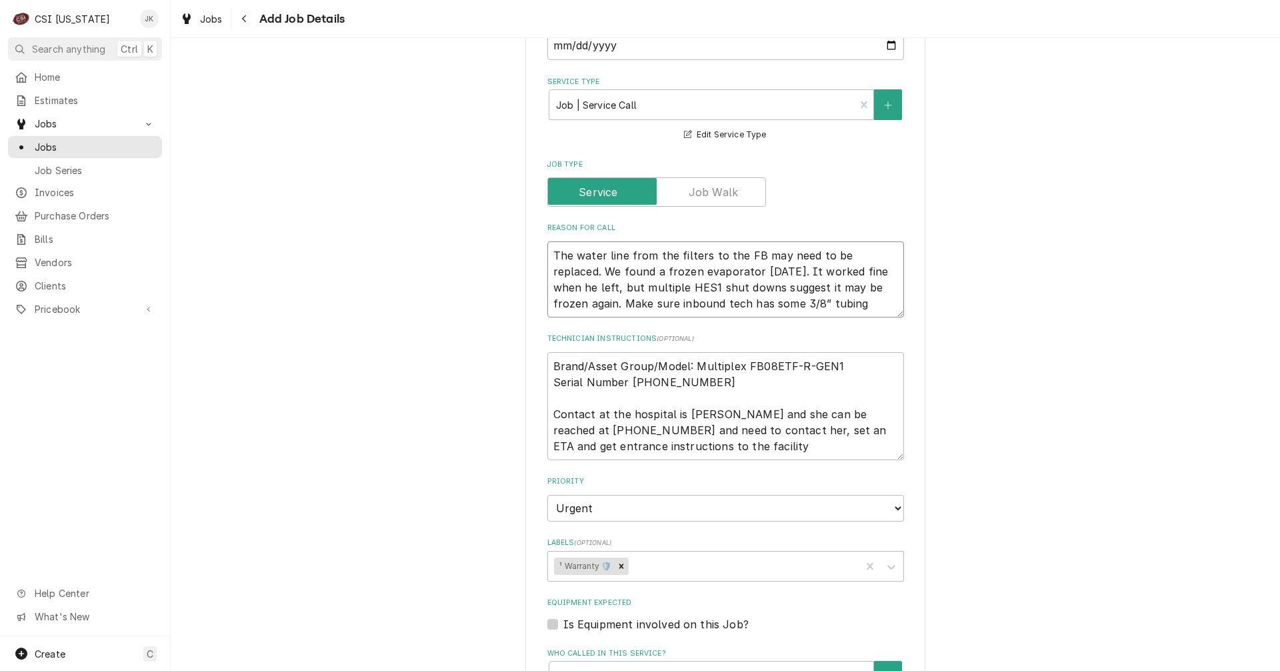
drag, startPoint x: 549, startPoint y: 253, endPoint x: 677, endPoint y: 176, distance: 149.6
click at [549, 253] on textarea "The water line from the filters to the FB may need to be replaced. We found a f…" at bounding box center [725, 279] width 357 height 76
paste textarea "**********"
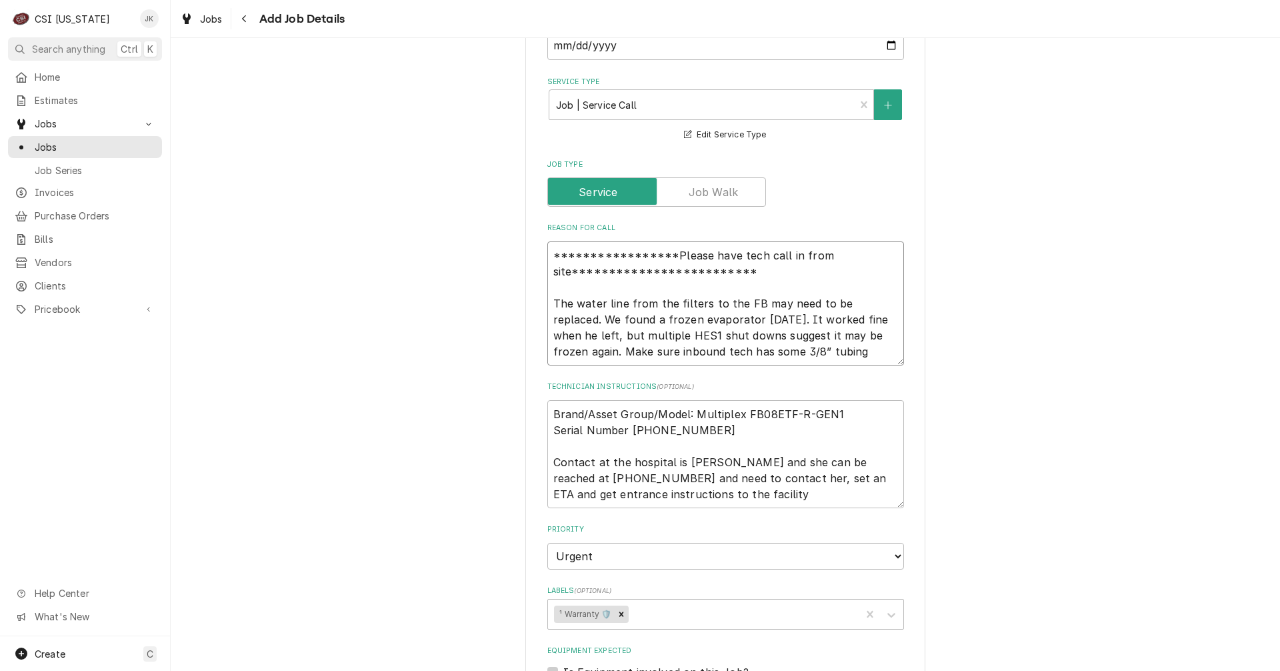
click at [566, 256] on textarea "**********" at bounding box center [725, 303] width 357 height 124
click at [769, 276] on textarea "**********" at bounding box center [725, 303] width 357 height 124
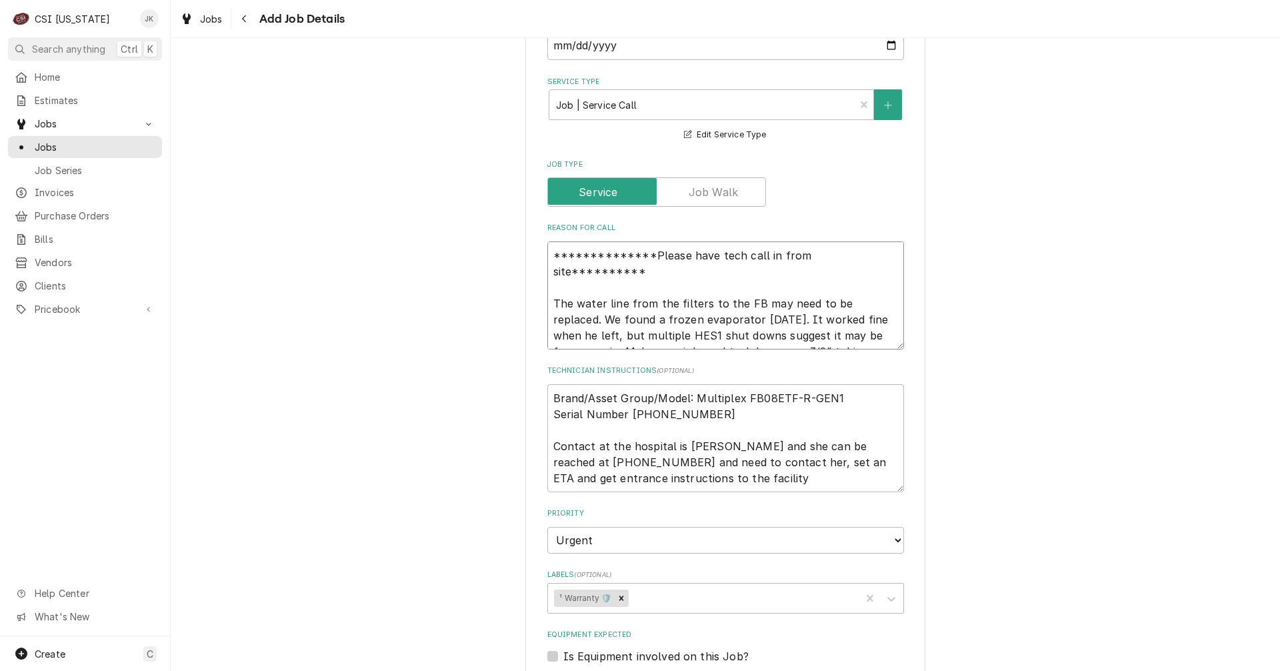
click at [632, 253] on textarea "**********" at bounding box center [725, 295] width 357 height 108
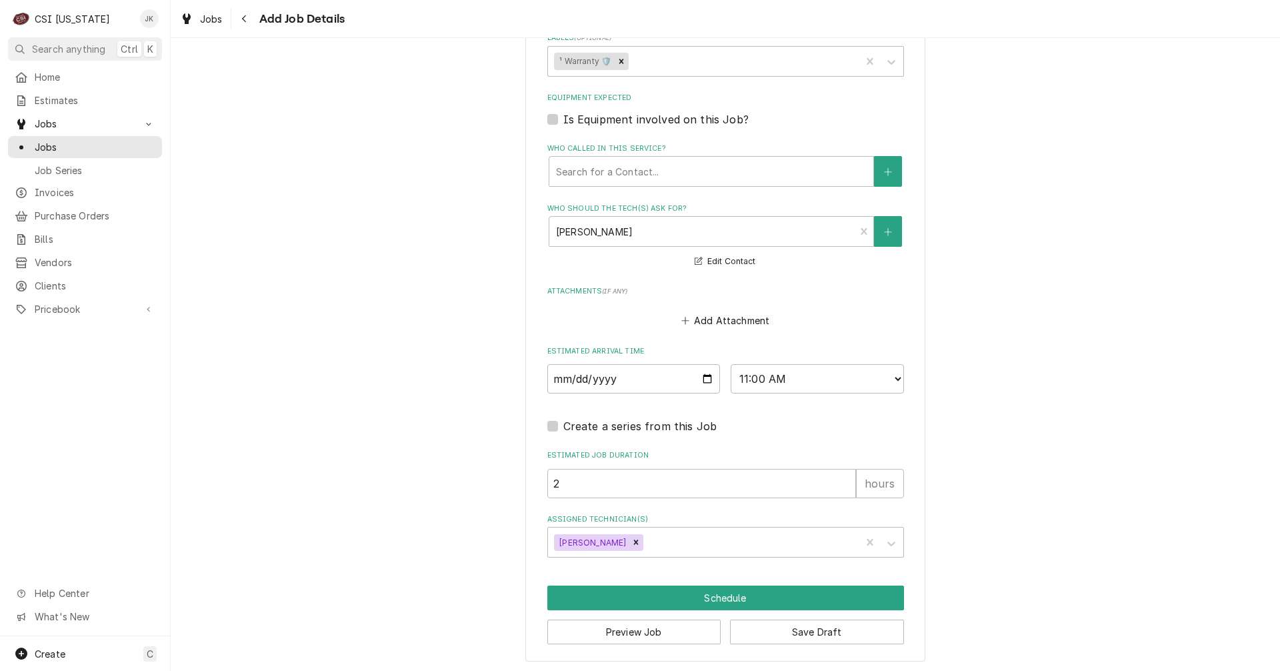
scroll to position [1063, 0]
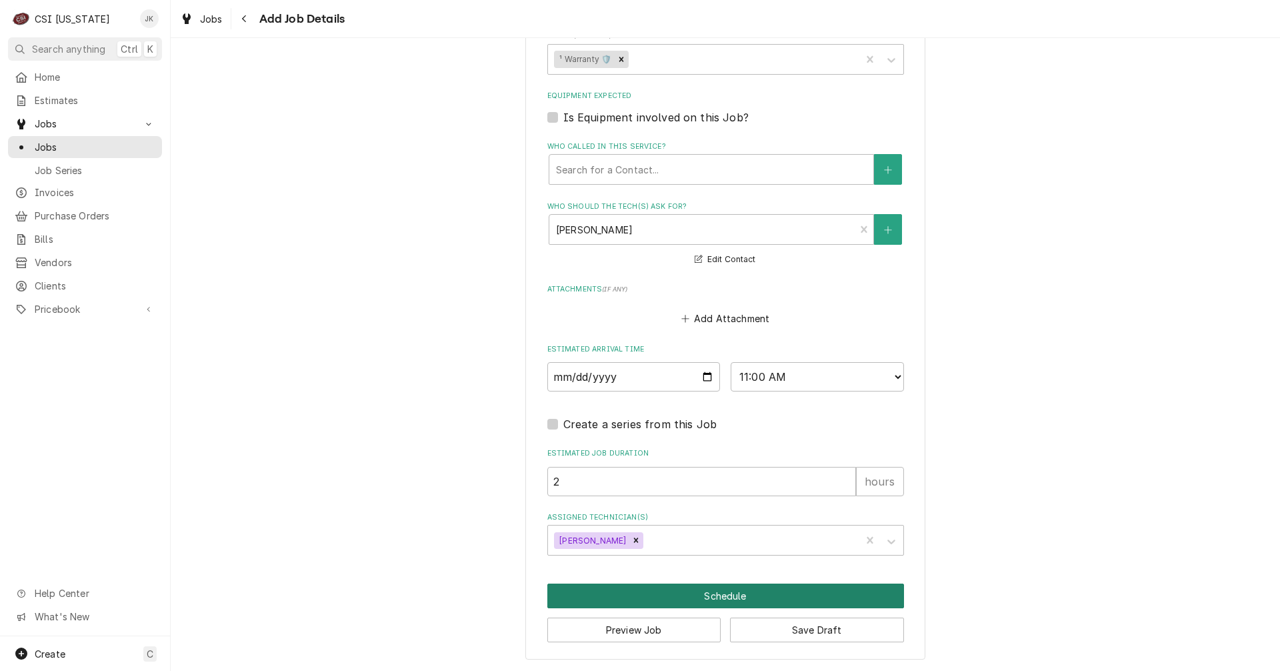
click at [702, 597] on button "Schedule" at bounding box center [725, 595] width 357 height 25
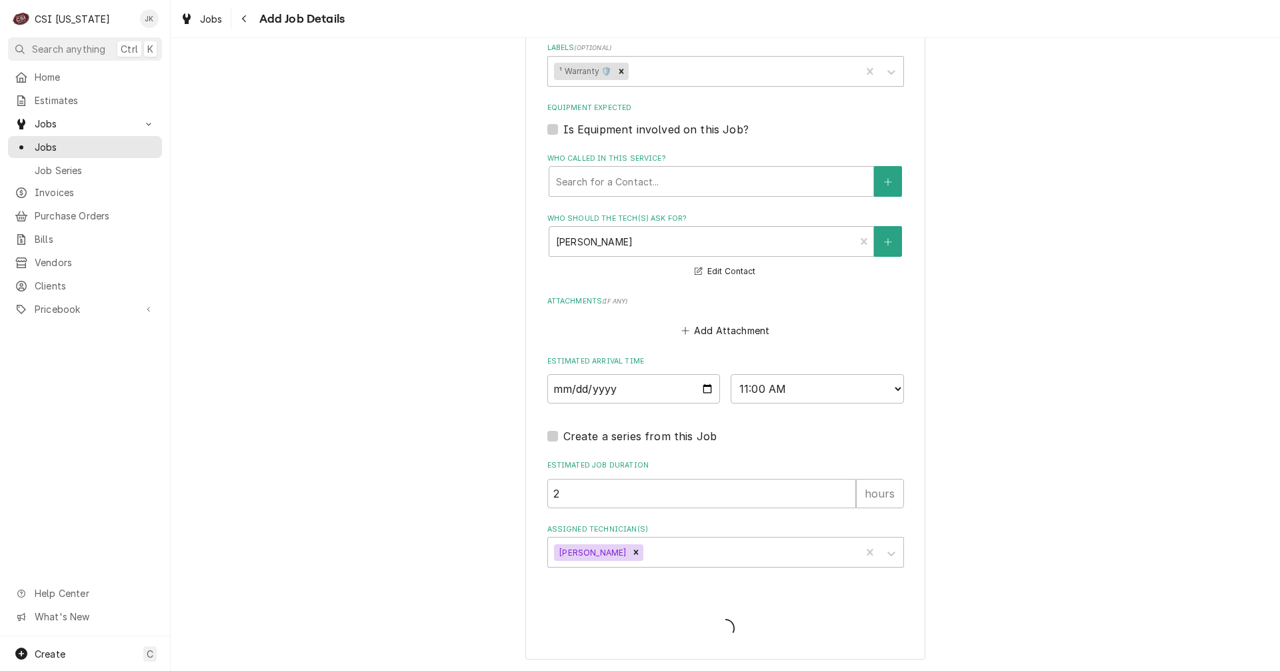
scroll to position [1051, 0]
